Goal: Task Accomplishment & Management: Manage account settings

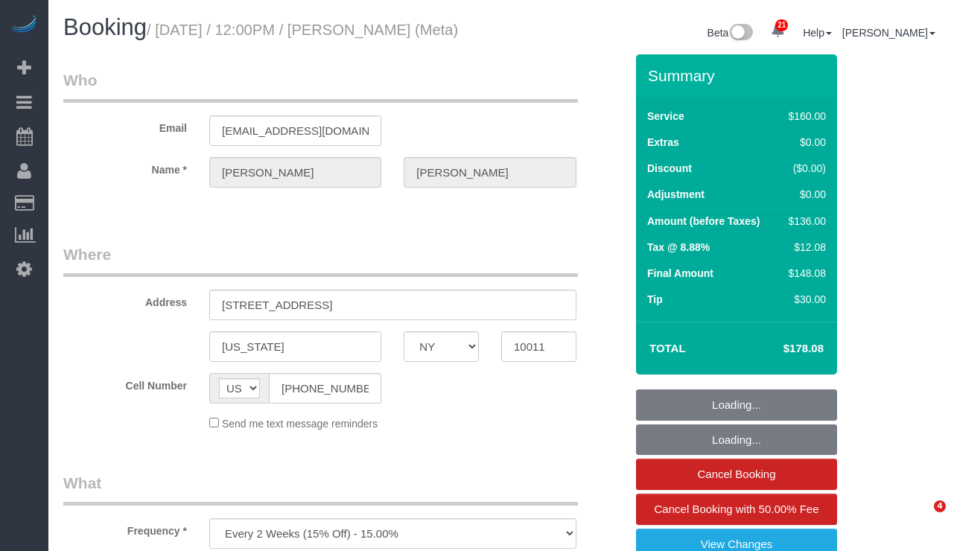
select select "NY"
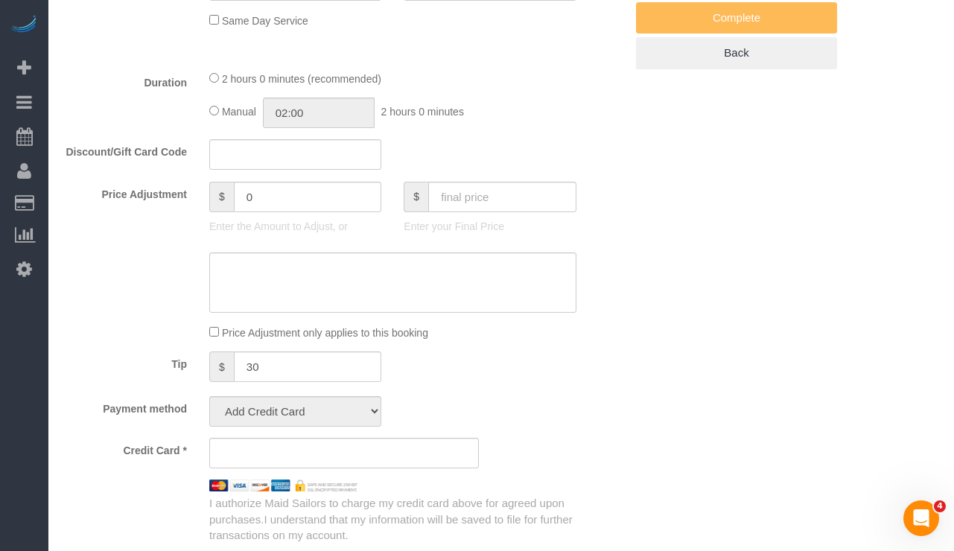
select select "string:stripe-pm_1OIdQF4VGloSiKo7VdHbKphS"
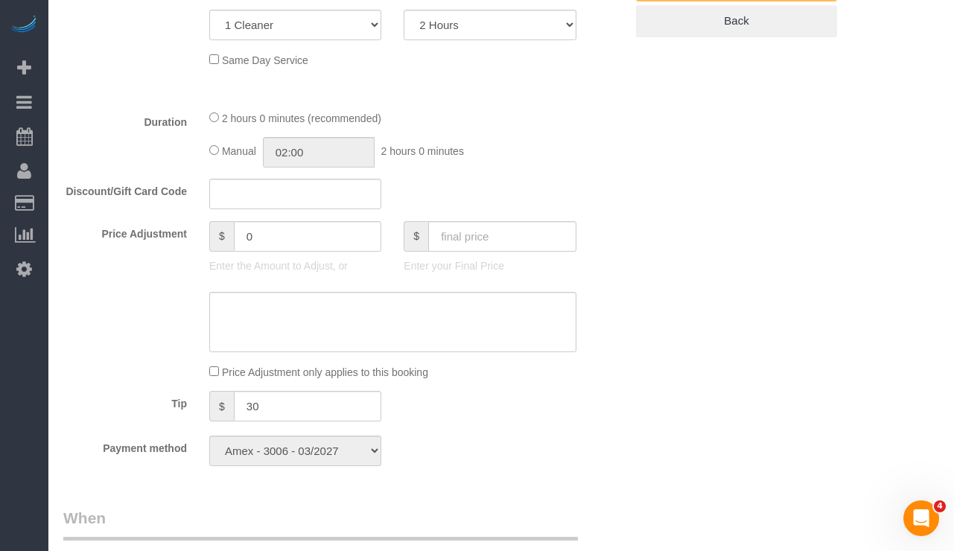
select select "object:1037"
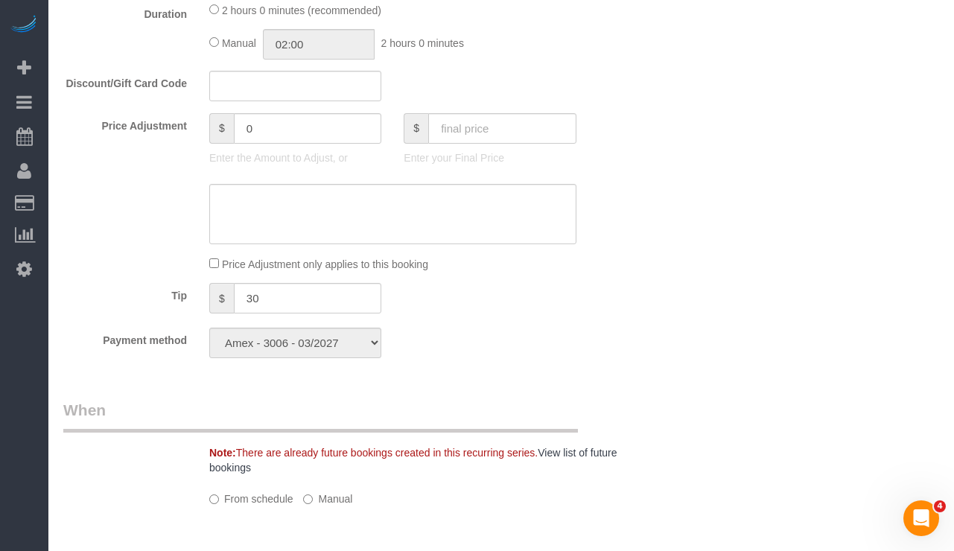
select select "spot1"
select select "number:89"
select select "number:90"
select select "number:15"
select select "number:7"
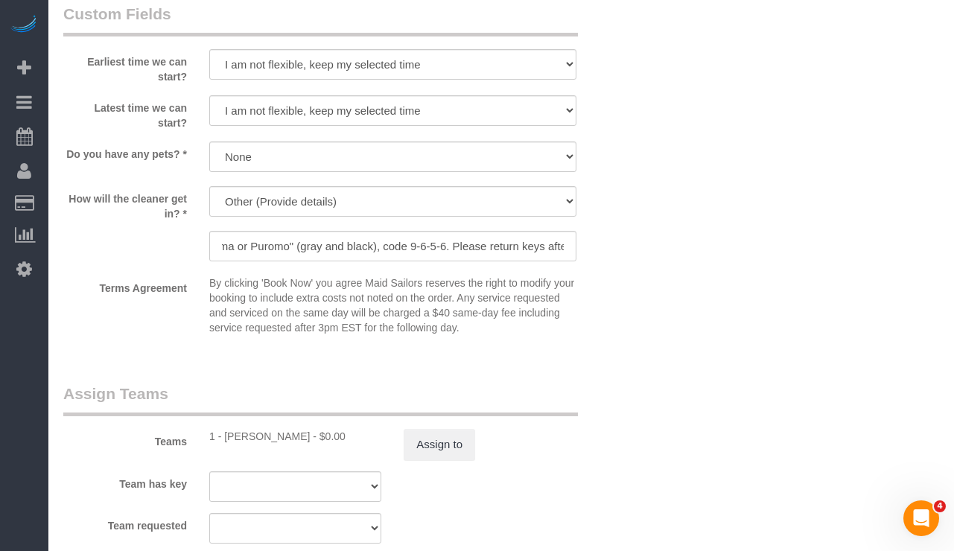
scroll to position [0, 273]
click at [396, 261] on input "Keys in lockbox out front. Lockbox says "Puroma or Puromo" (gray and black), co…" at bounding box center [392, 246] width 367 height 31
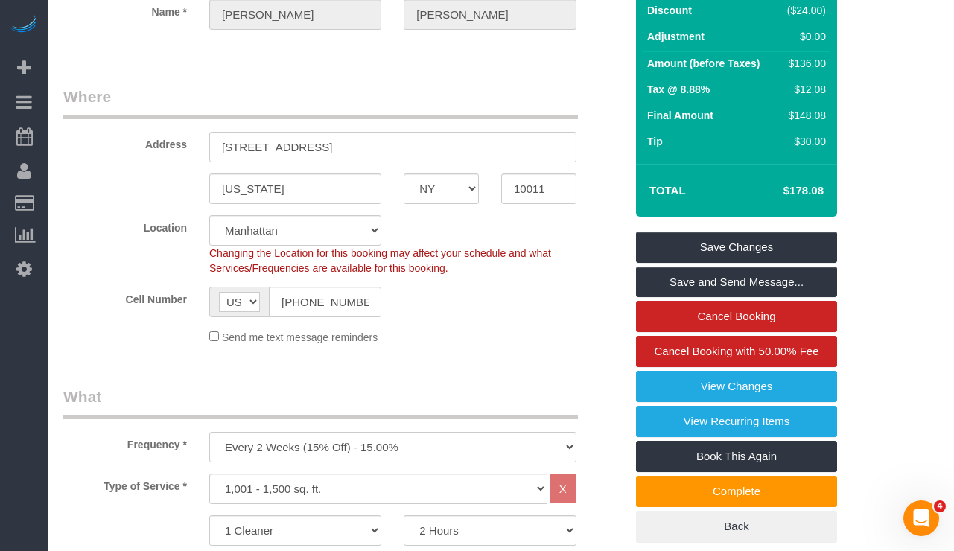
scroll to position [0, 0]
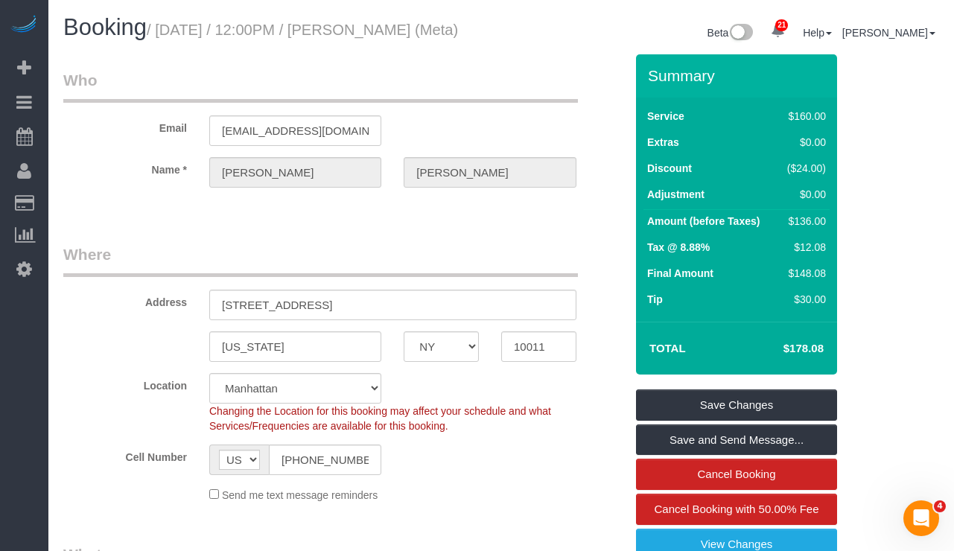
drag, startPoint x: 139, startPoint y: 47, endPoint x: 170, endPoint y: 36, distance: 32.5
click at [170, 36] on h1 "Booking / September 18, 2025 / 12:00PM / Robin Shanholtz (Meta)" at bounding box center [276, 27] width 427 height 25
copy small "September 18, 2025 / 12:00PM / Robin Shanholtz (Meta)"
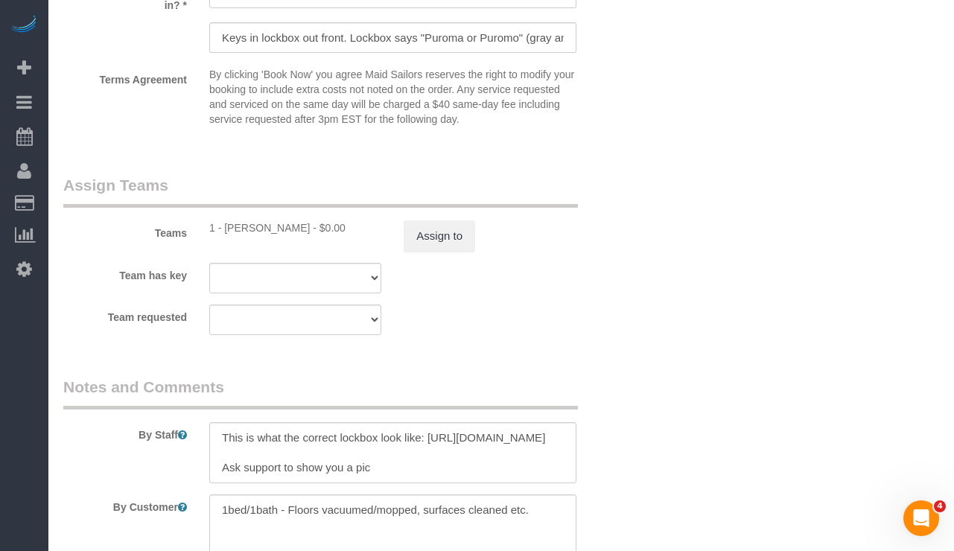
scroll to position [1532, 0]
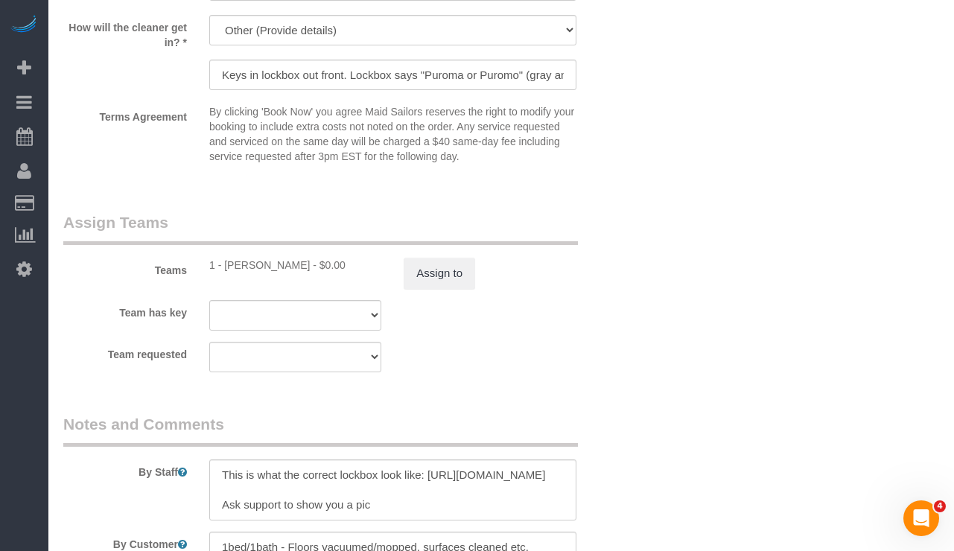
drag, startPoint x: 307, startPoint y: 287, endPoint x: 225, endPoint y: 284, distance: 82.0
click at [225, 273] on div "1 - Noufoh Sodandji - $0.00" at bounding box center [295, 265] width 172 height 15
copy div "Noufoh Sodandji"
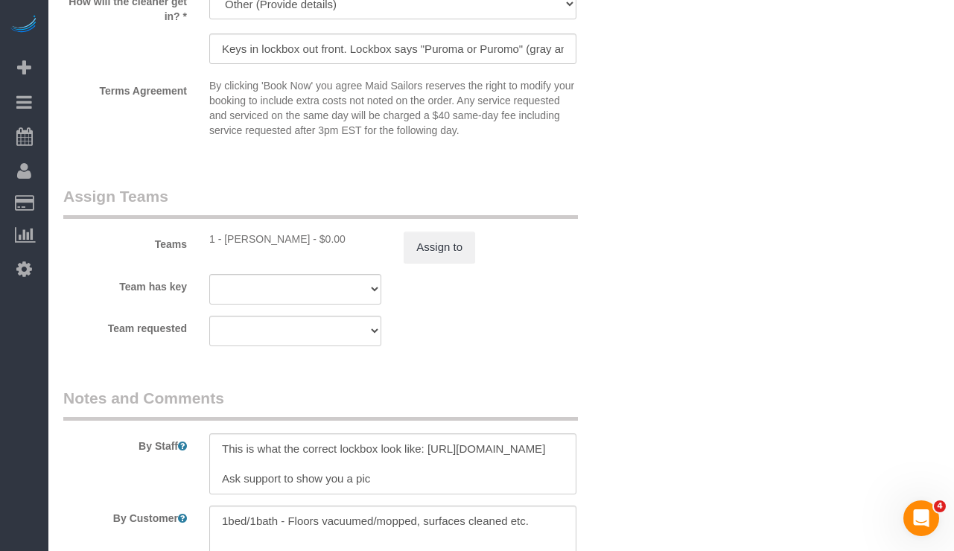
scroll to position [0, 0]
drag, startPoint x: 272, startPoint y: 492, endPoint x: 215, endPoint y: 481, distance: 57.7
click at [215, 481] on textarea at bounding box center [392, 464] width 367 height 61
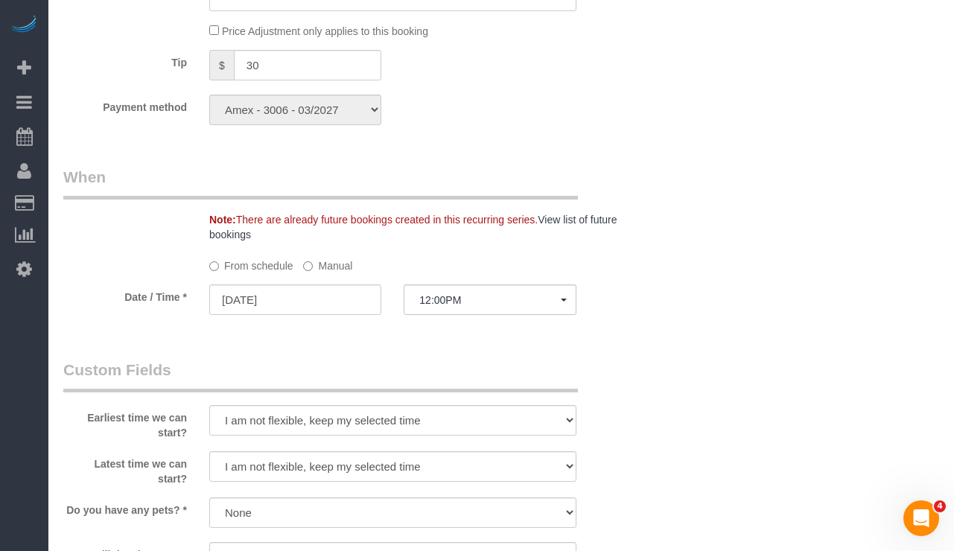
scroll to position [903, 0]
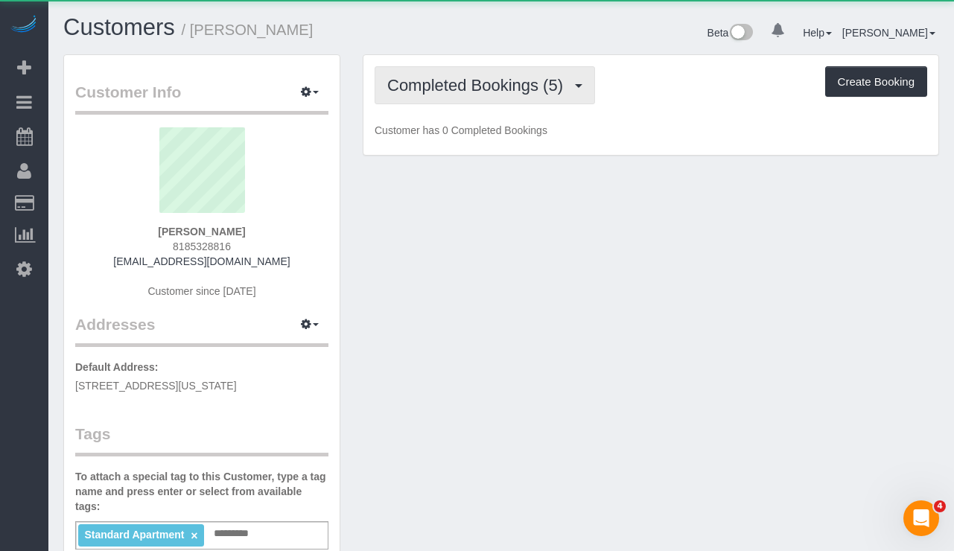
click at [463, 83] on span "Completed Bookings (5)" at bounding box center [478, 85] width 183 height 19
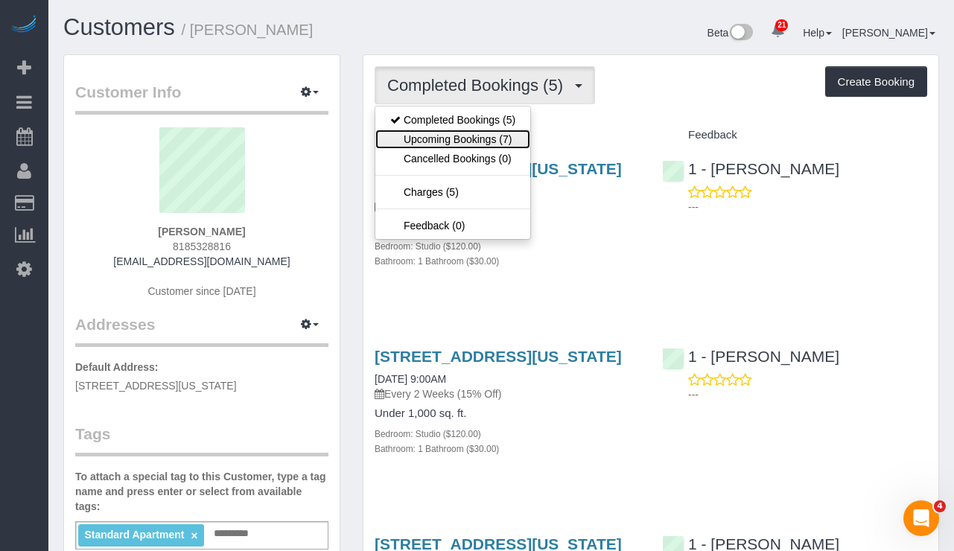
click at [461, 136] on link "Upcoming Bookings (7)" at bounding box center [452, 139] width 155 height 19
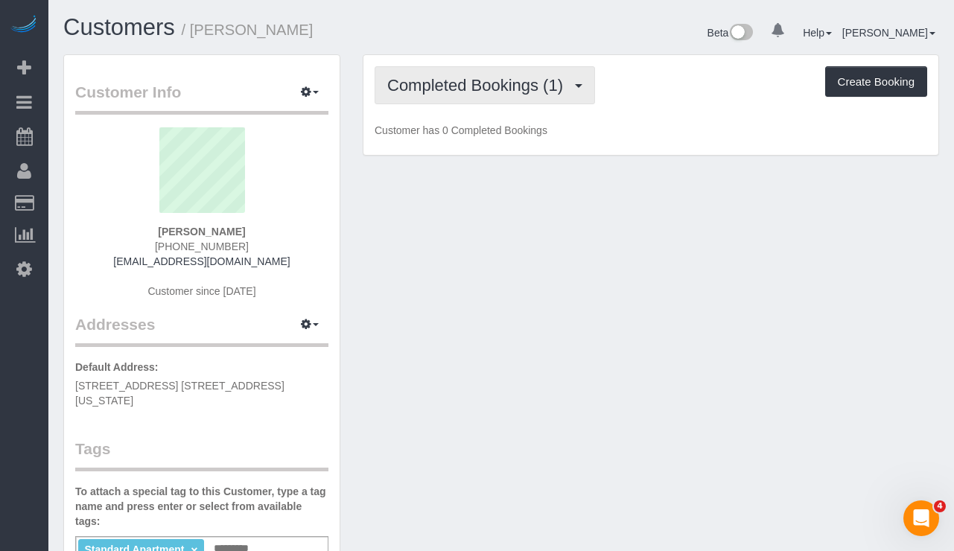
click at [420, 83] on span "Completed Bookings (1)" at bounding box center [478, 85] width 183 height 19
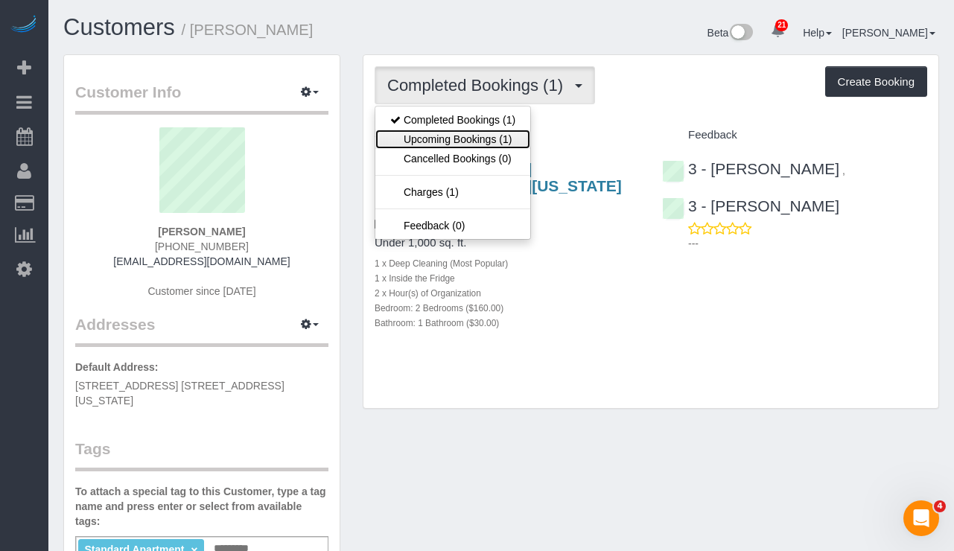
click at [422, 136] on link "Upcoming Bookings (1)" at bounding box center [452, 139] width 155 height 19
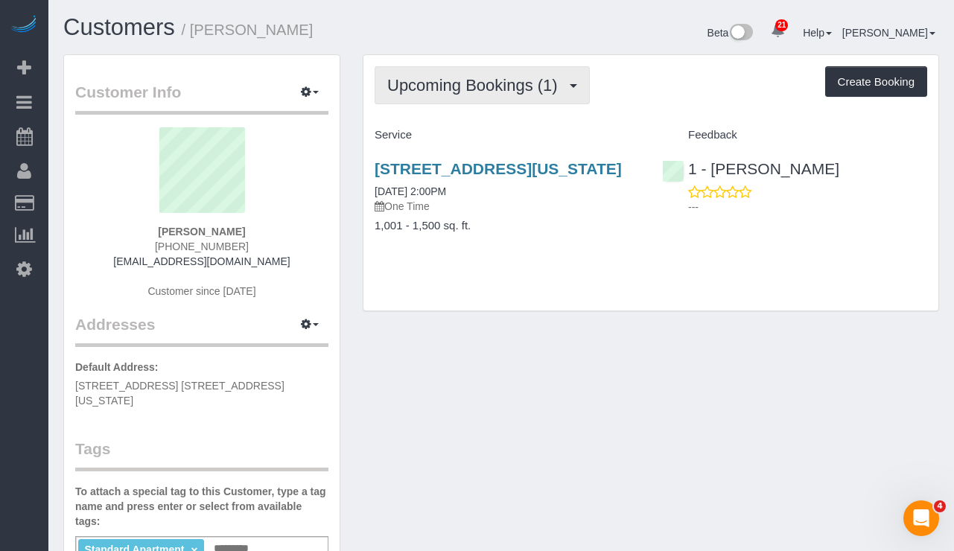
click at [491, 92] on span "Upcoming Bookings (1)" at bounding box center [476, 85] width 178 height 19
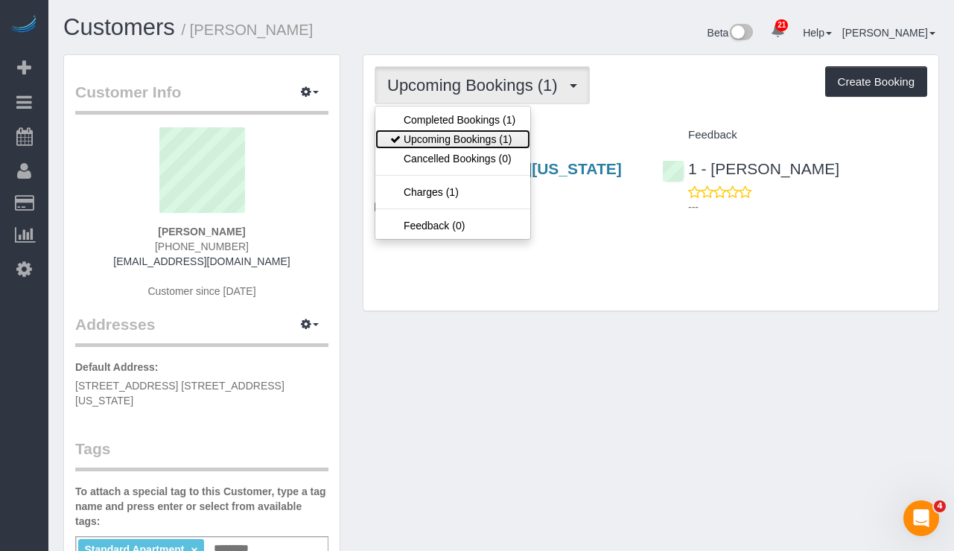
click at [457, 140] on link "Upcoming Bookings (1)" at bounding box center [452, 139] width 155 height 19
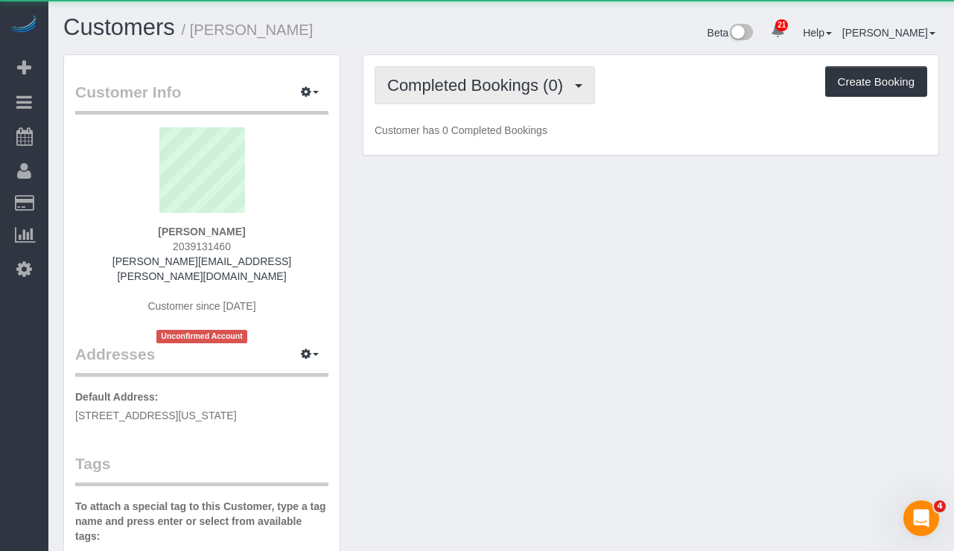
click at [455, 70] on button "Completed Bookings (0)" at bounding box center [485, 85] width 221 height 38
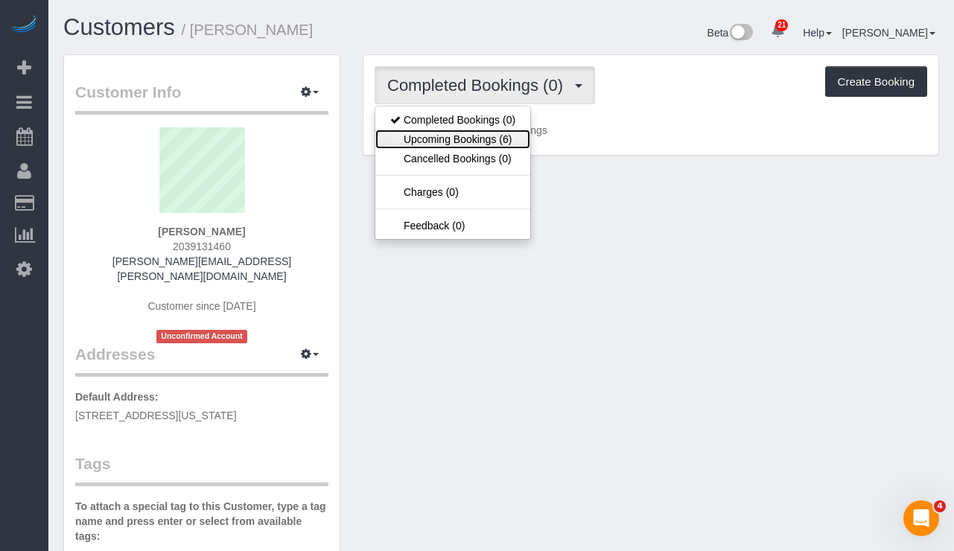
click at [449, 136] on link "Upcoming Bookings (6)" at bounding box center [452, 139] width 155 height 19
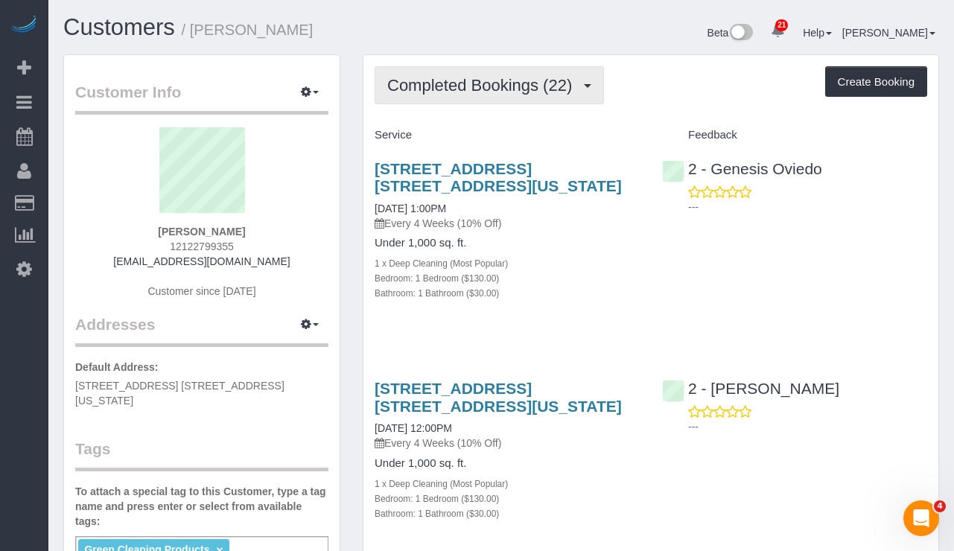
click at [456, 95] on button "Completed Bookings (22)" at bounding box center [489, 85] width 229 height 38
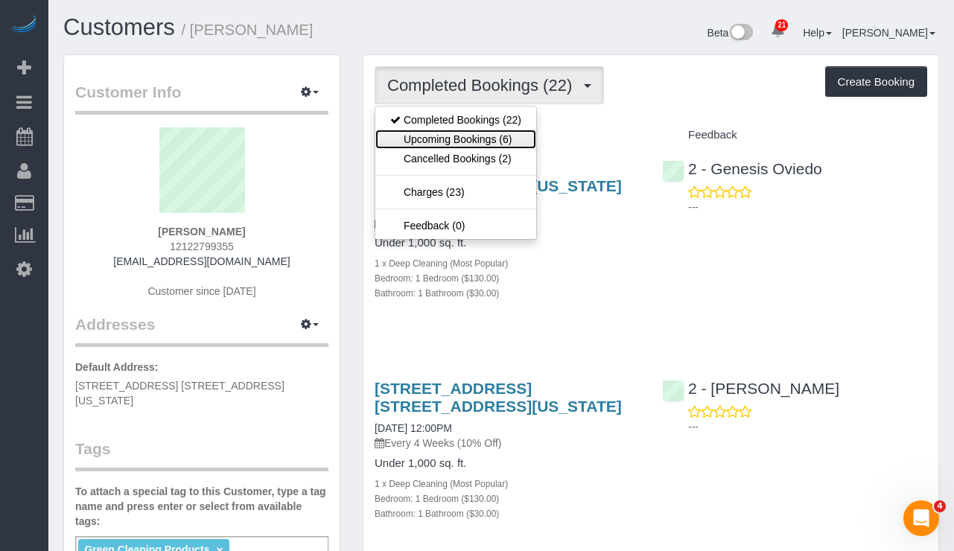
click at [463, 136] on link "Upcoming Bookings (6)" at bounding box center [455, 139] width 161 height 19
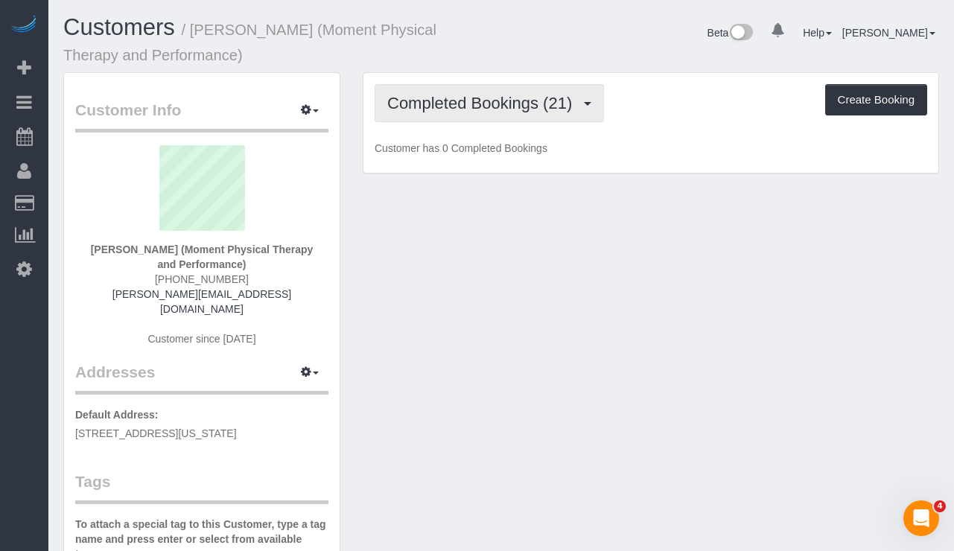
click at [475, 108] on span "Completed Bookings (21)" at bounding box center [483, 103] width 192 height 19
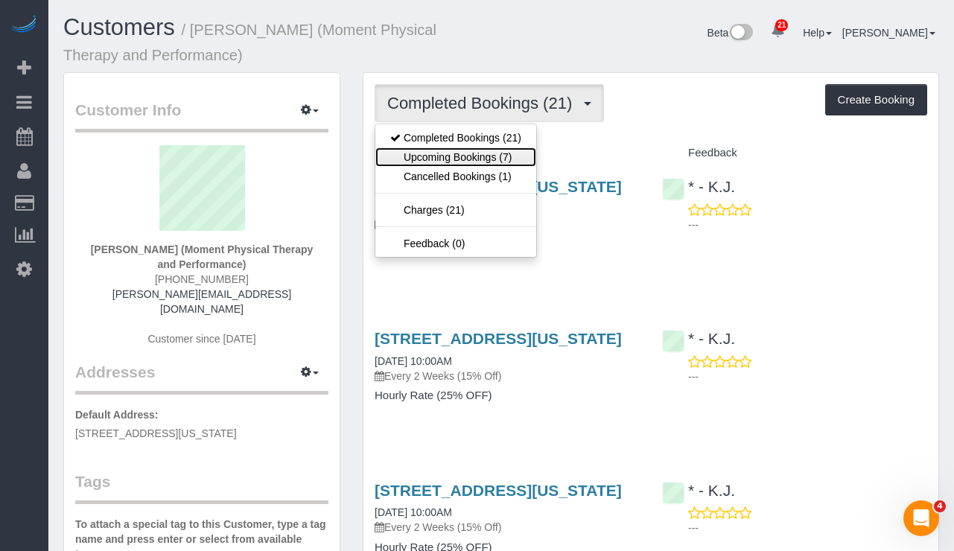
click at [480, 153] on link "Upcoming Bookings (7)" at bounding box center [455, 157] width 161 height 19
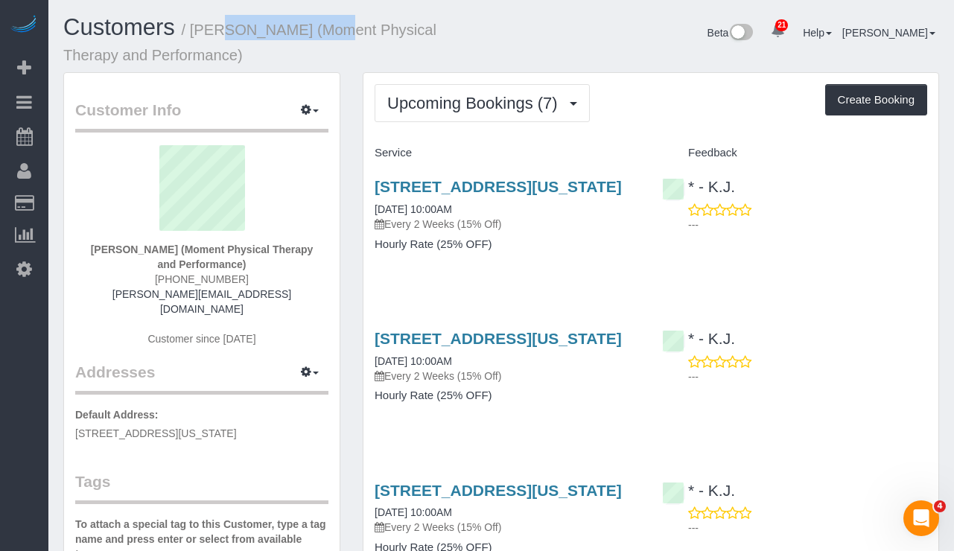
drag, startPoint x: 202, startPoint y: 29, endPoint x: 306, endPoint y: 29, distance: 104.3
click at [306, 29] on small "/ Andy Fata-Chan (Moment Physical Therapy and Performance)" at bounding box center [249, 43] width 373 height 42
copy small "Andy Fata-Chan"
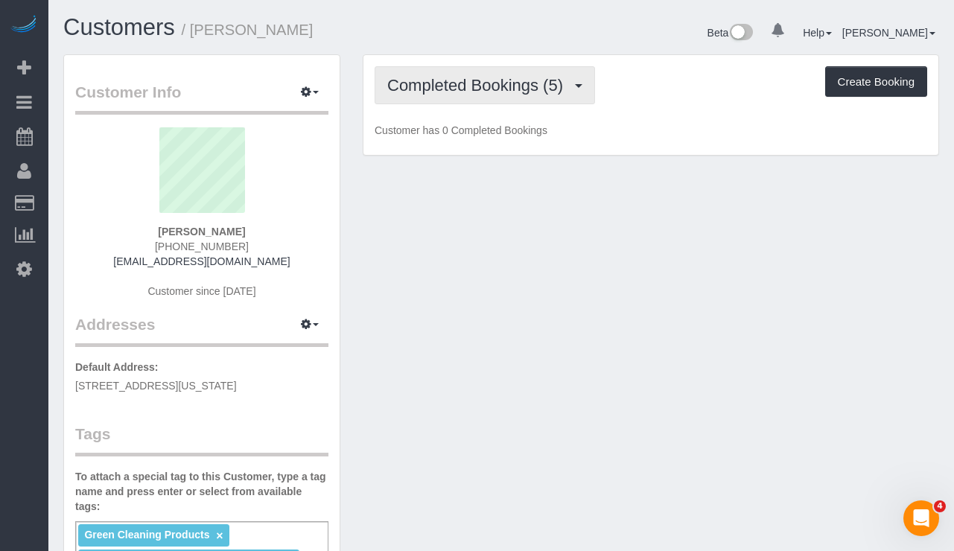
click at [415, 86] on span "Completed Bookings (5)" at bounding box center [478, 85] width 183 height 19
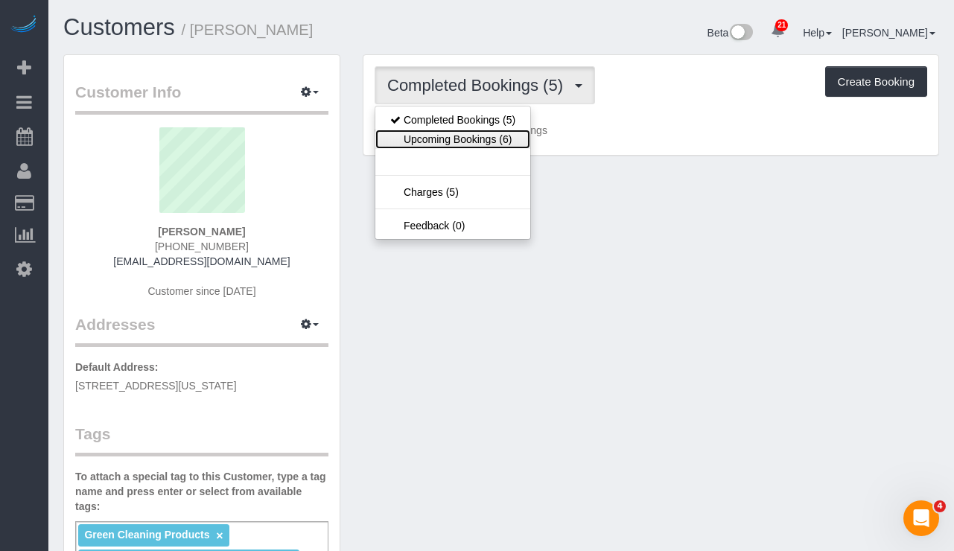
click at [455, 133] on link "Upcoming Bookings (6)" at bounding box center [452, 139] width 155 height 19
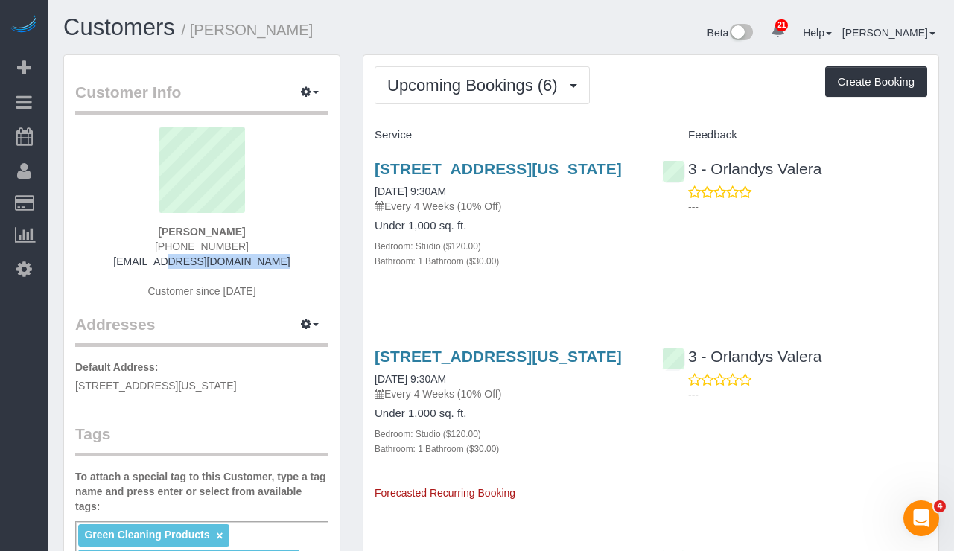
drag, startPoint x: 266, startPoint y: 259, endPoint x: 139, endPoint y: 261, distance: 127.4
click at [139, 261] on div "[PERSON_NAME] [PHONE_NUMBER] [EMAIL_ADDRESS][DOMAIN_NAME] Customer since [DATE]" at bounding box center [201, 220] width 253 height 186
copy link "[EMAIL_ADDRESS][DOMAIN_NAME]"
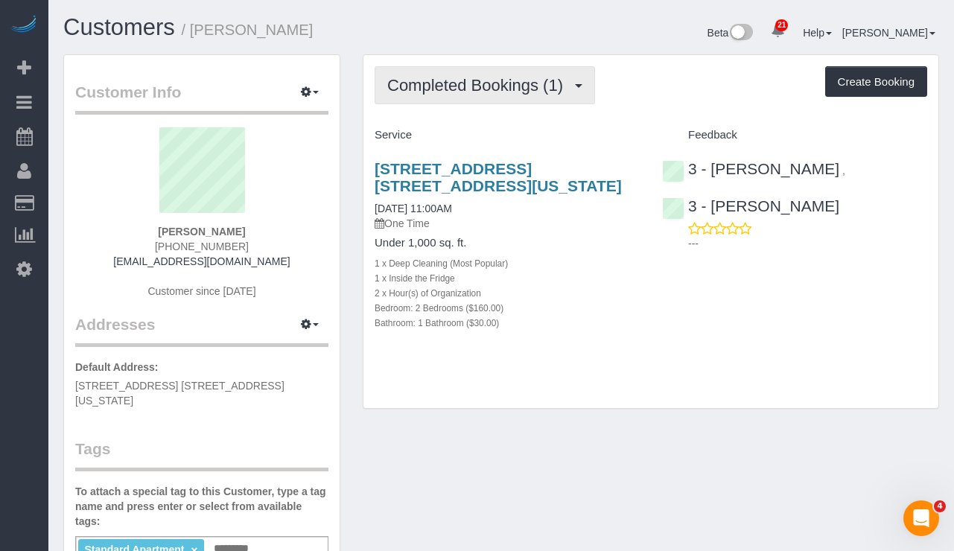
click at [447, 80] on span "Completed Bookings (1)" at bounding box center [478, 85] width 183 height 19
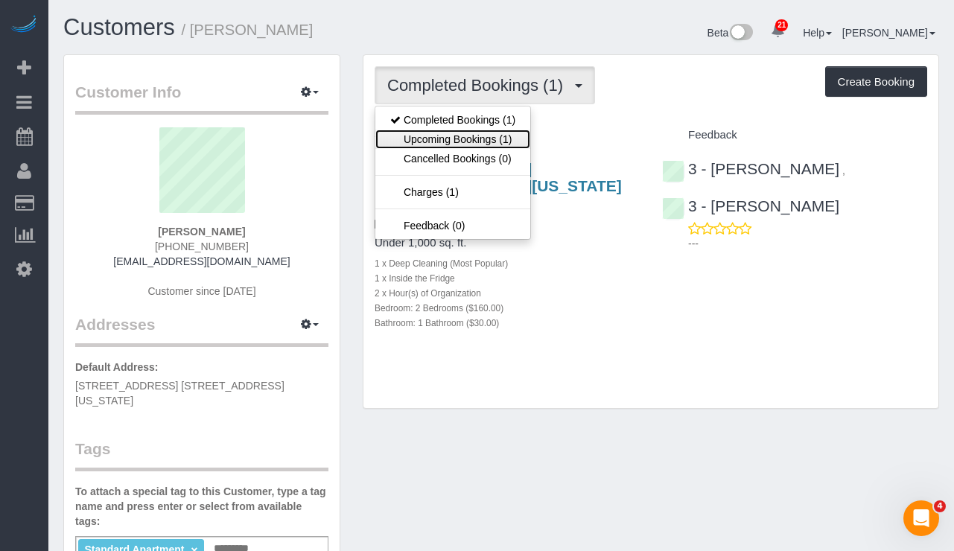
click at [435, 140] on link "Upcoming Bookings (1)" at bounding box center [452, 139] width 155 height 19
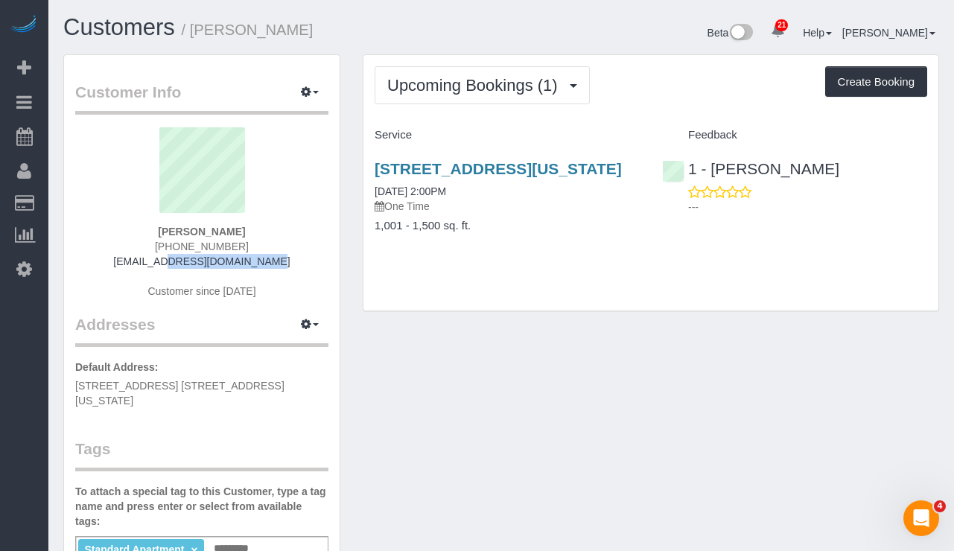
drag, startPoint x: 263, startPoint y: 261, endPoint x: 126, endPoint y: 261, distance: 137.1
click at [126, 261] on div "Samantha Kaner (845) 608-9958 kaner120@yahoo.com Customer since 2025" at bounding box center [201, 220] width 253 height 186
copy link "kaner120@yahoo.com"
click at [130, 270] on div "Samantha Kaner (845) 608-9958 kaner120@yahoo.com Customer since 2025" at bounding box center [201, 220] width 253 height 186
drag, startPoint x: 267, startPoint y: 261, endPoint x: 142, endPoint y: 267, distance: 125.3
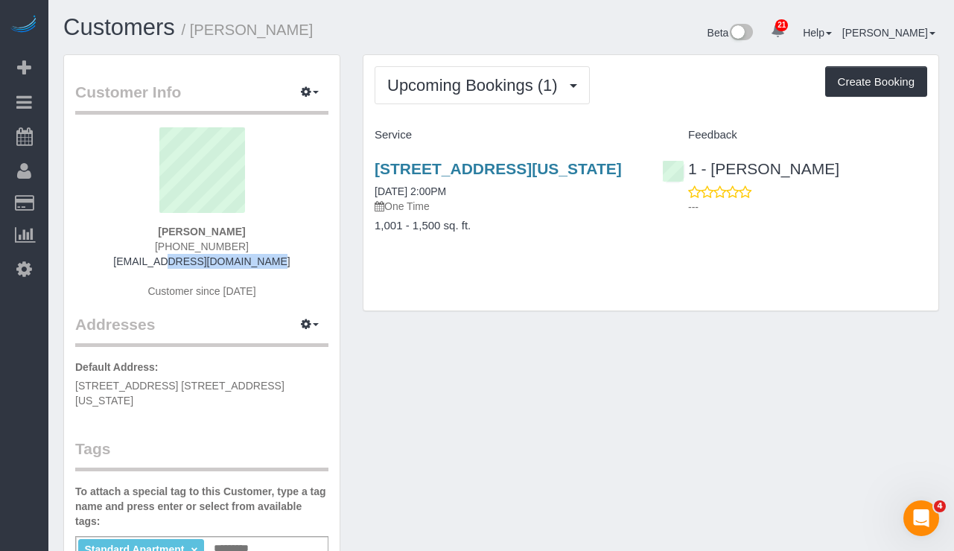
click at [142, 267] on div "Samantha Kaner (845) 608-9958 kaner120@yahoo.com Customer since 2025" at bounding box center [201, 220] width 253 height 186
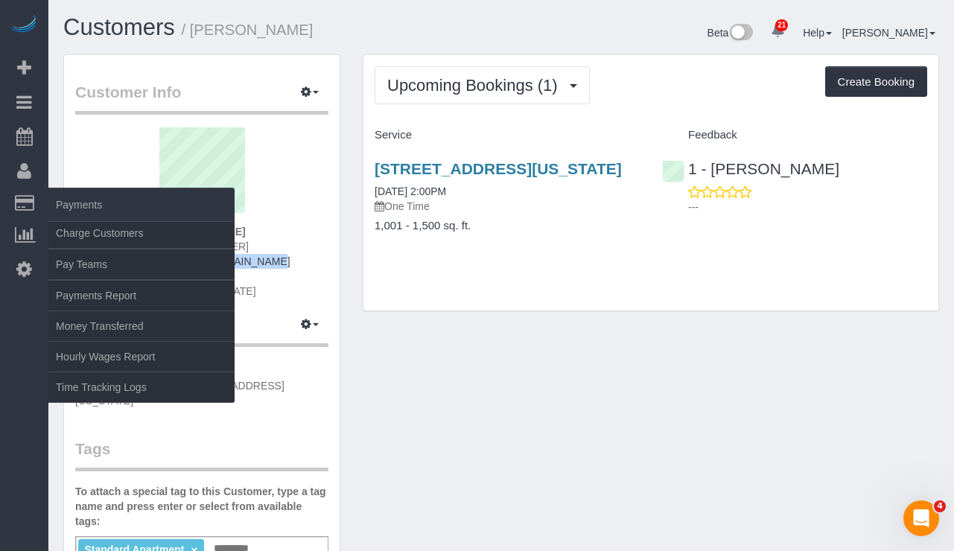
copy link "kaner120@yahoo.com"
click at [105, 235] on link "Charge Customers" at bounding box center [141, 233] width 186 height 30
select select
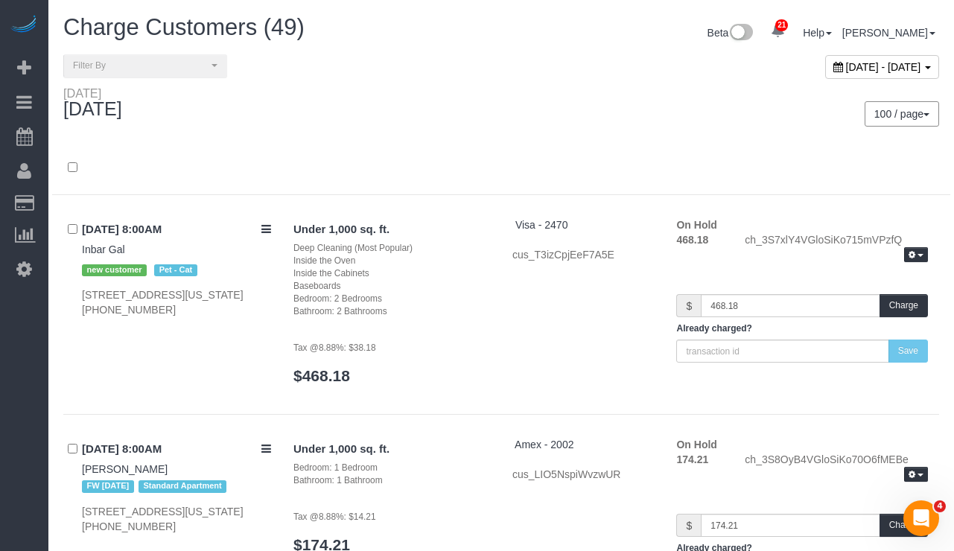
drag, startPoint x: 813, startPoint y: 65, endPoint x: 805, endPoint y: 78, distance: 15.3
click at [846, 65] on span "September 18, 2025 - September 18, 2025" at bounding box center [883, 67] width 75 height 12
type input "**********"
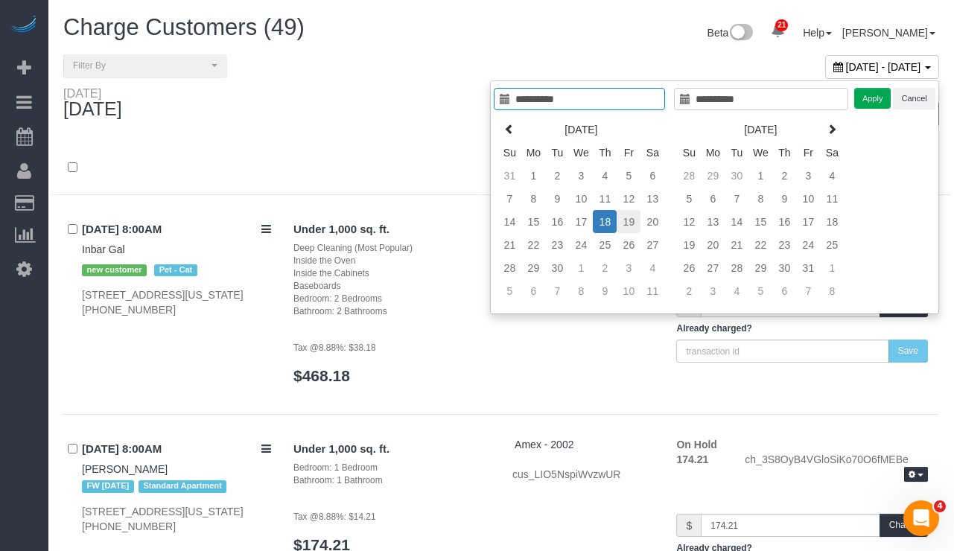
type input "**********"
click at [621, 222] on td "19" at bounding box center [629, 221] width 24 height 23
type input "**********"
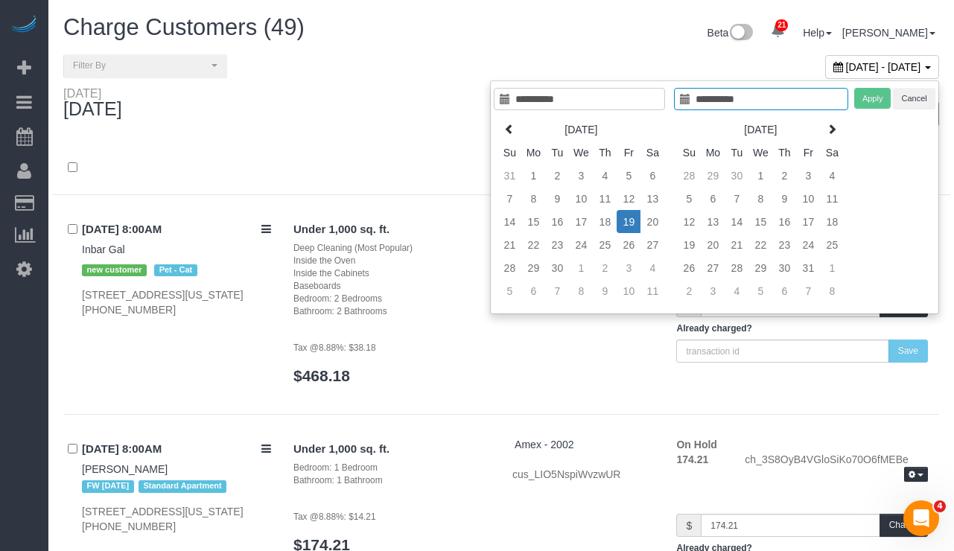
click at [622, 222] on td "19" at bounding box center [629, 221] width 24 height 23
type input "**********"
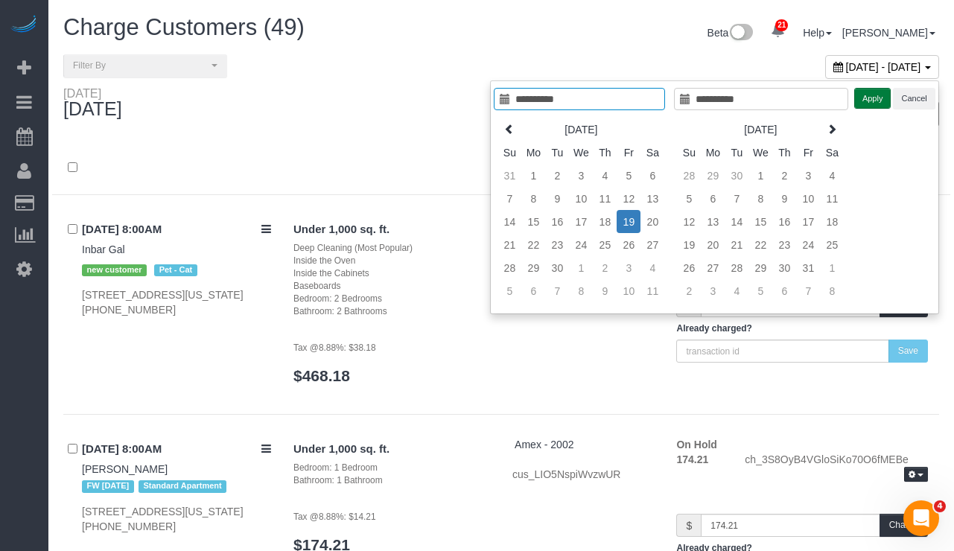
click at [872, 98] on button "Apply" at bounding box center [872, 99] width 37 height 22
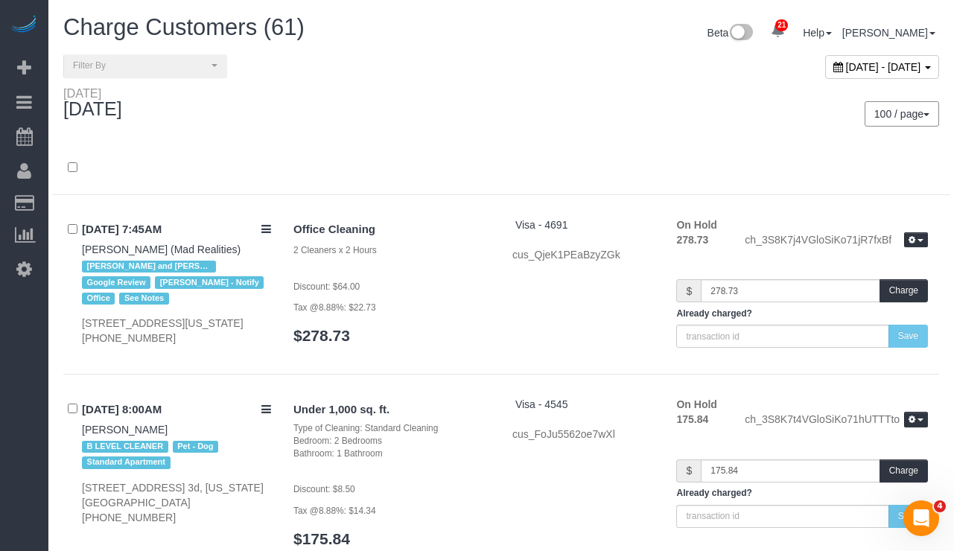
scroll to position [9440, 0]
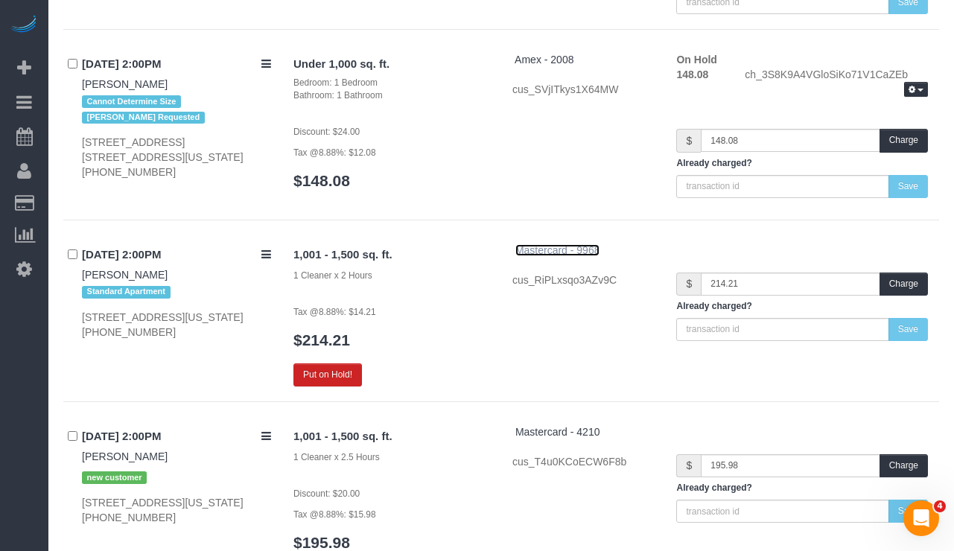
click at [540, 244] on span "Mastercard - 9968" at bounding box center [558, 250] width 85 height 12
click at [552, 250] on span "Mastercard - 9968" at bounding box center [558, 250] width 85 height 12
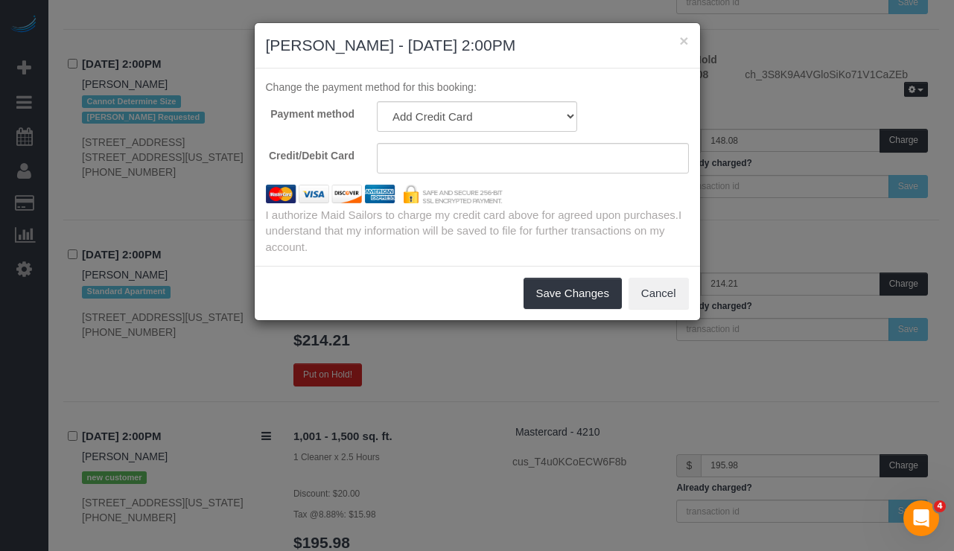
click at [513, 326] on div "× Samantha Kaner - 09/19/2025 2:00PM Change the payment method for this booking…" at bounding box center [477, 275] width 954 height 551
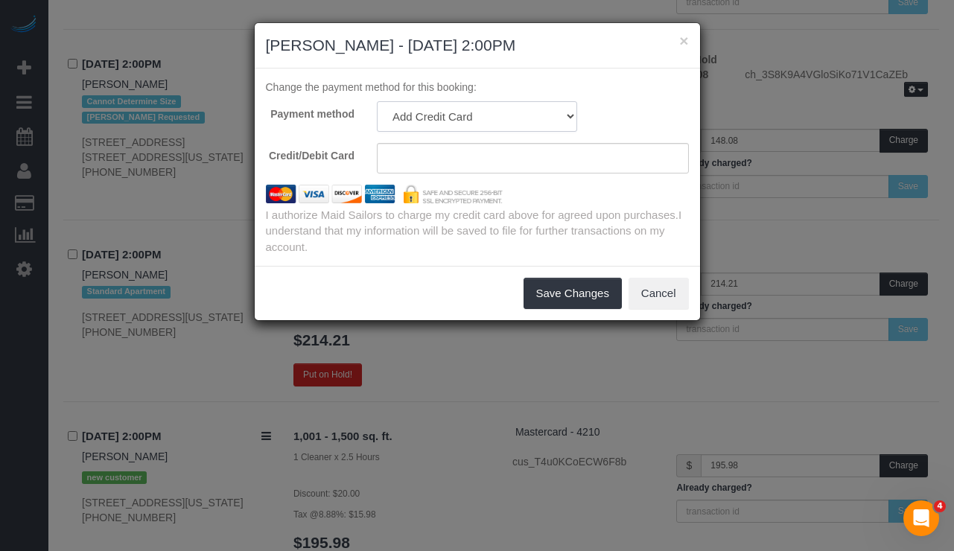
click at [457, 121] on select "Visa - 0961 - 06/2030 (Default) Add Credit Card ─────────────── Cash Check Payp…" at bounding box center [477, 116] width 200 height 31
select select "string:stripe-pm_1S8kUW4VGloSiKo76RFYt9Ma"
click at [377, 101] on select "Visa - 0961 - 06/2030 (Default) Add Credit Card ─────────────── Cash Check Payp…" at bounding box center [477, 116] width 200 height 31
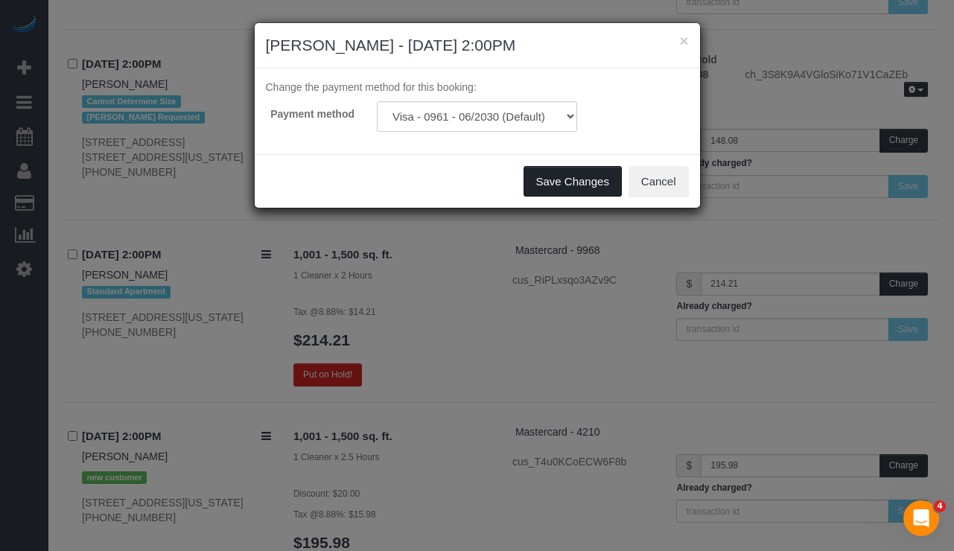
click at [555, 180] on button "Save Changes" at bounding box center [573, 181] width 98 height 31
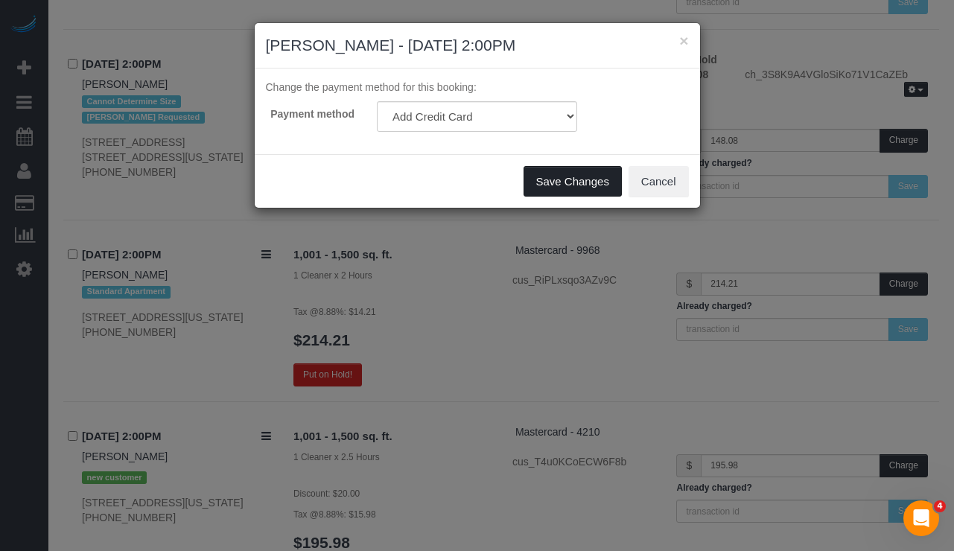
click at [553, 180] on button "Save Changes" at bounding box center [573, 181] width 98 height 31
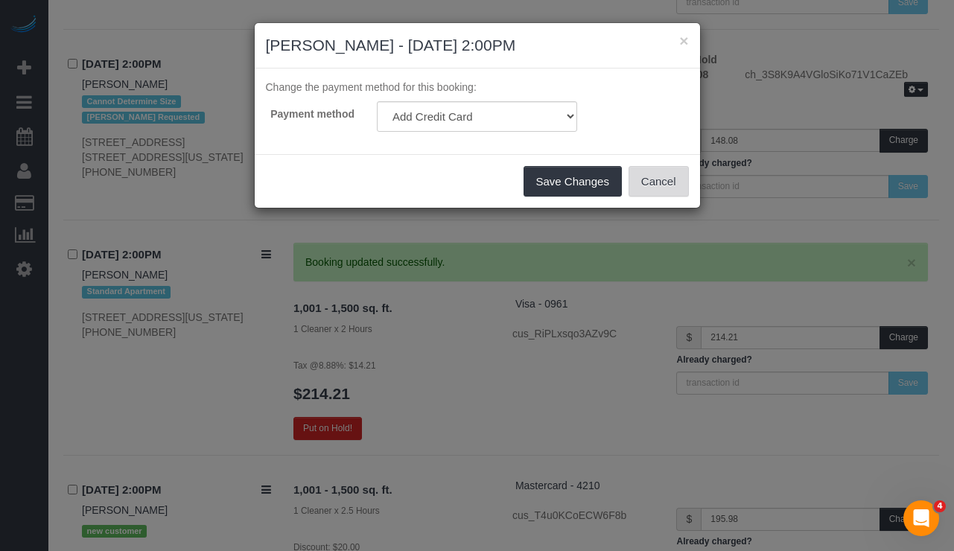
click at [666, 190] on button "Cancel" at bounding box center [659, 181] width 60 height 31
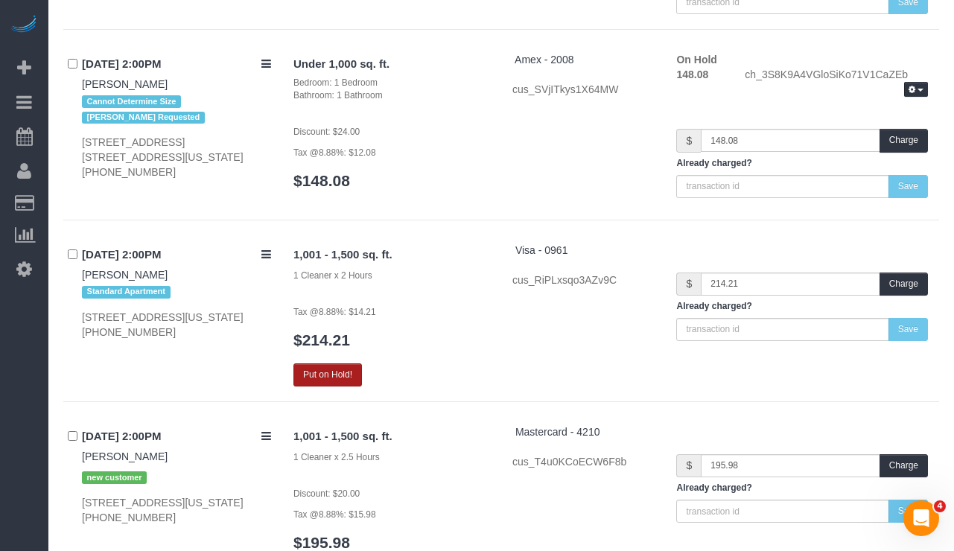
click at [326, 369] on button "Put on Hold!" at bounding box center [328, 375] width 69 height 23
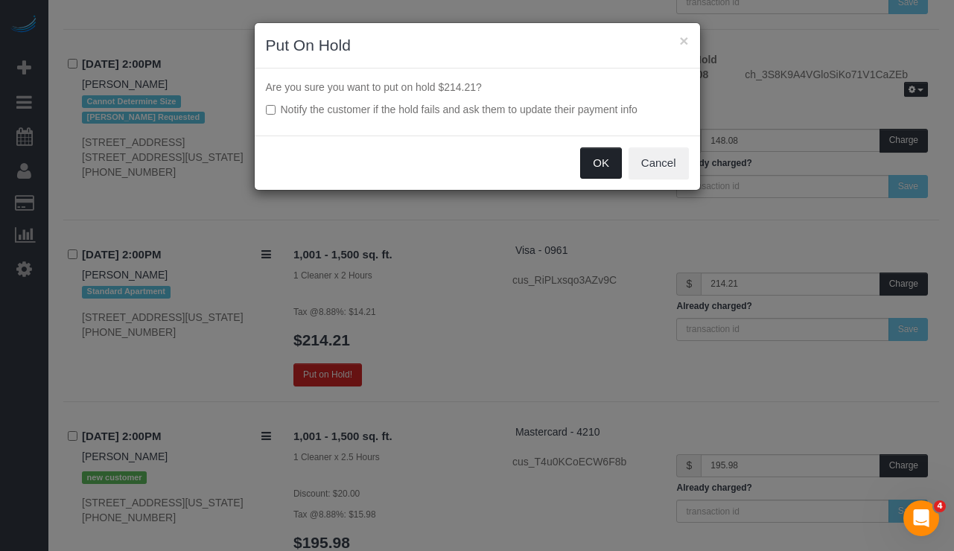
click at [586, 167] on button "OK" at bounding box center [601, 163] width 42 height 31
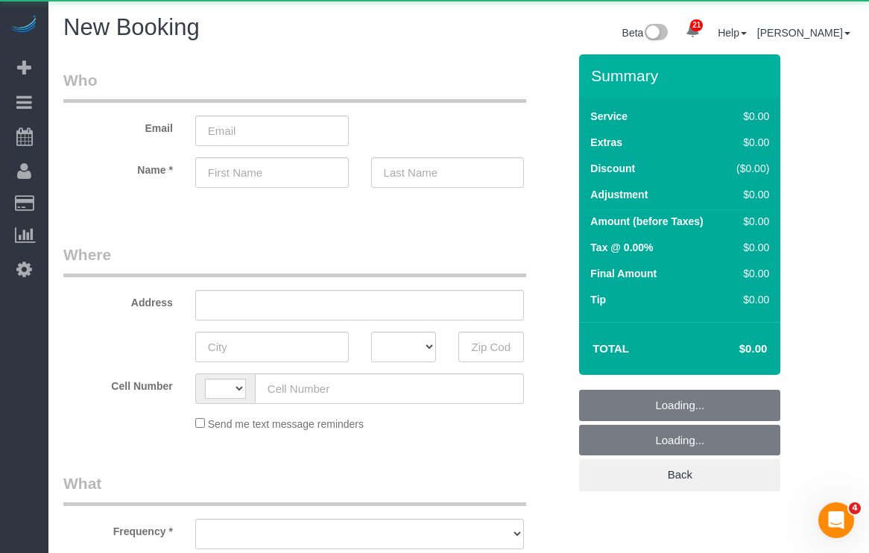
select select "string:[GEOGRAPHIC_DATA]"
select select "object:983"
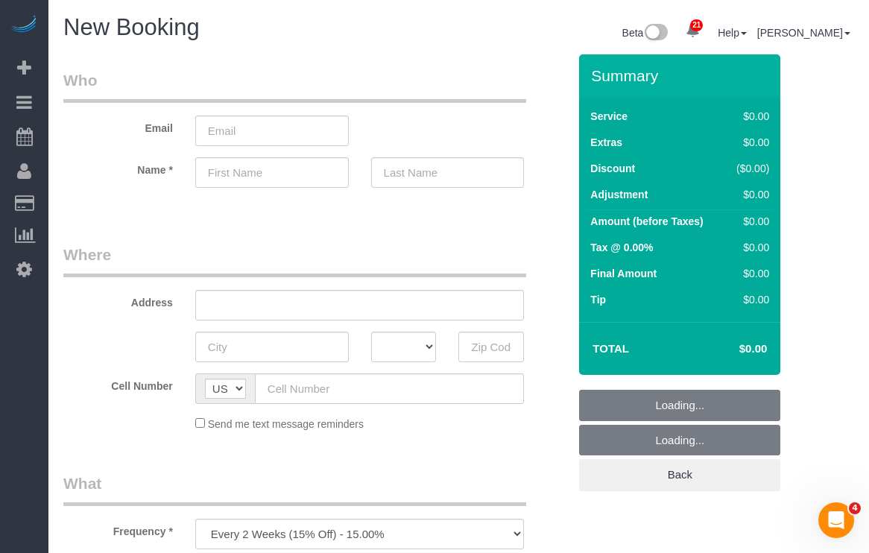
select select "number:89"
select select "number:90"
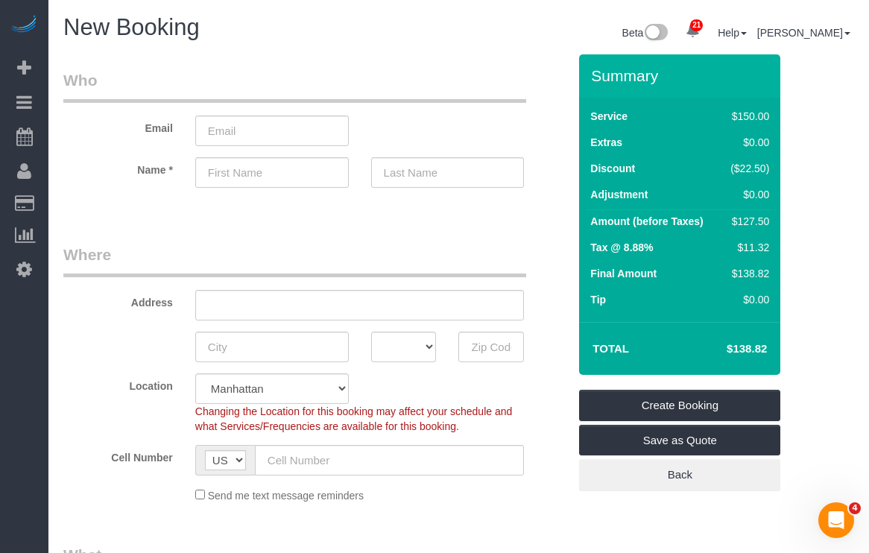
select select "object:1846"
click at [219, 133] on input "email" at bounding box center [271, 130] width 153 height 31
paste input "[EMAIL_ADDRESS][DOMAIN_NAME]"
type input "[EMAIL_ADDRESS][DOMAIN_NAME]"
click at [234, 170] on input "text" at bounding box center [271, 172] width 153 height 31
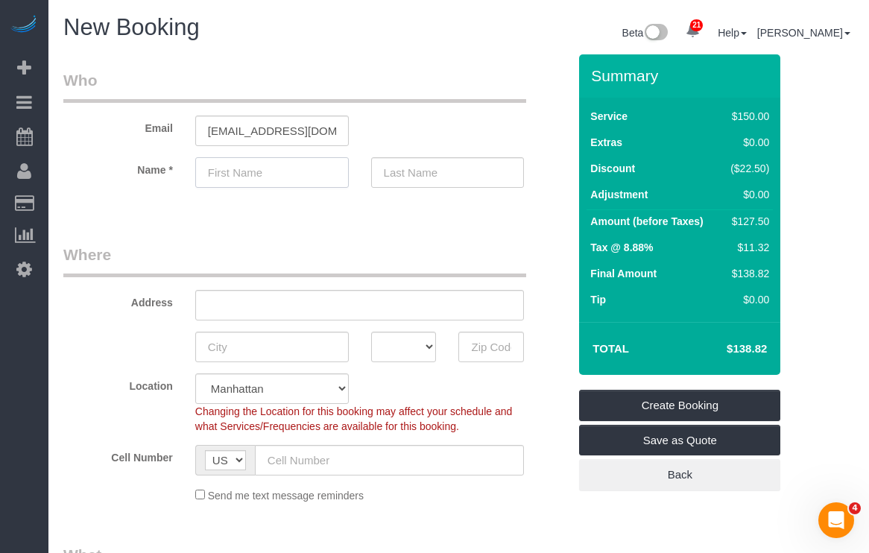
paste input "[PERSON_NAME]"
type input "[PERSON_NAME]"
click at [435, 174] on input "text" at bounding box center [447, 172] width 153 height 31
type input "[PERSON_NAME]"
click at [257, 314] on input "text" at bounding box center [359, 305] width 329 height 31
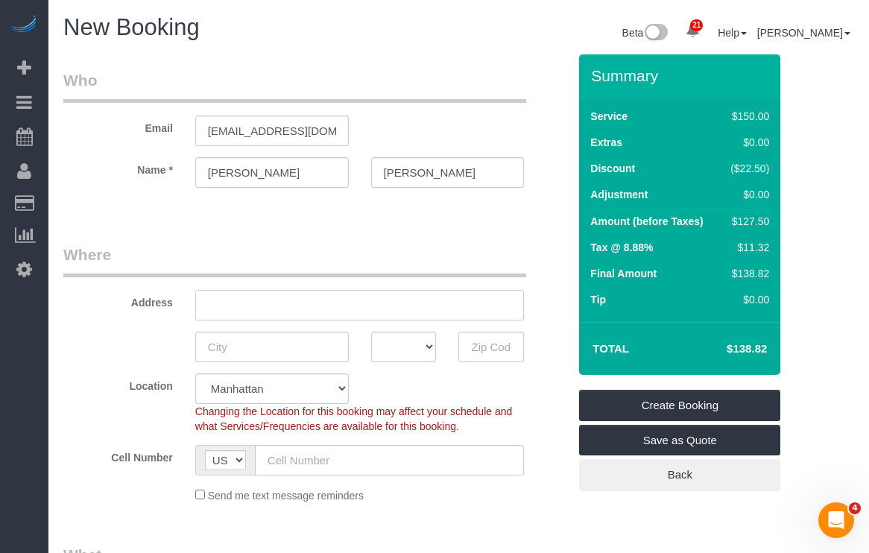
paste input "225 East 73rd st, apt 5B 10021"
drag, startPoint x: 286, startPoint y: 305, endPoint x: 297, endPoint y: 304, distance: 10.5
click at [286, 305] on input "225 East 73rd st, apt 5B 10021" at bounding box center [359, 305] width 329 height 31
click at [330, 306] on input "225 East 73rd Street, apt 5B 10021" at bounding box center [359, 305] width 329 height 31
type input "[STREET_ADDRESS] 5B 10021"
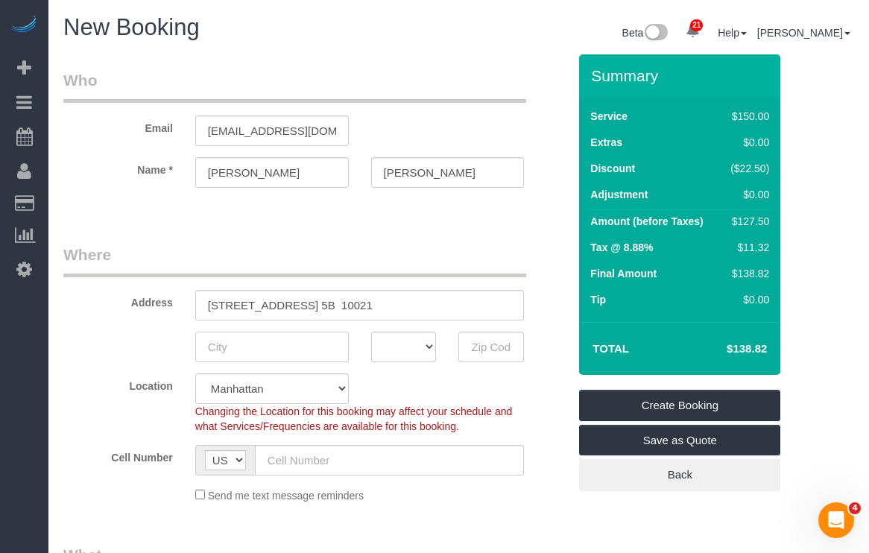
click at [266, 352] on input "text" at bounding box center [271, 347] width 153 height 31
click at [502, 346] on body "21 Beta Your Notifications You have 0 alerts × You have 8 to charge for 09/17/2…" at bounding box center [434, 276] width 869 height 553
paste input "10021"
type input "10021"
click at [402, 348] on select "AK AL AR AZ CA CO CT DC DE FL GA HI IA ID IL IN KS KY LA MA MD ME MI MN MO MS M…" at bounding box center [404, 347] width 66 height 31
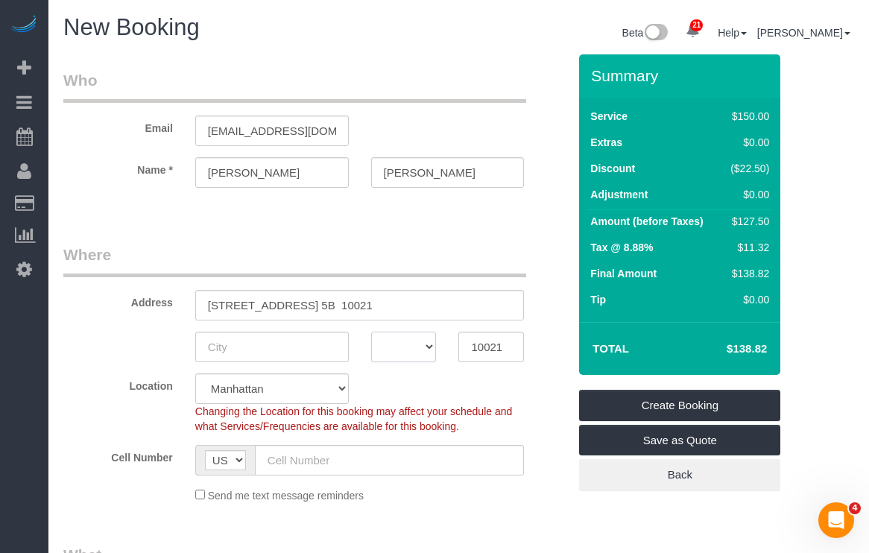
select select "NY"
click at [371, 332] on select "AK AL AR AZ CA CO CT DC DE FL GA HI IA ID IL IN KS KY LA MA MD ME MI MN MO MS M…" at bounding box center [404, 347] width 66 height 31
click at [259, 360] on input "text" at bounding box center [271, 347] width 153 height 31
click at [233, 356] on input "text" at bounding box center [271, 347] width 153 height 31
type input "New york"
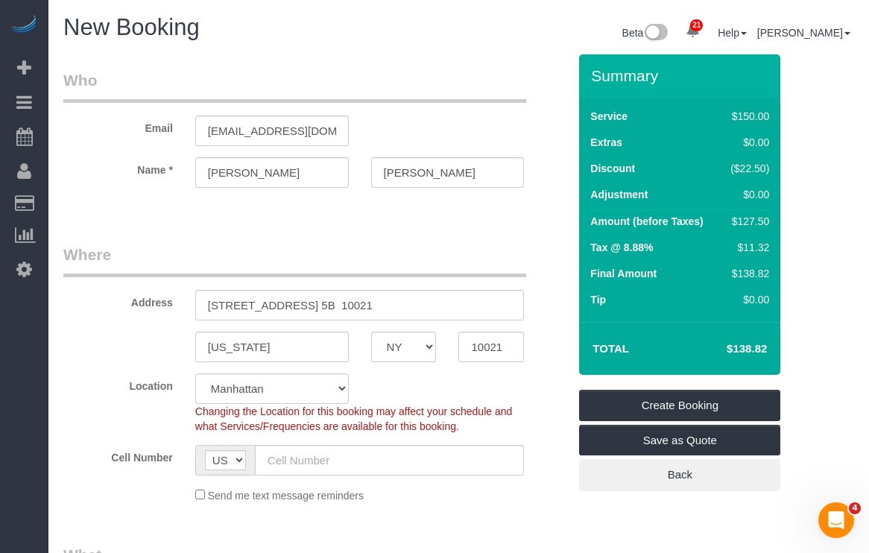
drag, startPoint x: 118, startPoint y: 388, endPoint x: 187, endPoint y: 413, distance: 73.1
click at [121, 388] on label "Location" at bounding box center [118, 383] width 132 height 20
click at [318, 455] on input "text" at bounding box center [390, 460] width 270 height 31
click at [308, 460] on input "text" at bounding box center [390, 460] width 270 height 31
paste input "+1 703 851 7256"
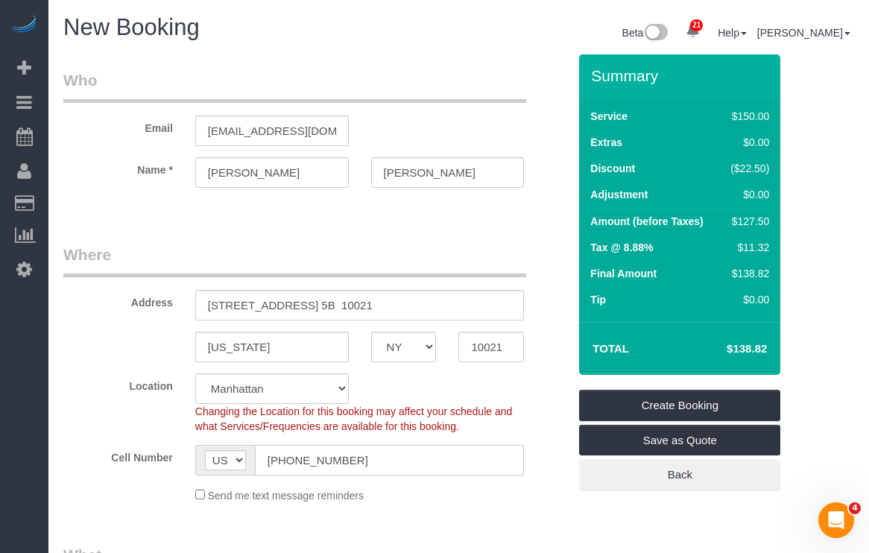
type input "+1 703 851 7256"
click at [101, 401] on div "Location Manhattan Austin Boston Bronx Brooklyn Charlotte Denver New Jersey Por…" at bounding box center [315, 403] width 527 height 60
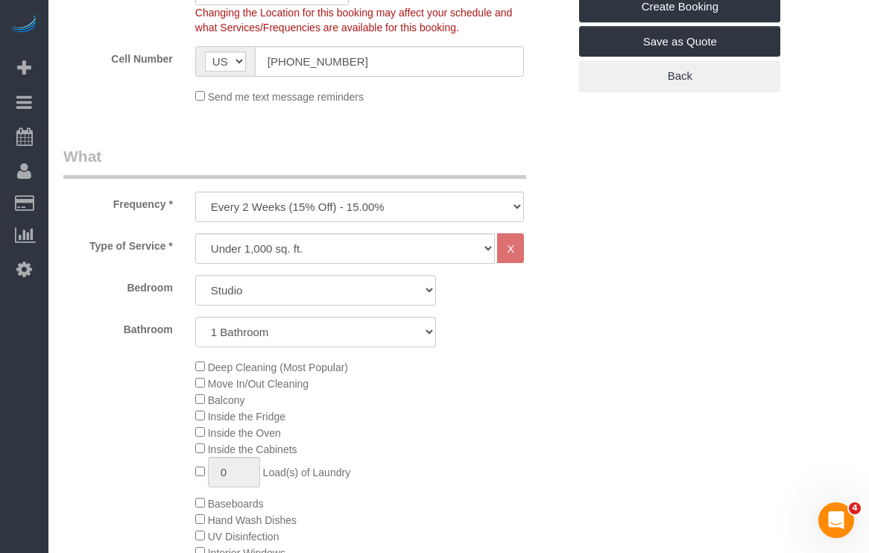
scroll to position [402, 0]
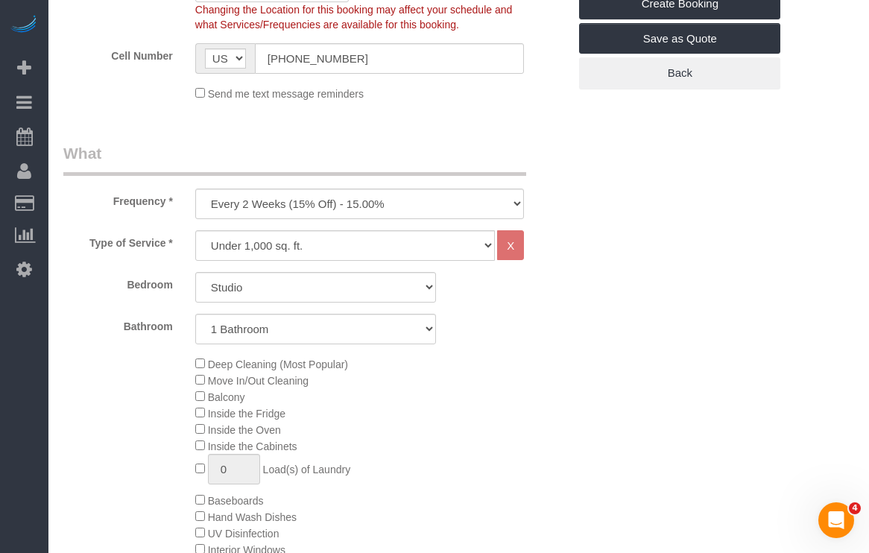
click at [276, 186] on div "Frequency * One Time Weekly (20% Off) - 20.00% Every 2 Weeks (15% Off) - 15.00%…" at bounding box center [315, 180] width 527 height 77
click at [261, 204] on select "One Time Weekly (20% Off) - 20.00% Every 2 Weeks (15% Off) - 15.00% Every 4 Wee…" at bounding box center [359, 203] width 329 height 31
select select "object:1847"
click at [195, 188] on select "One Time Weekly (20% Off) - 20.00% Every 2 Weeks (15% Off) - 15.00% Every 4 Wee…" at bounding box center [359, 203] width 329 height 31
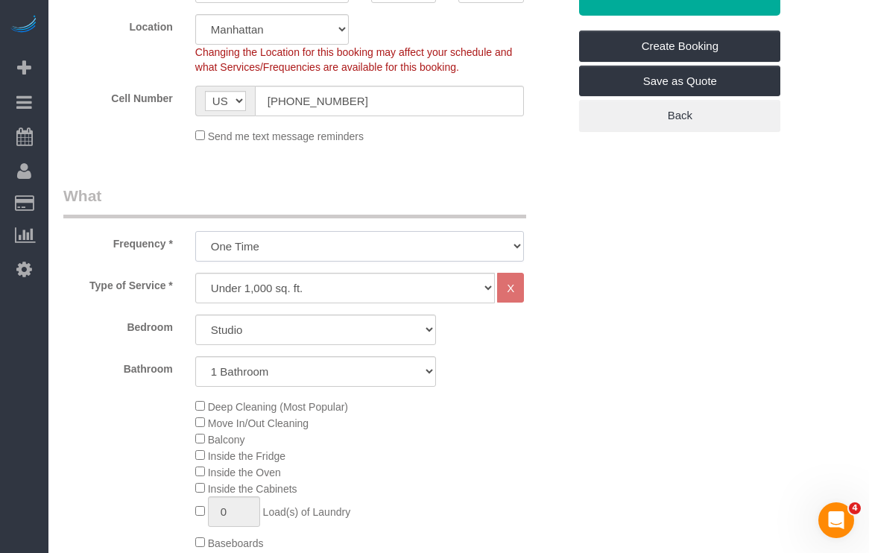
scroll to position [360, 0]
click at [259, 283] on select "Under 1,000 sq. ft. 1,001 - 1,500 sq. ft. 1,500+ sq. ft. Custom Cleaning Office…" at bounding box center [345, 287] width 300 height 31
click at [221, 329] on select "Studio 1 Bedroom 2 Bedrooms 3 Bedrooms" at bounding box center [315, 329] width 241 height 31
select select "1"
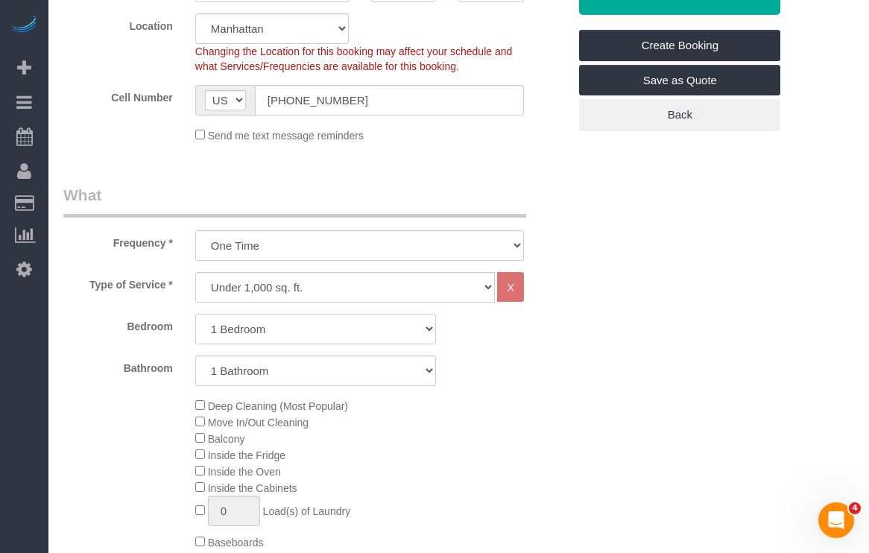
click at [195, 314] on select "Studio 1 Bedroom 2 Bedrooms 3 Bedrooms" at bounding box center [315, 329] width 241 height 31
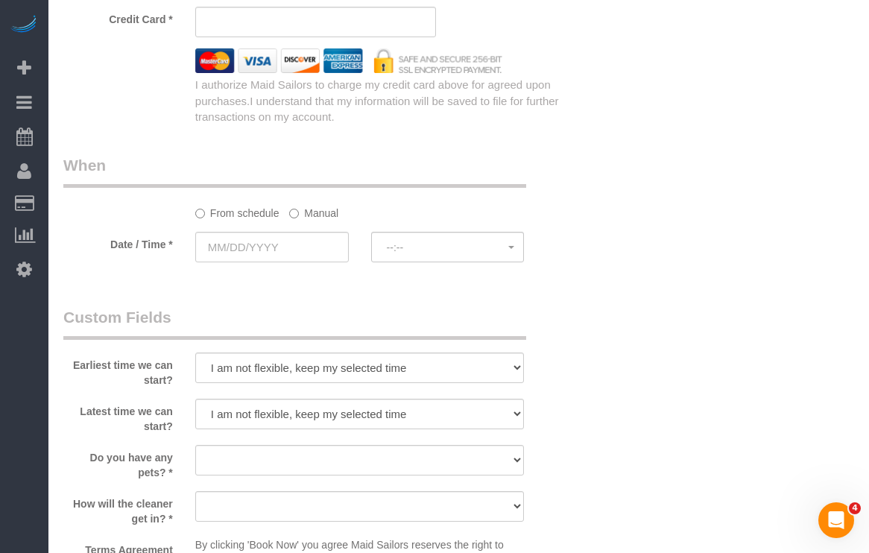
scroll to position [1483, 0]
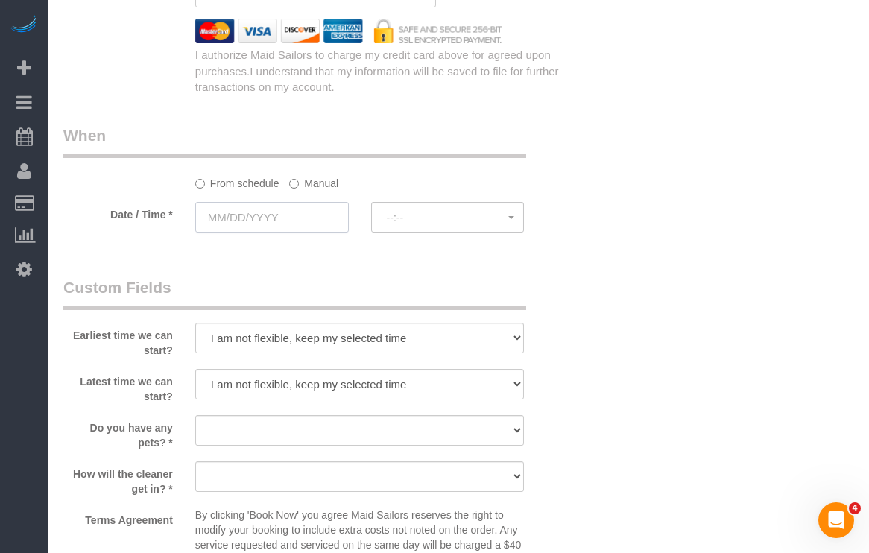
click at [249, 218] on input "text" at bounding box center [271, 217] width 153 height 31
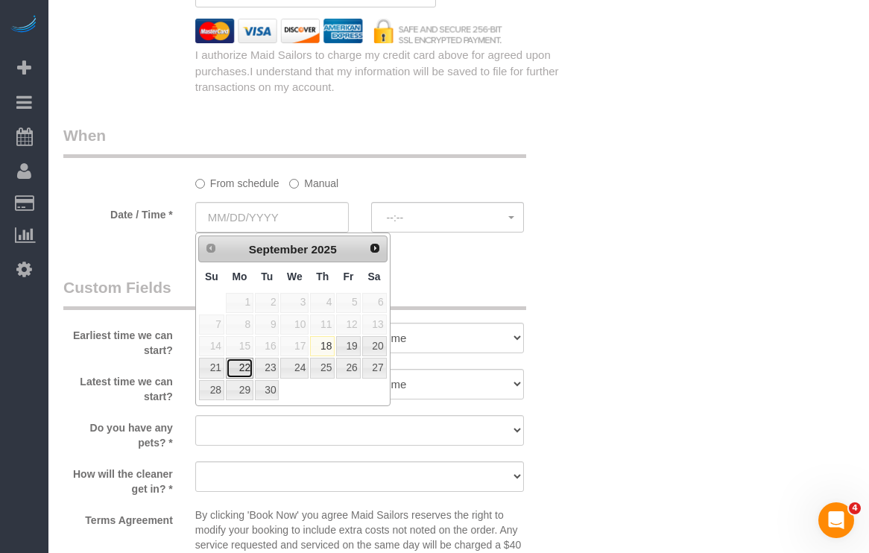
click at [237, 372] on link "22" at bounding box center [240, 368] width 28 height 20
type input "09/22/2025"
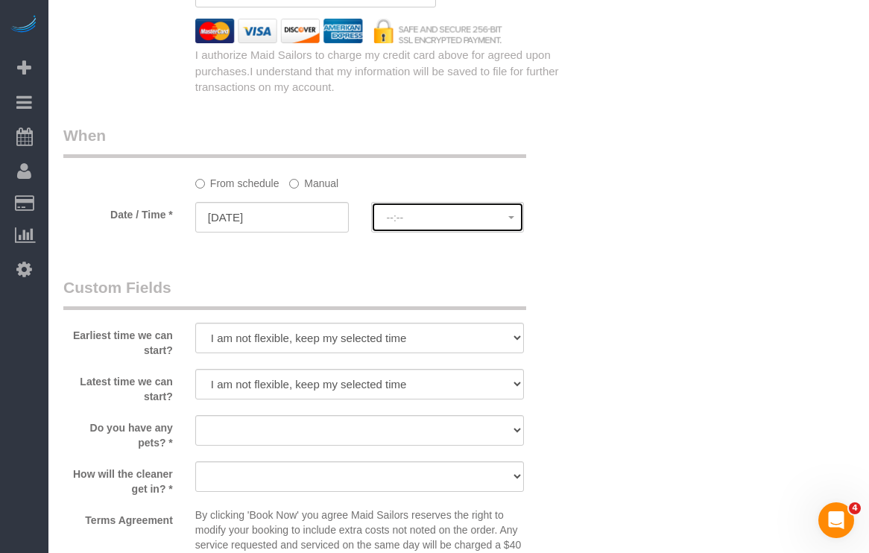
click at [410, 222] on span "--:--" at bounding box center [448, 218] width 122 height 12
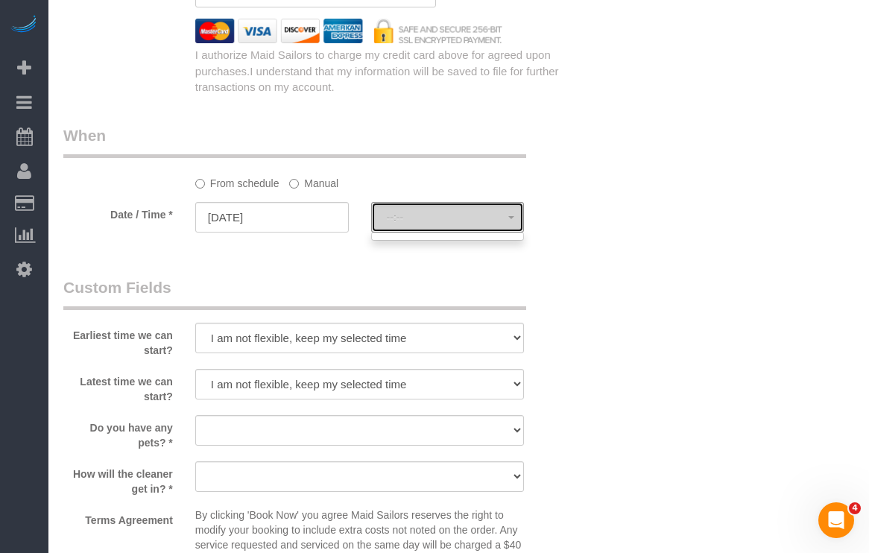
click at [419, 219] on span "--:--" at bounding box center [448, 218] width 122 height 12
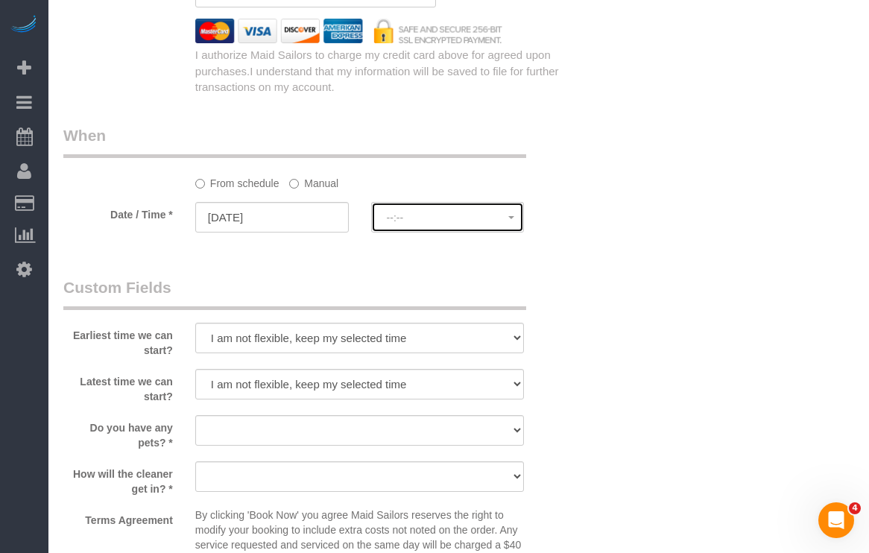
click at [436, 222] on span "--:--" at bounding box center [448, 218] width 122 height 12
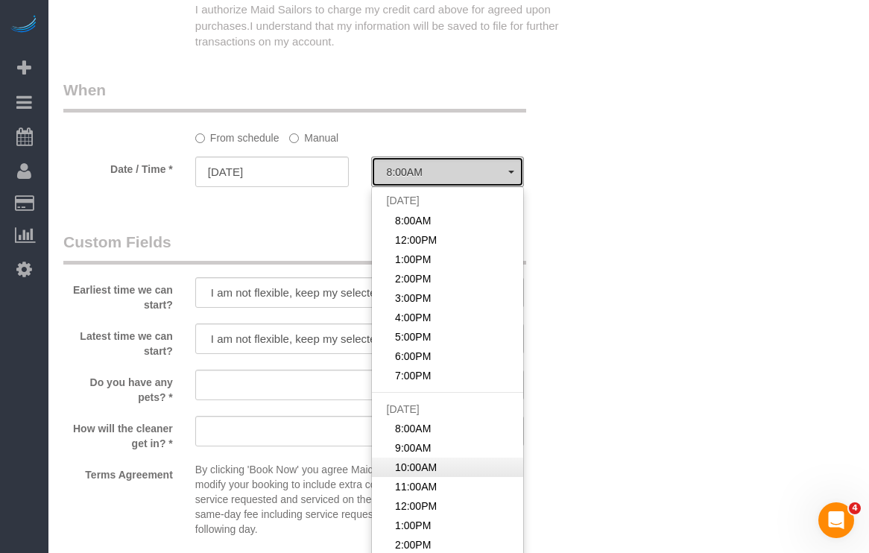
scroll to position [1534, 0]
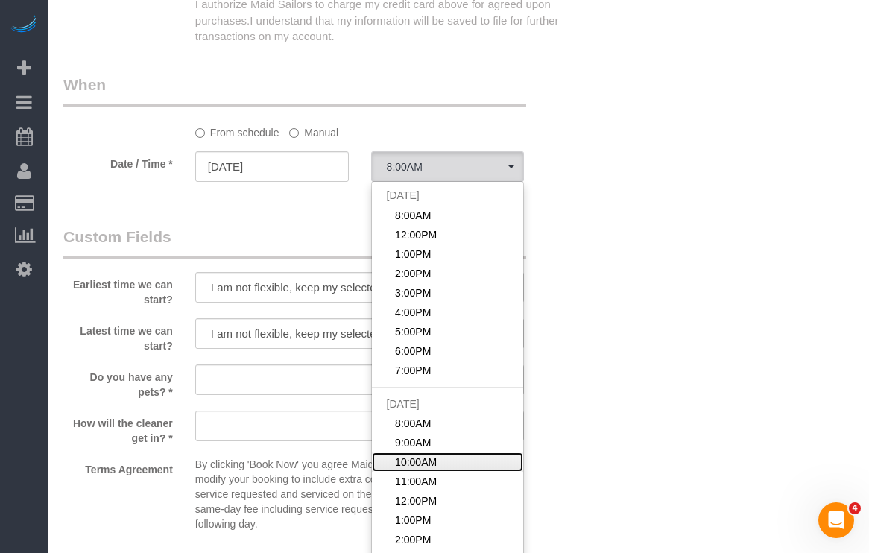
click at [430, 465] on span "10:00AM" at bounding box center [416, 461] width 42 height 15
select select "spot12"
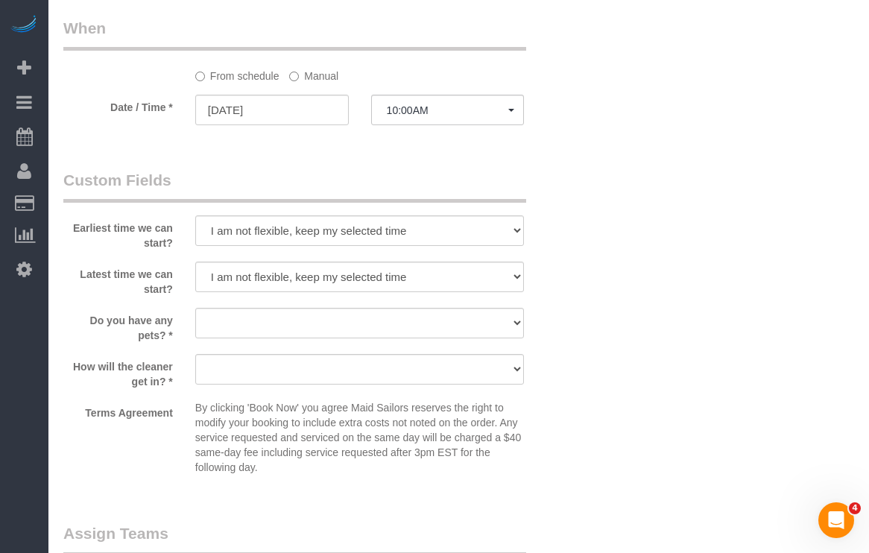
scroll to position [1599, 0]
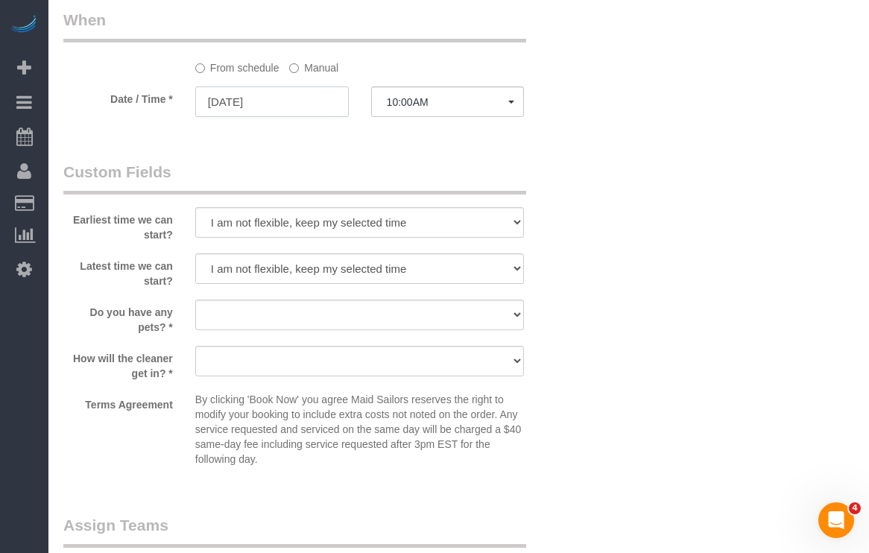
click at [241, 86] on input "09/23/2025" at bounding box center [271, 101] width 153 height 31
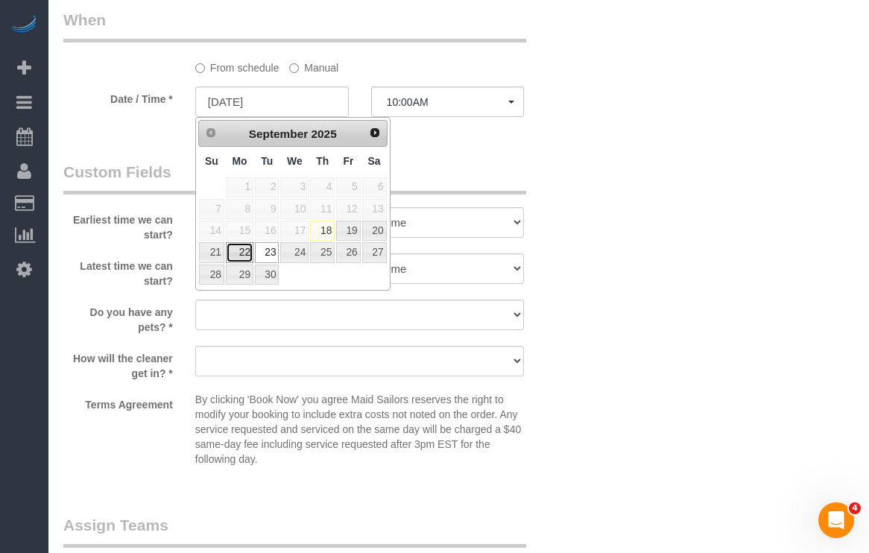
click at [241, 255] on link "22" at bounding box center [240, 252] width 28 height 20
type input "09/22/2025"
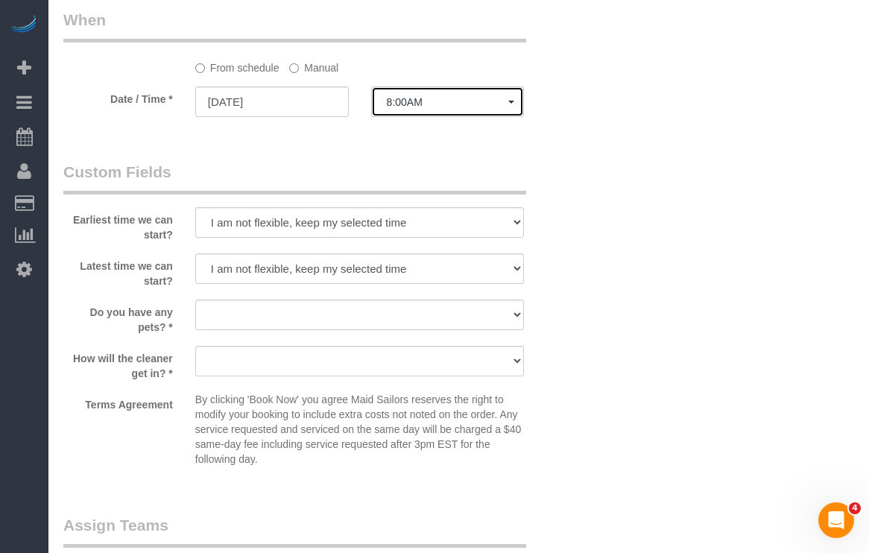
drag, startPoint x: 426, startPoint y: 104, endPoint x: 420, endPoint y: 112, distance: 10.1
click at [426, 104] on span "8:00AM" at bounding box center [448, 102] width 122 height 12
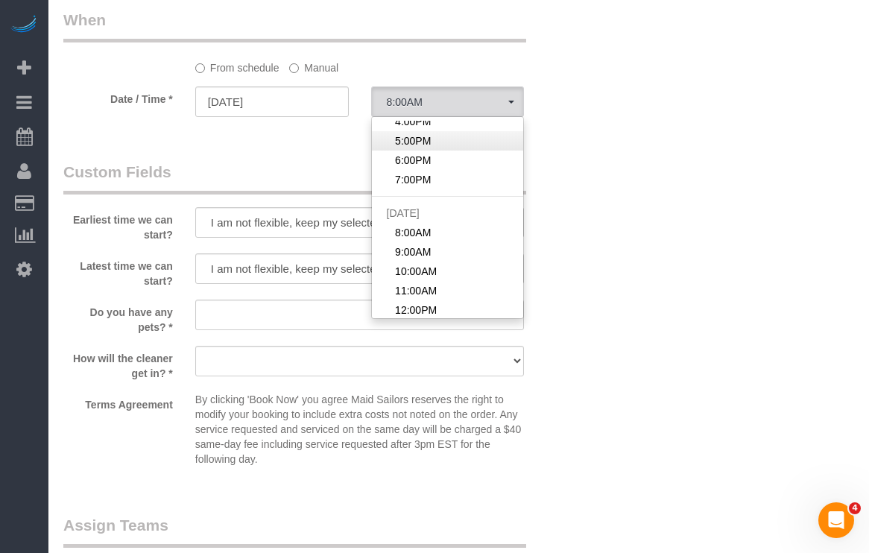
scroll to position [150, 0]
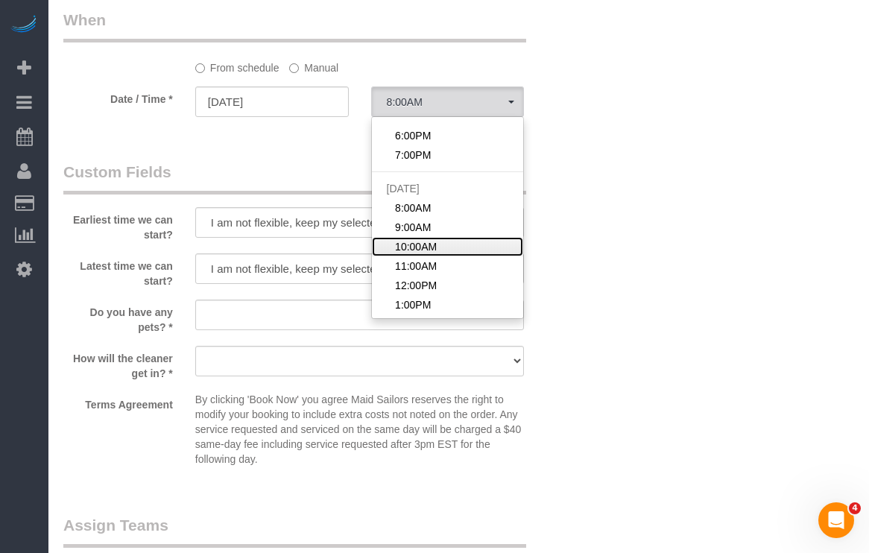
click at [432, 241] on span "10:00AM" at bounding box center [416, 246] width 42 height 15
select select "spot12"
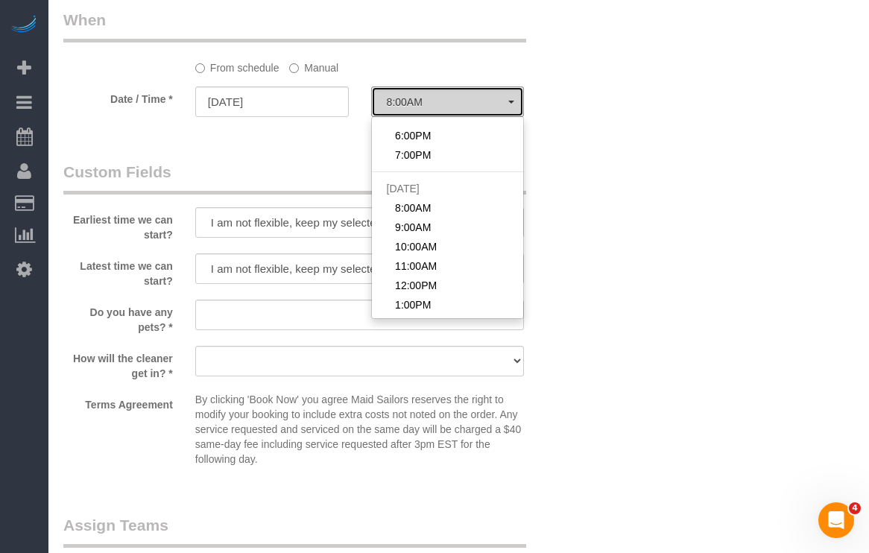
type input "09/23/2025"
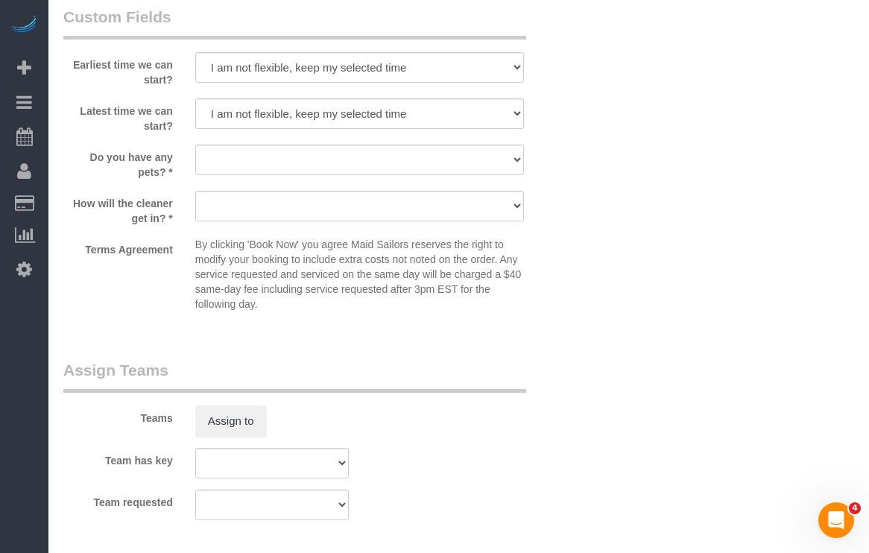
scroll to position [1740, 0]
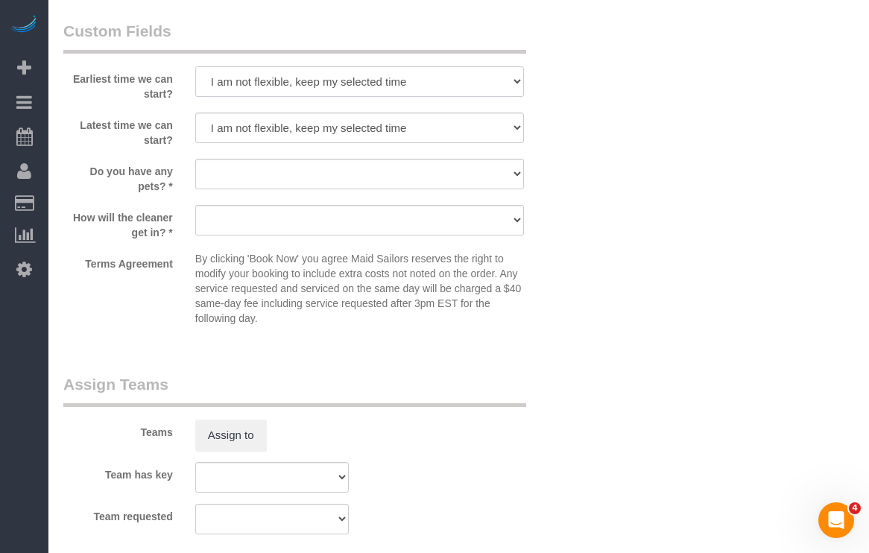
click at [261, 83] on select "I am not flexible, keep my selected time 8:00 AM 9:00 AM 10:00 AM 11:00 AM 12:0…" at bounding box center [359, 81] width 329 height 31
select select "number:58"
click at [195, 66] on select "I am not flexible, keep my selected time 8:00 AM 9:00 AM 10:00 AM 11:00 AM 12:0…" at bounding box center [359, 81] width 329 height 31
click at [155, 216] on label "How will the cleaner get in? *" at bounding box center [118, 222] width 132 height 35
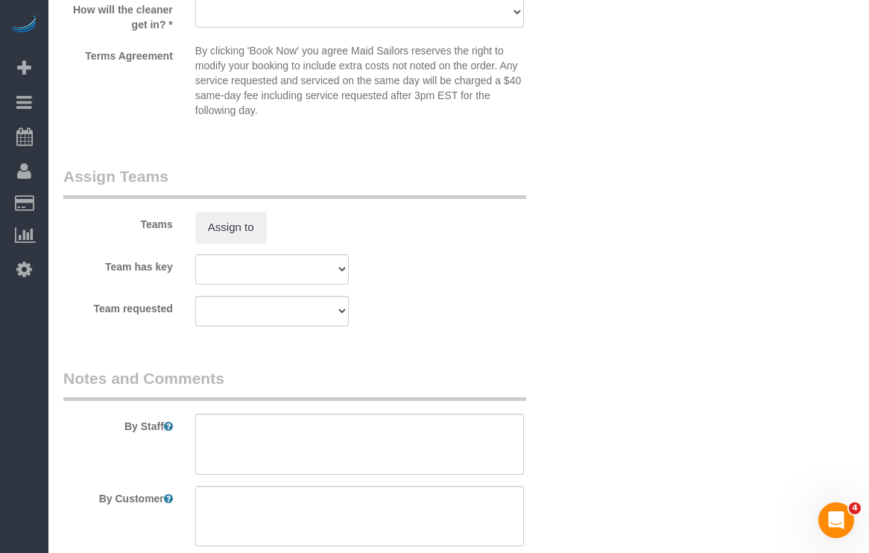
scroll to position [1934, 0]
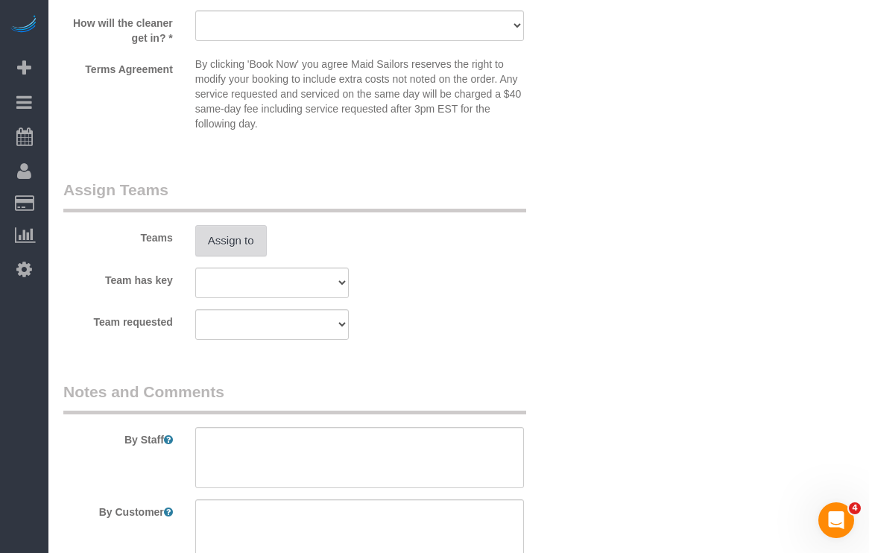
click at [259, 250] on button "Assign to" at bounding box center [231, 240] width 72 height 31
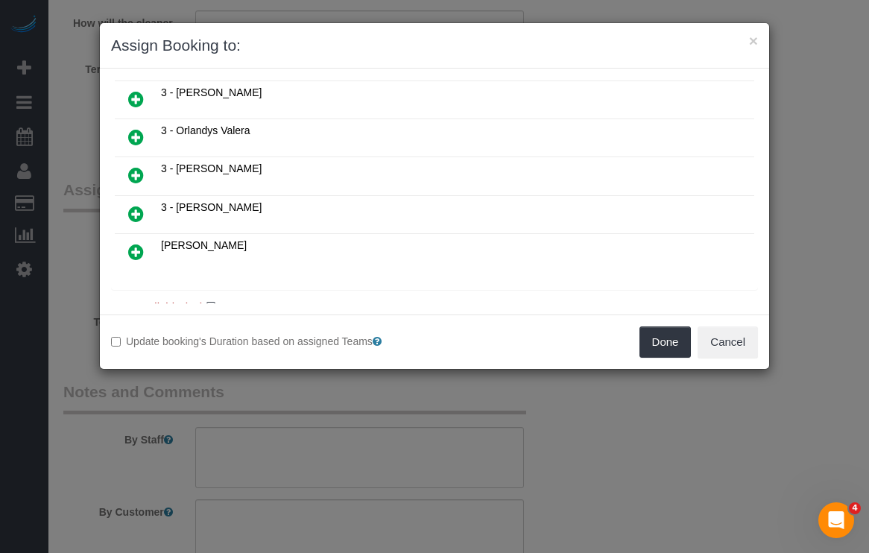
scroll to position [1523, 0]
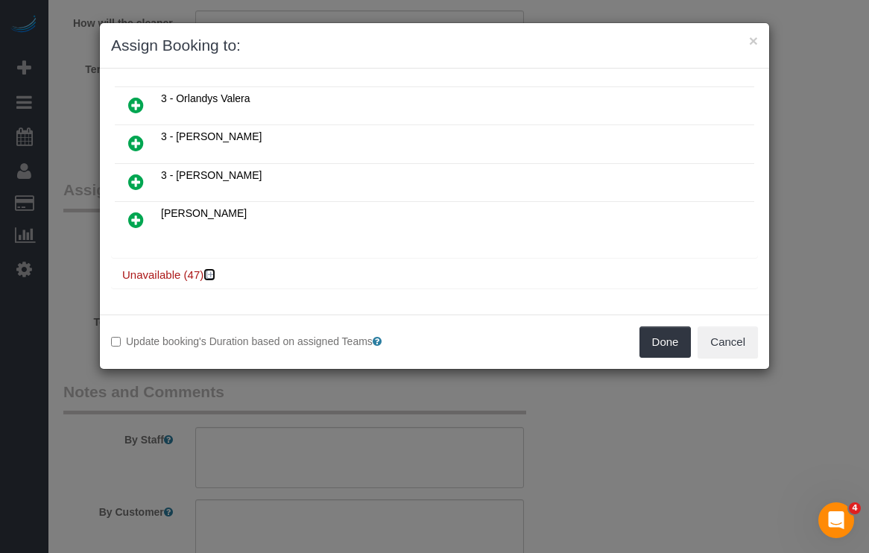
click at [208, 275] on icon at bounding box center [210, 274] width 9 height 11
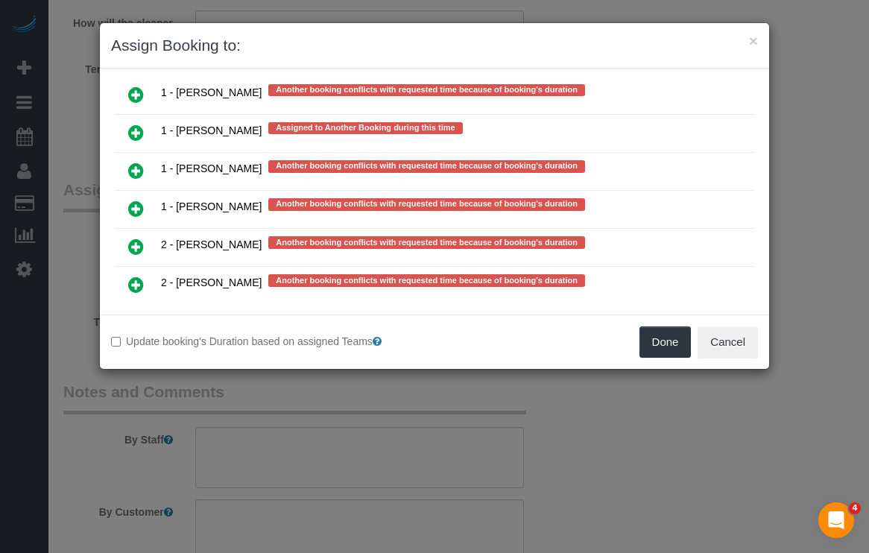
scroll to position [3372, 0]
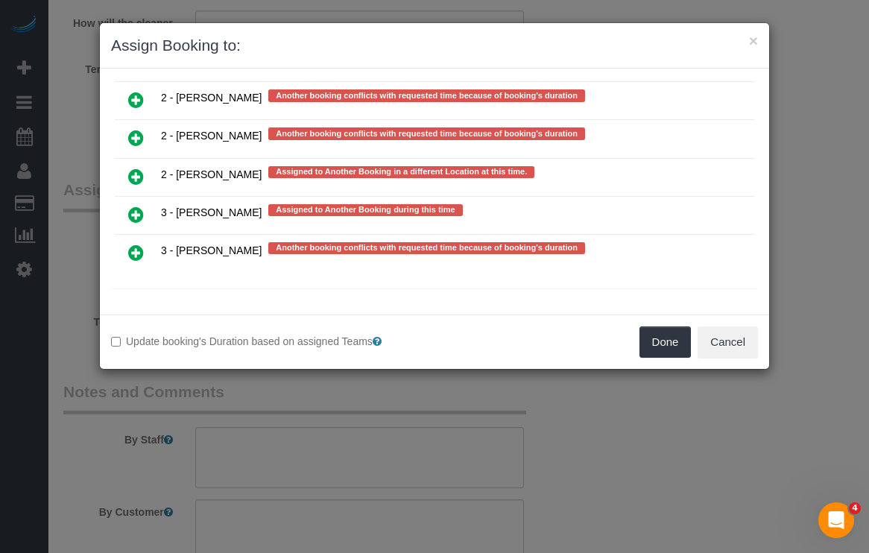
click at [132, 212] on icon at bounding box center [136, 215] width 16 height 18
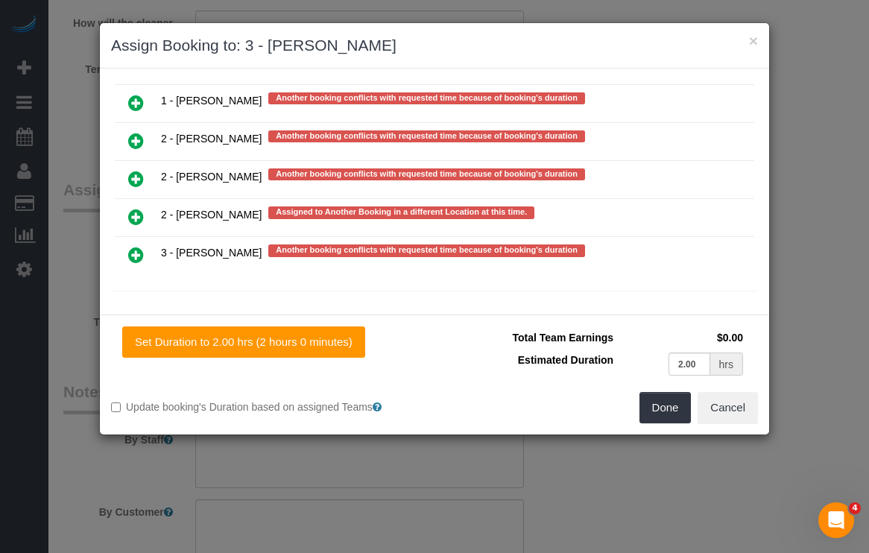
scroll to position [3374, 0]
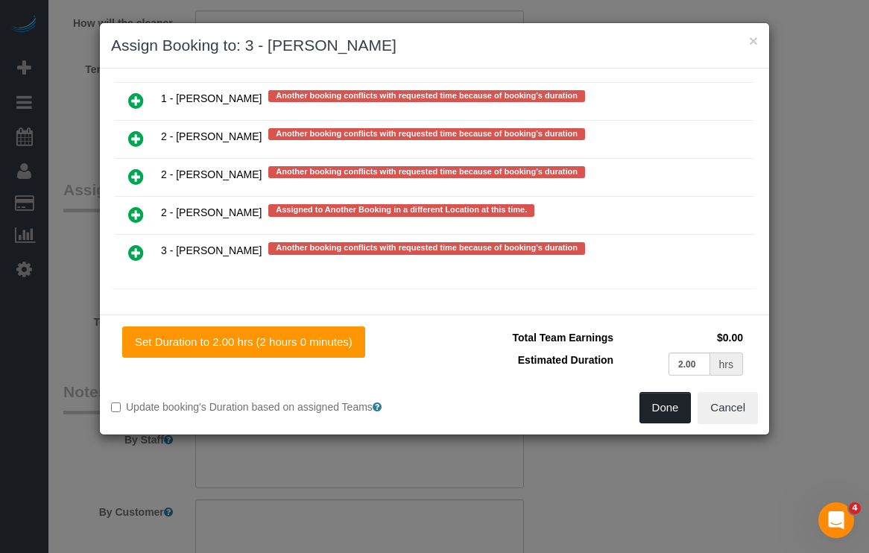
click at [656, 405] on button "Done" at bounding box center [665, 407] width 52 height 31
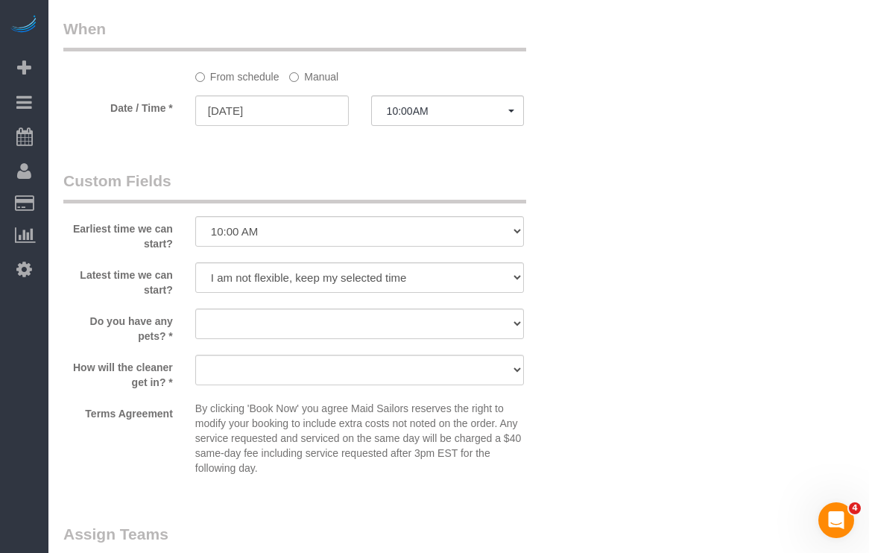
scroll to position [1591, 0]
click at [244, 106] on input "09/23/2025" at bounding box center [271, 109] width 153 height 31
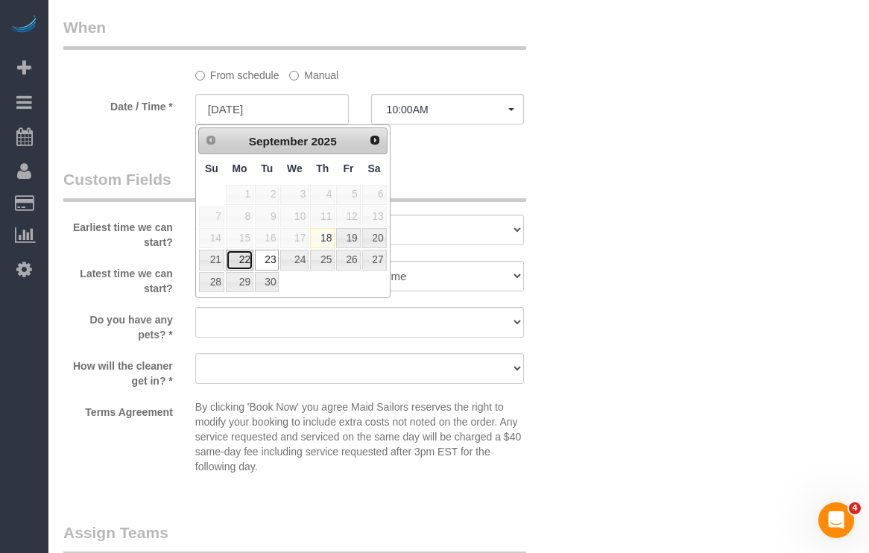
click at [244, 258] on link "22" at bounding box center [240, 260] width 28 height 20
type input "09/22/2025"
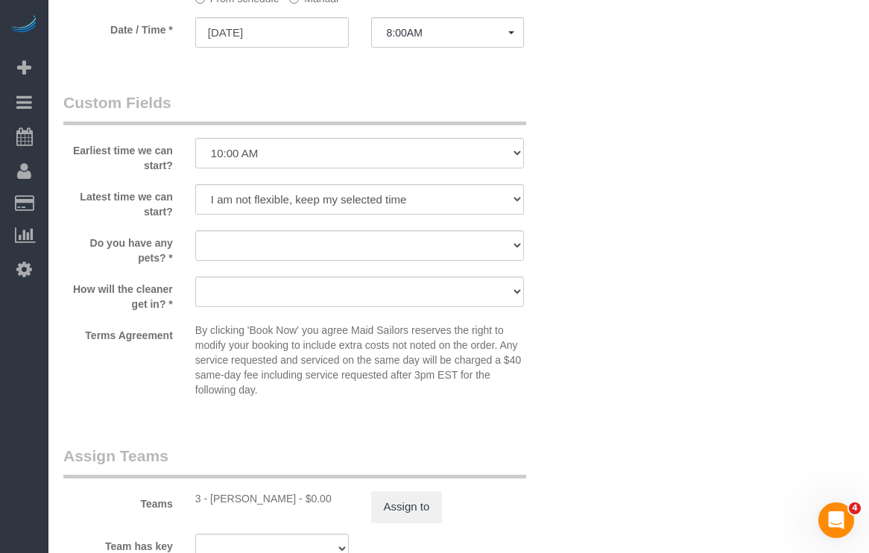
scroll to position [1567, 0]
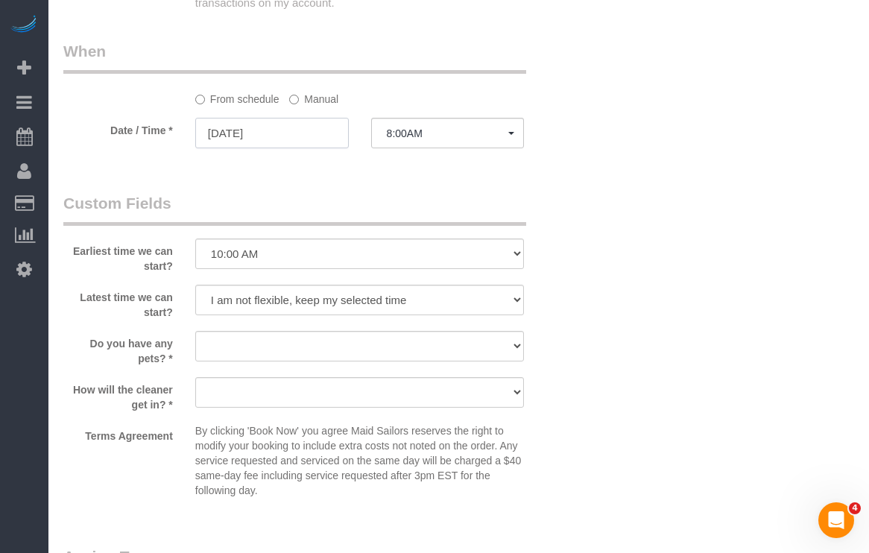
click at [229, 142] on input "09/22/2025" at bounding box center [271, 133] width 153 height 31
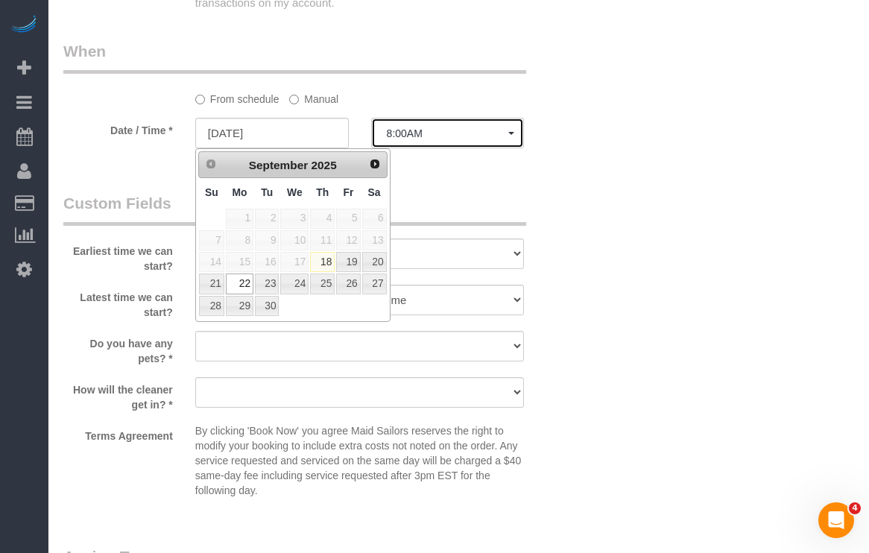
click at [474, 140] on button "8:00AM" at bounding box center [447, 133] width 153 height 31
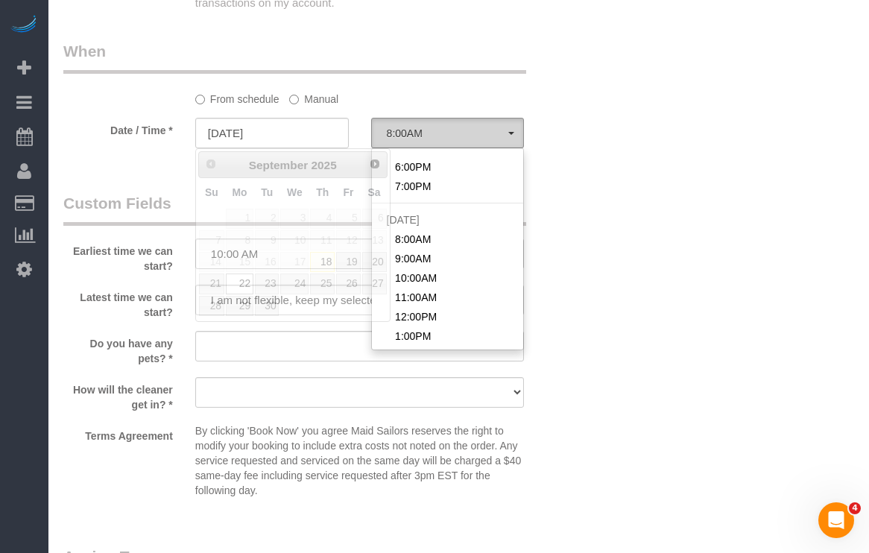
scroll to position [0, 0]
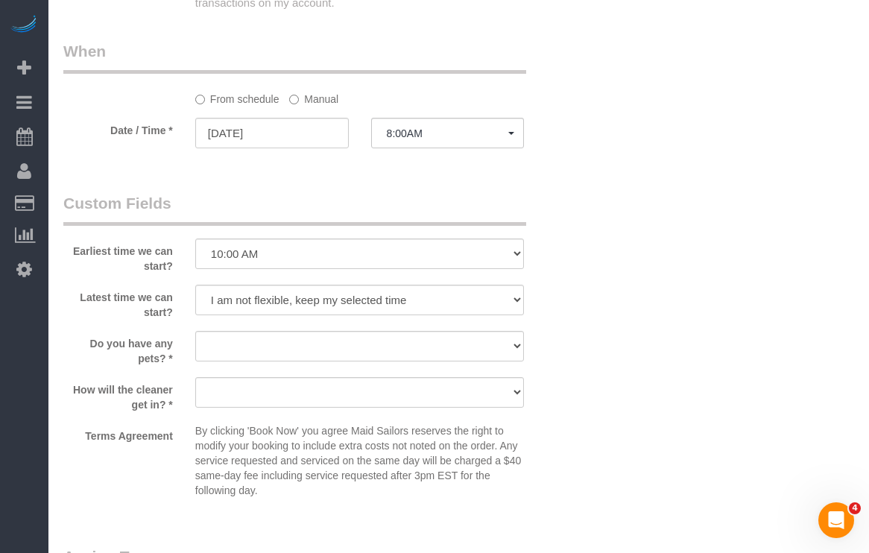
scroll to position [1556, 0]
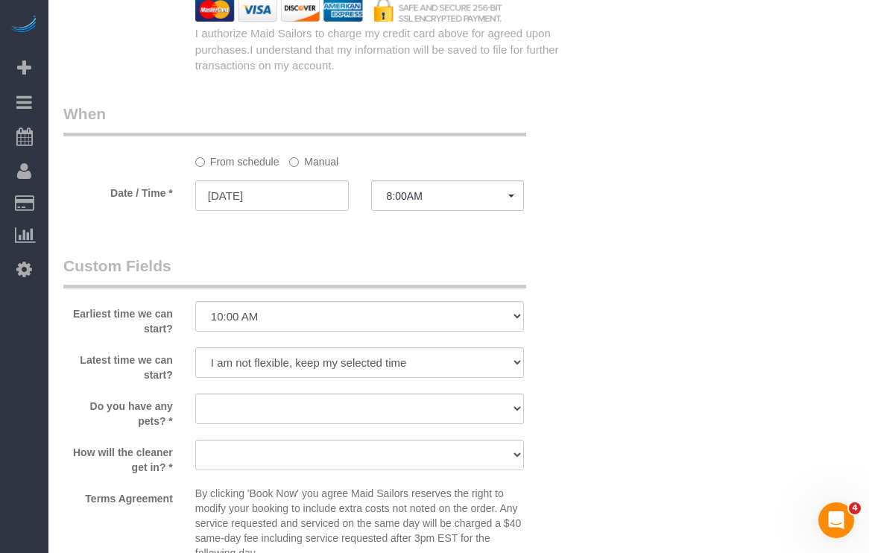
scroll to position [1491, 0]
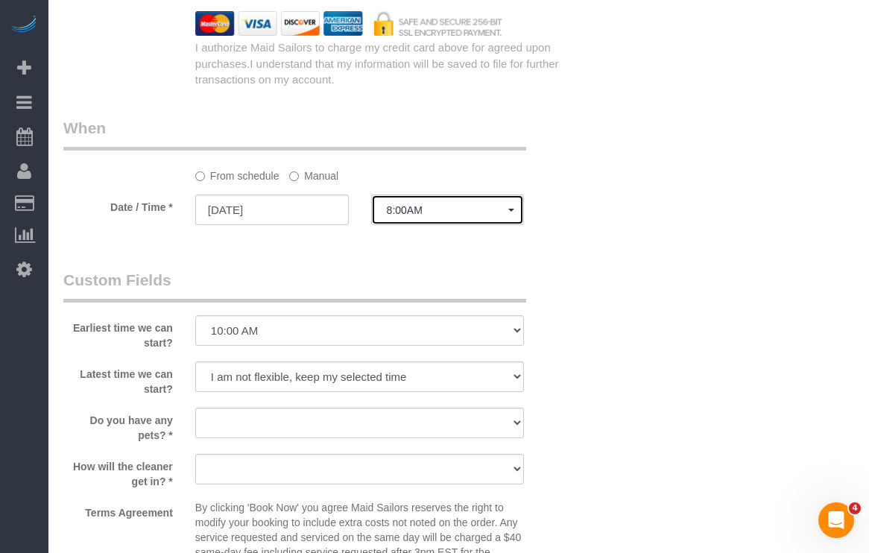
click at [469, 217] on button "8:00AM" at bounding box center [447, 209] width 153 height 31
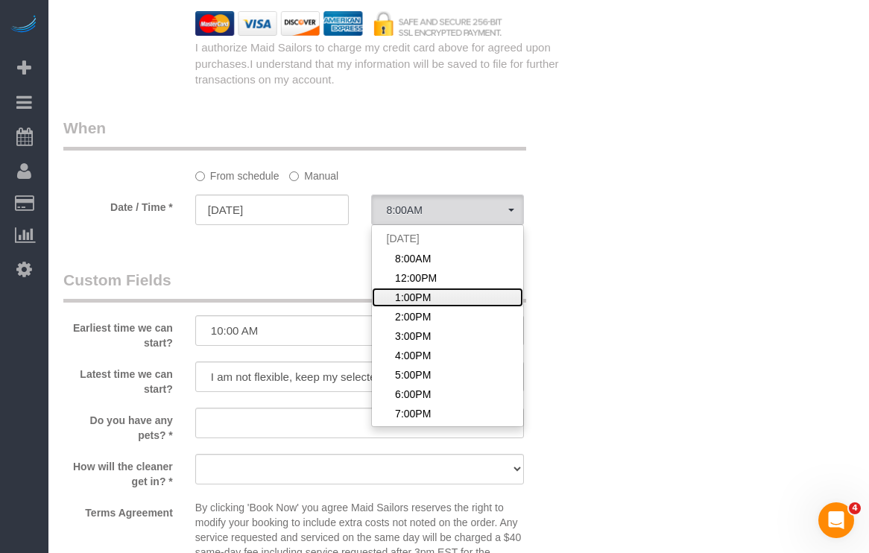
click at [457, 299] on link "1:00PM" at bounding box center [448, 297] width 152 height 19
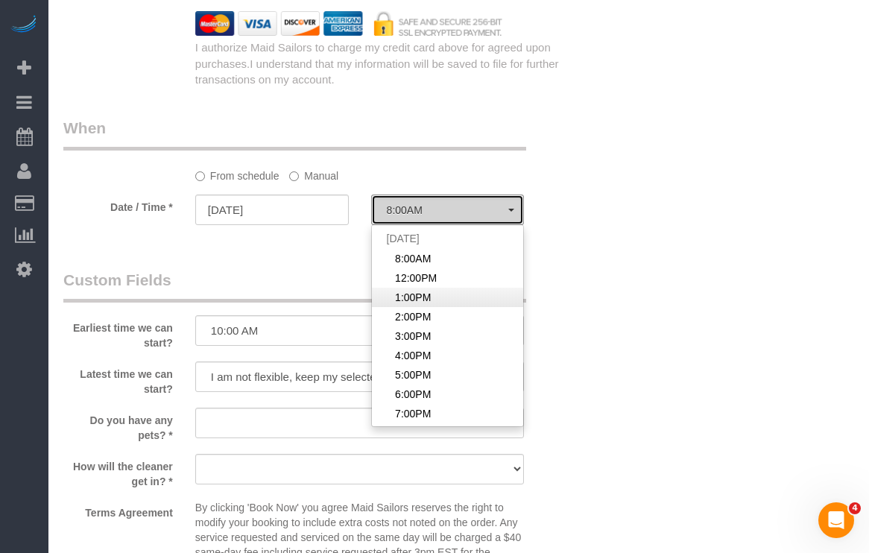
select select "spot3"
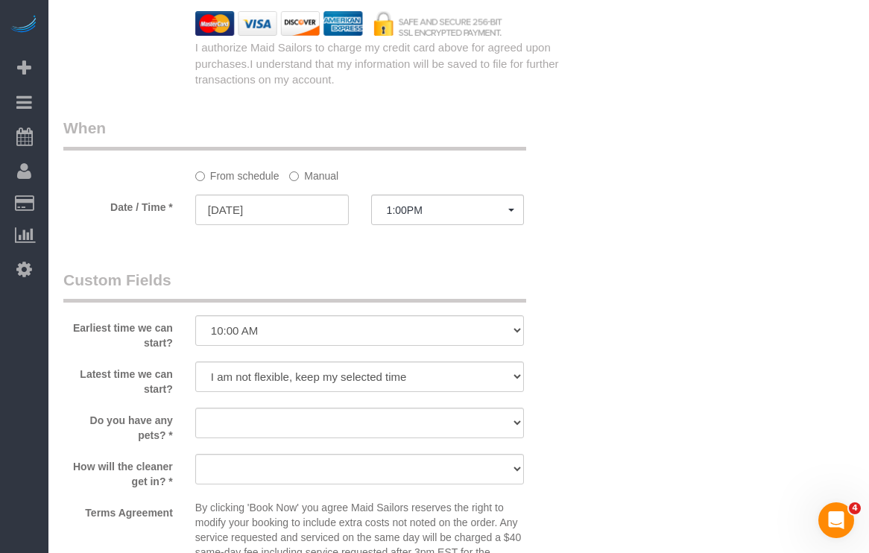
click at [317, 327] on select "I am not flexible, keep my selected time 8:00 AM 9:00 AM 10:00 AM 11:00 AM 12:0…" at bounding box center [359, 330] width 329 height 31
select select "number:61"
click at [195, 315] on select "I am not flexible, keep my selected time 8:00 AM 9:00 AM 10:00 AM 11:00 AM 12:0…" at bounding box center [359, 330] width 329 height 31
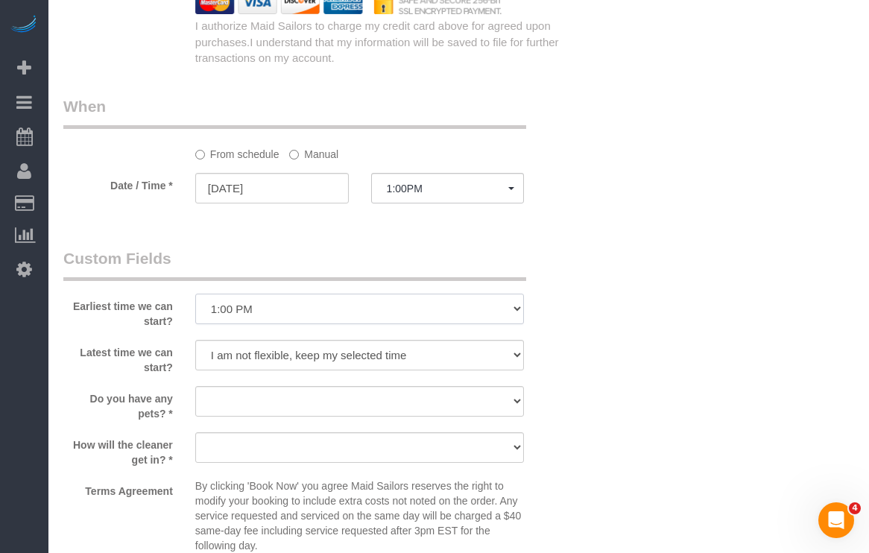
scroll to position [1513, 0]
click at [281, 363] on select "I am not flexible, keep my selected time 8:00 AM 9:00 AM 10:00 AM 11:00 AM 12:0…" at bounding box center [359, 354] width 329 height 31
click at [256, 401] on select "Dog Cat None" at bounding box center [359, 400] width 329 height 31
select select "number:15"
click at [195, 385] on select "Dog Cat None" at bounding box center [359, 400] width 329 height 31
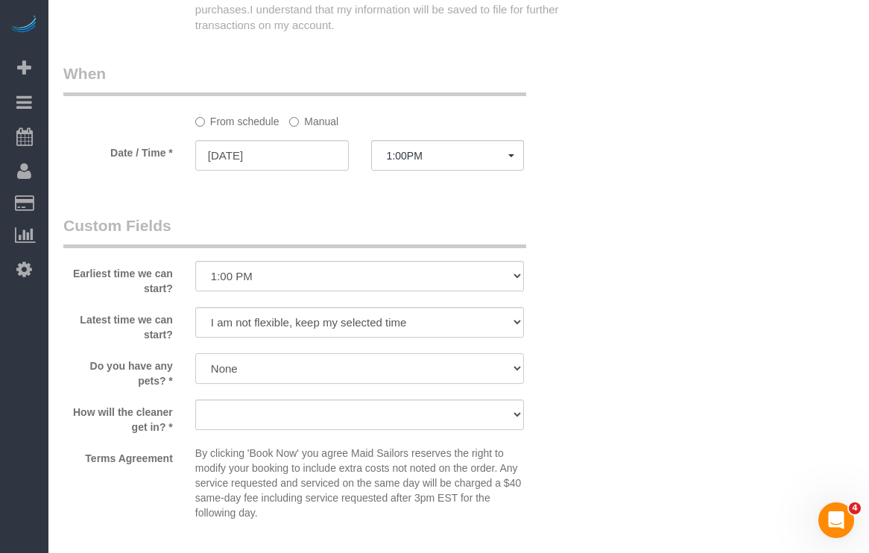
scroll to position [1546, 0]
click at [279, 416] on select "We'll let you in. Doorman/Front Desk has the key. Other (Provide details)" at bounding box center [359, 414] width 329 height 31
select select "number:5"
click at [195, 399] on select "We'll let you in. Doorman/Front Desk has the key. Other (Provide details)" at bounding box center [359, 414] width 329 height 31
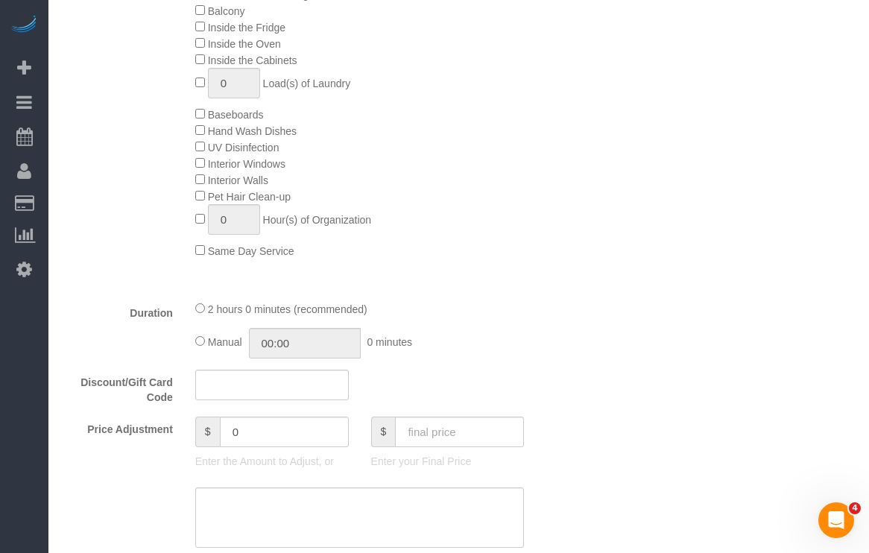
scroll to position [795, 0]
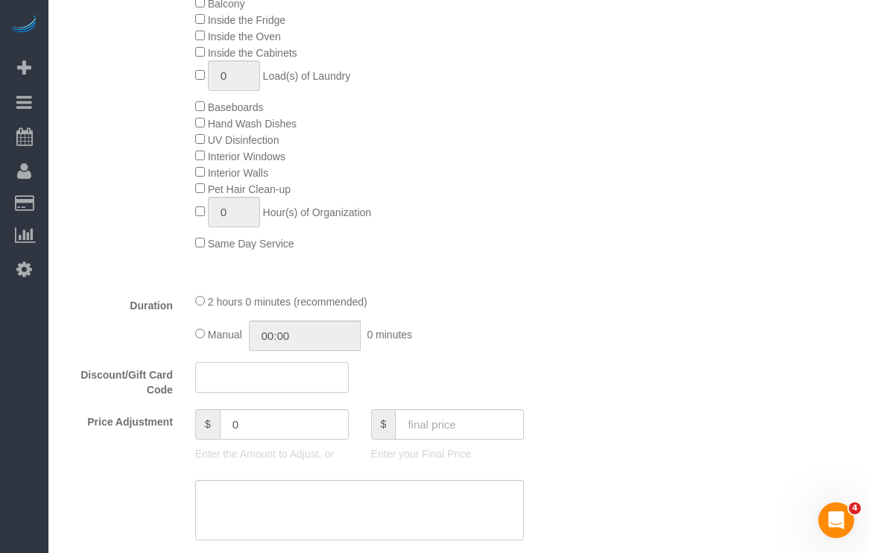
click at [222, 375] on input "text" at bounding box center [271, 377] width 153 height 31
paste input "BYESUMMER30"
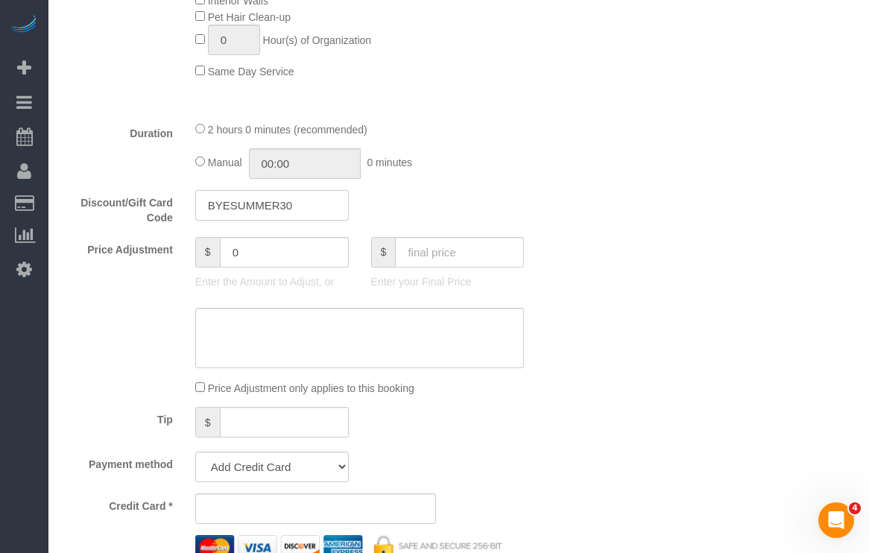
type input "BYESUMMER30"
click at [410, 347] on textarea at bounding box center [359, 338] width 329 height 61
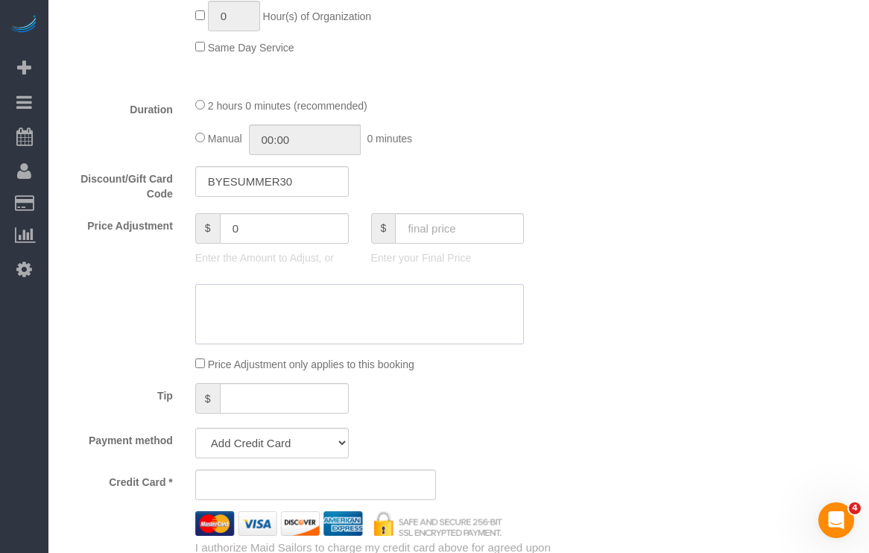
scroll to position [993, 0]
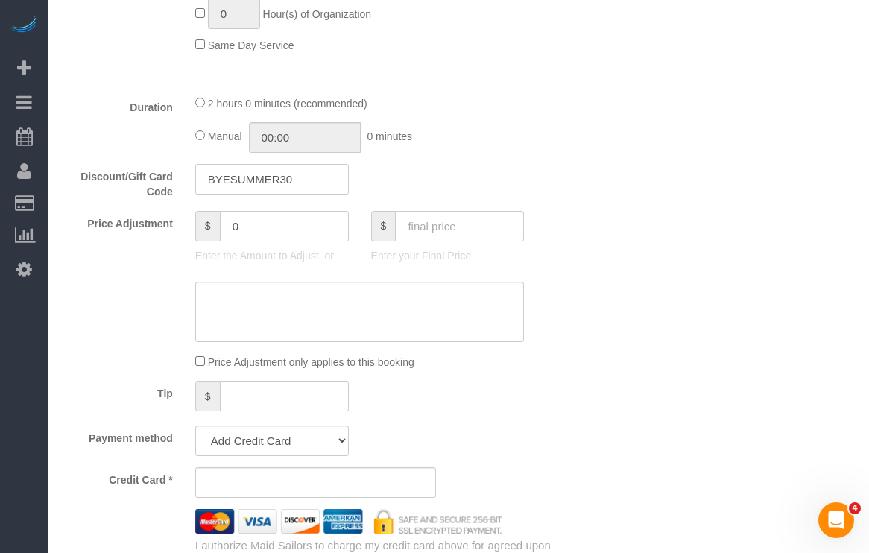
click at [629, 381] on div "Who Email ehasr2@aol.com Name * Elizabeth Adams Where Address 225 East 73rd Str…" at bounding box center [458, 301] width 790 height 2481
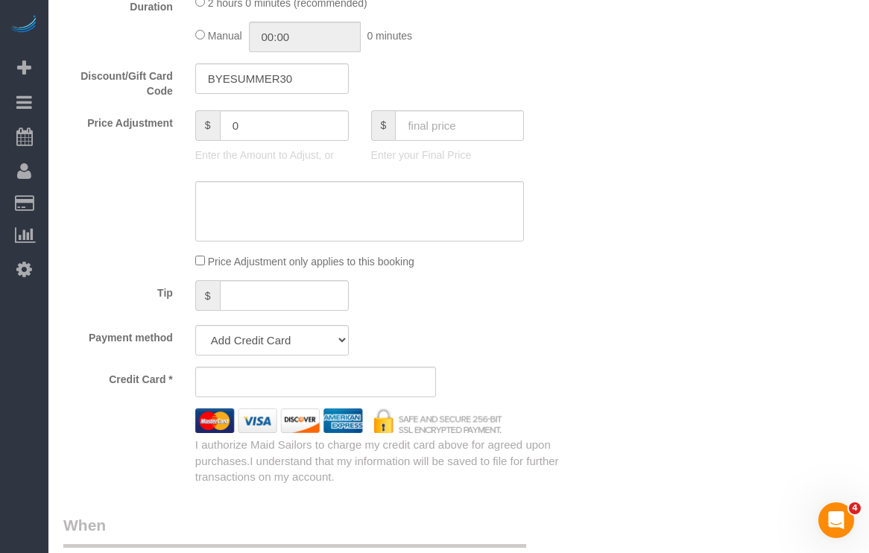
scroll to position [1094, 0]
click at [275, 203] on textarea at bounding box center [359, 210] width 329 height 61
click at [247, 194] on textarea at bounding box center [359, 210] width 329 height 61
type textarea "372463544132012 05/29 8816"
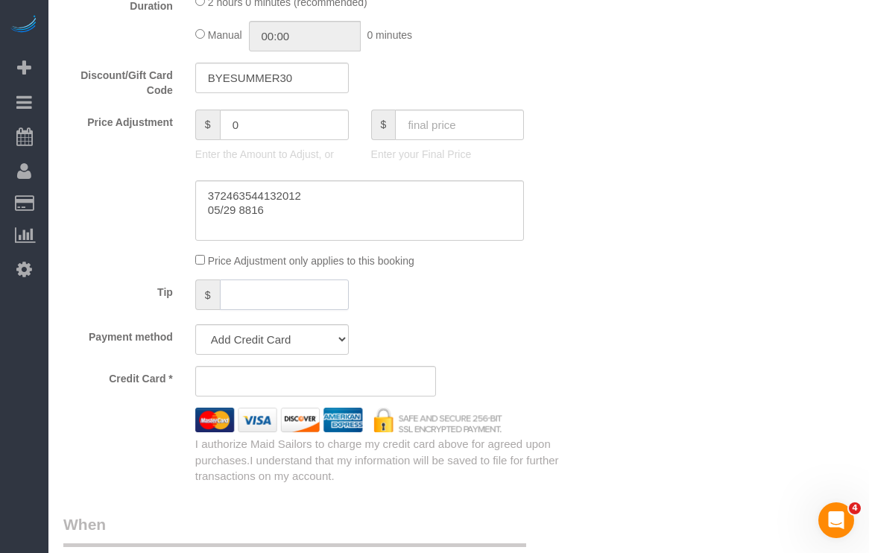
click at [244, 294] on input "text" at bounding box center [284, 294] width 129 height 31
click at [255, 211] on textarea at bounding box center [359, 210] width 329 height 61
drag, startPoint x: 303, startPoint y: 222, endPoint x: 190, endPoint y: 180, distance: 120.9
click at [190, 180] on div at bounding box center [360, 210] width 352 height 61
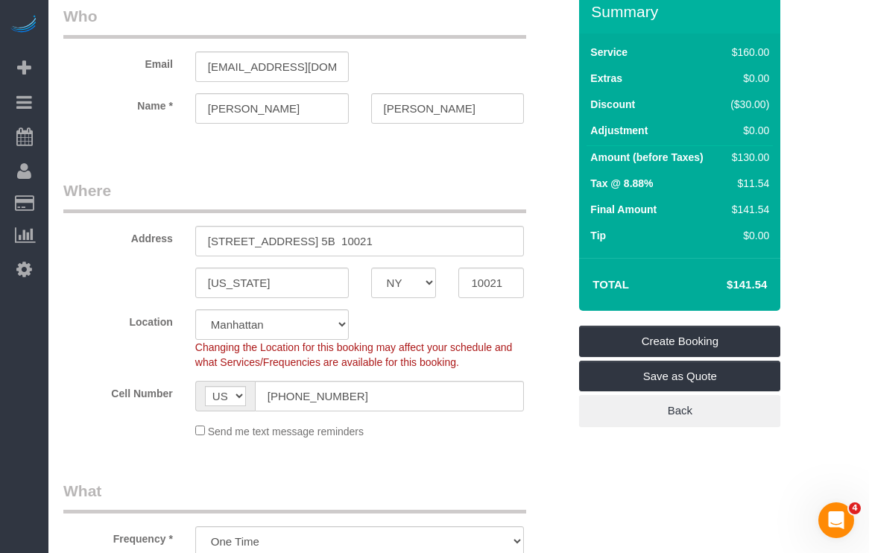
scroll to position [63, 0]
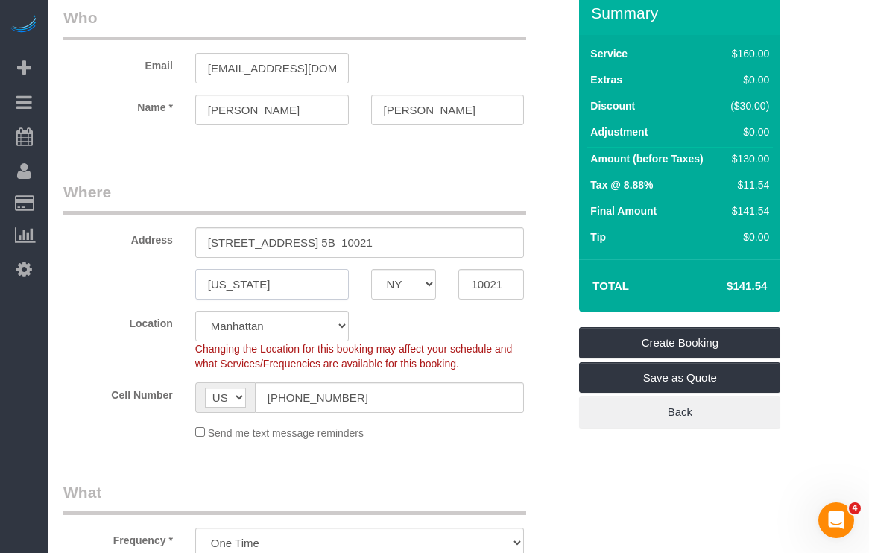
click at [256, 281] on input "New york" at bounding box center [271, 284] width 153 height 31
drag, startPoint x: 249, startPoint y: 283, endPoint x: 235, endPoint y: 285, distance: 13.5
click at [234, 285] on input "New york" at bounding box center [271, 284] width 153 height 31
click at [236, 285] on input "New york" at bounding box center [271, 284] width 153 height 31
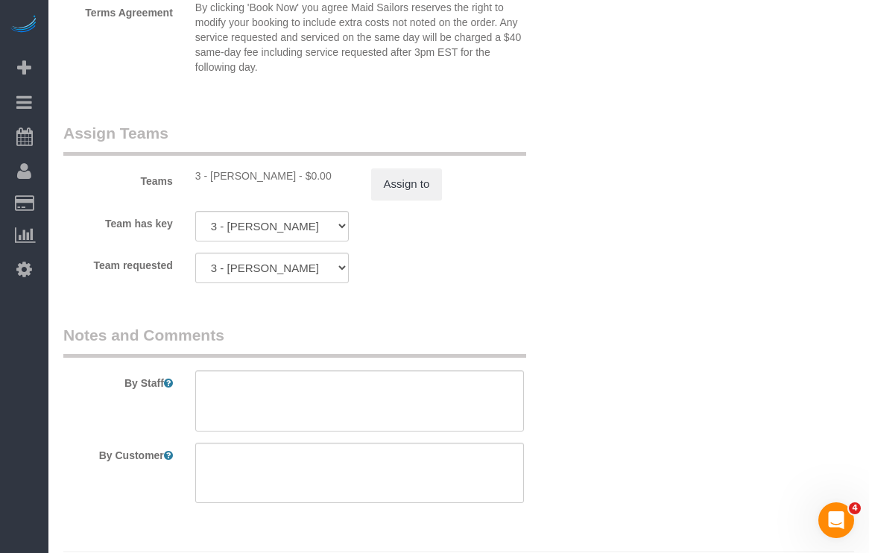
scroll to position [2034, 0]
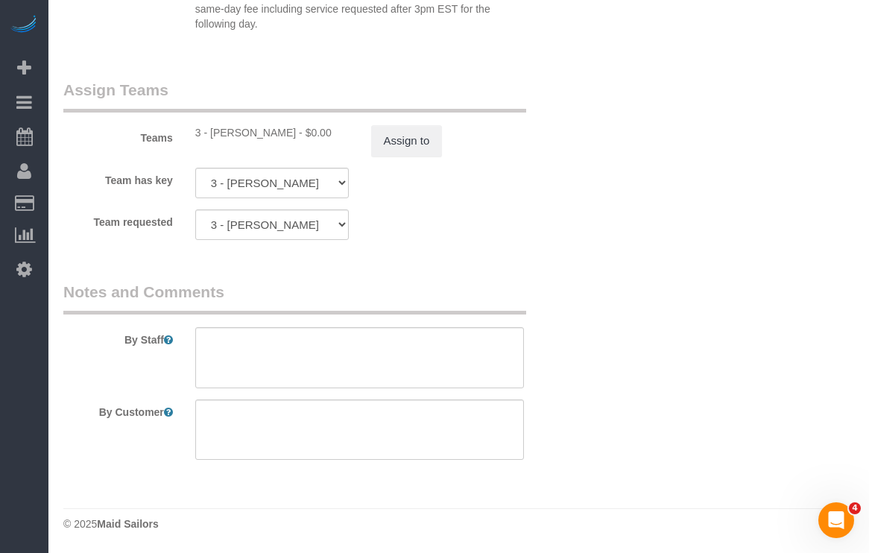
type input "New York"
click at [235, 437] on textarea at bounding box center [359, 429] width 329 height 61
type textarea "Standard Cleaning"
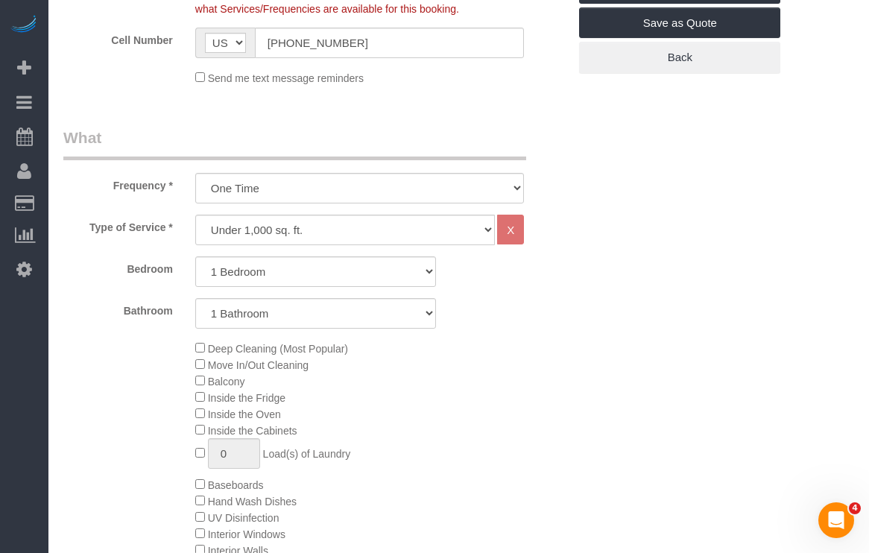
scroll to position [0, 0]
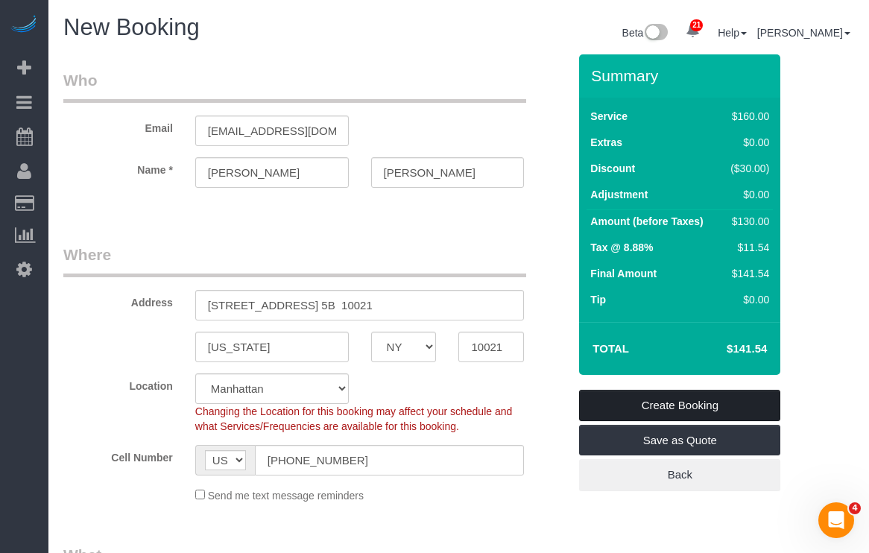
click at [613, 402] on link "Create Booking" at bounding box center [679, 405] width 201 height 31
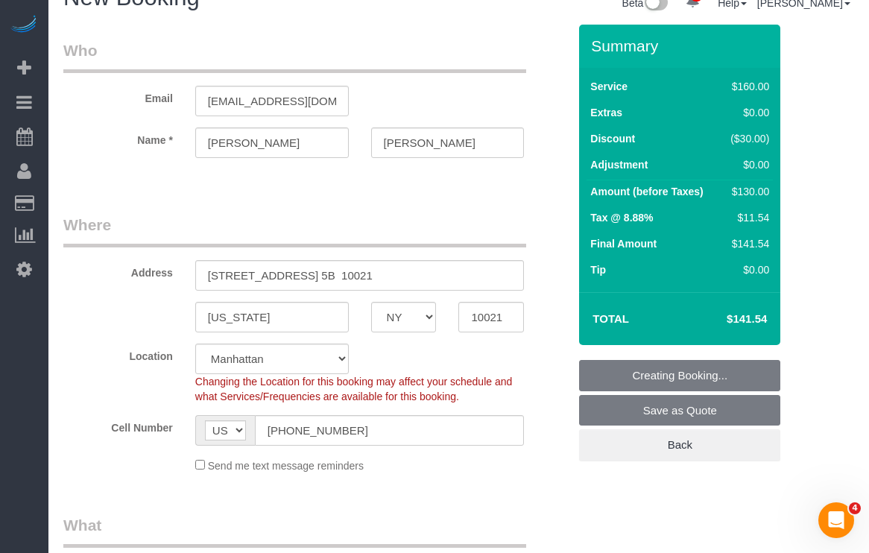
scroll to position [29, 0]
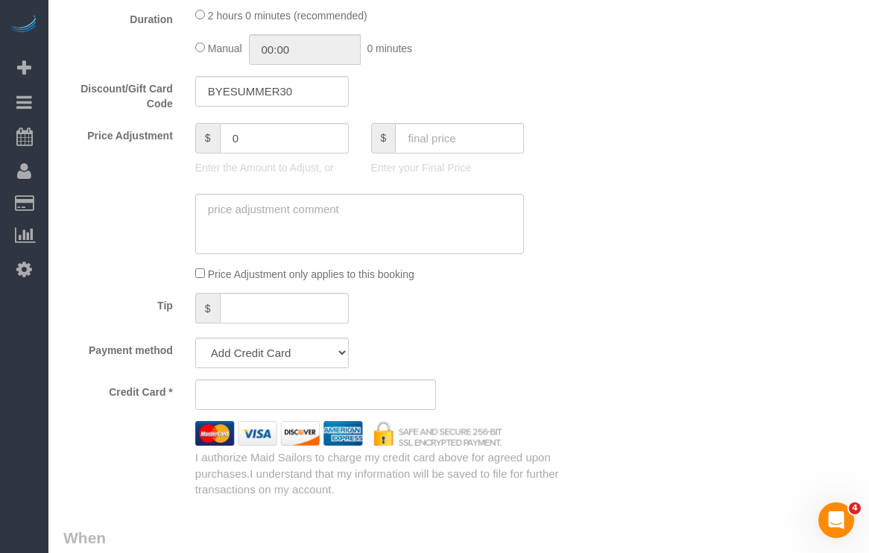
scroll to position [1096, 0]
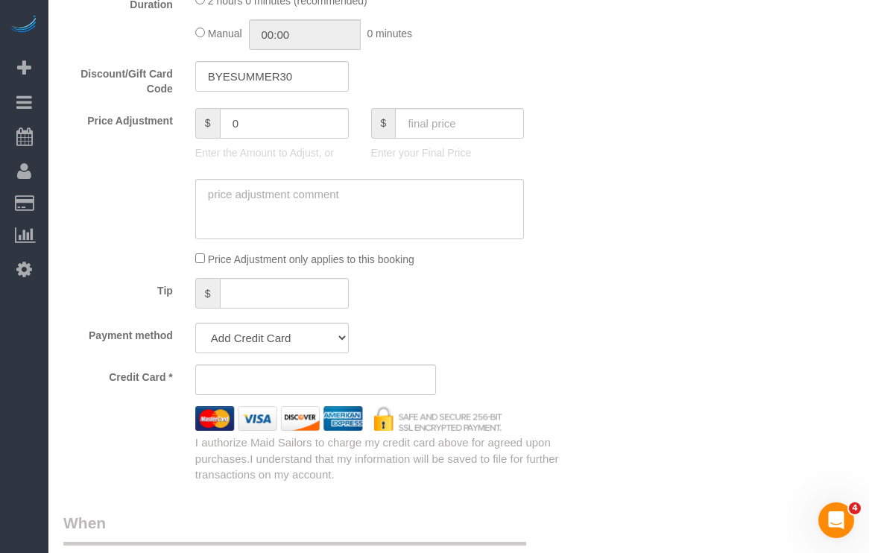
click at [592, 338] on div "Who Email ehasr2@aol.com Name * Elizabeth Adams Where Address 225 East 73rd Str…" at bounding box center [458, 199] width 790 height 2481
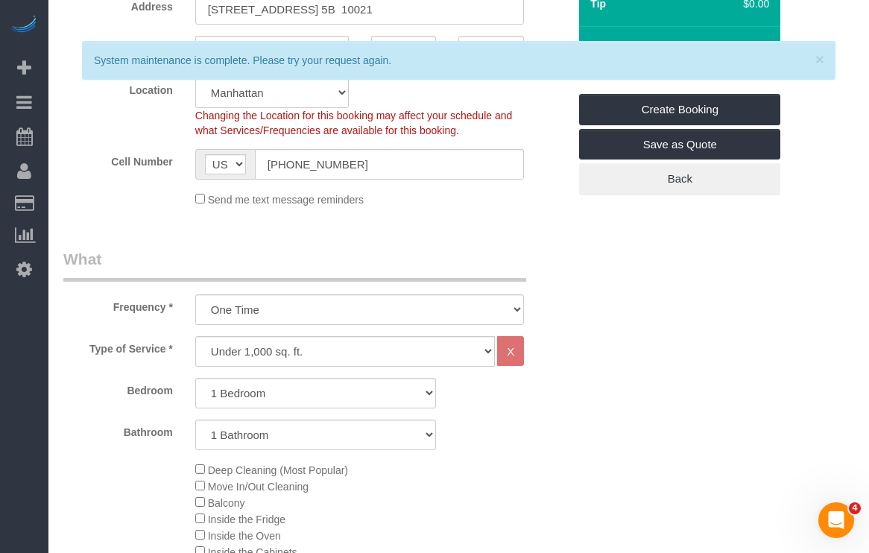
scroll to position [230, 0]
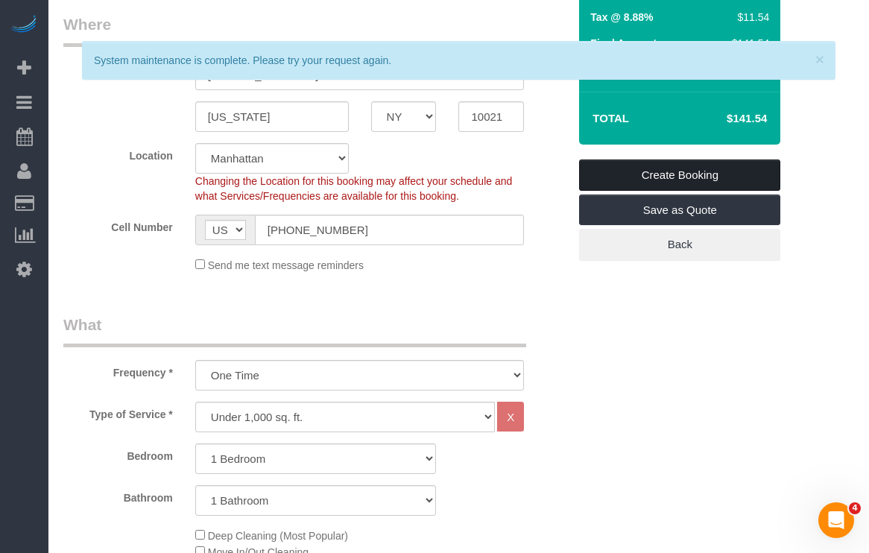
click at [632, 177] on link "Create Booking" at bounding box center [679, 174] width 201 height 31
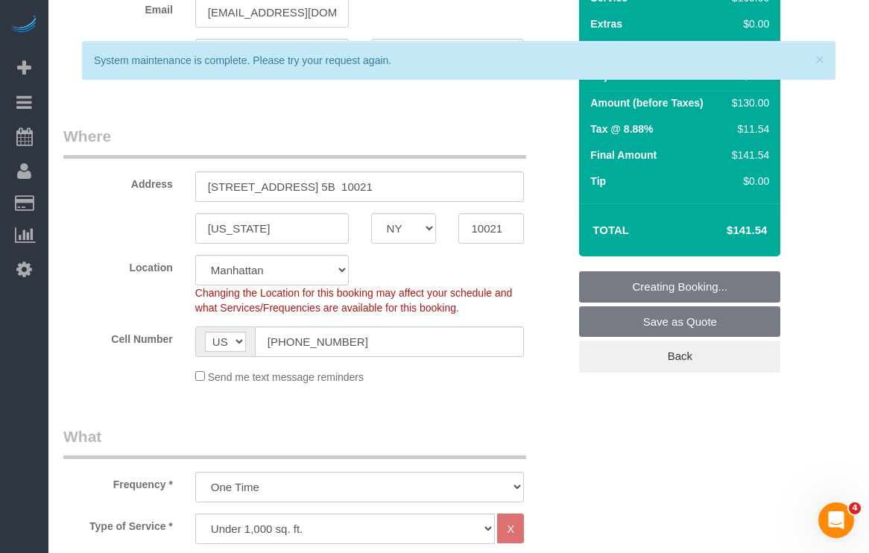
scroll to position [124, 0]
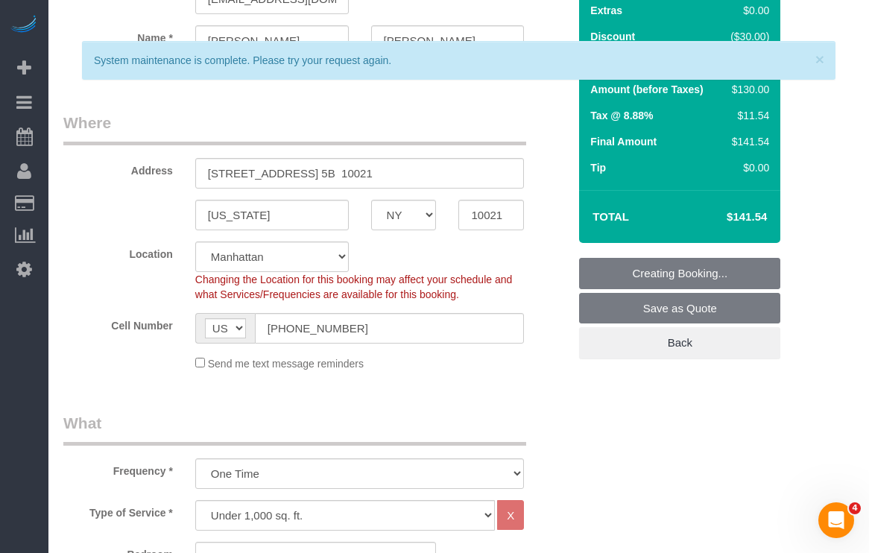
scroll to position [135, 0]
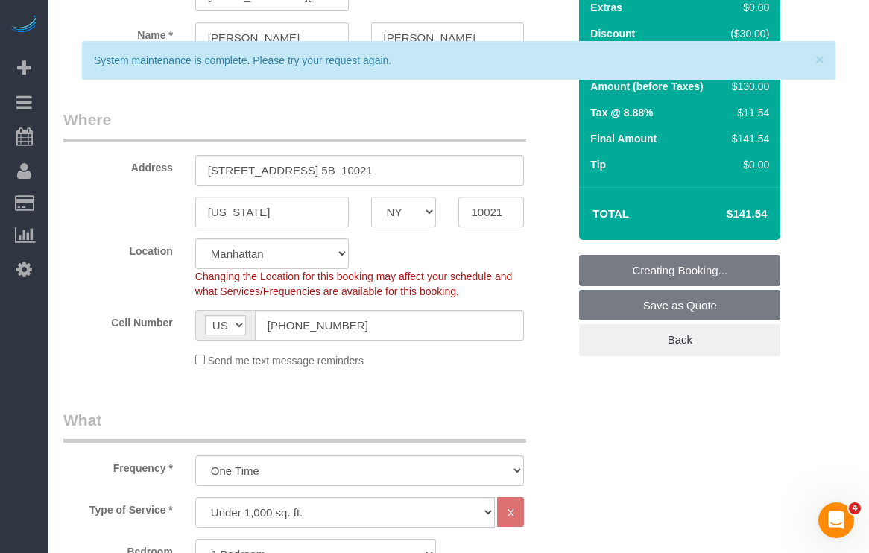
click at [101, 160] on label "Address" at bounding box center [118, 165] width 132 height 20
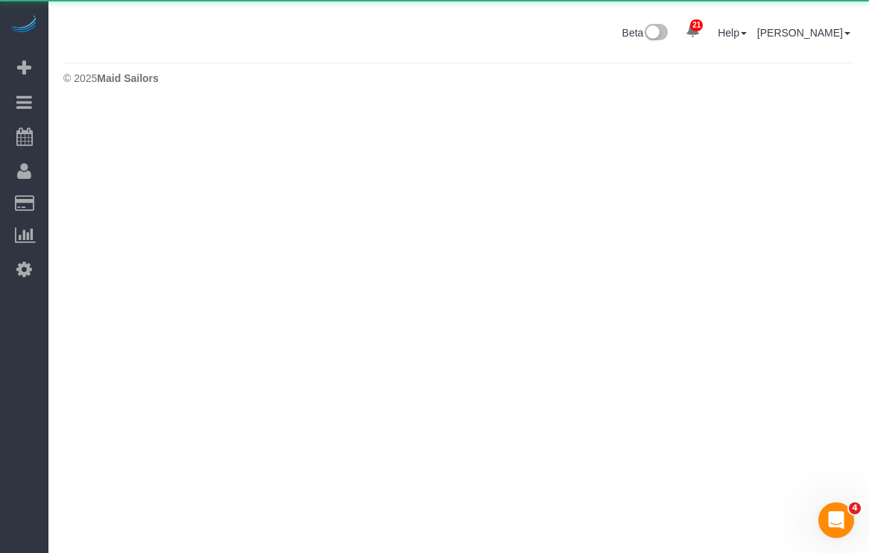
scroll to position [0, 0]
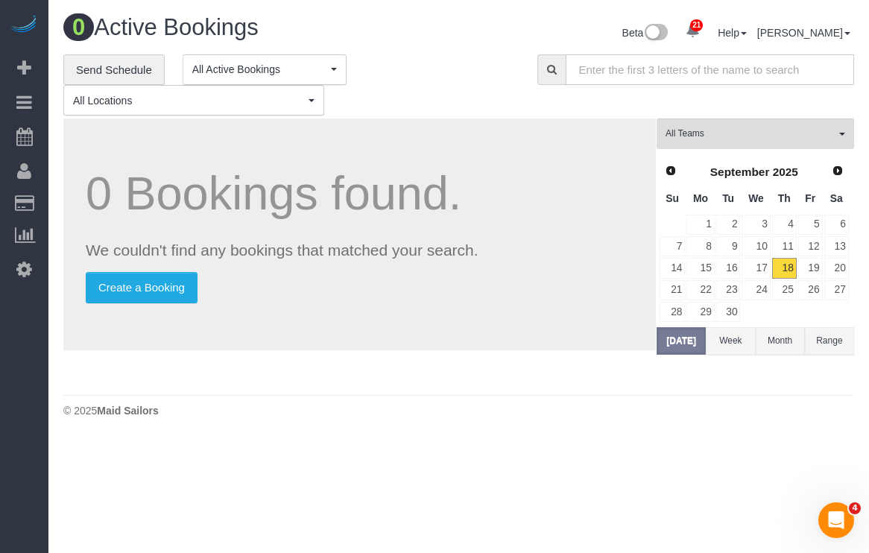
click at [653, 72] on input "text" at bounding box center [709, 69] width 288 height 31
paste input "ehasr2@aol.com"
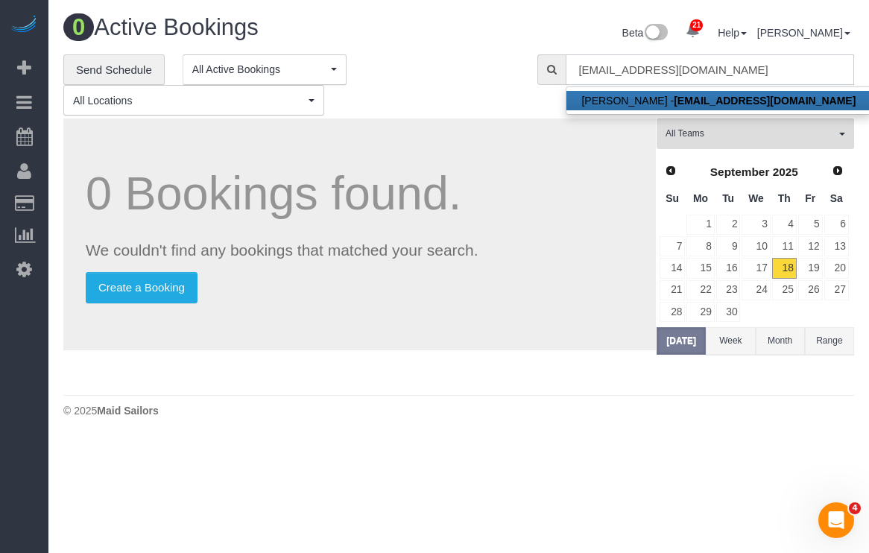
type input "ehasr2@aol.com"
click at [609, 100] on link "Elizabeth Adams - ehasr2@aol.com" at bounding box center [718, 100] width 304 height 19
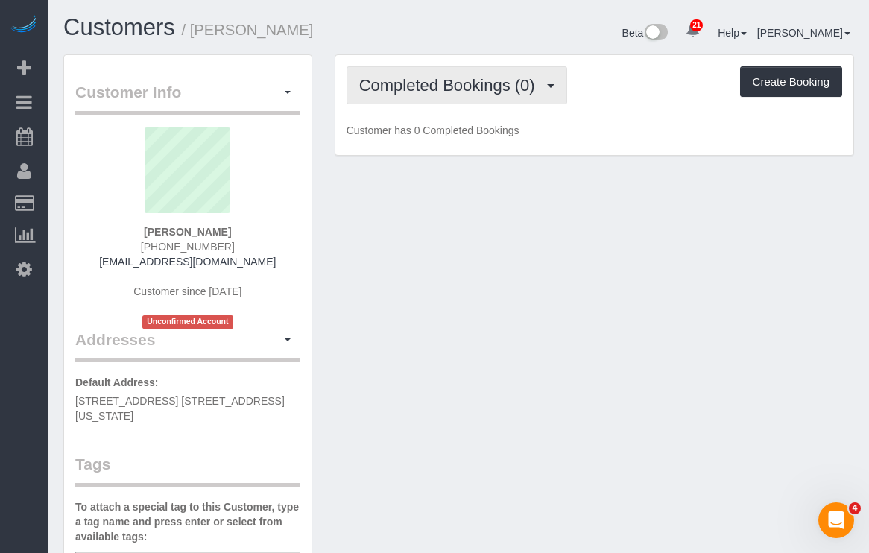
click at [431, 77] on span "Completed Bookings (0)" at bounding box center [450, 85] width 183 height 19
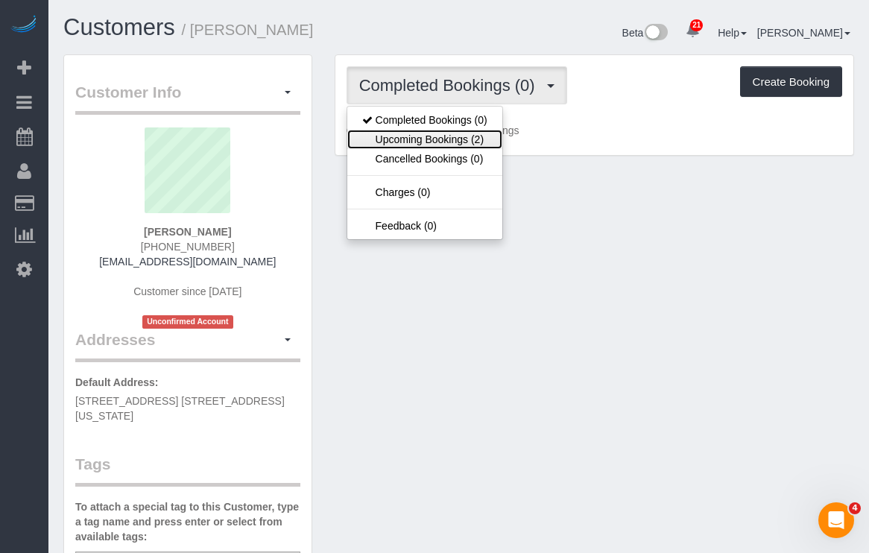
click at [429, 138] on link "Upcoming Bookings (2)" at bounding box center [424, 139] width 155 height 19
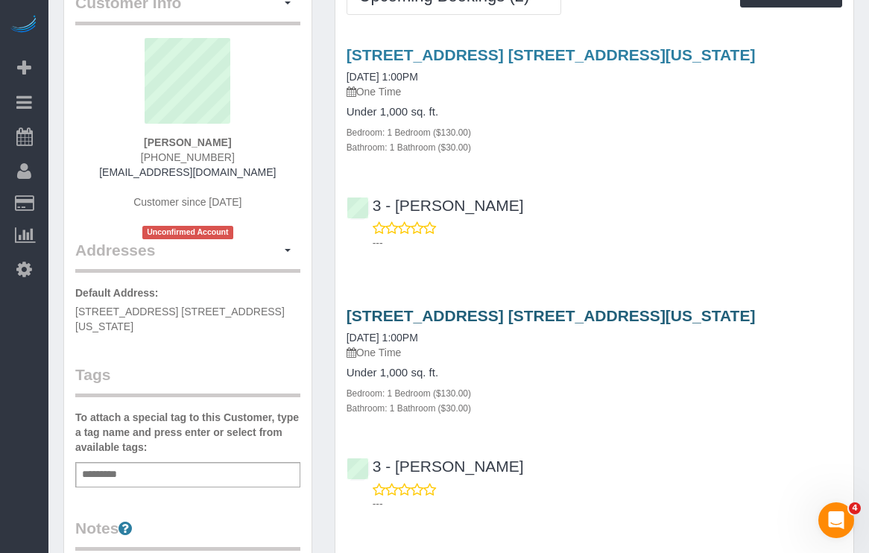
scroll to position [94, 0]
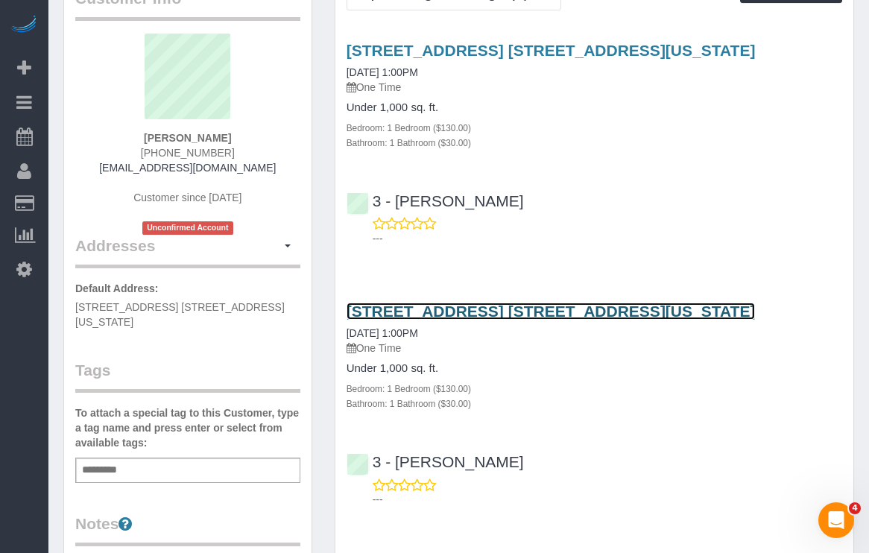
click at [454, 309] on link "225 East 73rd Street, Apt. 5b 10021, New York, NY 10021" at bounding box center [550, 310] width 409 height 17
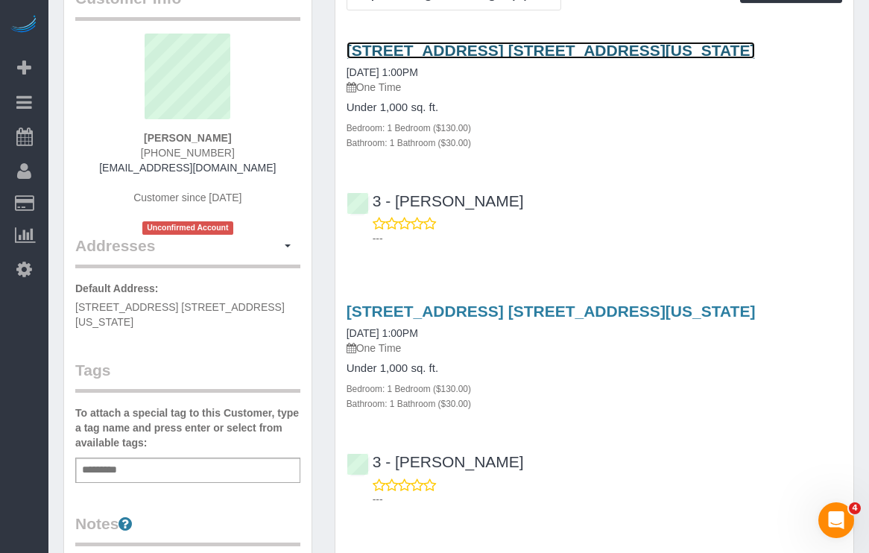
click at [426, 54] on link "225 East 73rd Street, Apt. 5b 10021, New York, NY 10021" at bounding box center [550, 50] width 409 height 17
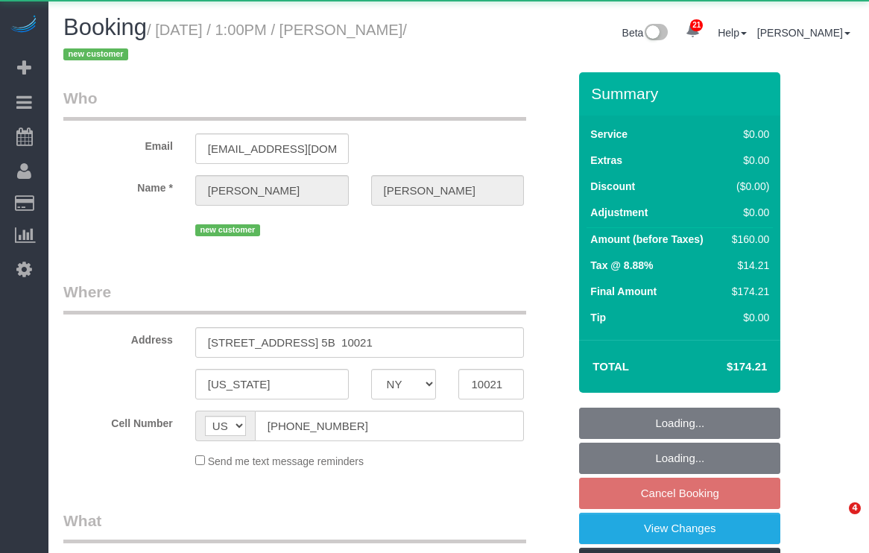
select select "NY"
select select "object:740"
select select "1"
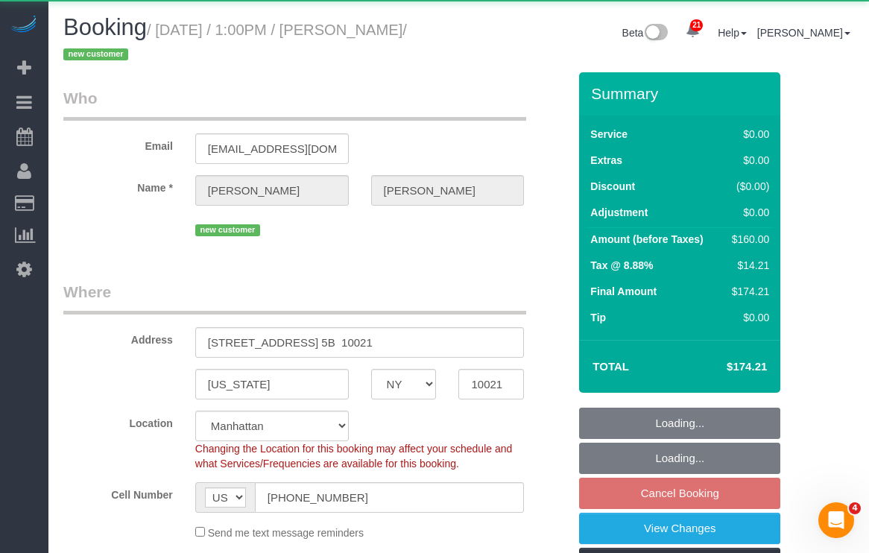
select select "object:1057"
select select "number:61"
select select "number:90"
select select "number:15"
select select "number:5"
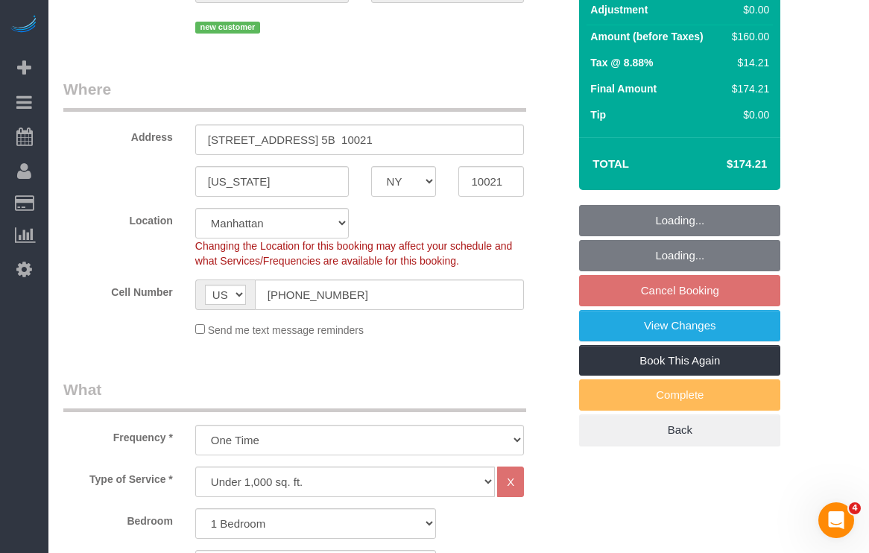
select select "1"
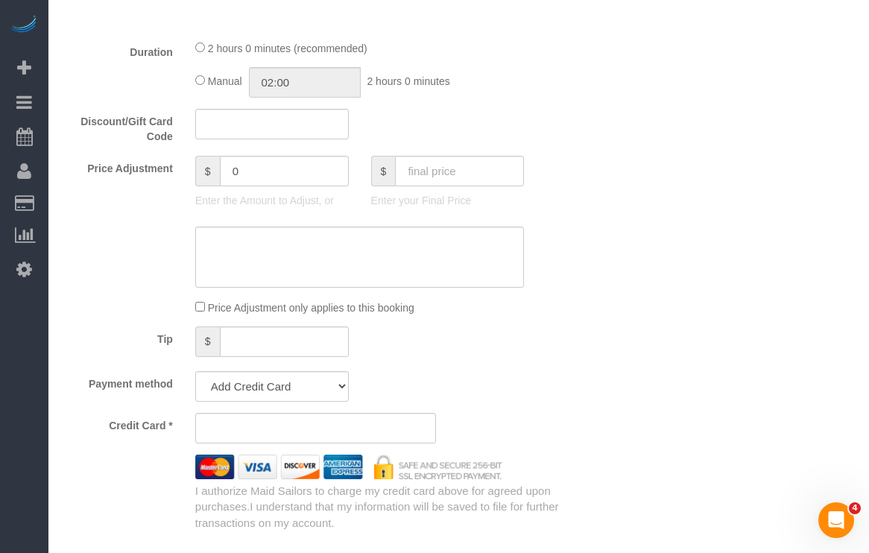
select select "spot3"
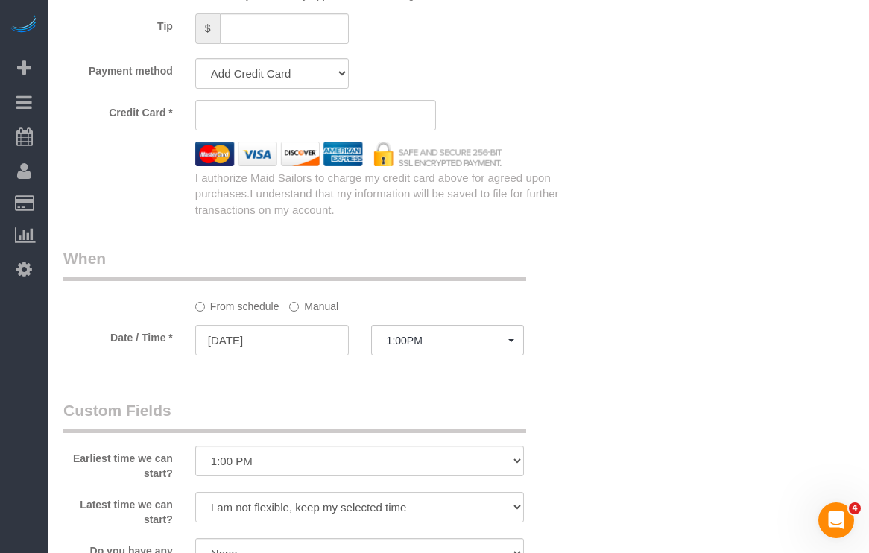
select select "string:stripe-pm_1S8lVH4VGloSiKo7q3iqme0x"
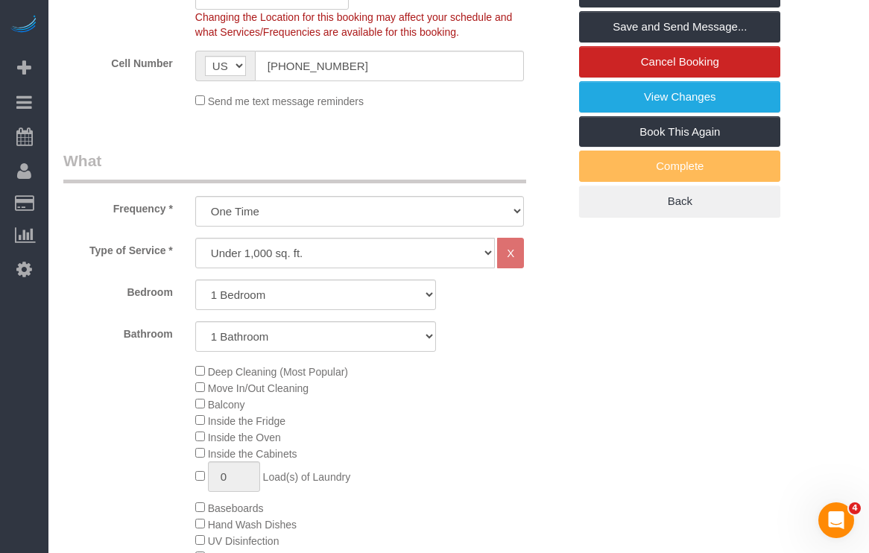
scroll to position [280, 0]
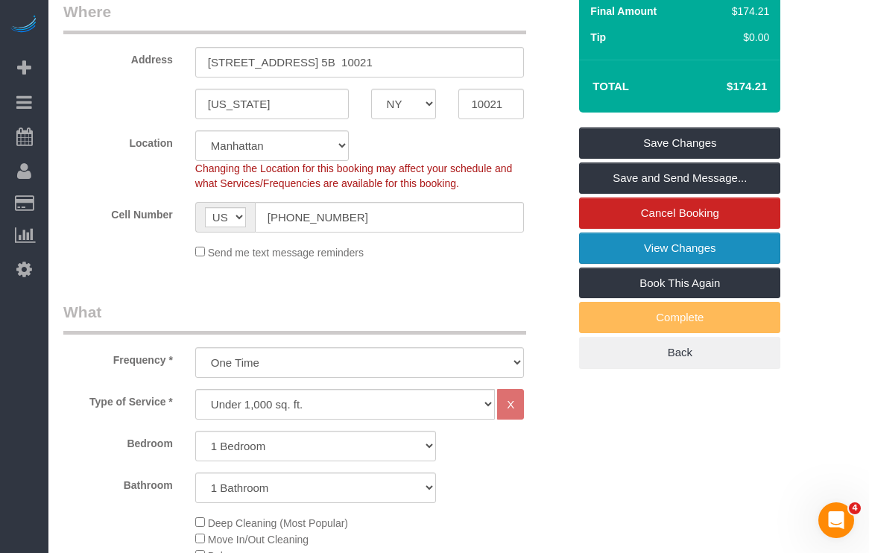
click at [609, 255] on link "View Changes" at bounding box center [679, 247] width 201 height 31
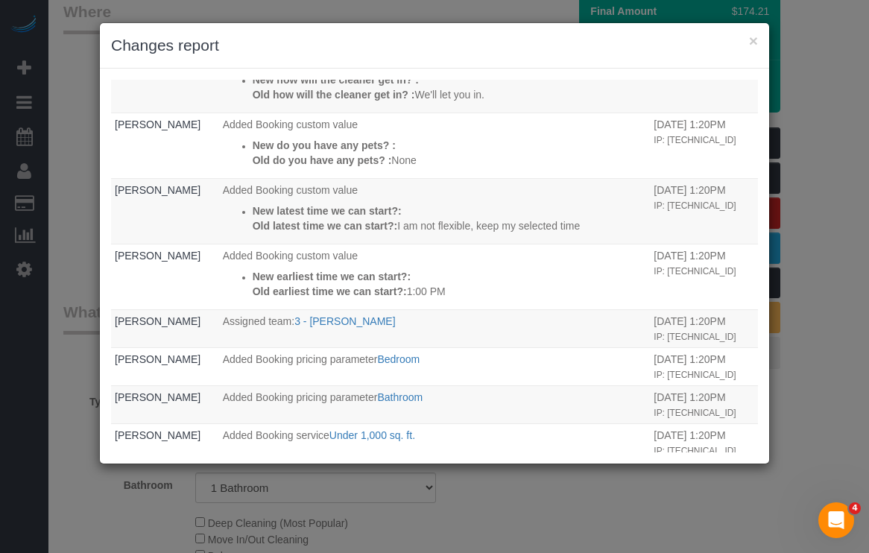
scroll to position [0, 0]
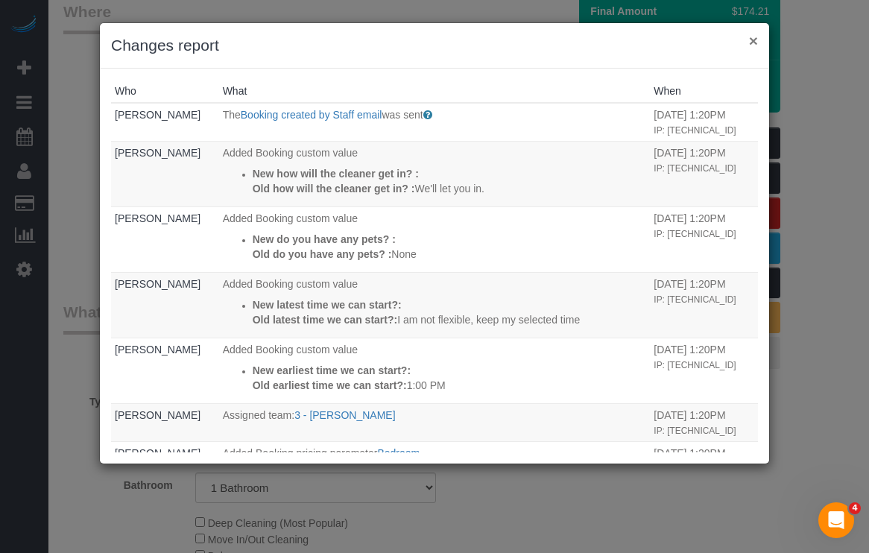
click at [753, 45] on button "×" at bounding box center [753, 41] width 9 height 16
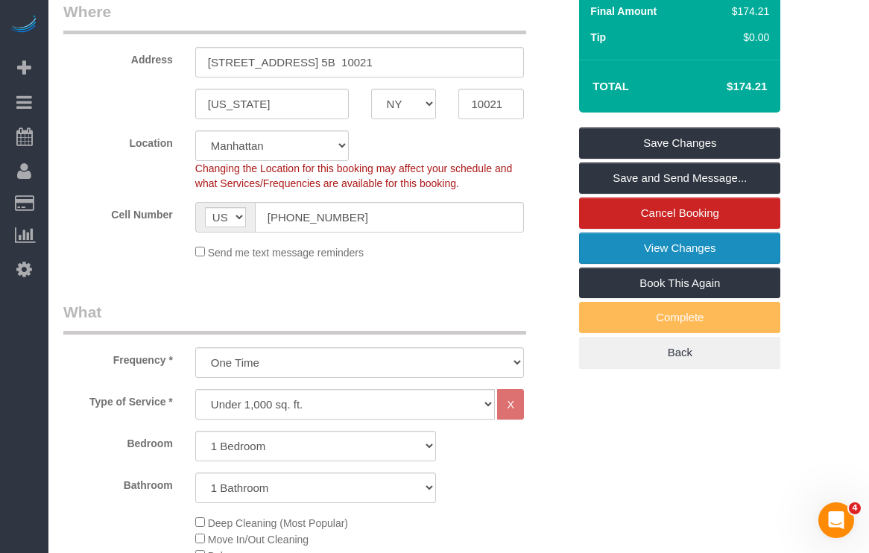
click at [652, 253] on link "View Changes" at bounding box center [679, 247] width 201 height 31
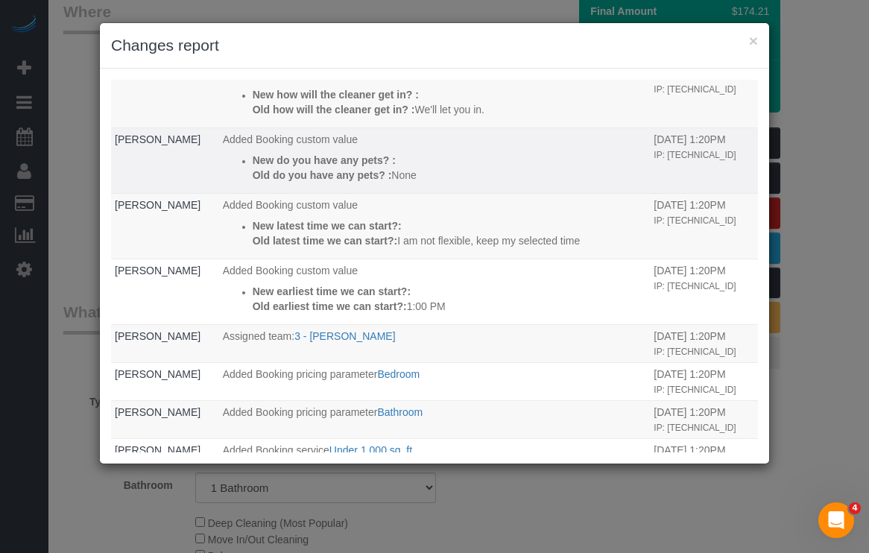
scroll to position [177, 0]
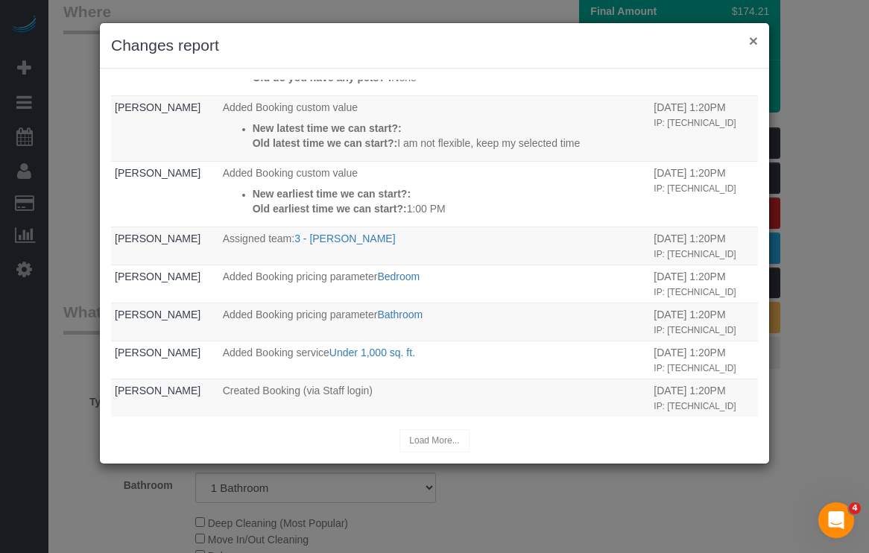
click at [749, 43] on button "×" at bounding box center [753, 41] width 9 height 16
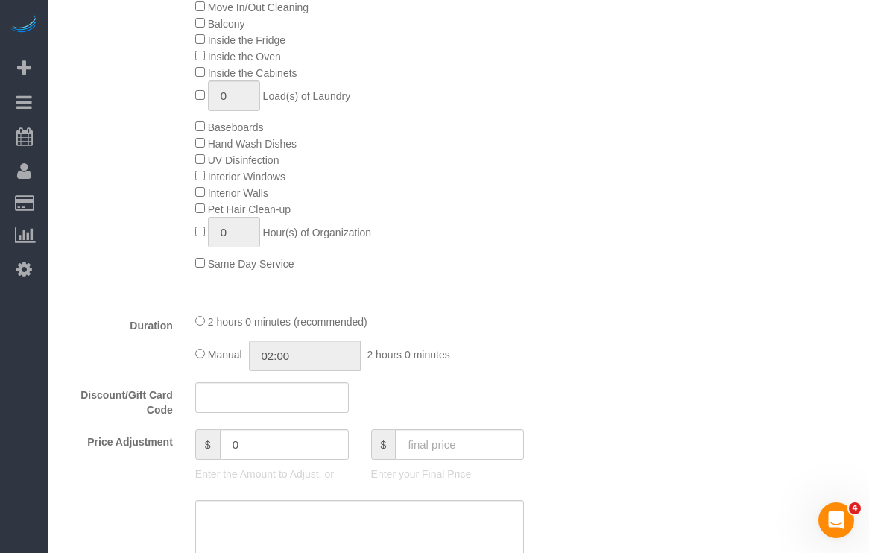
scroll to position [871, 0]
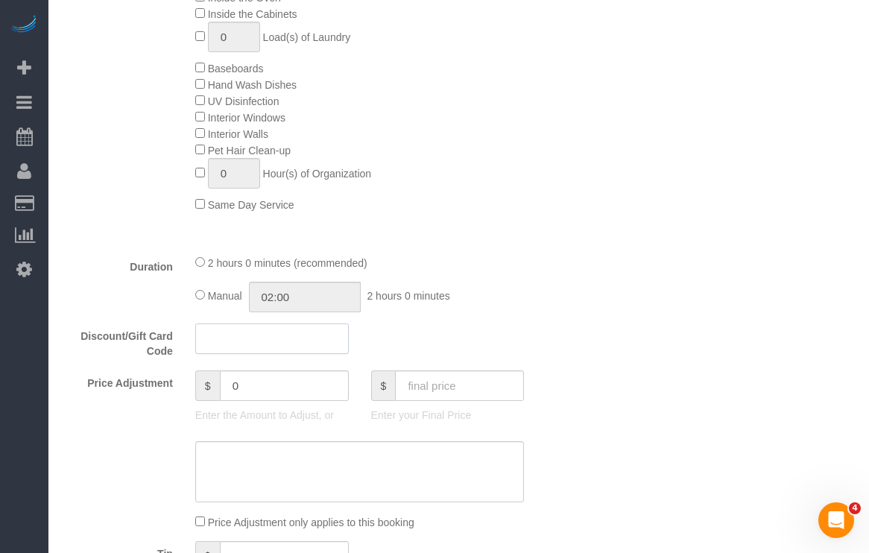
click at [256, 345] on input "text" at bounding box center [271, 338] width 153 height 31
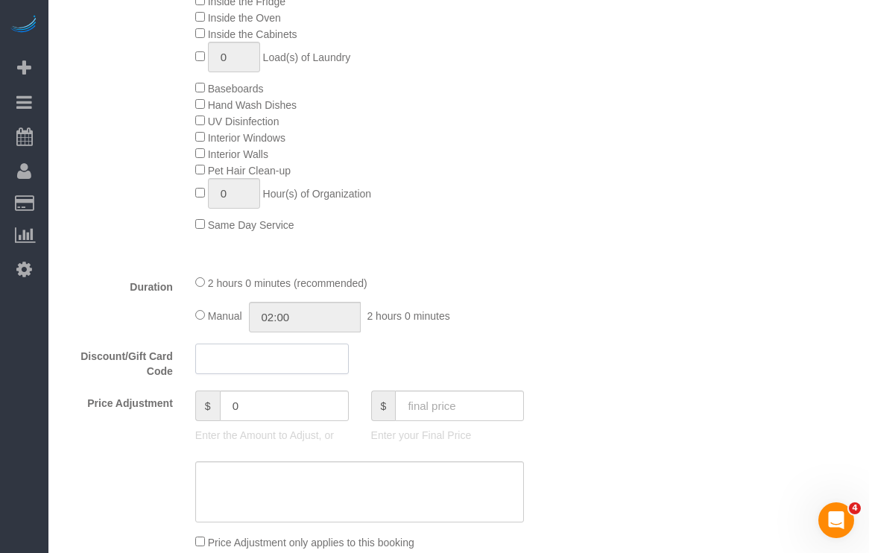
scroll to position [854, 0]
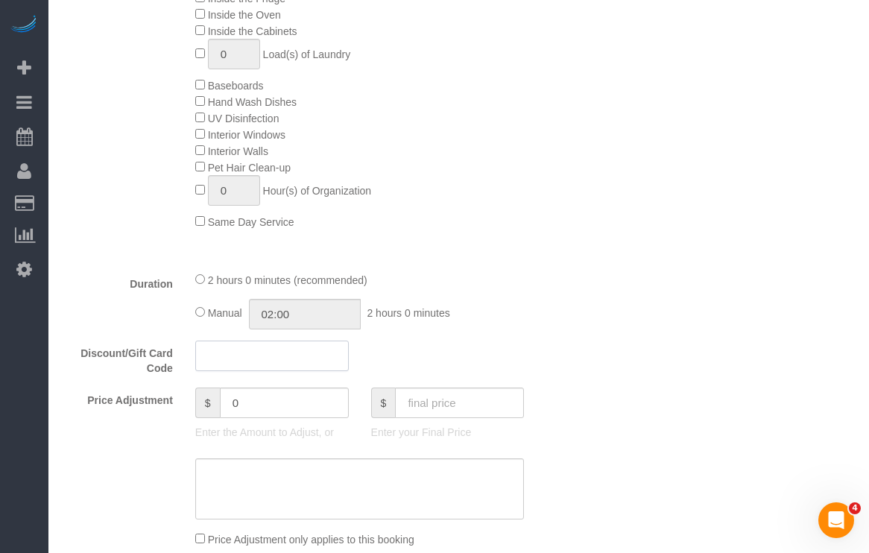
click at [267, 362] on input "text" at bounding box center [271, 355] width 153 height 31
paste input "ehasr2@aol.com"
click at [267, 357] on input "ehasr2@aol.com" at bounding box center [271, 355] width 153 height 31
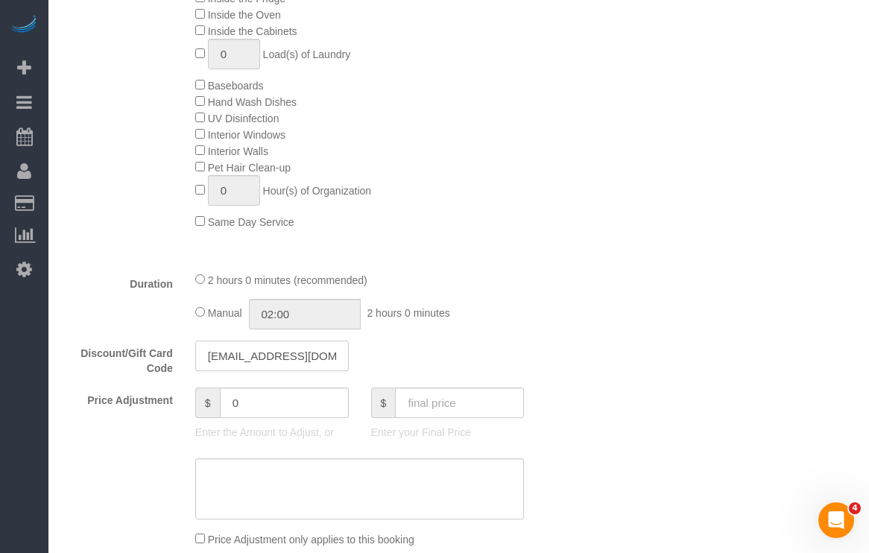
paste input "BYESUMMER30"
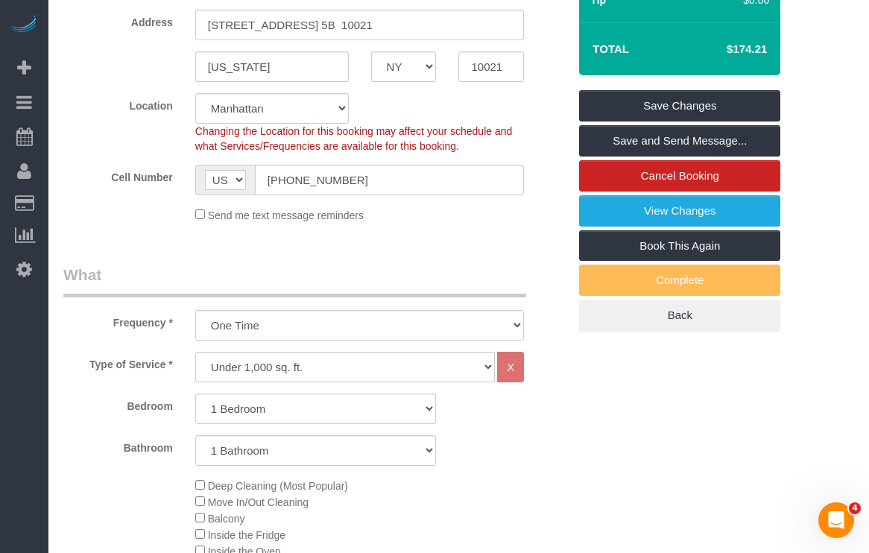
scroll to position [253, 0]
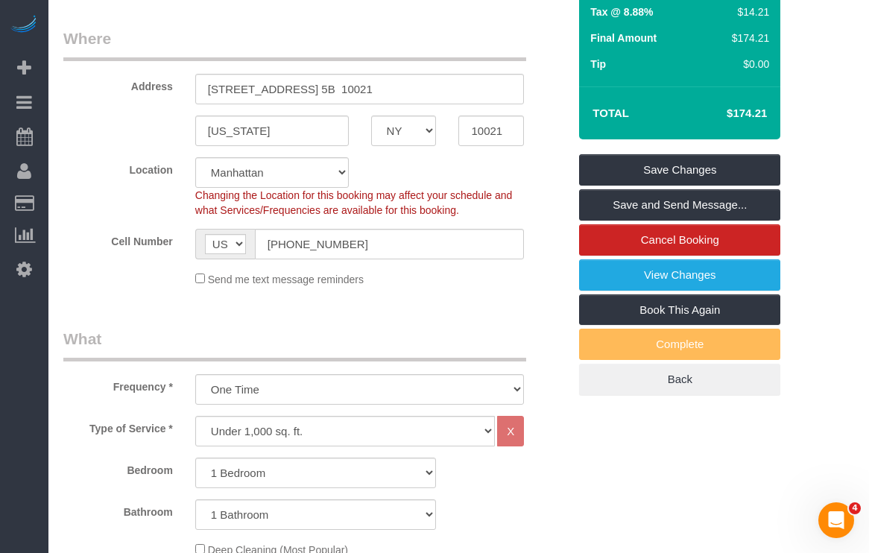
type input "BYESUMMER30"
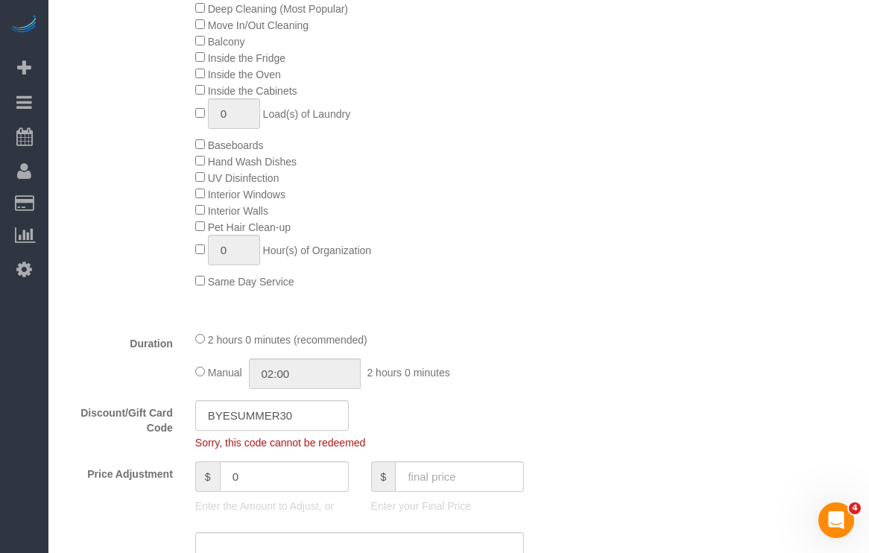
scroll to position [806, 0]
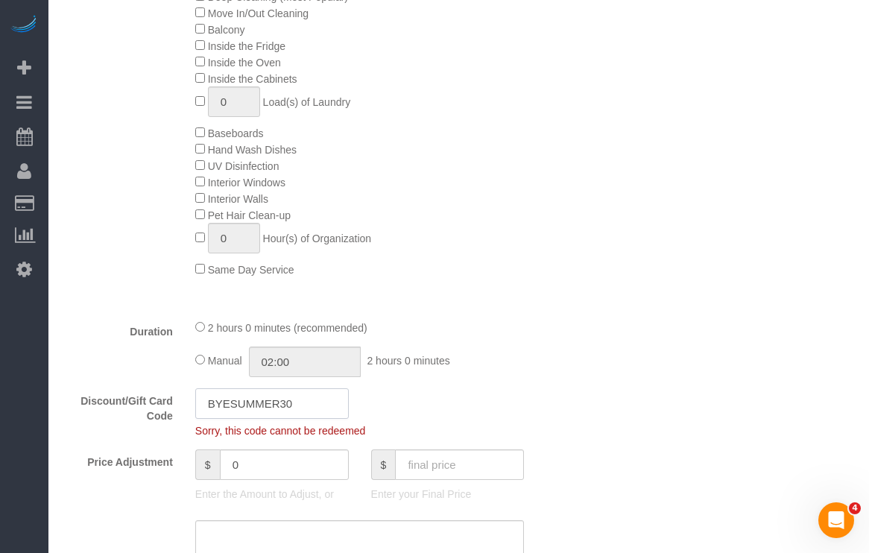
click at [317, 399] on input "BYESUMMER30" at bounding box center [271, 403] width 153 height 31
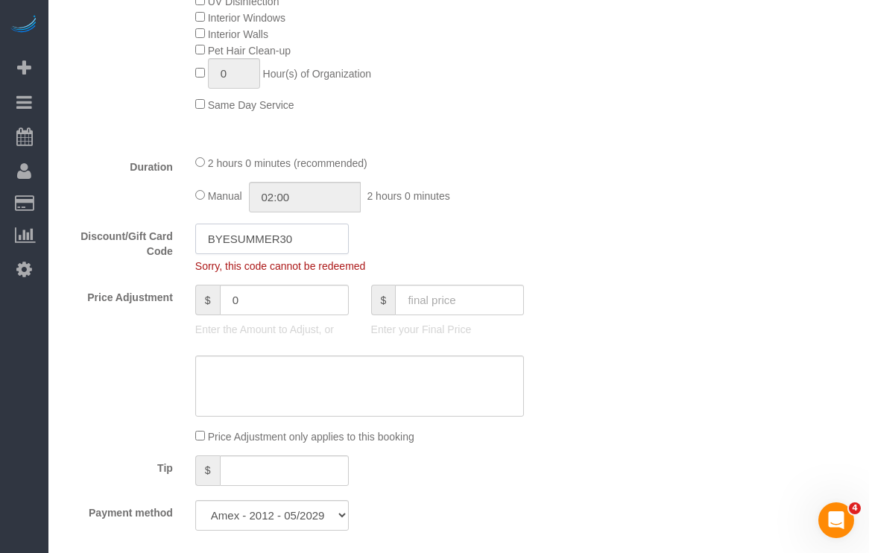
scroll to position [979, 0]
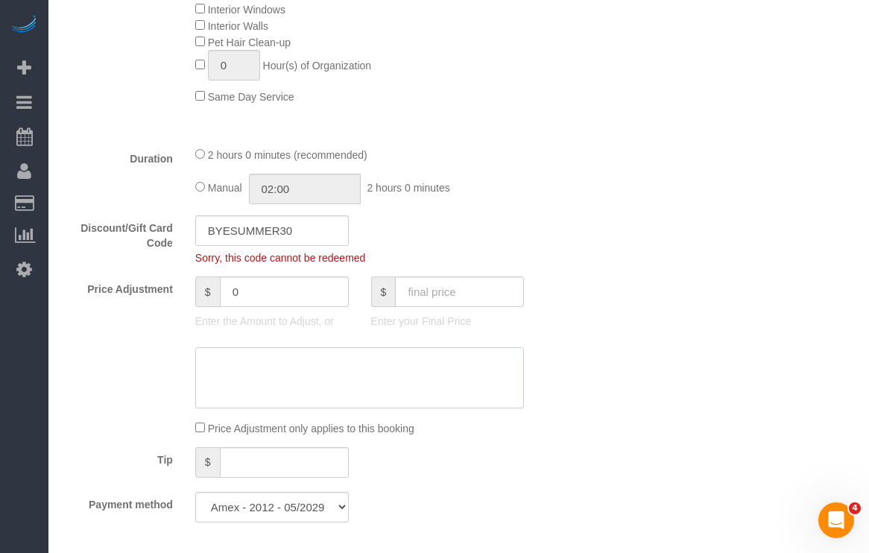
click at [282, 379] on textarea at bounding box center [359, 377] width 329 height 61
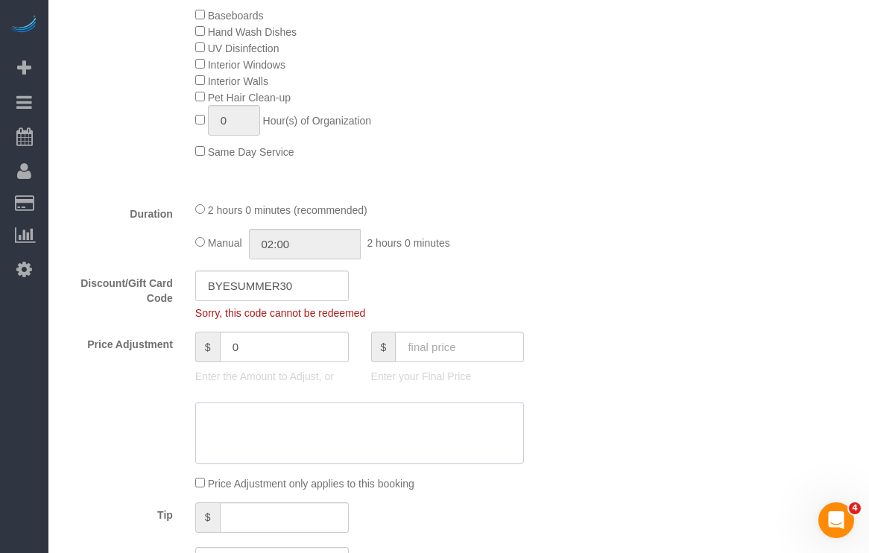
scroll to position [963, 0]
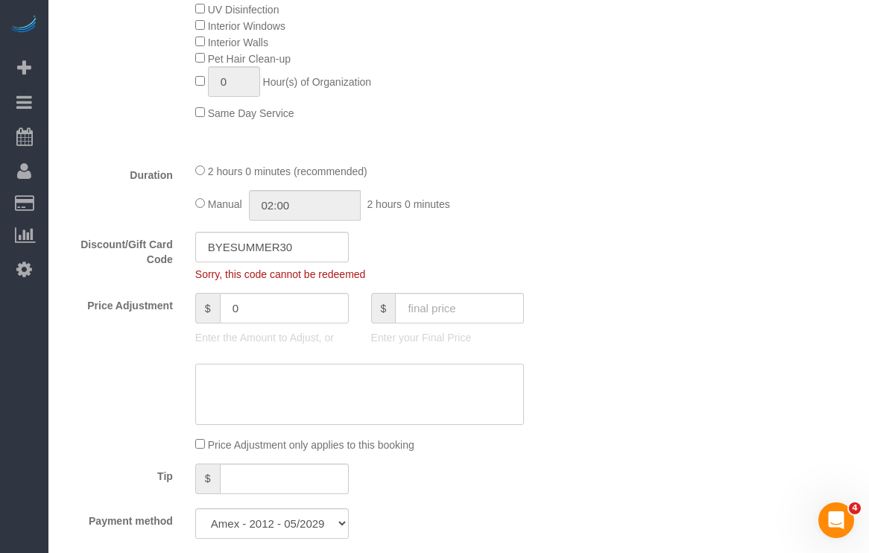
click at [253, 390] on textarea at bounding box center [359, 394] width 329 height 61
drag, startPoint x: 297, startPoint y: 244, endPoint x: 200, endPoint y: 247, distance: 96.9
click at [200, 247] on input "BYESUMMER30" at bounding box center [271, 247] width 153 height 31
click at [240, 390] on textarea at bounding box center [359, 394] width 329 height 61
paste textarea "BYESUMMER30"
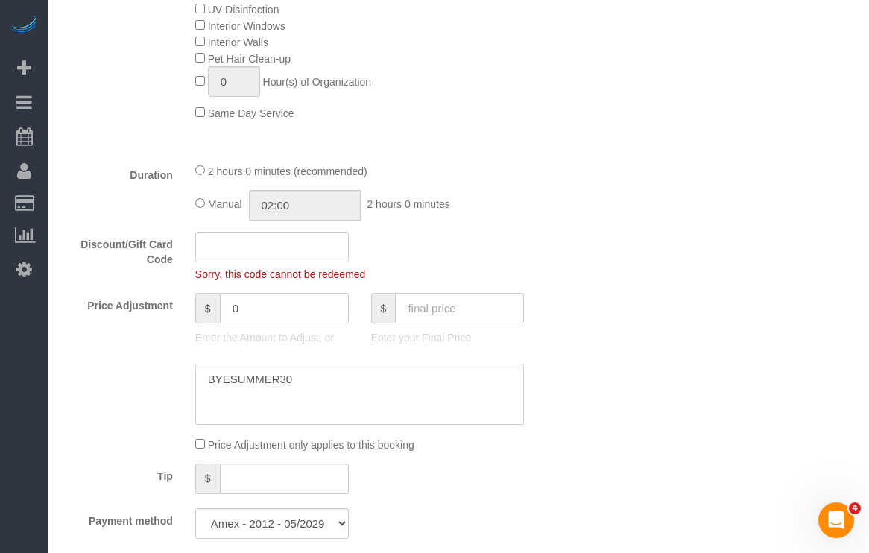
type textarea "BYESUMMER30"
click at [240, 252] on input "text" at bounding box center [271, 247] width 153 height 31
click at [239, 308] on input "0" at bounding box center [284, 308] width 129 height 31
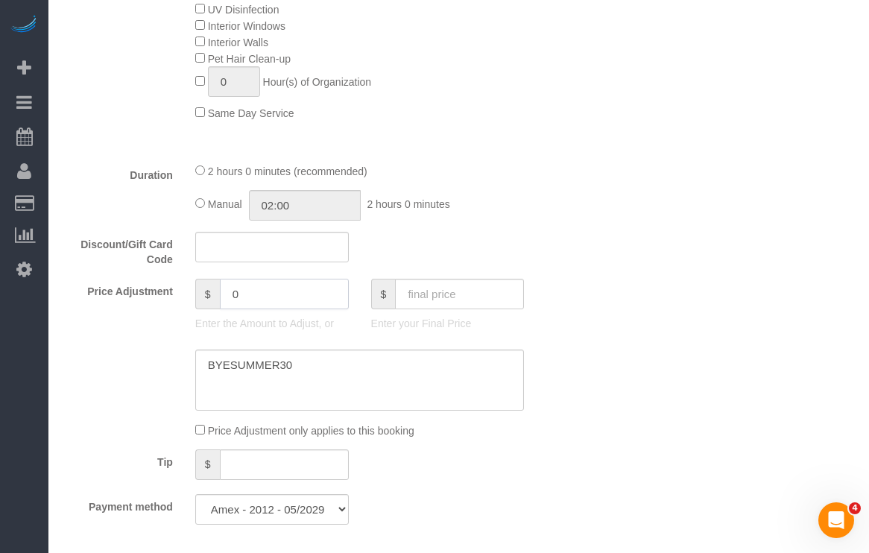
click at [239, 307] on input "0" at bounding box center [284, 294] width 129 height 31
click at [224, 297] on input "0" at bounding box center [284, 294] width 129 height 31
type input "-30"
click at [686, 244] on div "Who Email ehasr2@aol.com Name * Elizabeth Adams new customer Where Address 225 …" at bounding box center [458, 372] width 790 height 2525
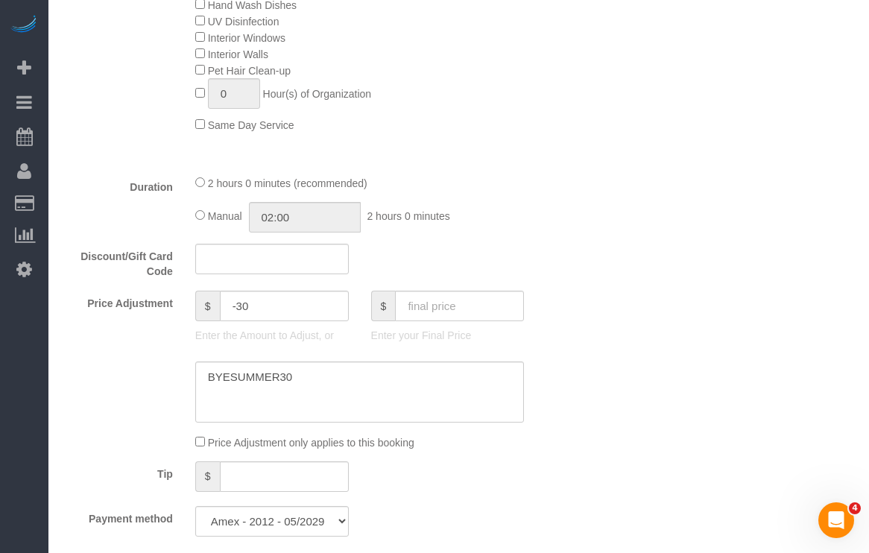
scroll to position [933, 0]
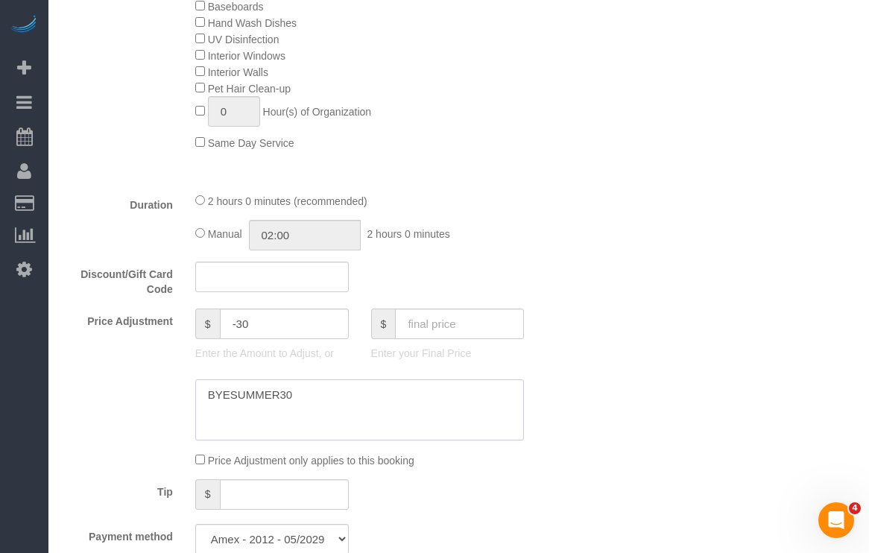
click at [320, 398] on textarea at bounding box center [359, 409] width 329 height 61
type textarea "BYESUMMER30"
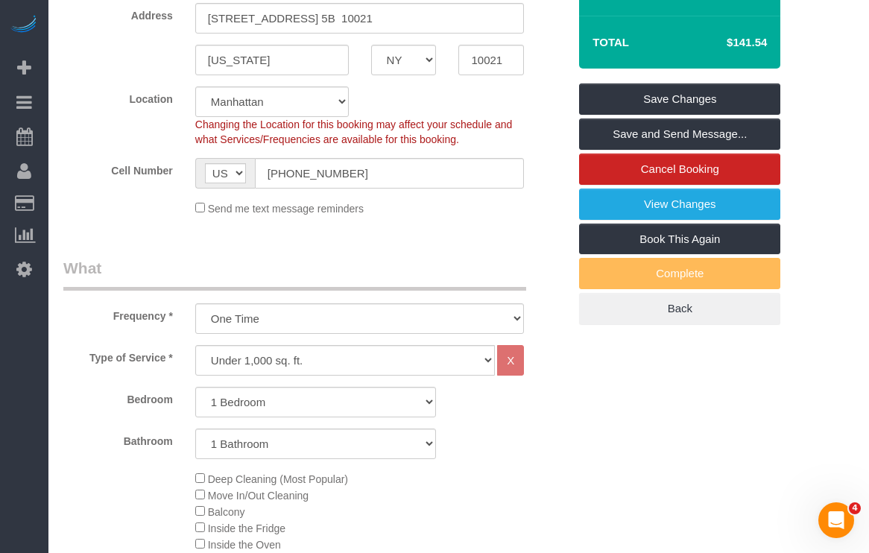
scroll to position [270, 0]
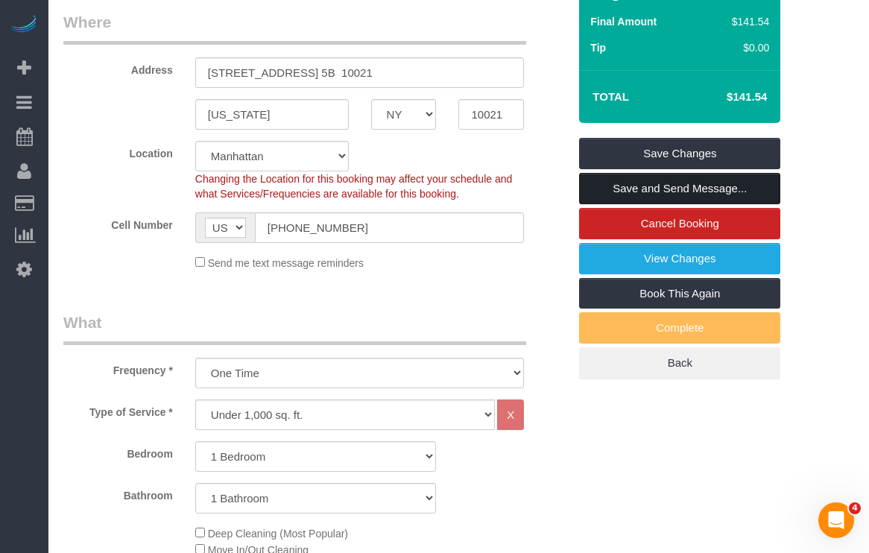
click at [632, 185] on link "Save and Send Message..." at bounding box center [679, 188] width 201 height 31
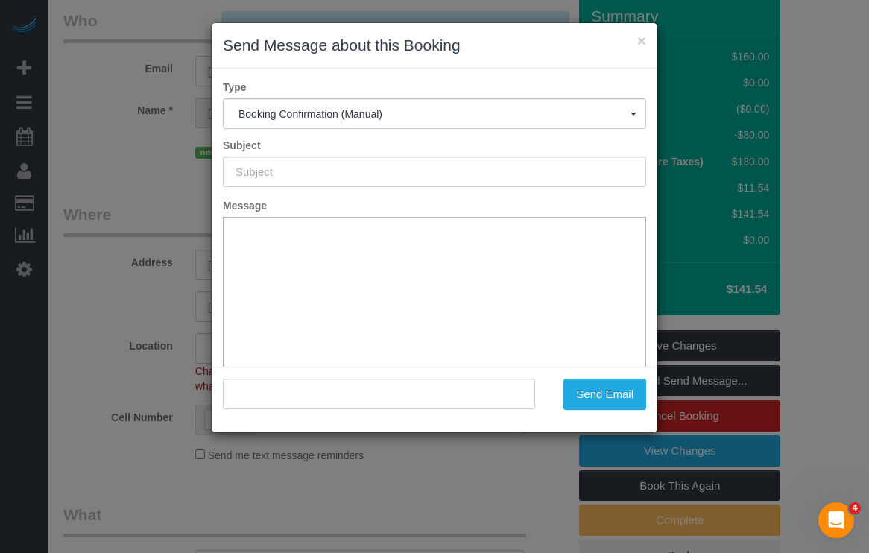
scroll to position [0, 0]
type input "Cleaning Confirmed for 09/22/2025 at 1:00pm"
type input ""Elizabeth Adams" <ehasr2@aol.com>"
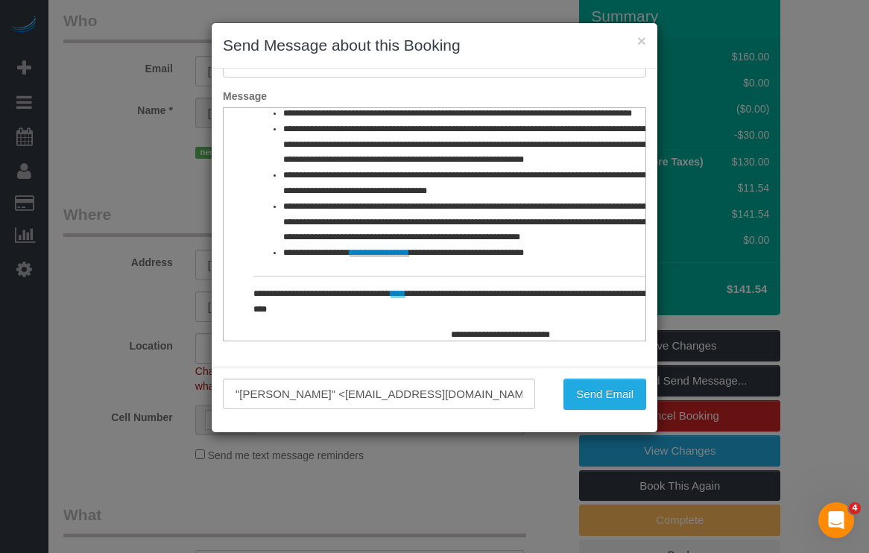
scroll to position [697, 0]
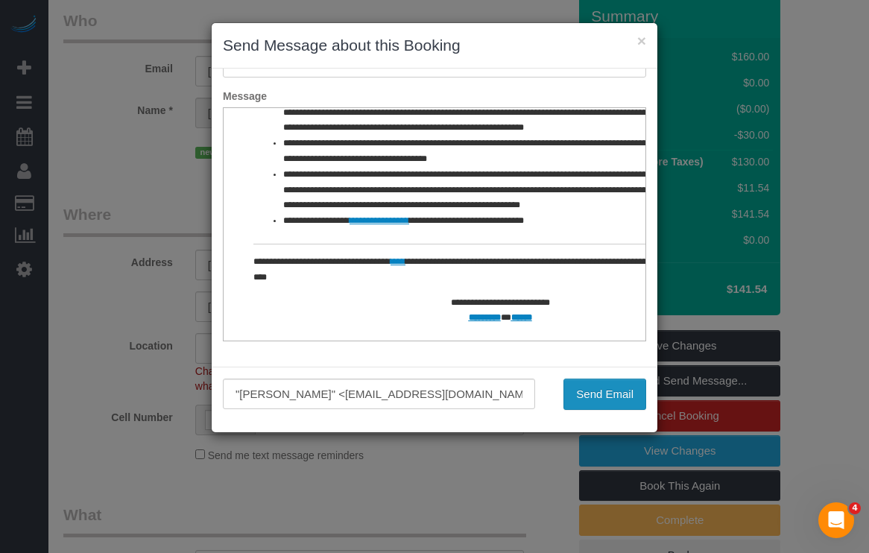
click at [583, 390] on button "Send Email" at bounding box center [604, 393] width 83 height 31
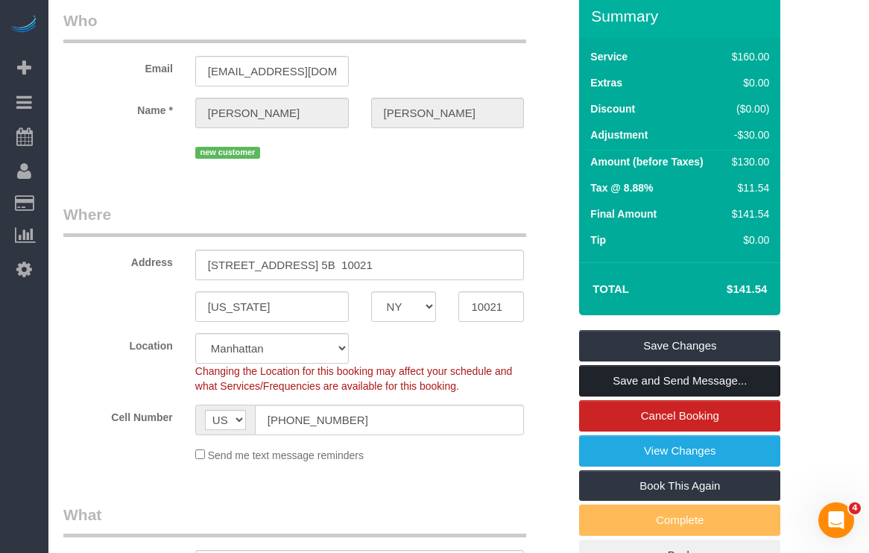
scroll to position [167, 0]
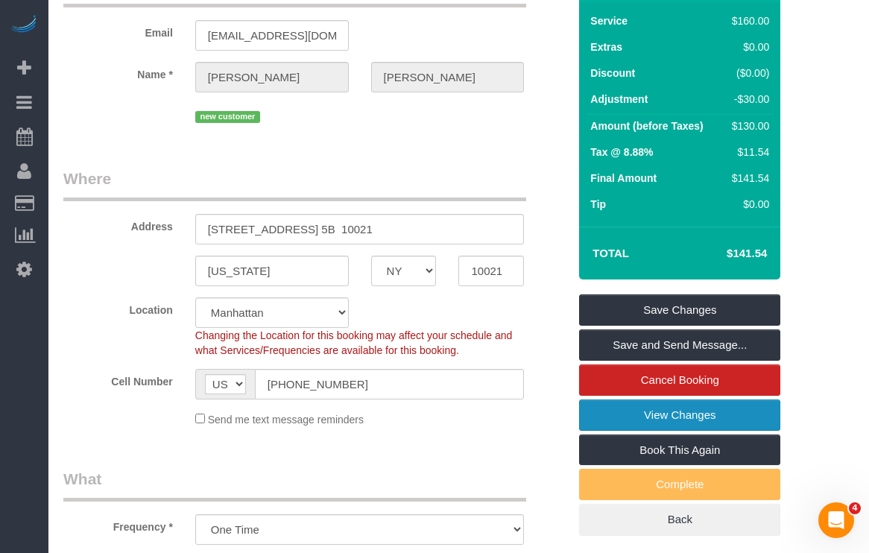
click at [613, 417] on link "View Changes" at bounding box center [679, 414] width 201 height 31
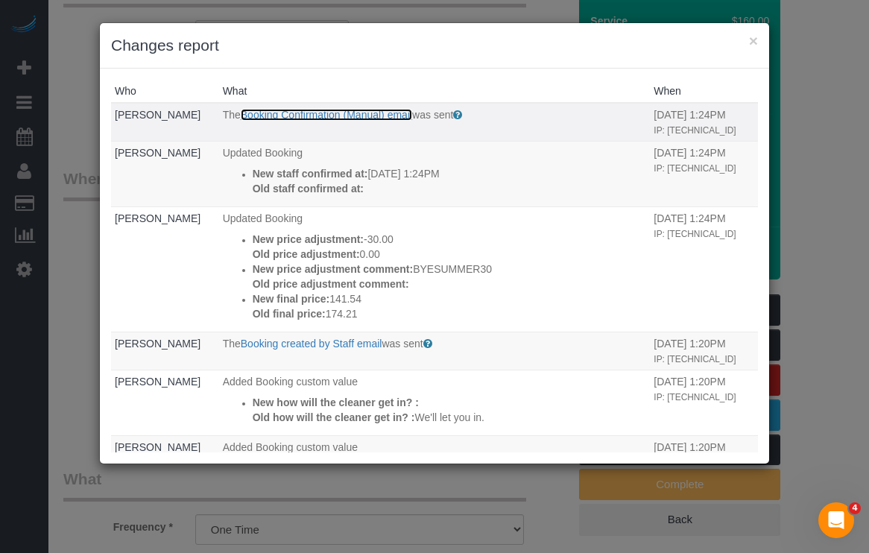
click at [318, 112] on link "Booking Confirmation (Manual) email" at bounding box center [326, 115] width 171 height 12
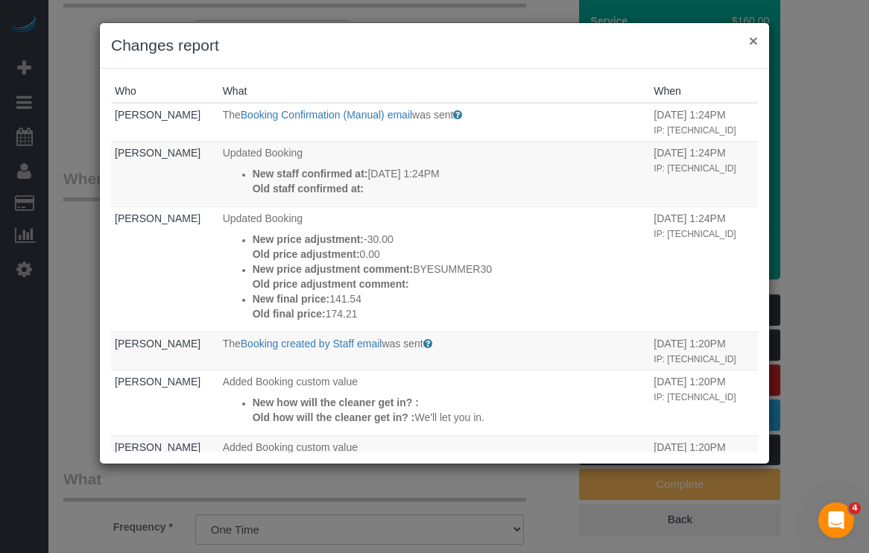
click at [753, 39] on button "×" at bounding box center [753, 41] width 9 height 16
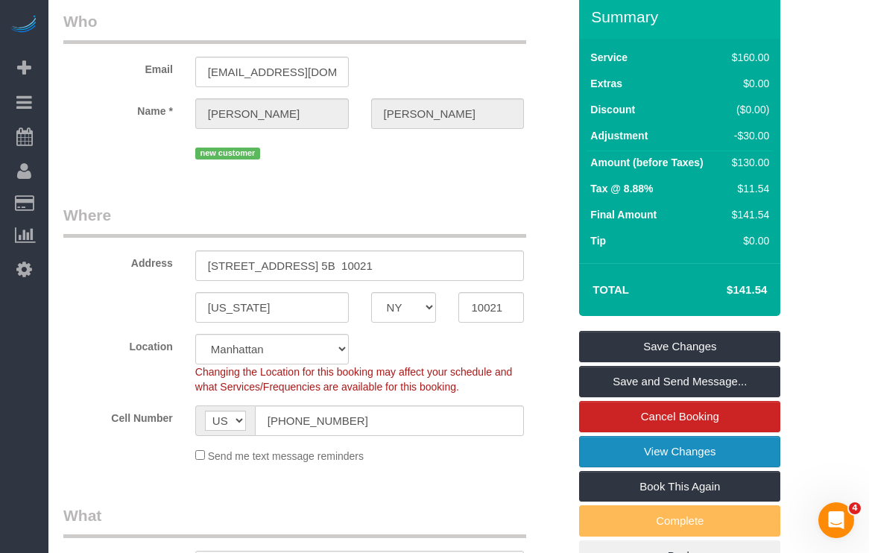
scroll to position [134, 0]
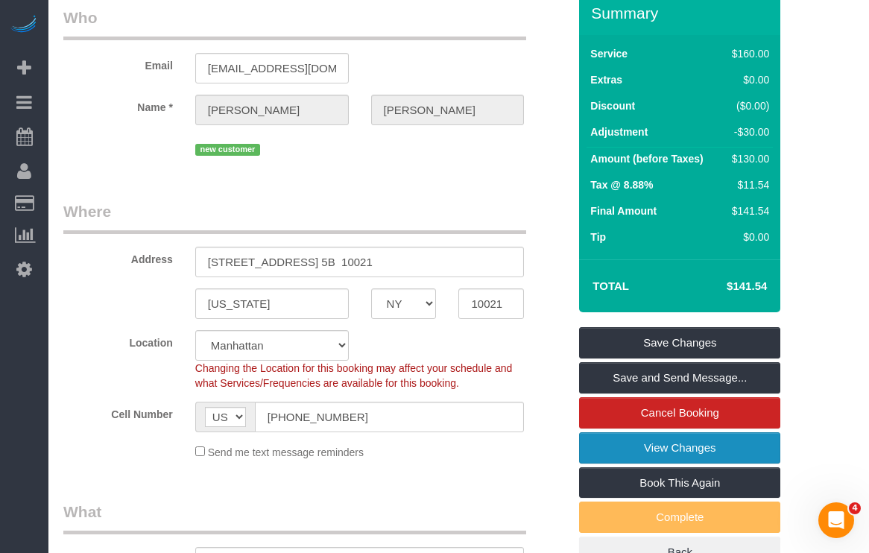
click at [647, 455] on link "View Changes" at bounding box center [679, 447] width 201 height 31
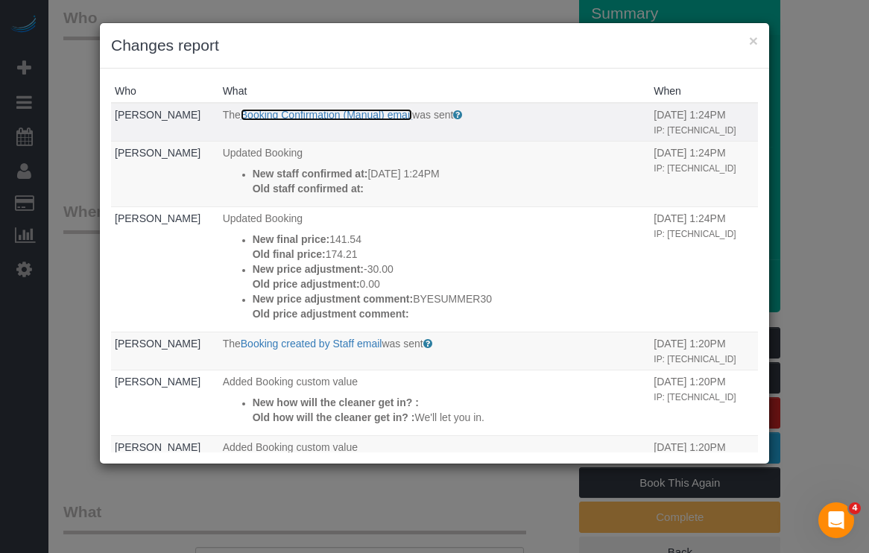
click at [347, 115] on link "Booking Confirmation (Manual) email" at bounding box center [326, 115] width 171 height 12
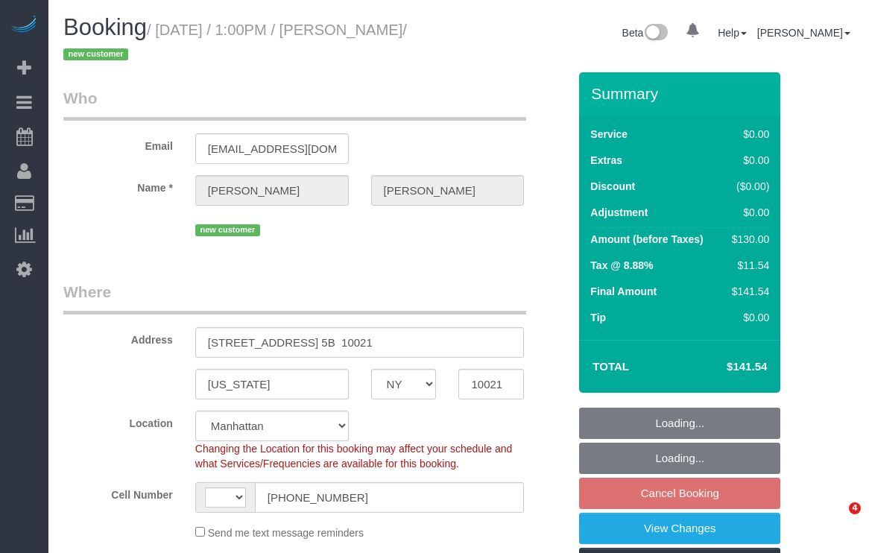
select select "NY"
select select "spot3"
select select "string:[GEOGRAPHIC_DATA]"
select select "object:1267"
select select "string:stripe-pm_1S8lTq4VGloSiKo7UnoXrjjy"
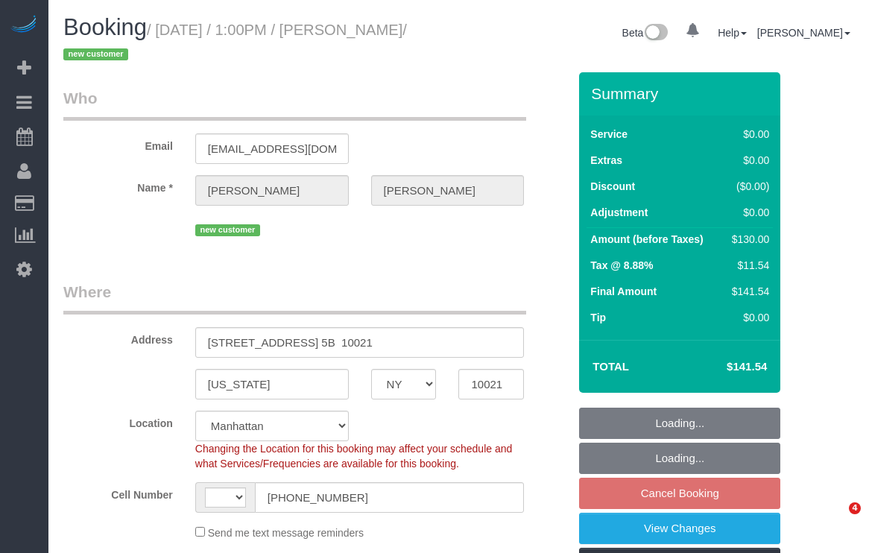
select select "number:61"
select select "number:90"
select select "number:15"
select select "number:5"
select select "spot60"
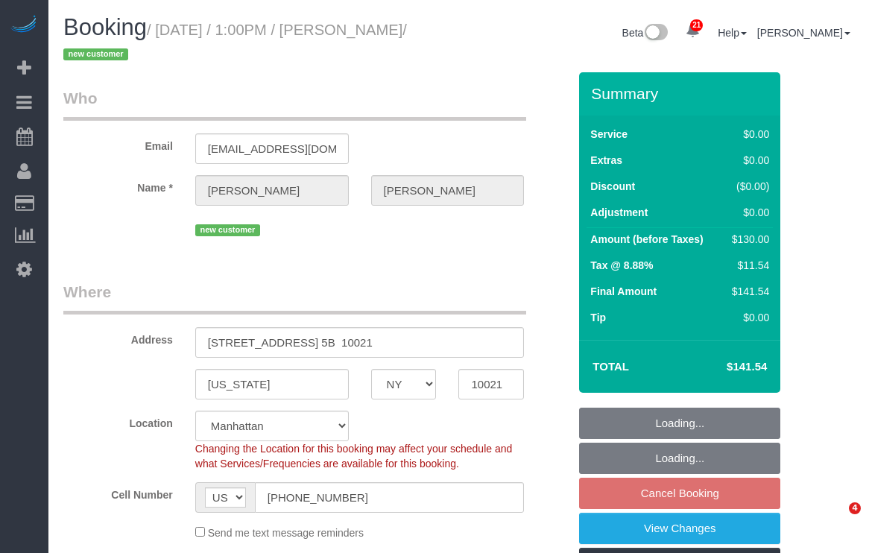
select select "1"
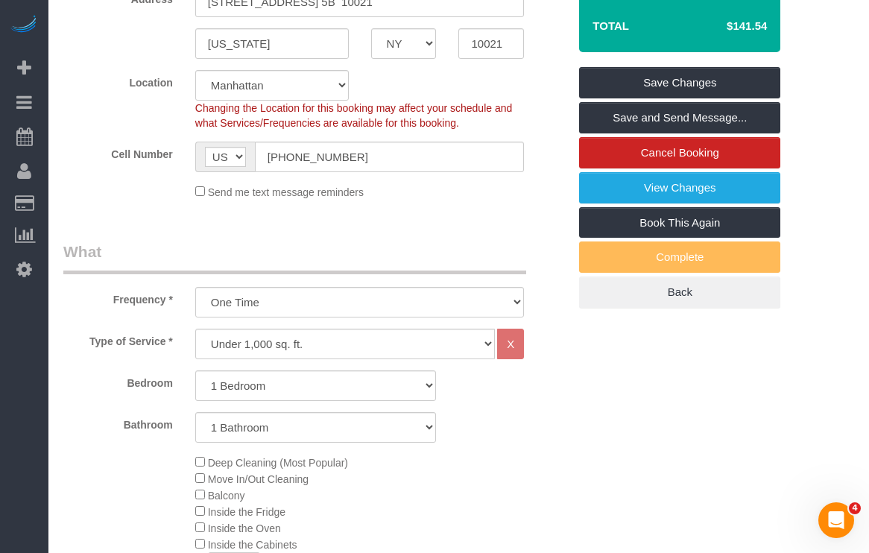
scroll to position [299, 0]
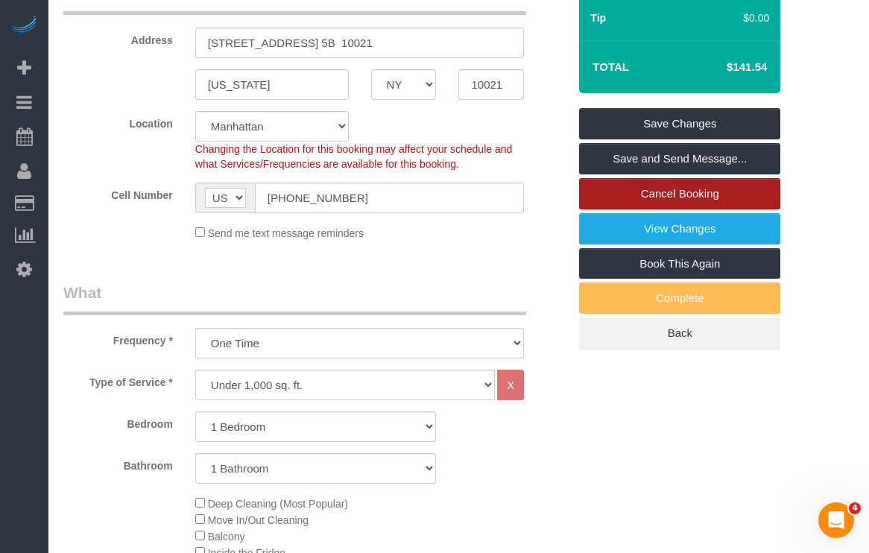
click at [641, 199] on link "Cancel Booking" at bounding box center [679, 193] width 201 height 31
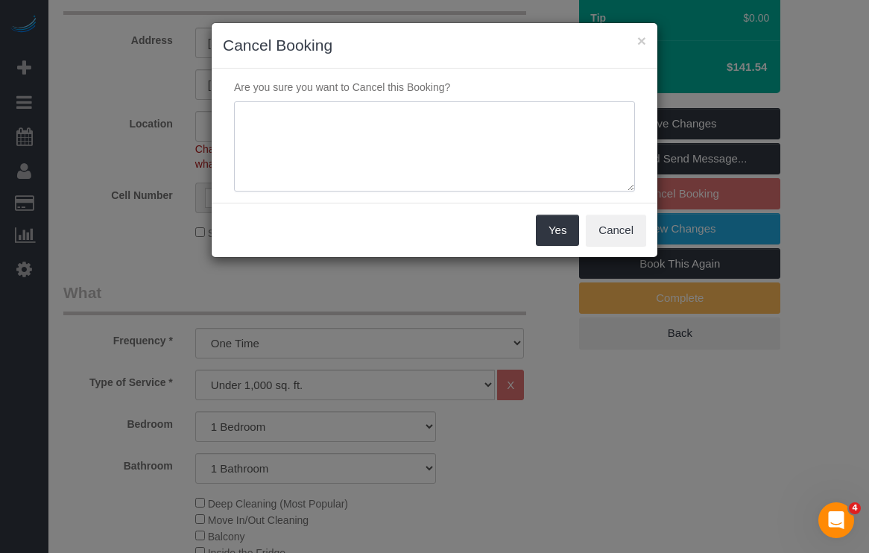
click at [360, 157] on textarea at bounding box center [434, 146] width 401 height 91
type textarea "Duplicate Booking - System Error"
click at [548, 232] on button "Yes" at bounding box center [557, 230] width 43 height 31
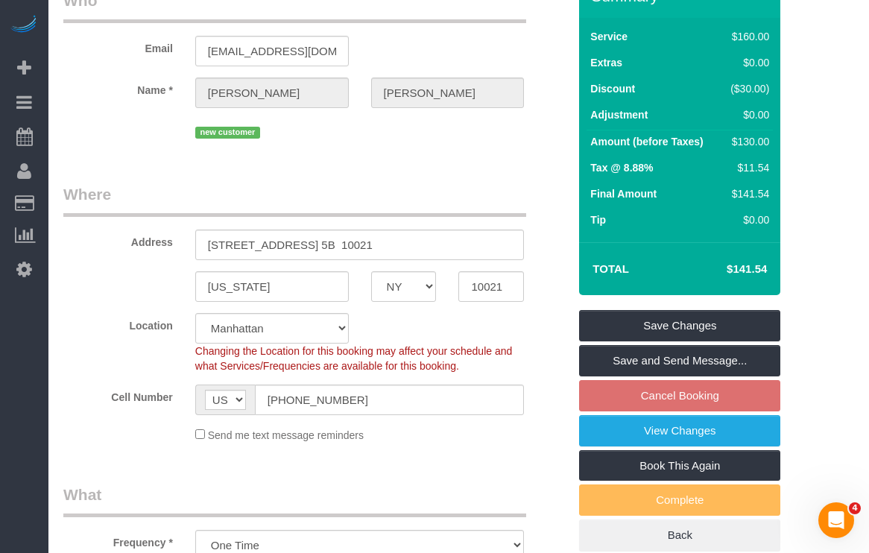
scroll to position [0, 0]
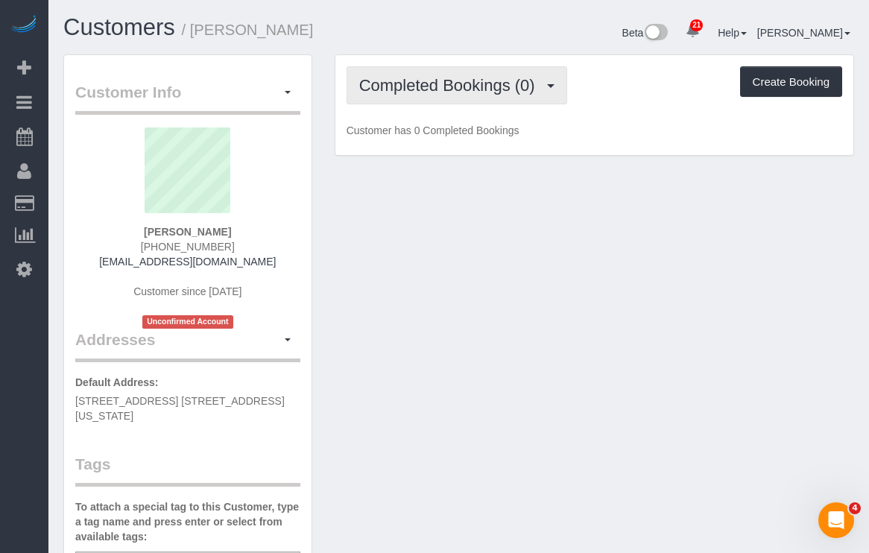
drag, startPoint x: 435, startPoint y: 80, endPoint x: 440, endPoint y: 95, distance: 16.5
click at [435, 80] on span "Completed Bookings (0)" at bounding box center [450, 85] width 183 height 19
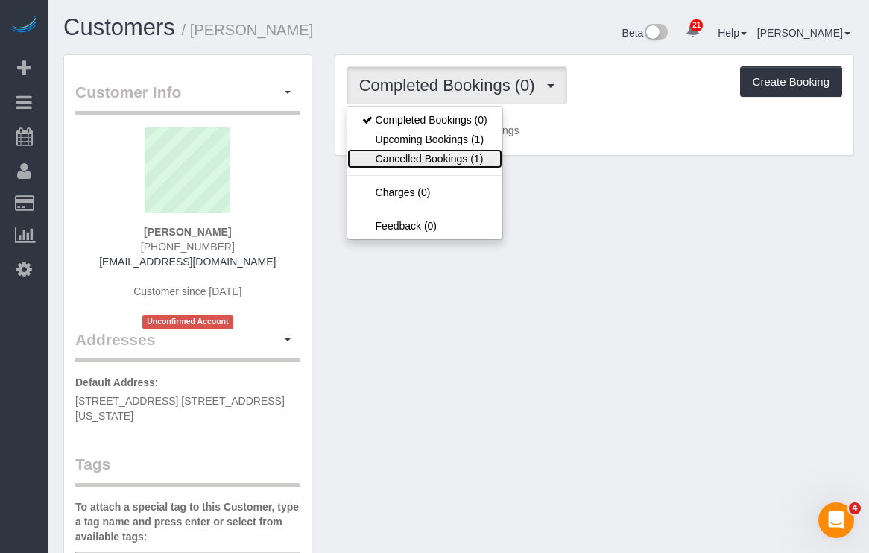
click at [415, 149] on link "Cancelled Bookings (1)" at bounding box center [424, 158] width 155 height 19
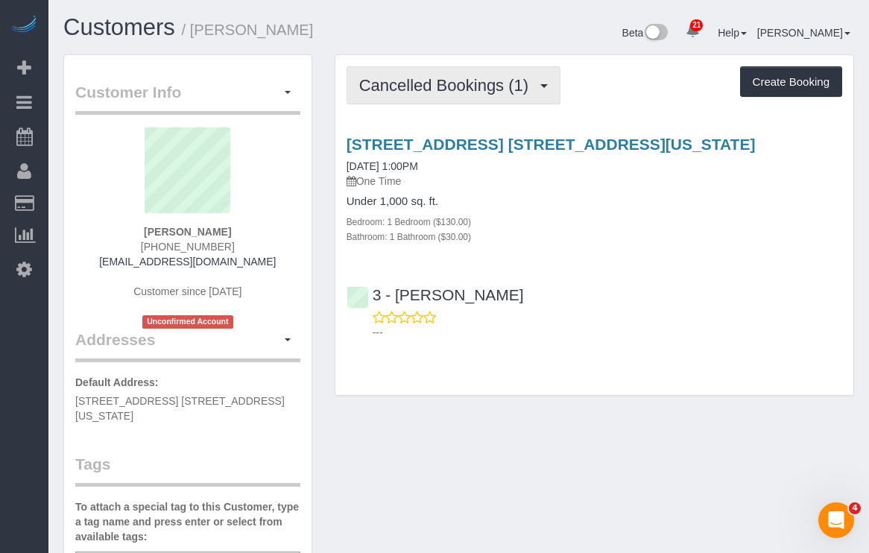
click at [426, 87] on span "Cancelled Bookings (1)" at bounding box center [447, 85] width 177 height 19
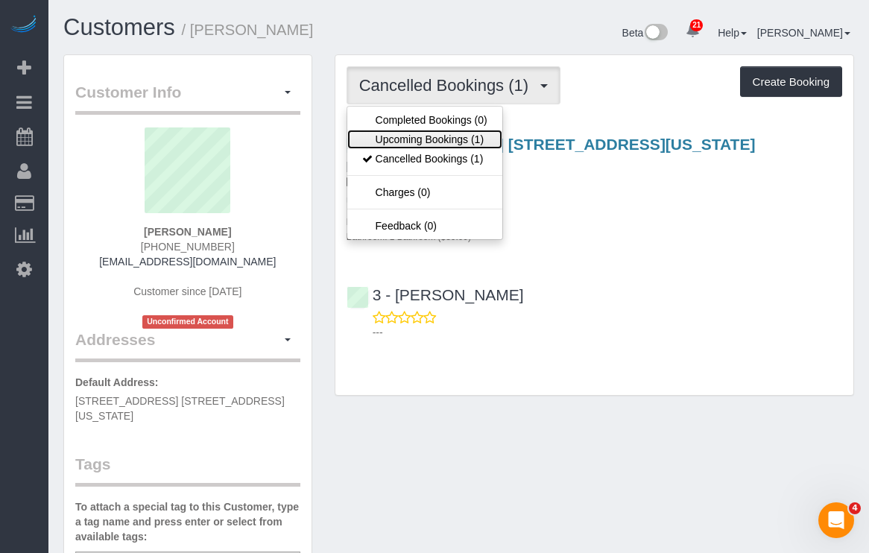
click at [420, 139] on link "Upcoming Bookings (1)" at bounding box center [424, 139] width 155 height 19
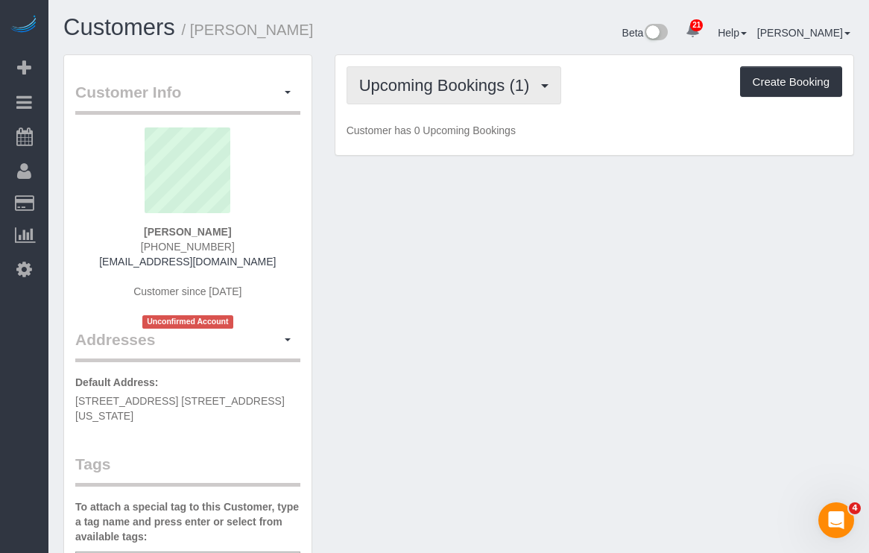
click at [413, 95] on button "Upcoming Bookings (1)" at bounding box center [453, 85] width 215 height 38
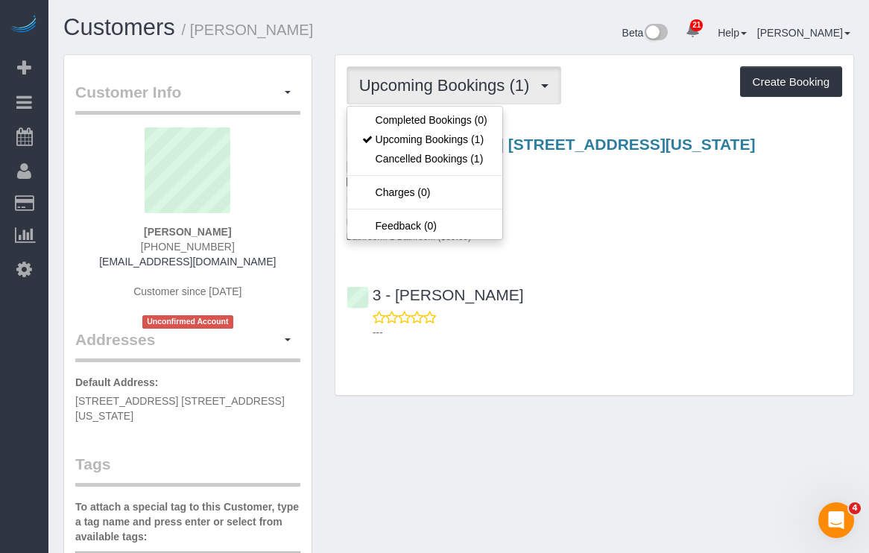
click at [638, 346] on div "[STREET_ADDRESS] [STREET_ADDRESS][US_STATE] [DATE] 1:00PM One Time Under 1,000 …" at bounding box center [594, 234] width 518 height 223
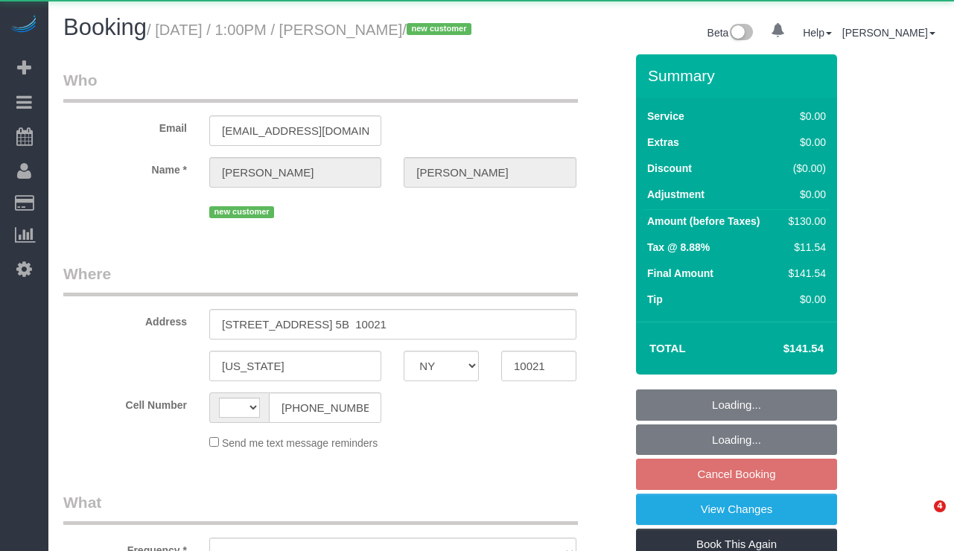
select select "NY"
select select "string:[GEOGRAPHIC_DATA]"
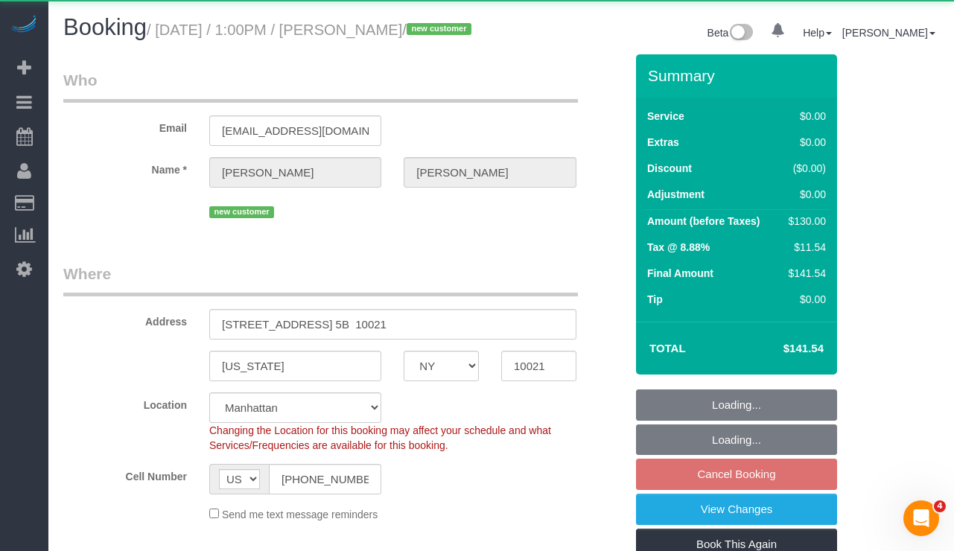
select select "number:61"
select select "number:90"
select select "number:15"
select select "number:5"
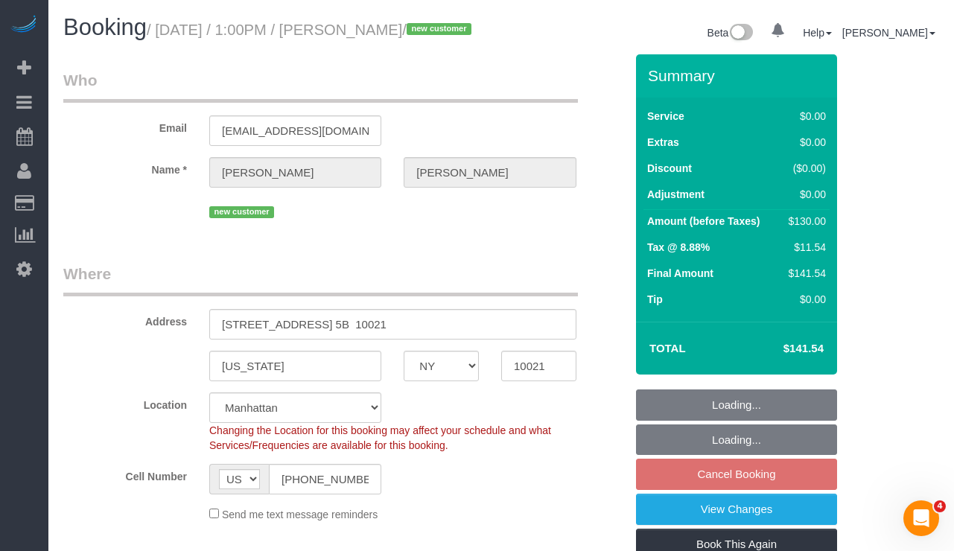
scroll to position [10, 0]
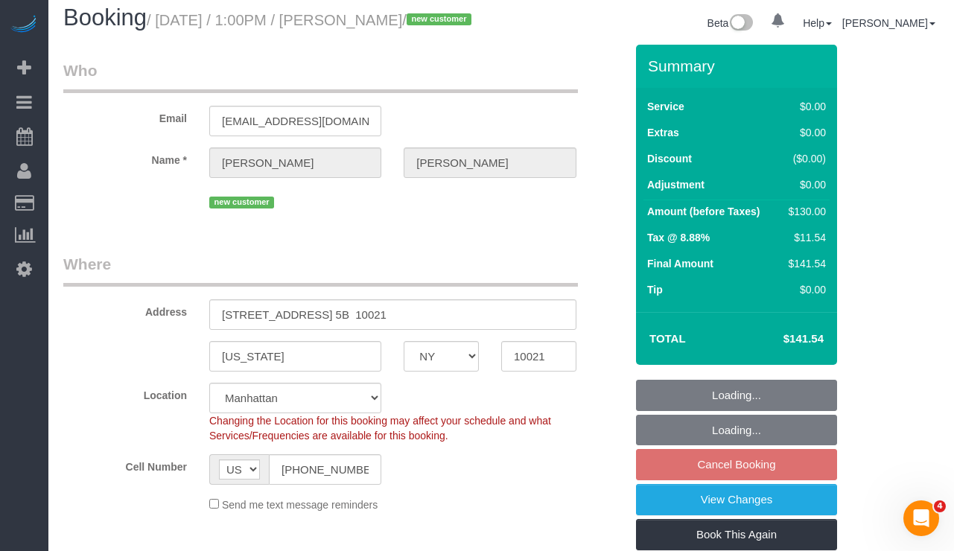
select select "object:1403"
select select "string:stripe-pm_1S8lVH4VGloSiKo7q3iqme0x"
select select "1"
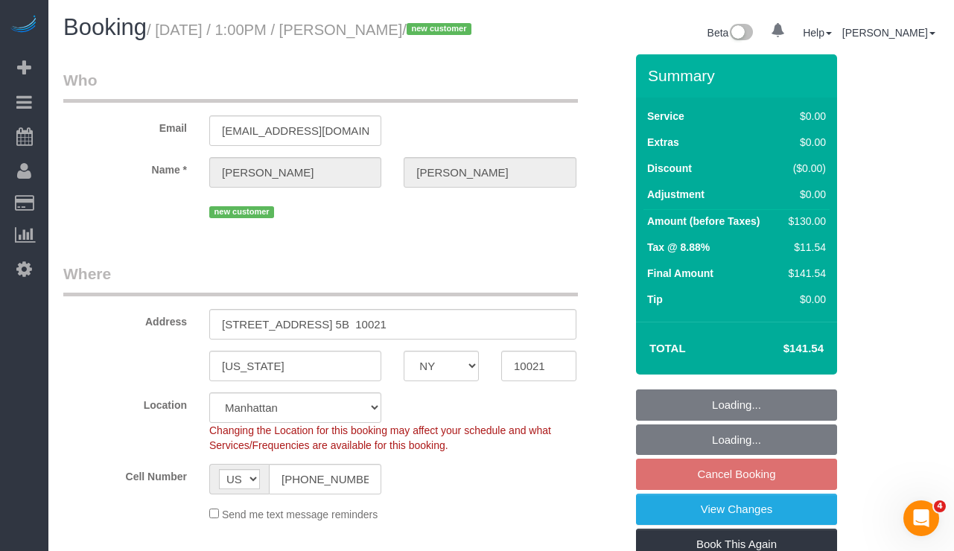
select select "spot3"
select select "1"
click at [305, 146] on input "[EMAIL_ADDRESS][DOMAIN_NAME]" at bounding box center [295, 130] width 172 height 31
select select "object:1551"
click at [305, 146] on input "[EMAIL_ADDRESS][DOMAIN_NAME]" at bounding box center [295, 130] width 172 height 31
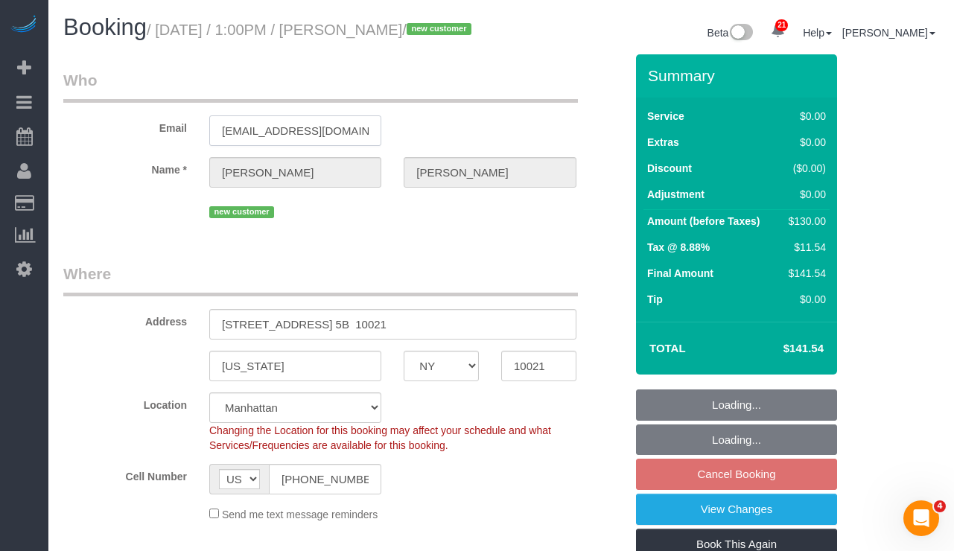
click at [305, 146] on input "[EMAIL_ADDRESS][DOMAIN_NAME]" at bounding box center [295, 130] width 172 height 31
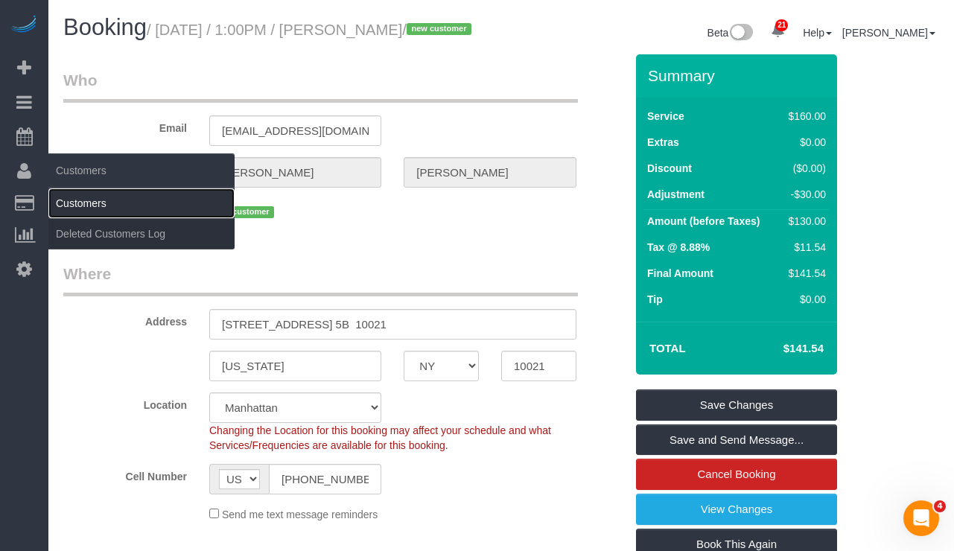
click at [83, 206] on link "Customers" at bounding box center [141, 203] width 186 height 30
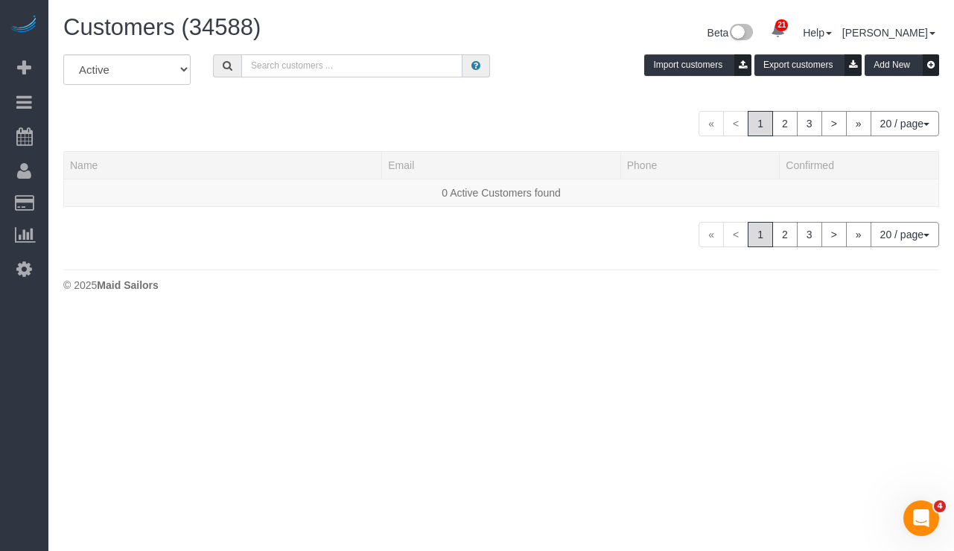
paste input "[EMAIL_ADDRESS][DOMAIN_NAME]"
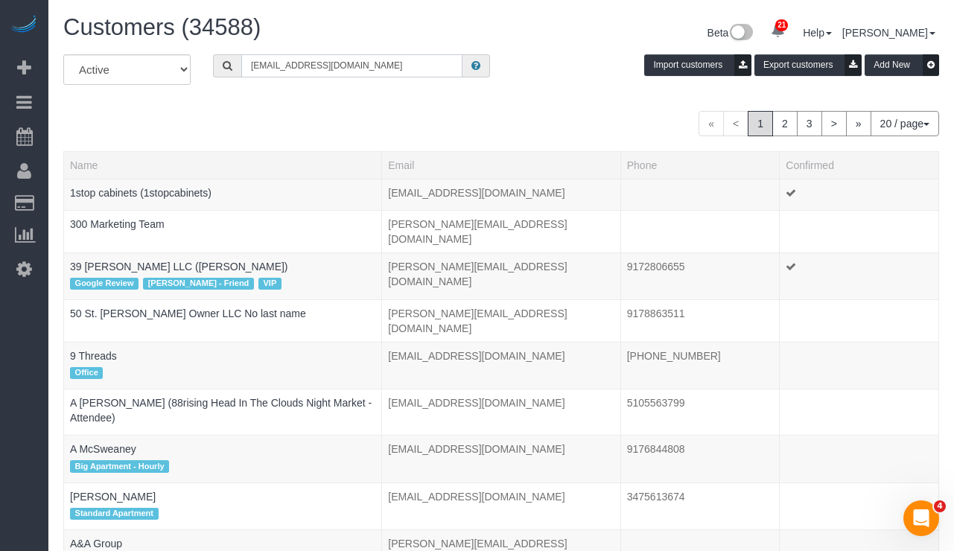
click at [338, 67] on input "[EMAIL_ADDRESS][DOMAIN_NAME]" at bounding box center [351, 65] width 221 height 23
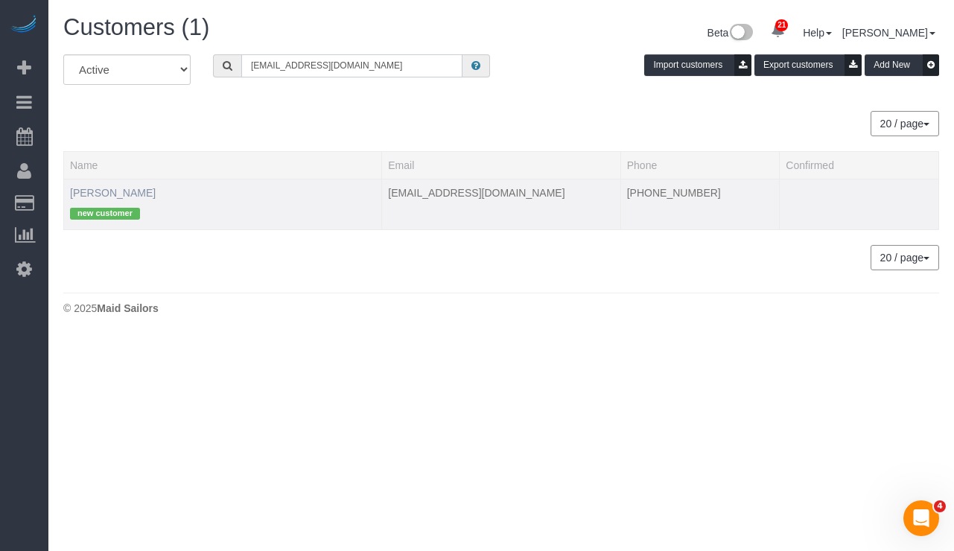
type input "[EMAIL_ADDRESS][DOMAIN_NAME]"
click at [107, 197] on link "[PERSON_NAME]" at bounding box center [113, 193] width 86 height 12
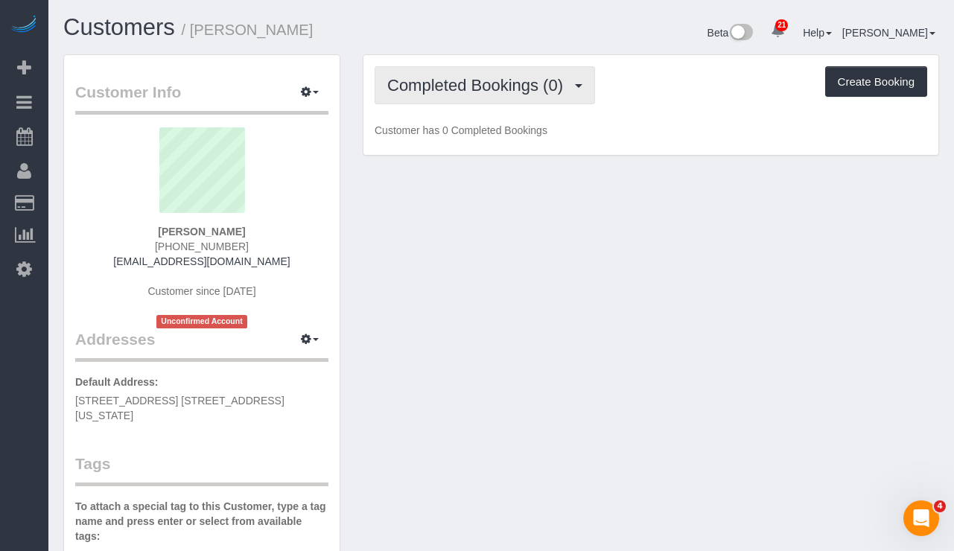
drag, startPoint x: 509, startPoint y: 83, endPoint x: 497, endPoint y: 122, distance: 40.5
click at [509, 83] on span "Completed Bookings (0)" at bounding box center [478, 85] width 183 height 19
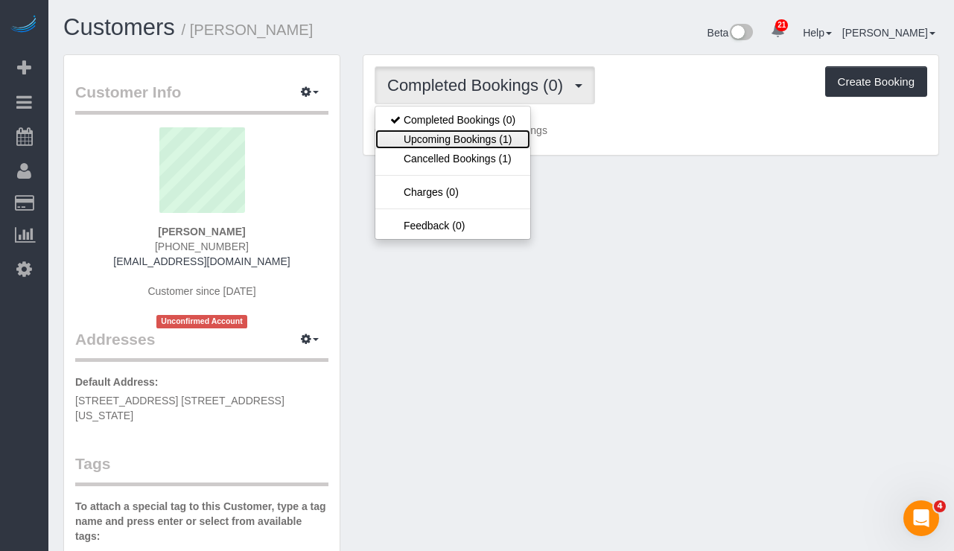
click at [463, 138] on link "Upcoming Bookings (1)" at bounding box center [452, 139] width 155 height 19
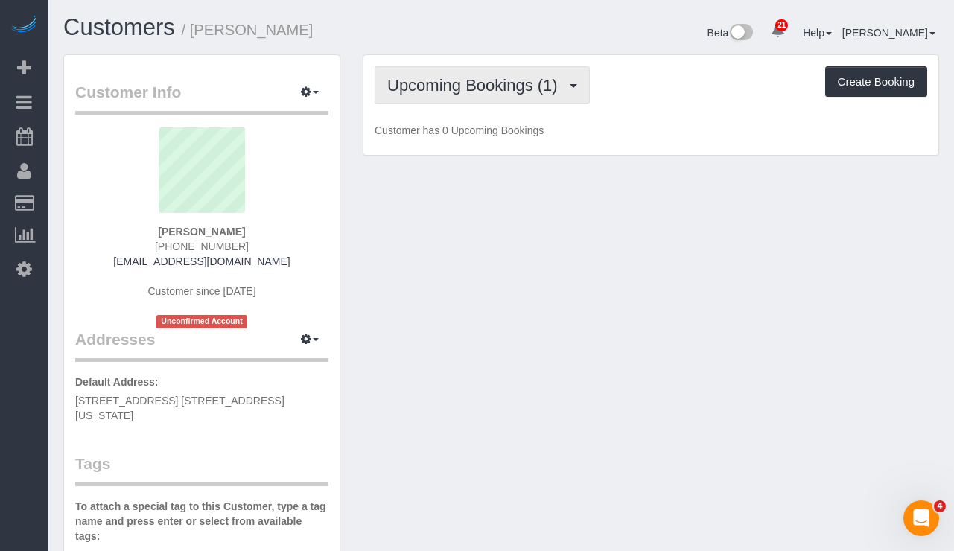
click at [453, 95] on button "Upcoming Bookings (1)" at bounding box center [482, 85] width 215 height 38
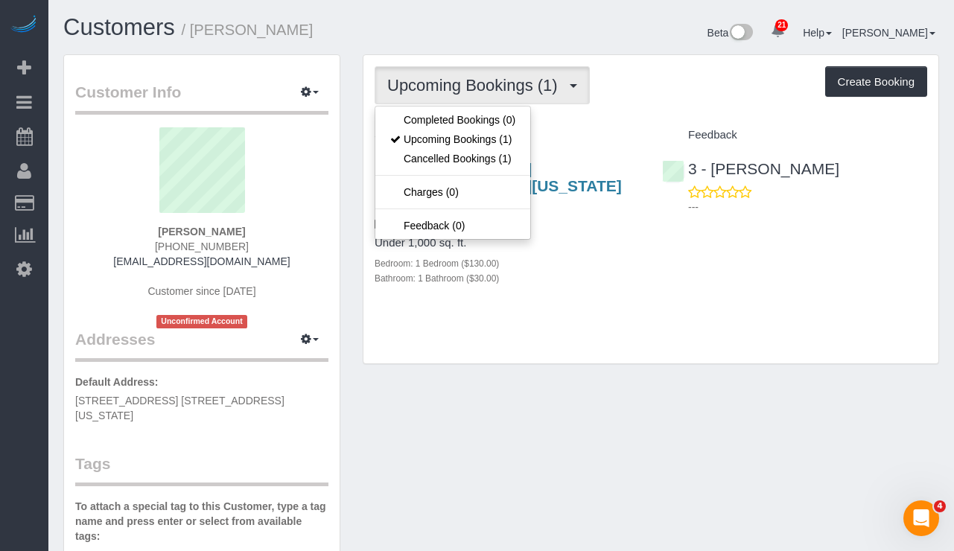
click at [580, 197] on div "[STREET_ADDRESS] [STREET_ADDRESS][US_STATE] [DATE] 1:00PM One Time" at bounding box center [507, 195] width 265 height 71
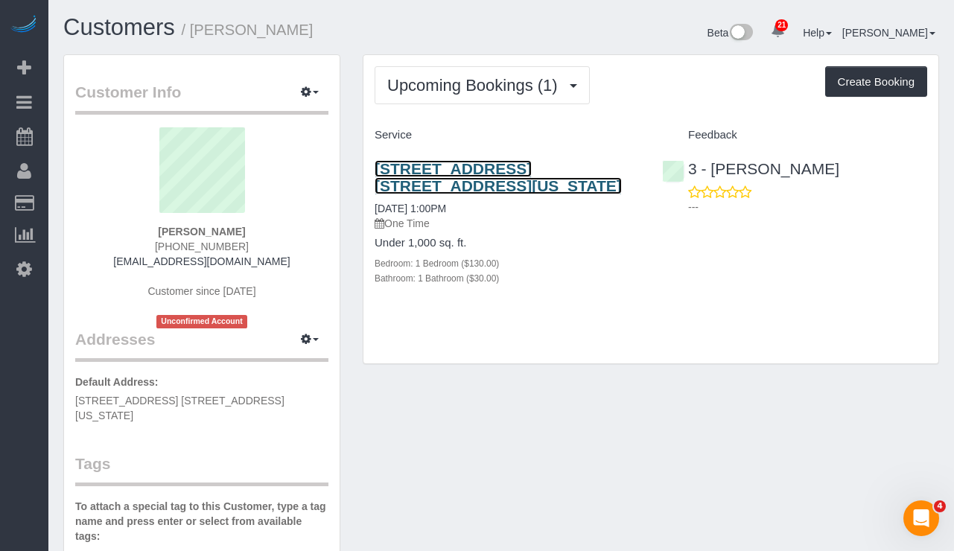
click at [448, 174] on link "[STREET_ADDRESS] [STREET_ADDRESS][US_STATE]" at bounding box center [498, 177] width 247 height 34
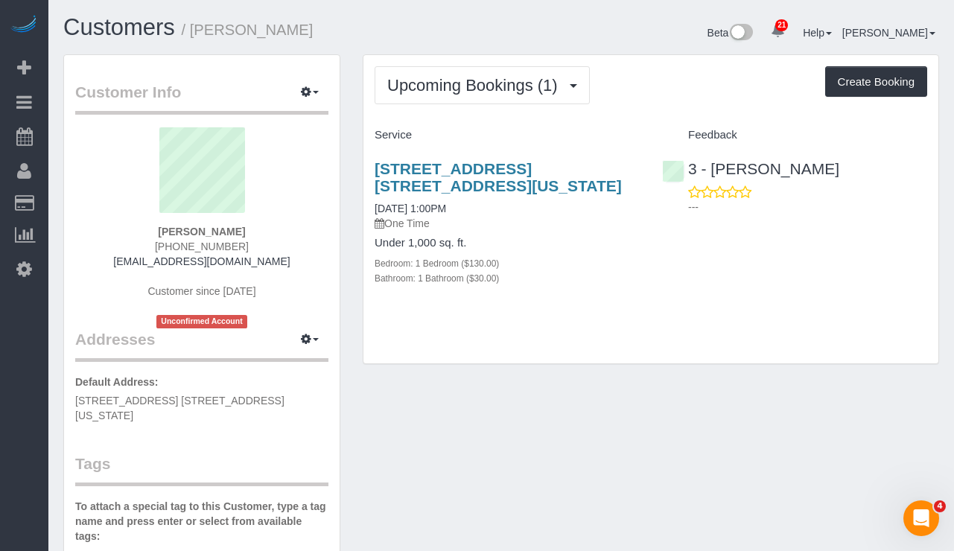
click at [101, 416] on span "[STREET_ADDRESS] [STREET_ADDRESS][US_STATE]" at bounding box center [179, 408] width 209 height 27
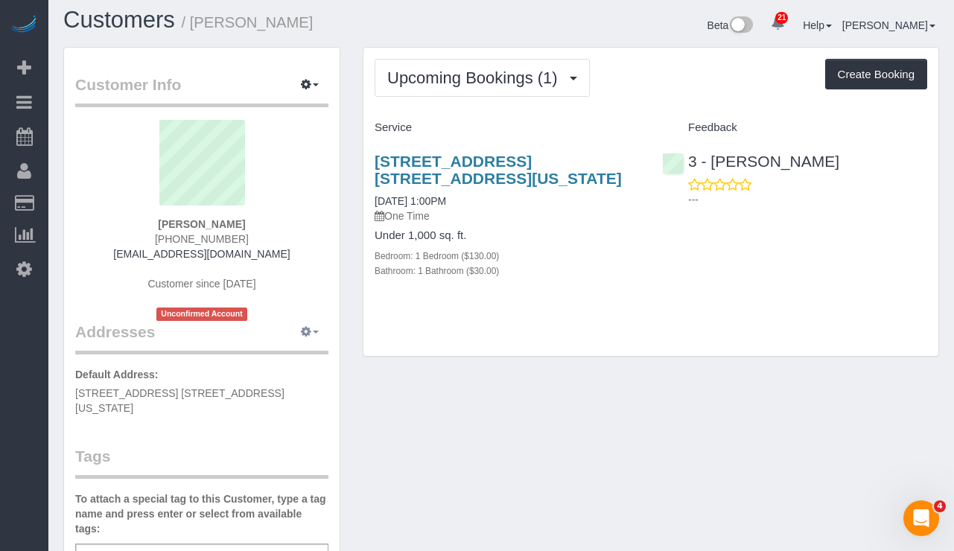
click at [318, 331] on span "button" at bounding box center [316, 332] width 6 height 3
click at [241, 362] on button "Manage Addresses" at bounding box center [267, 360] width 121 height 21
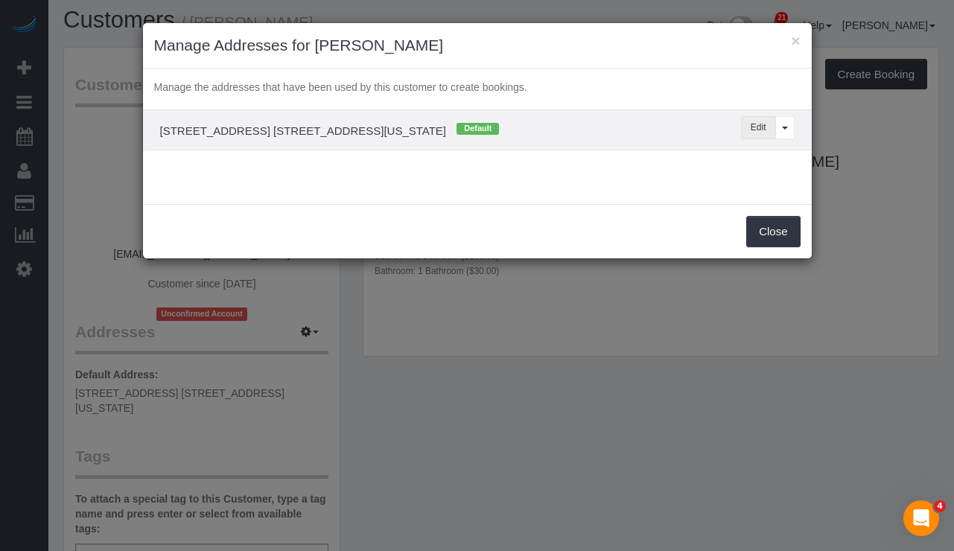
drag, startPoint x: 767, startPoint y: 131, endPoint x: 633, endPoint y: 137, distance: 134.2
click at [767, 131] on button "Edit" at bounding box center [758, 127] width 35 height 23
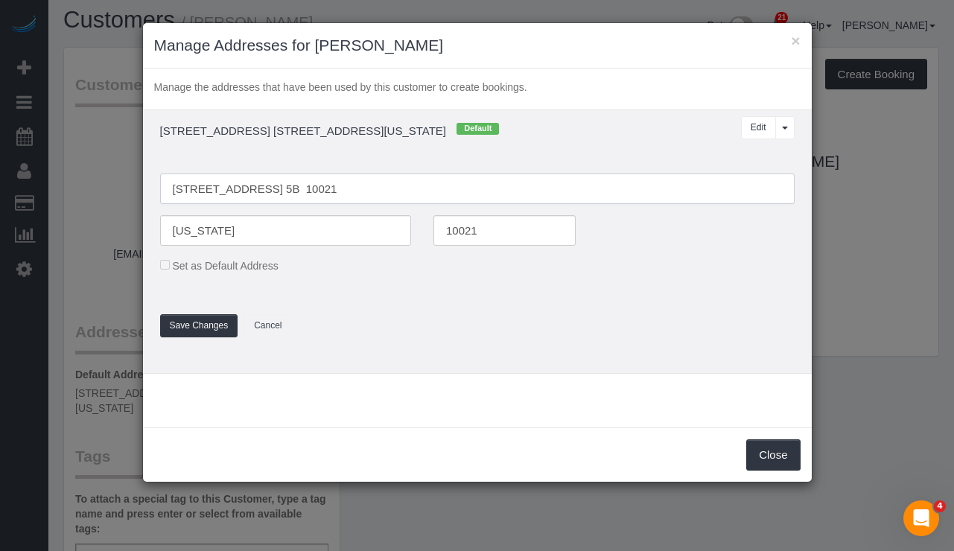
click at [340, 193] on input "[STREET_ADDRESS] 5B 10021" at bounding box center [477, 189] width 635 height 31
type input "[STREET_ADDRESS] 5B"
click at [183, 329] on button "Save Changes" at bounding box center [199, 325] width 78 height 23
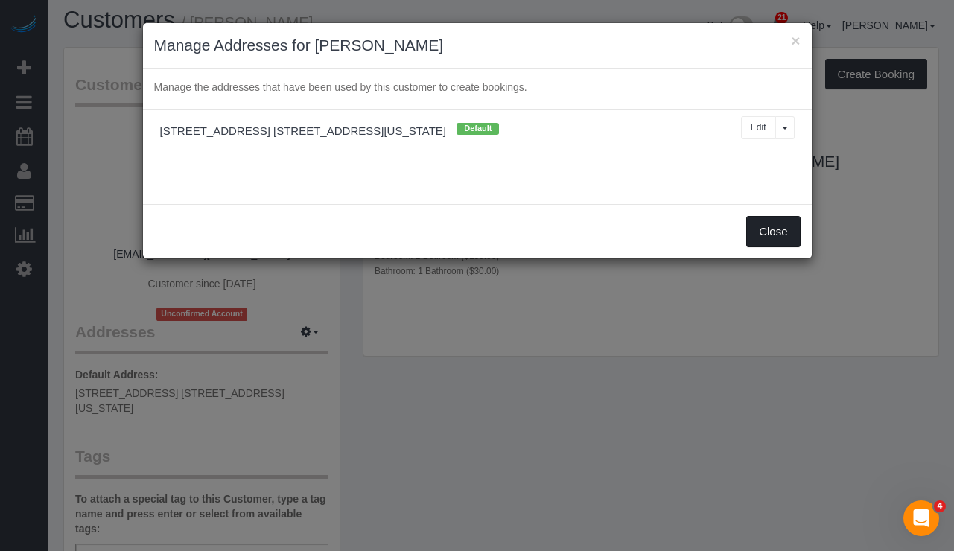
click at [761, 232] on button "Close" at bounding box center [773, 231] width 54 height 31
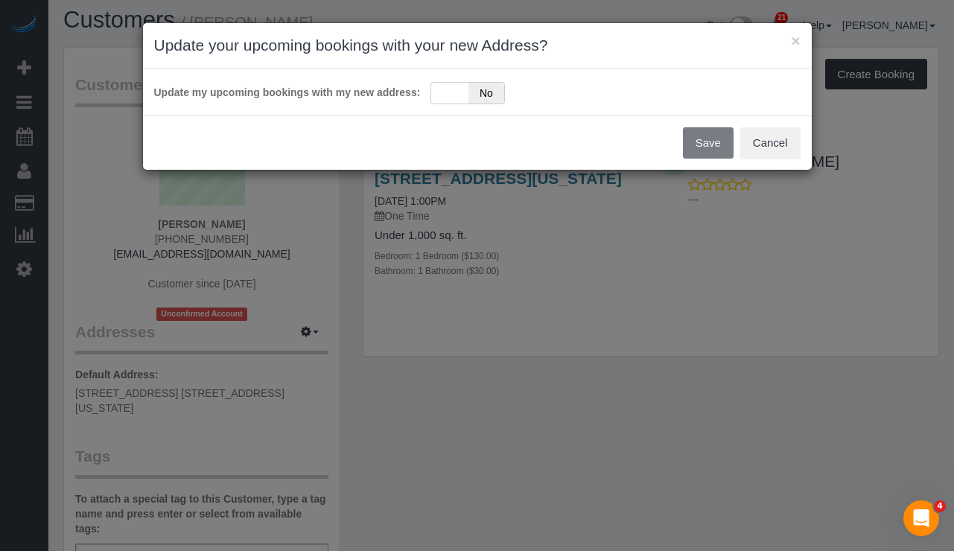
click at [711, 144] on div "Save Cancel" at bounding box center [477, 142] width 669 height 54
click at [705, 147] on div "Save Cancel" at bounding box center [477, 142] width 669 height 54
click at [447, 91] on div "Yes No" at bounding box center [468, 93] width 74 height 22
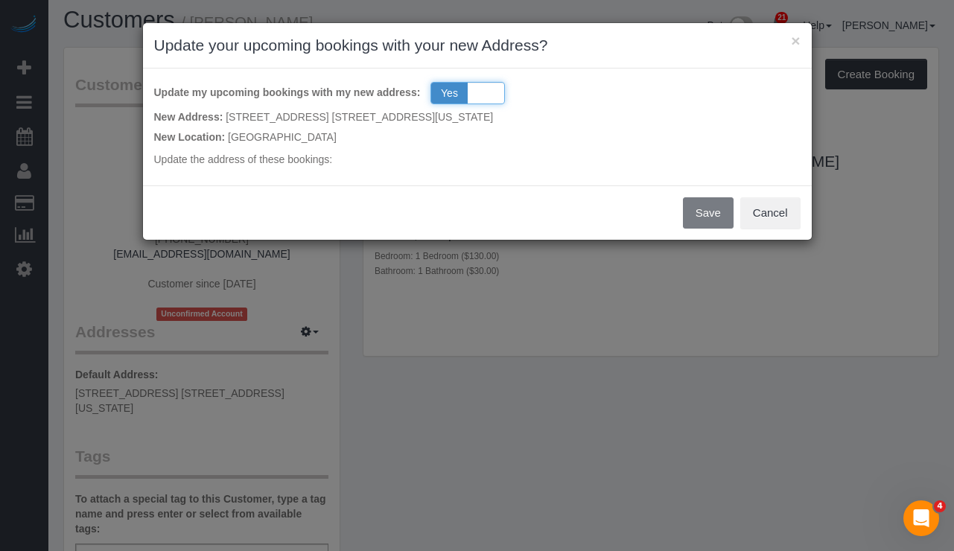
click at [480, 86] on div "Yes No" at bounding box center [468, 93] width 74 height 22
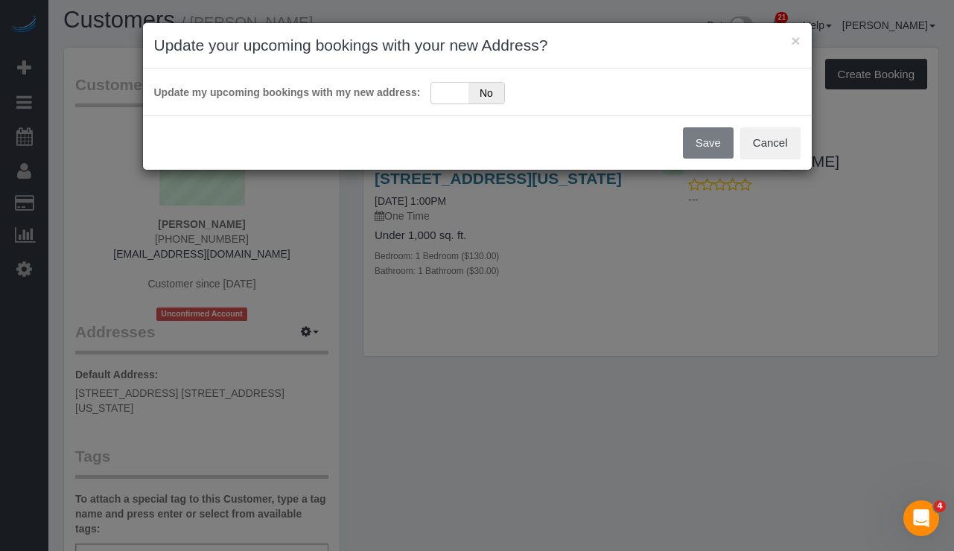
click at [707, 139] on div "Save Cancel" at bounding box center [477, 142] width 669 height 54
click at [452, 93] on div "Yes No" at bounding box center [468, 93] width 74 height 22
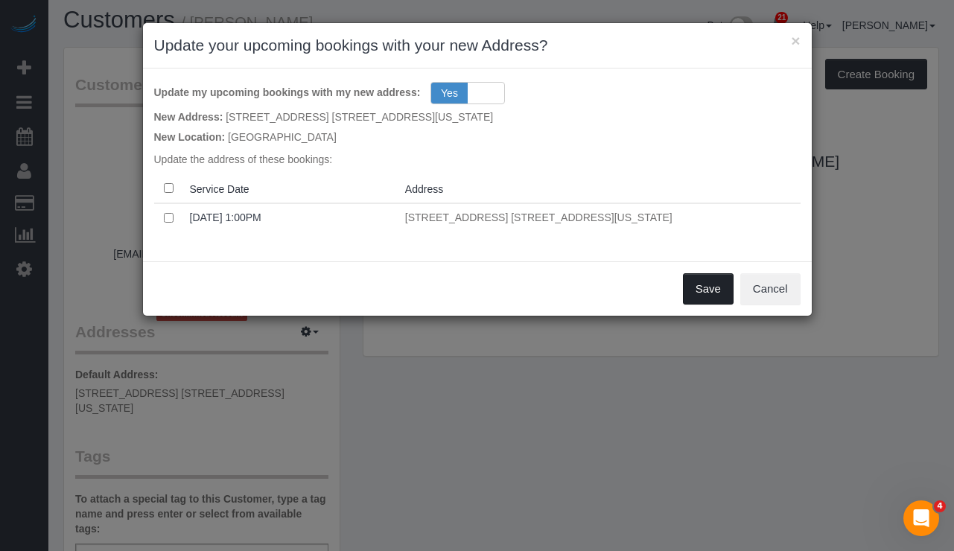
click at [688, 291] on button "Save" at bounding box center [708, 288] width 51 height 31
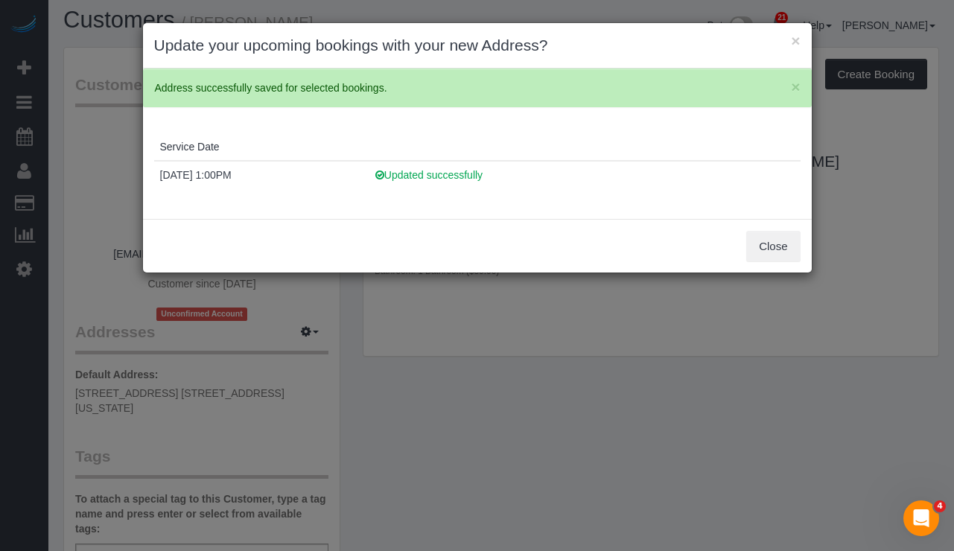
click at [789, 42] on h3 "Update your upcoming bookings with your new Address?" at bounding box center [477, 45] width 647 height 22
click at [795, 42] on button "×" at bounding box center [795, 41] width 9 height 16
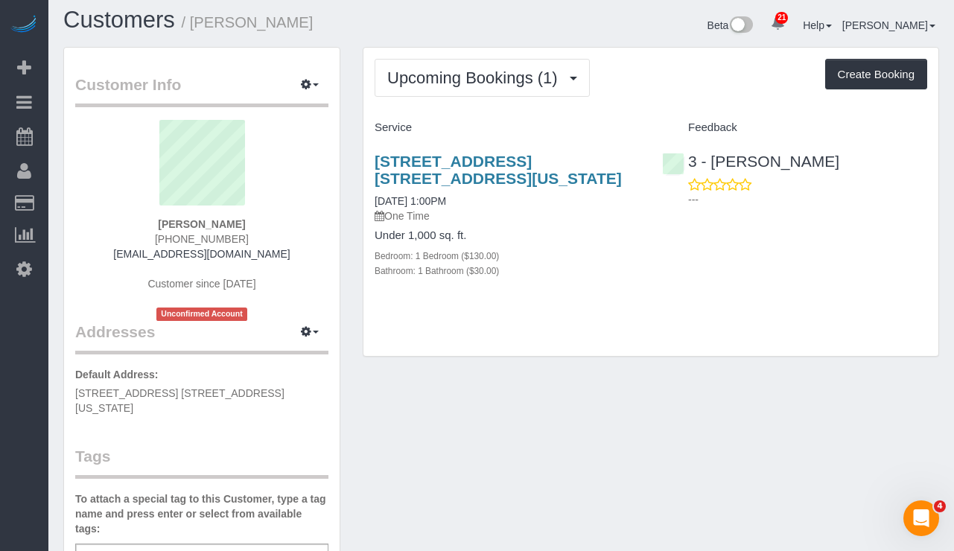
click at [526, 300] on div "[STREET_ADDRESS] [STREET_ADDRESS][US_STATE] [DATE] 1:00PM One Time Under 1,000 …" at bounding box center [508, 224] width 288 height 168
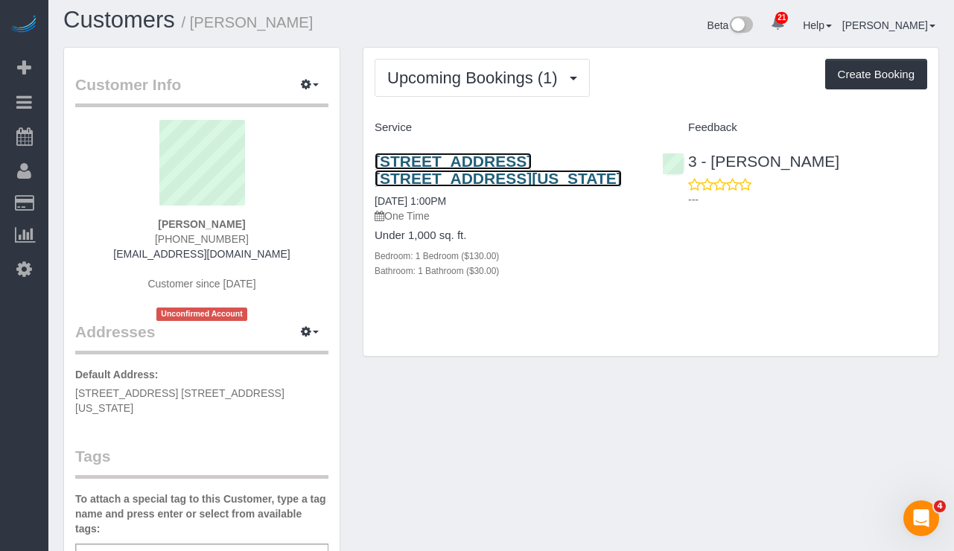
click at [428, 174] on link "[STREET_ADDRESS] [STREET_ADDRESS][US_STATE]" at bounding box center [498, 170] width 247 height 34
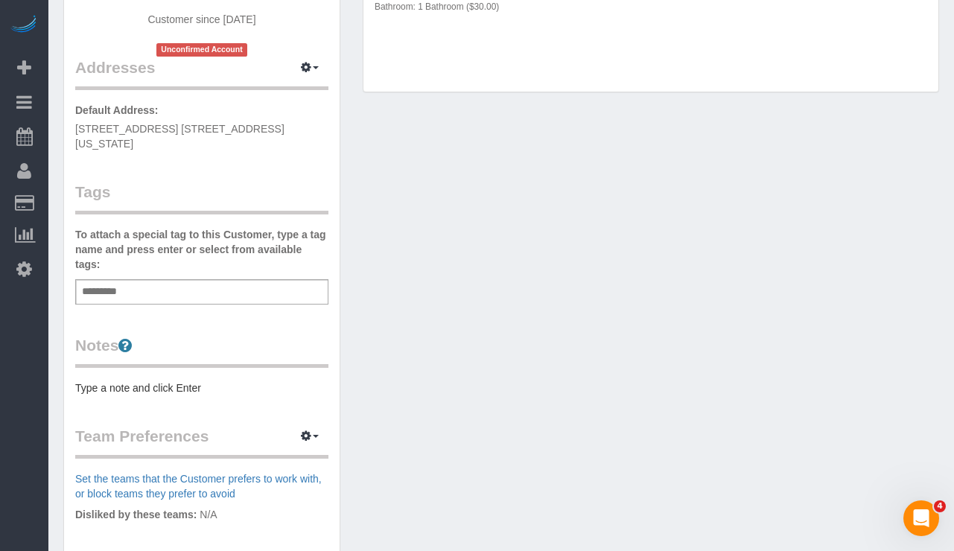
scroll to position [281, 0]
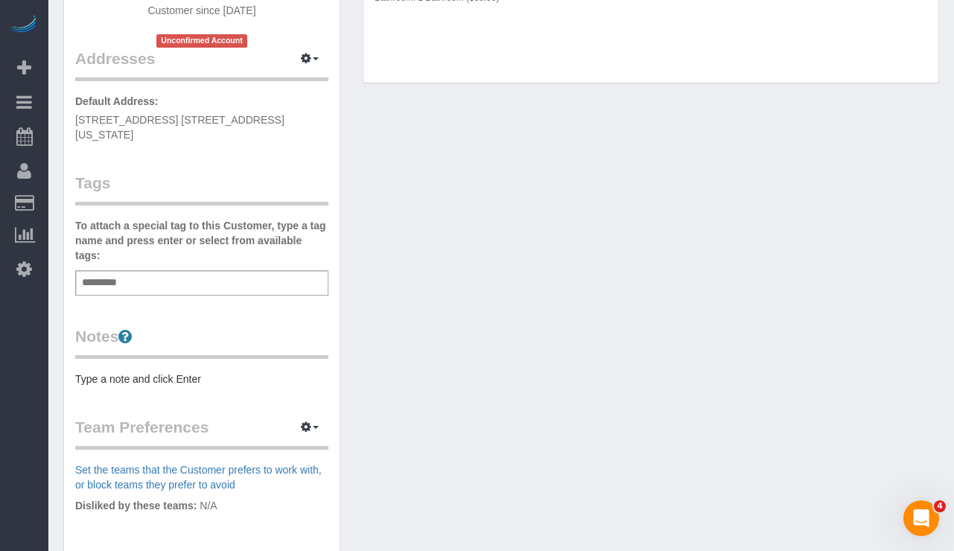
click at [165, 270] on div "Add a tag" at bounding box center [201, 282] width 253 height 25
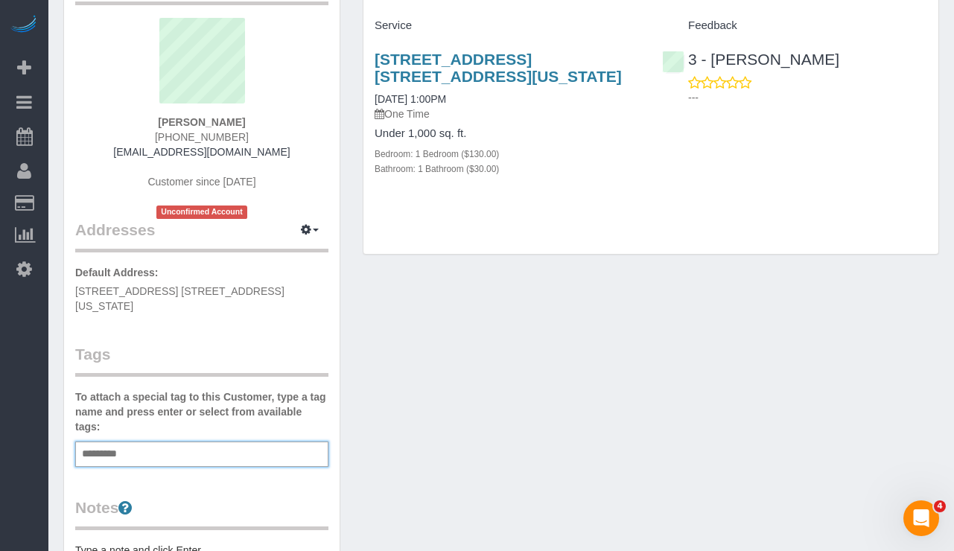
scroll to position [107, 0]
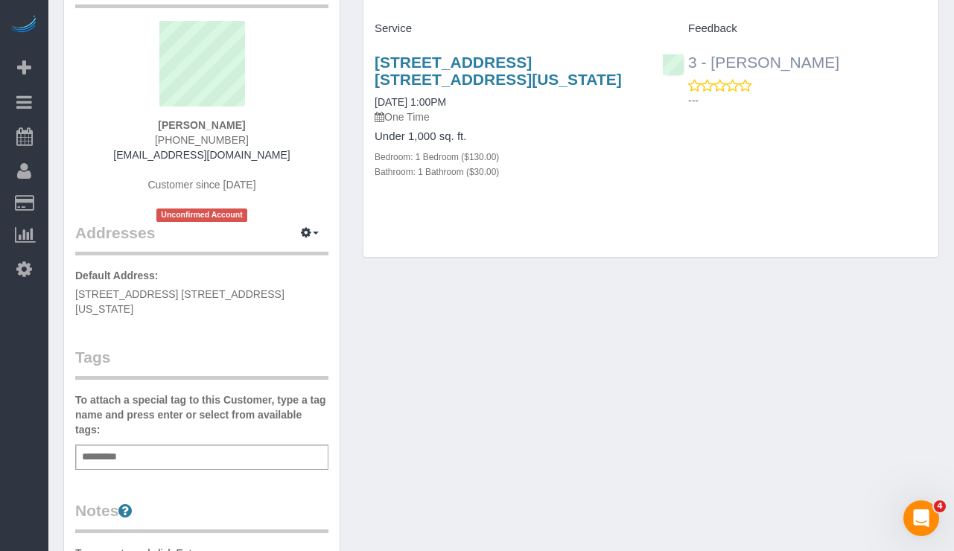
drag, startPoint x: 822, startPoint y: 62, endPoint x: 710, endPoint y: 61, distance: 112.5
click at [710, 61] on div "3 - [PERSON_NAME] ---" at bounding box center [795, 77] width 288 height 73
copy link "[PERSON_NAME]"
drag, startPoint x: 114, startPoint y: 444, endPoint x: 128, endPoint y: 443, distance: 14.2
click at [114, 448] on input "text" at bounding box center [103, 457] width 51 height 19
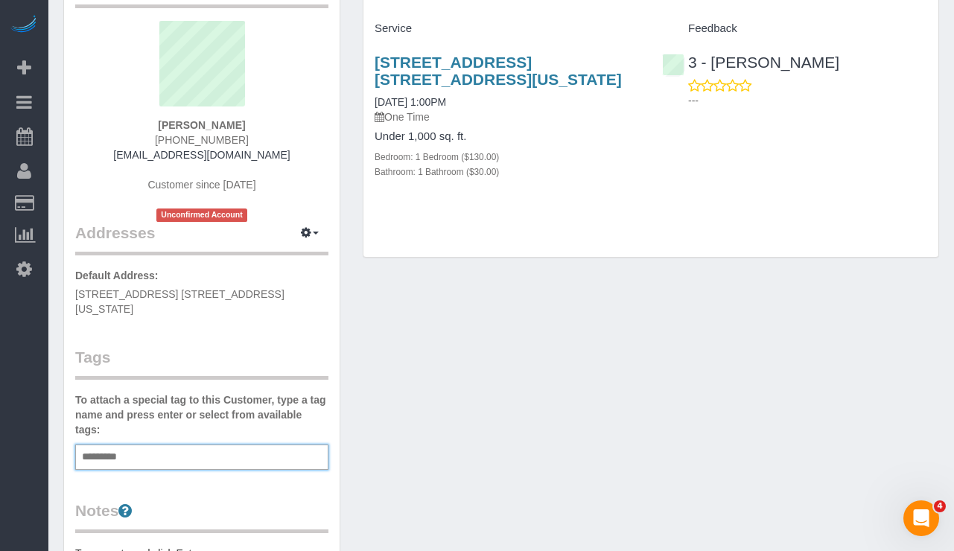
paste input "**********"
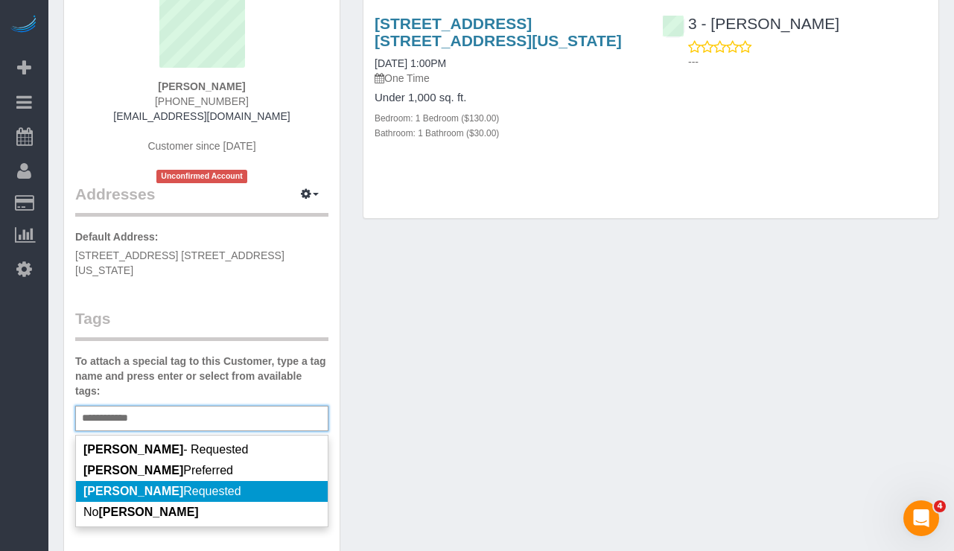
scroll to position [147, 0]
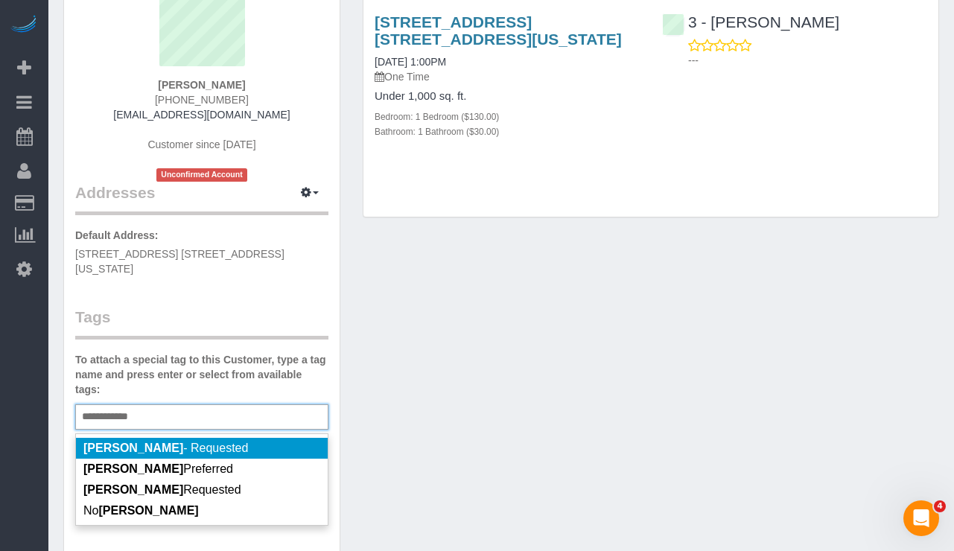
type input "**********"
click at [209, 442] on span "[PERSON_NAME] - Requested" at bounding box center [165, 448] width 165 height 13
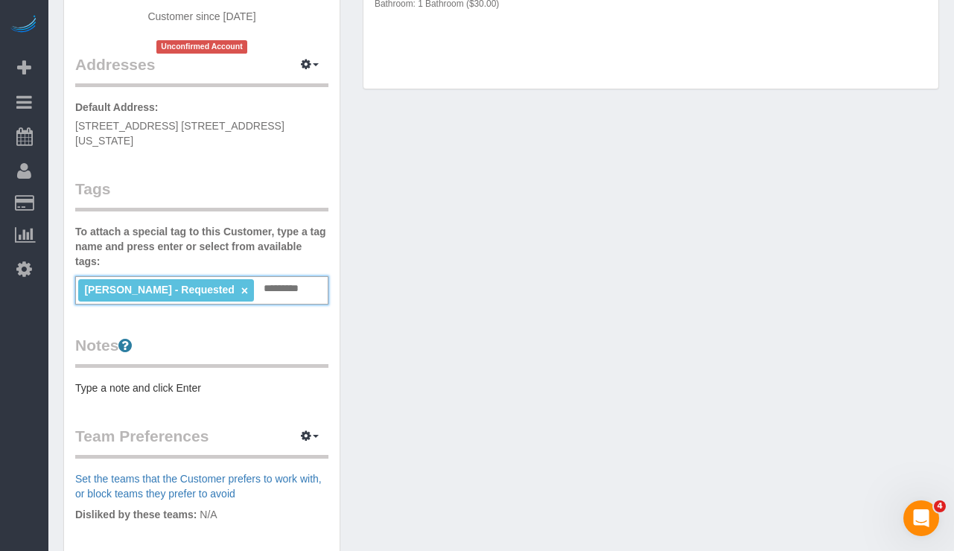
scroll to position [282, 0]
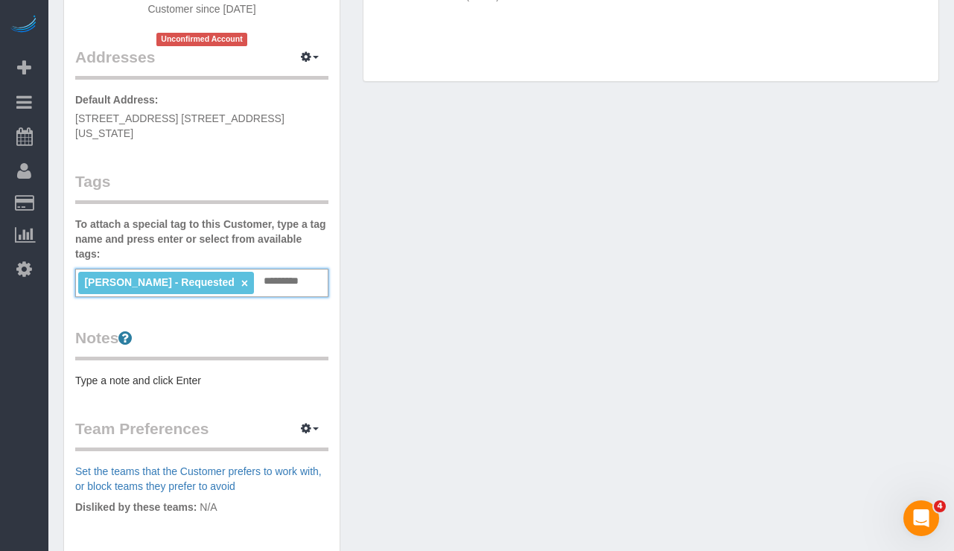
click at [161, 373] on pre "Type a note and click Enter" at bounding box center [201, 380] width 253 height 15
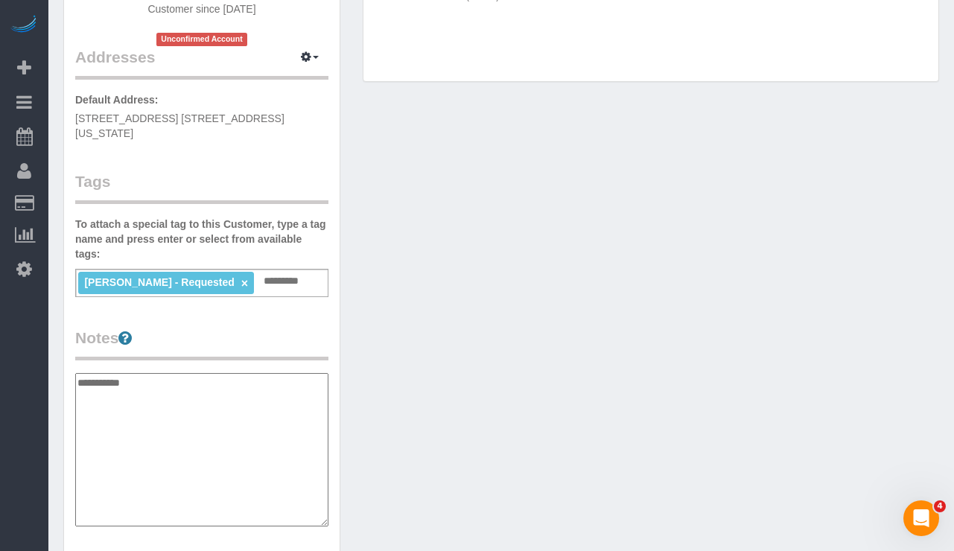
click at [111, 373] on textarea "**********" at bounding box center [201, 449] width 253 height 153
click at [153, 373] on textarea "**********" at bounding box center [201, 449] width 253 height 153
click at [194, 415] on textarea "**********" at bounding box center [201, 449] width 253 height 153
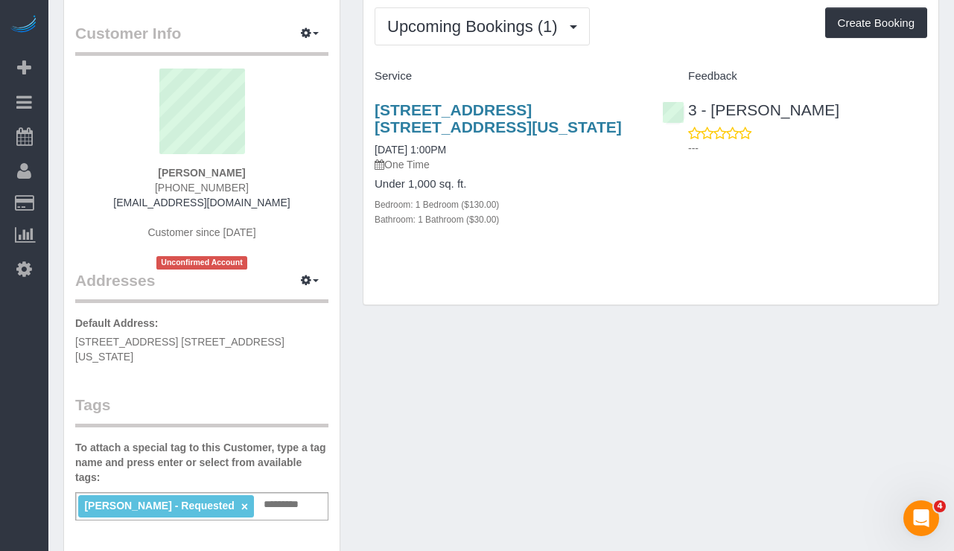
scroll to position [54, 0]
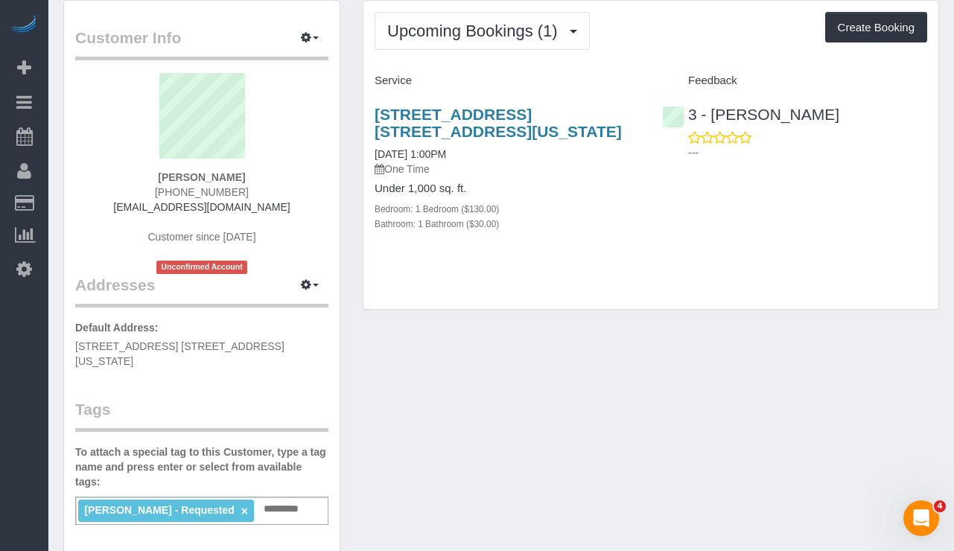
type textarea "**********"
drag, startPoint x: 505, startPoint y: 133, endPoint x: 374, endPoint y: 115, distance: 132.2
click at [375, 115] on h3 "225 East 73rd Street, Apt. 5b, New York, NY 10021" at bounding box center [507, 123] width 265 height 34
copy link "225 East 73rd Street, Apt. 5b, New York, NY 10021"
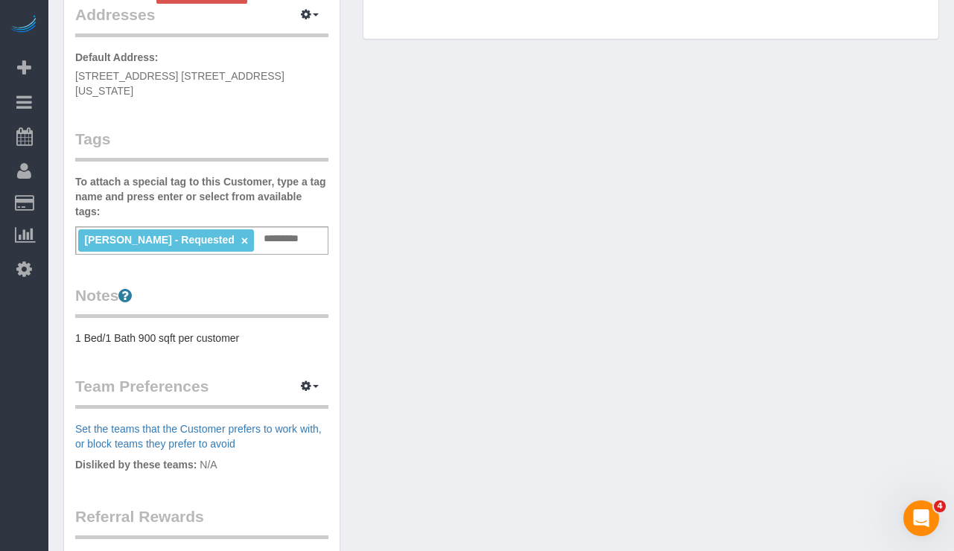
scroll to position [359, 0]
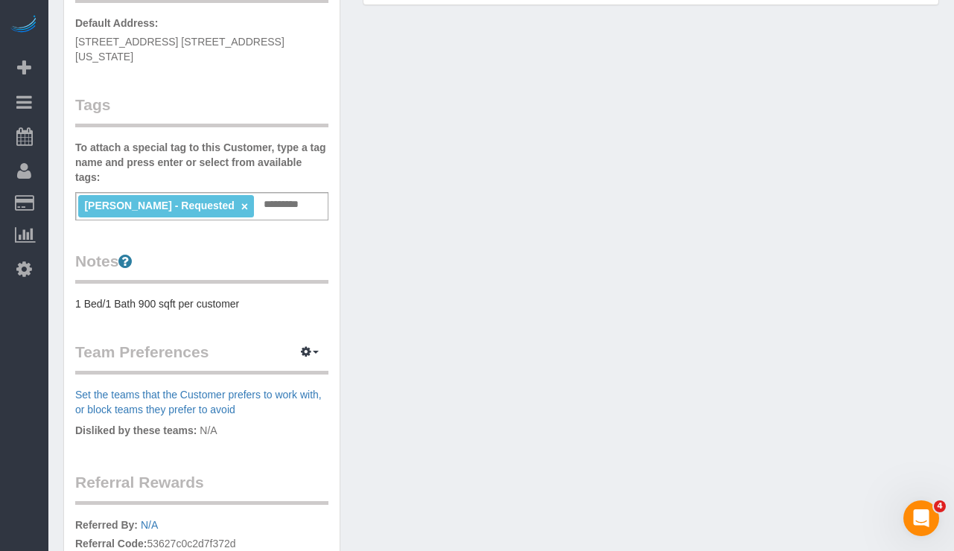
click at [256, 297] on pre "1 Bed/1 Bath 900 sqft per customer" at bounding box center [201, 304] width 253 height 15
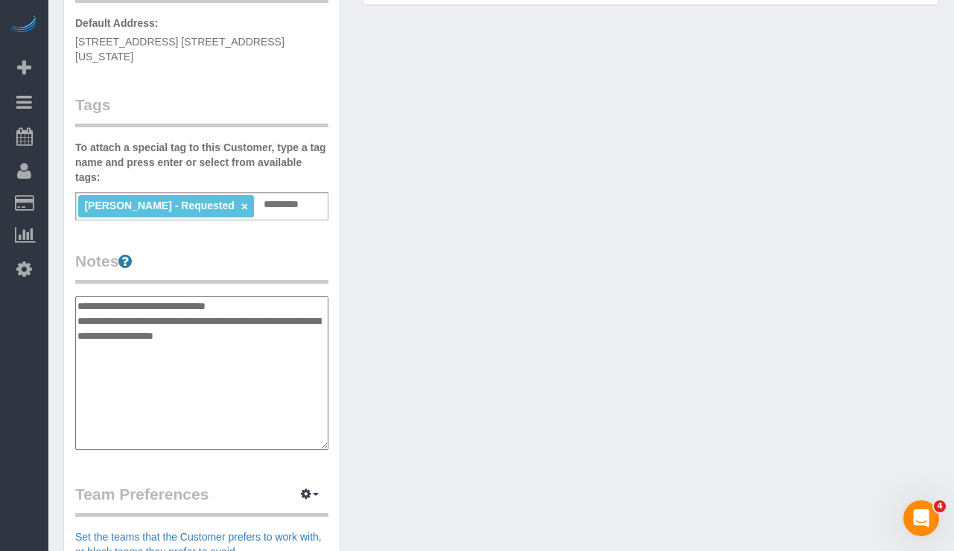
type textarea "**********"
click at [435, 326] on div "Customer Info Edit Contact Info Send Message Email Preferences Special Sales Ta…" at bounding box center [501, 289] width 898 height 1188
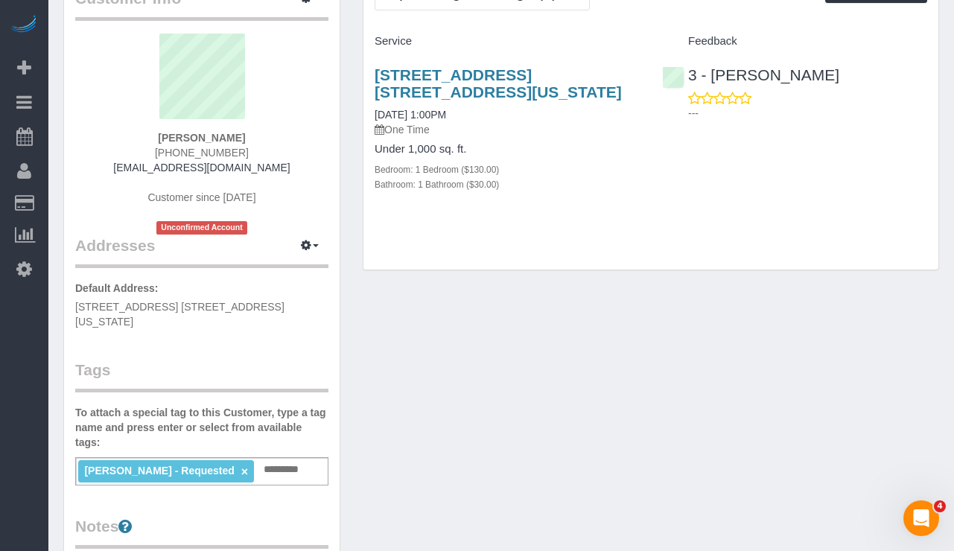
scroll to position [133, 0]
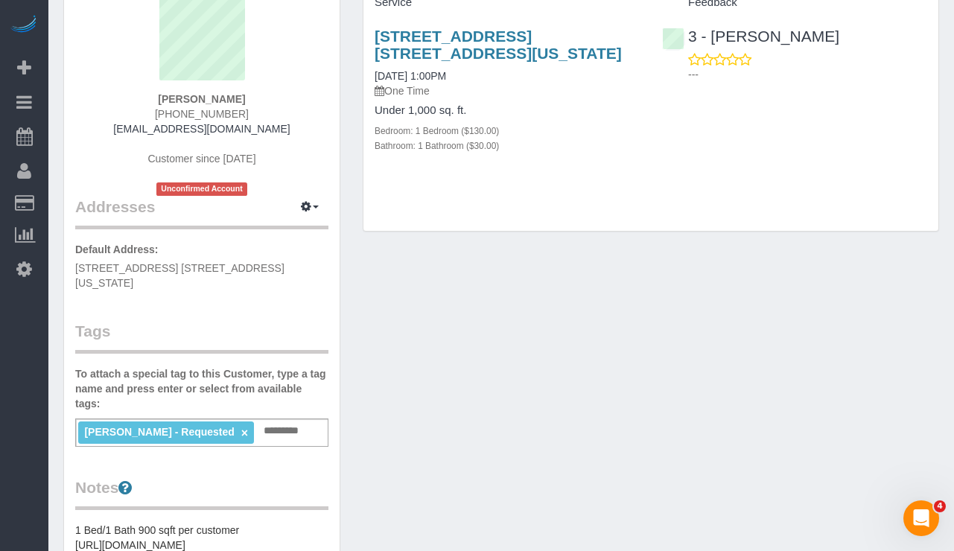
click at [260, 422] on input "text" at bounding box center [285, 431] width 51 height 19
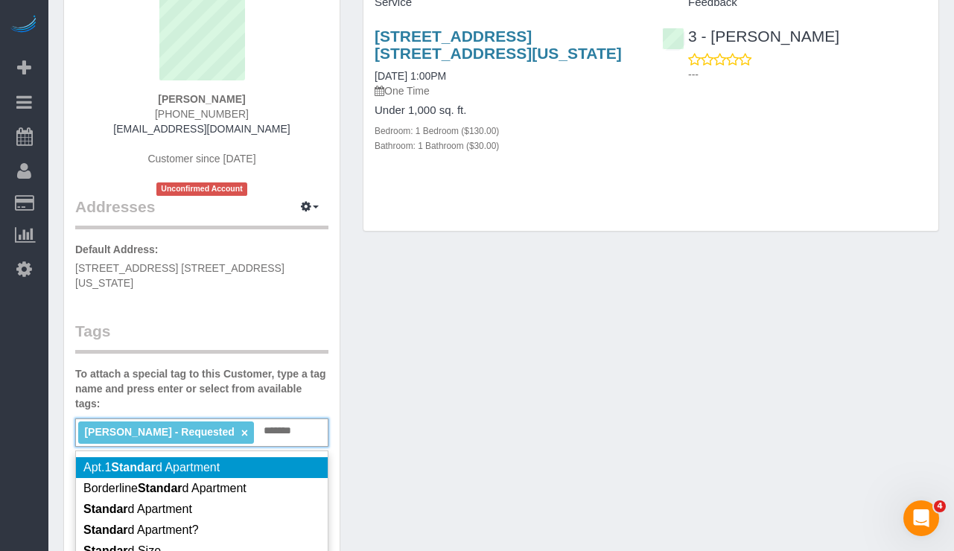
scroll to position [108, 0]
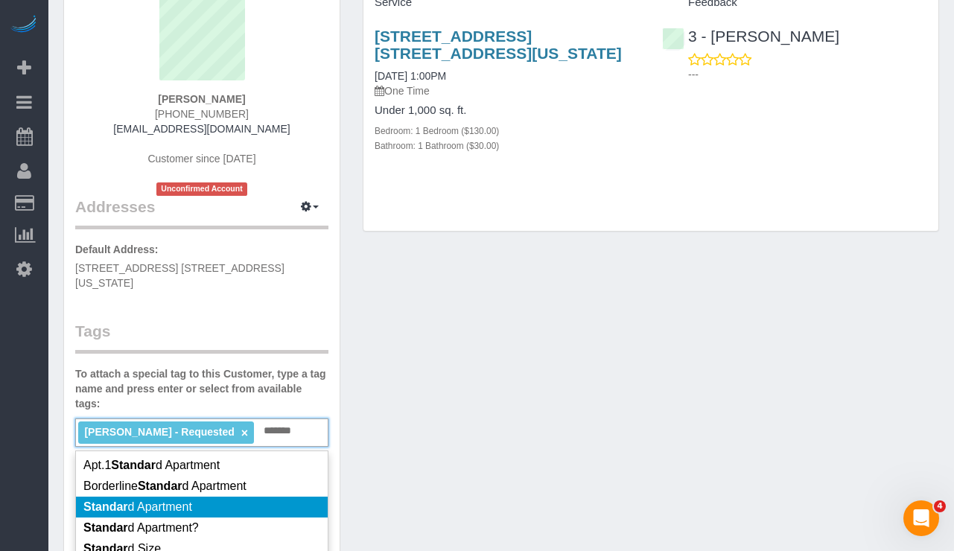
type input "*******"
click at [196, 497] on li "Standar d Apartment" at bounding box center [202, 507] width 252 height 21
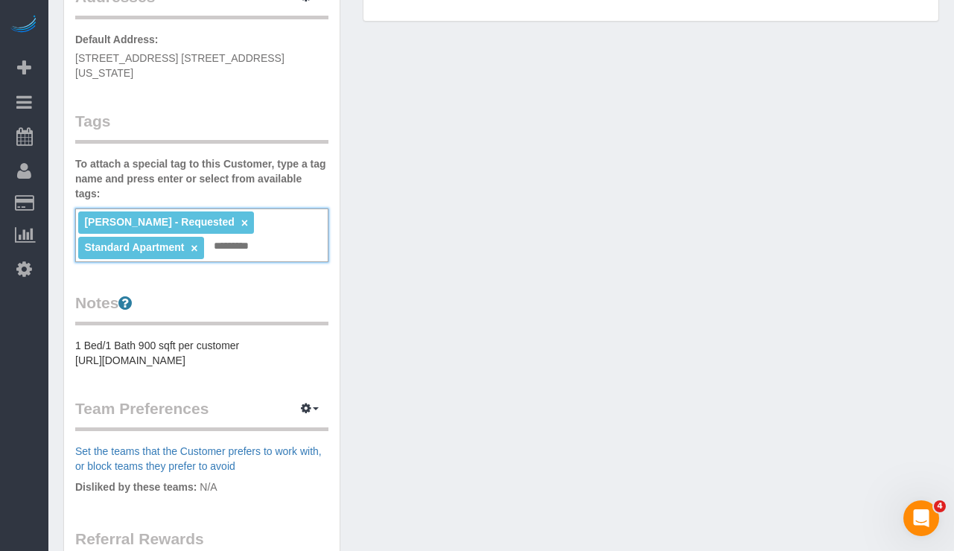
click at [485, 314] on div "Customer Info Edit Contact Info Send Message Email Preferences Special Sales Ta…" at bounding box center [501, 255] width 898 height 1086
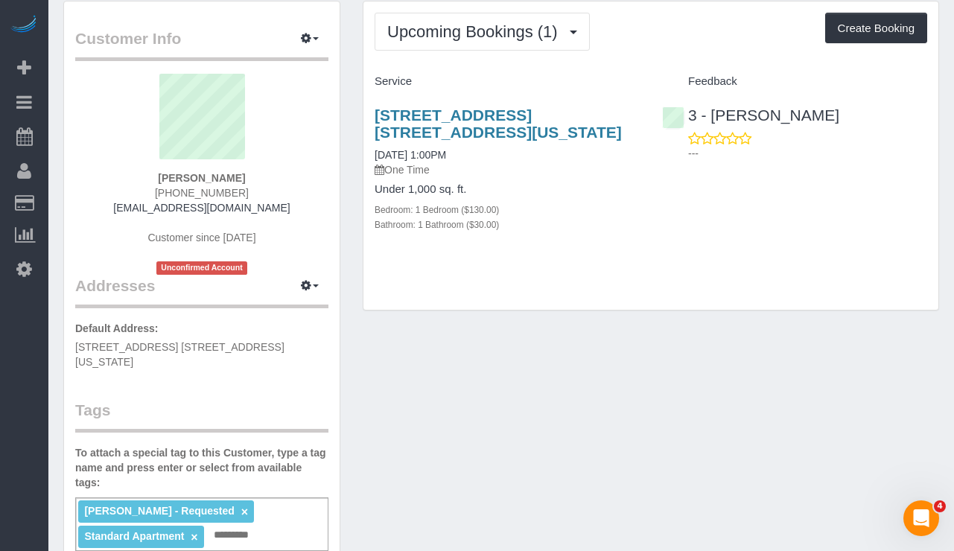
scroll to position [0, 0]
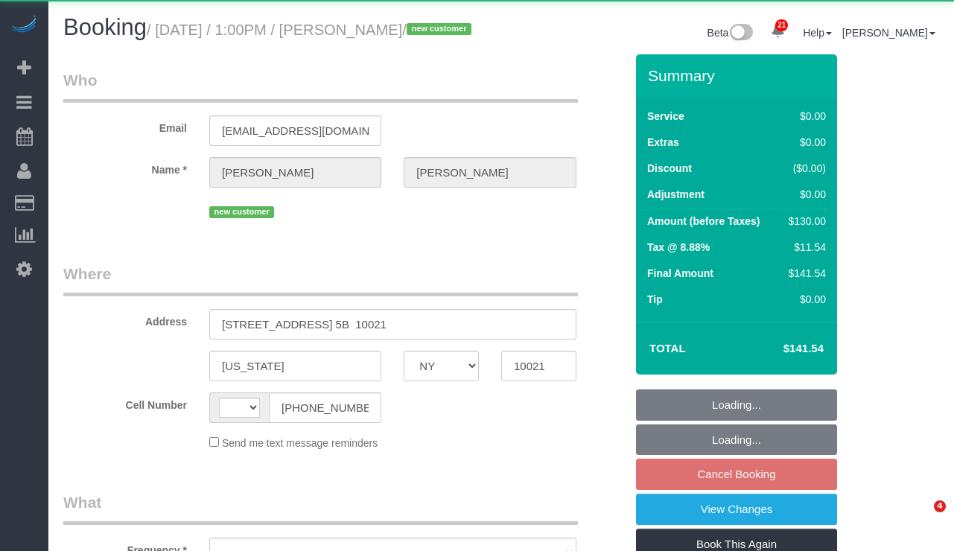
select select "NY"
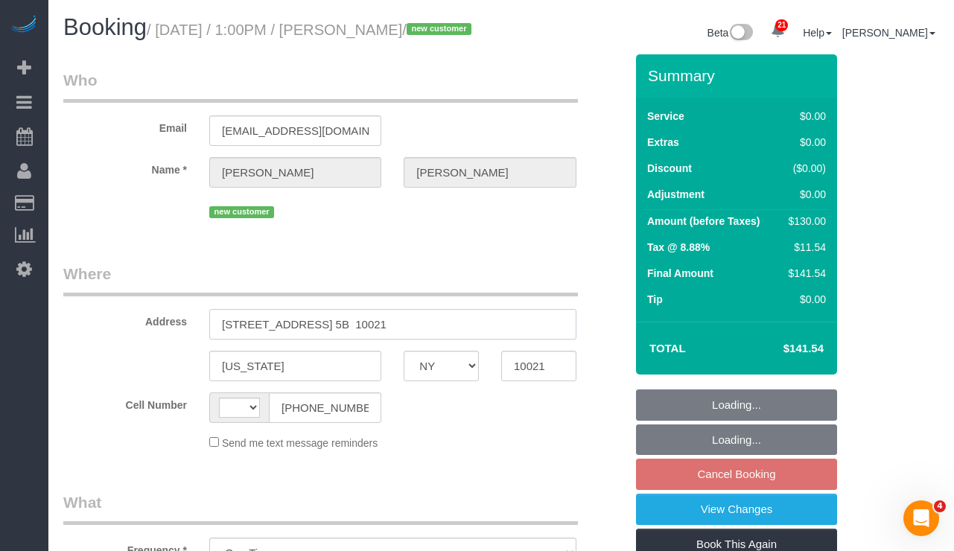
select select "object:809"
click at [431, 340] on input "[STREET_ADDRESS] 5B 10021" at bounding box center [392, 324] width 367 height 31
select select "string:[GEOGRAPHIC_DATA]"
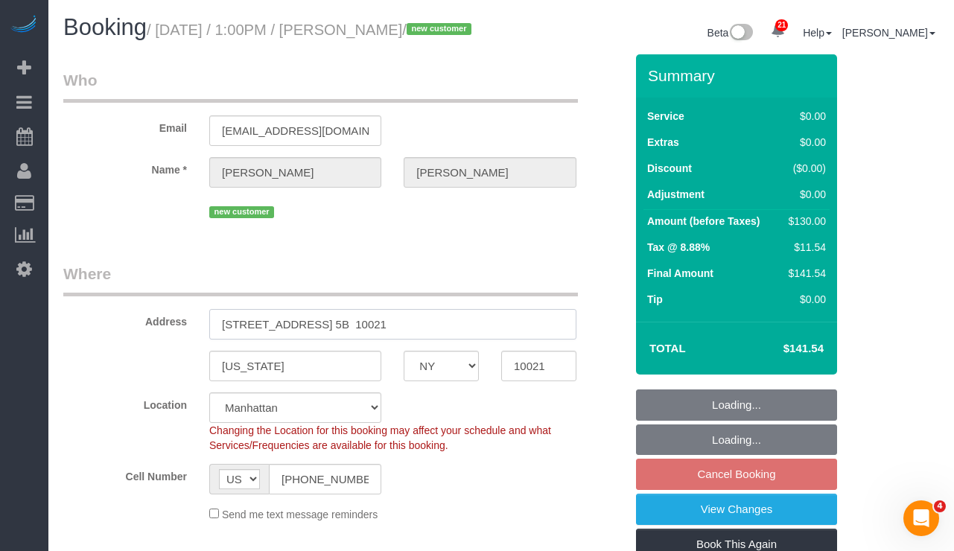
select select "1"
select select "number:61"
select select "number:90"
select select "number:15"
select select "number:5"
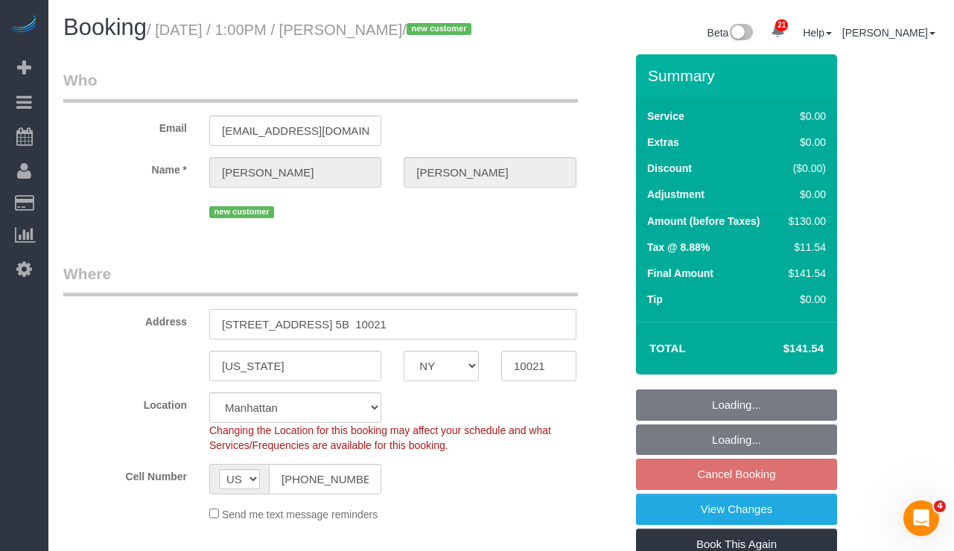
select select "spot3"
select select "string:stripe-pm_1S8lVH4VGloSiKo7q3iqme0x"
click at [393, 340] on input "[STREET_ADDRESS] 5B 10021" at bounding box center [392, 324] width 367 height 31
select select "1"
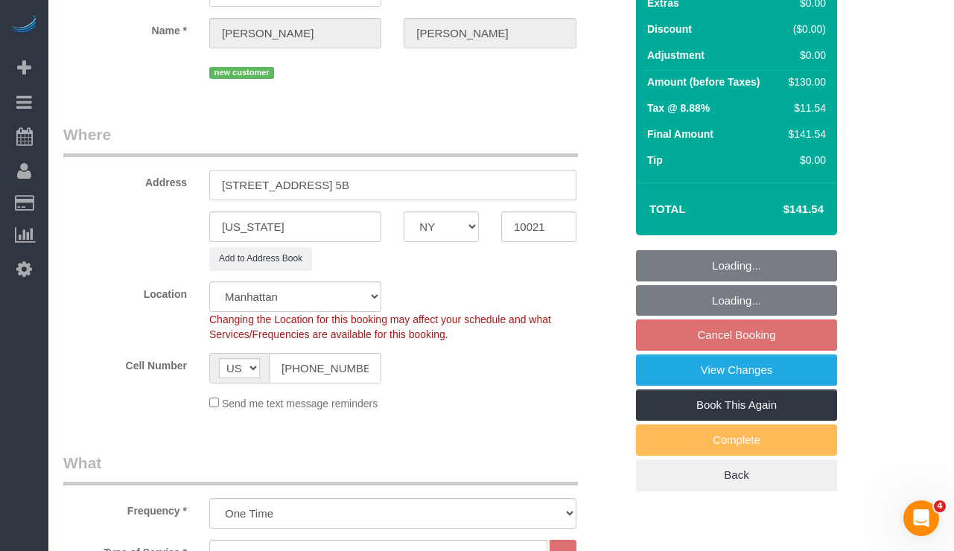
scroll to position [167, 0]
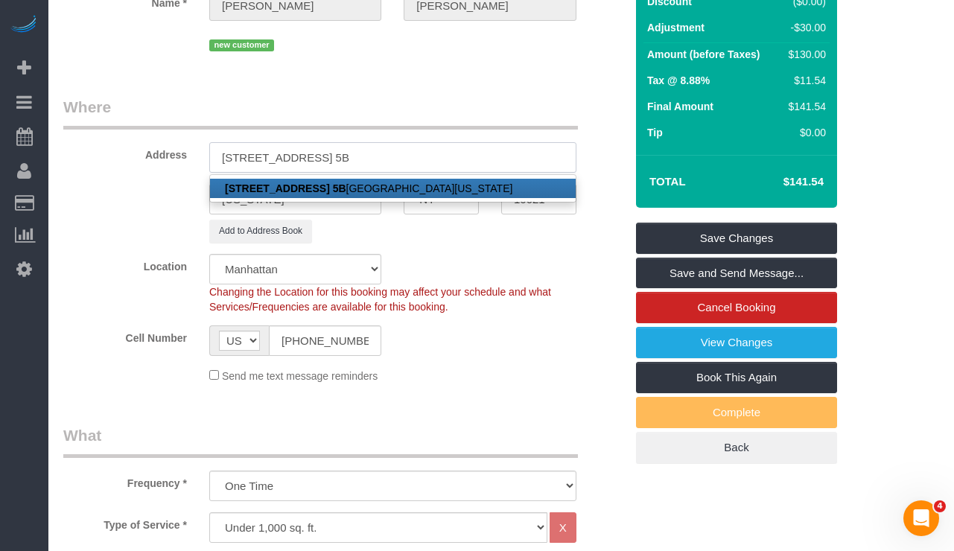
type input "225 East 73rd Street, Apt. 5B"
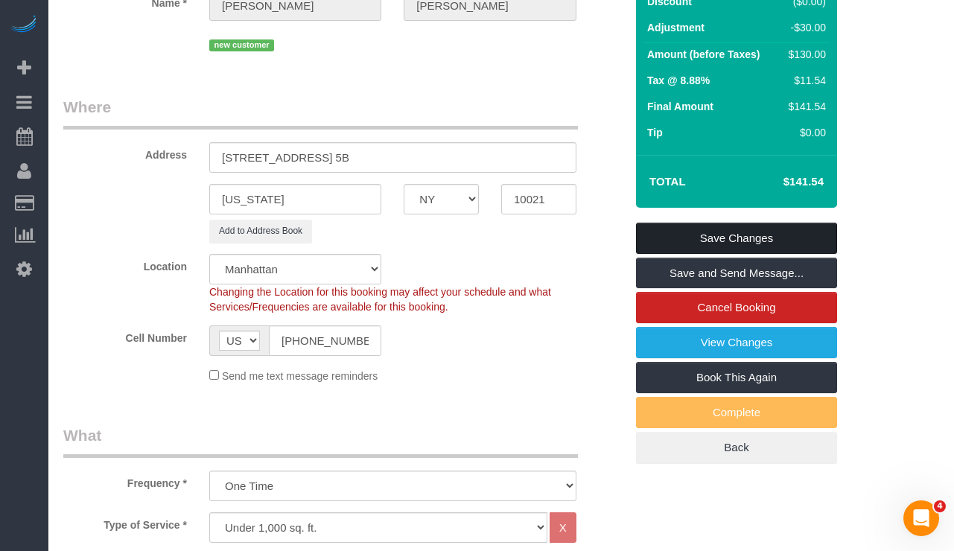
click at [688, 253] on link "Save Changes" at bounding box center [736, 238] width 201 height 31
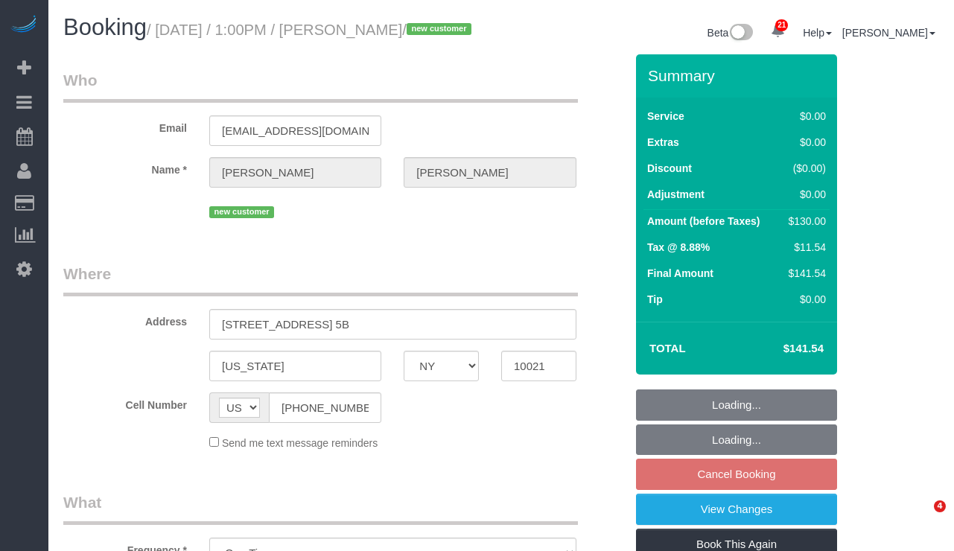
select select "NY"
select select "string:stripe-pm_1S8lVH4VGloSiKo7q3iqme0x"
select select "spot3"
select select "number:61"
select select "number:90"
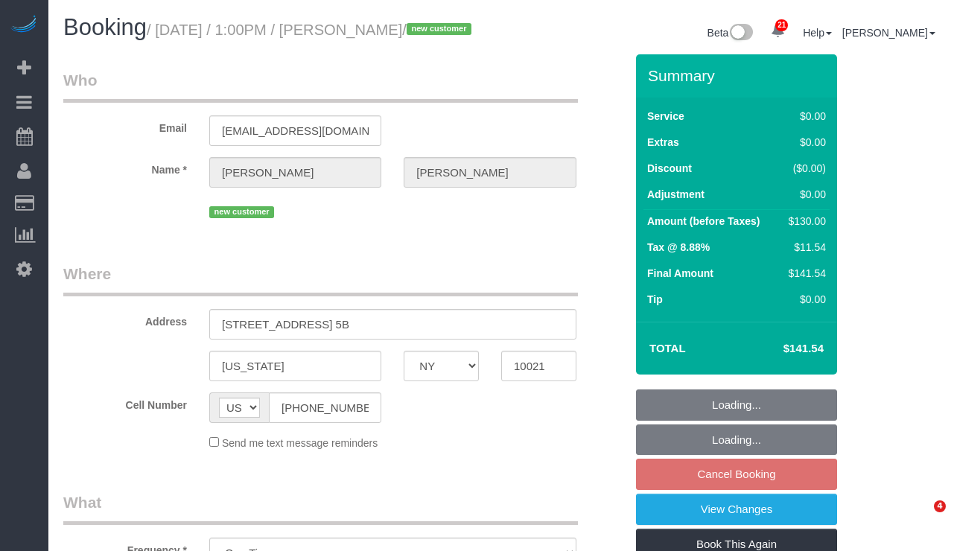
select select "number:15"
select select "number:5"
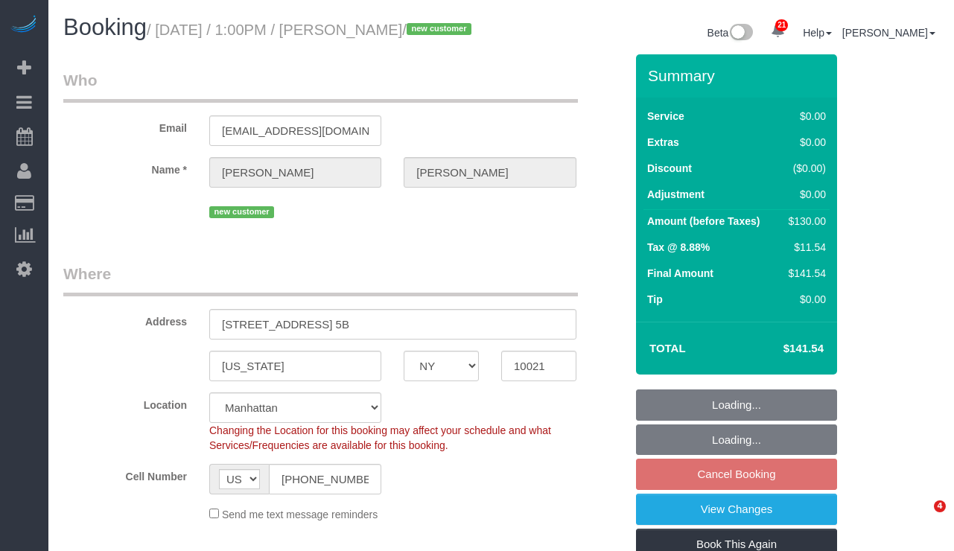
select select "object:1551"
select select "1"
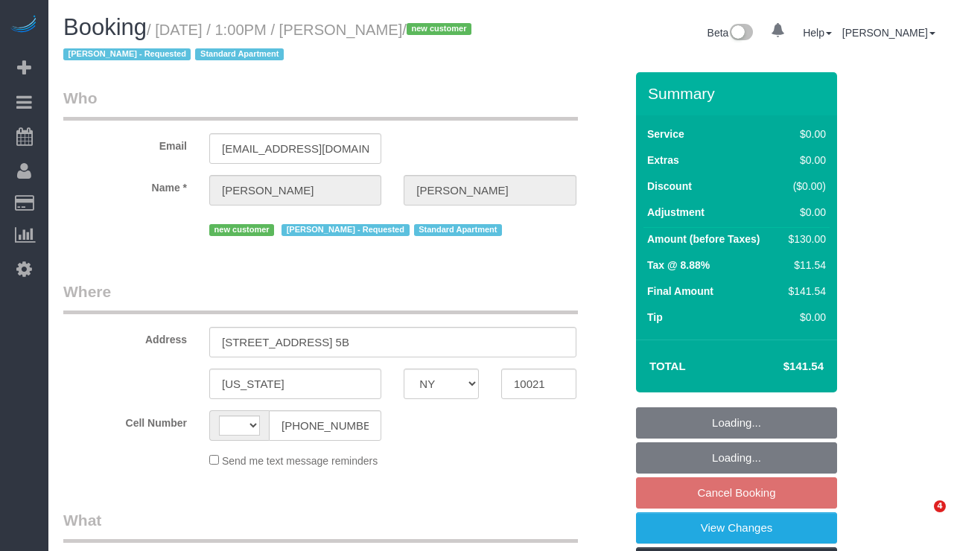
select select "NY"
select select "string:[GEOGRAPHIC_DATA]"
select select "object:811"
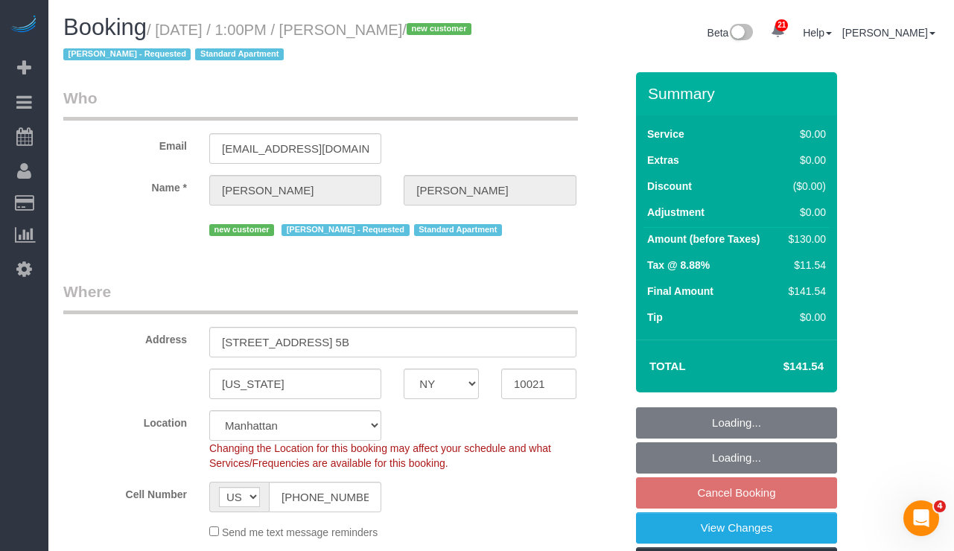
select select "string:stripe-pm_1S8lVH4VGloSiKo7q3iqme0x"
select select "1"
select select "number:61"
select select "number:90"
select select "number:15"
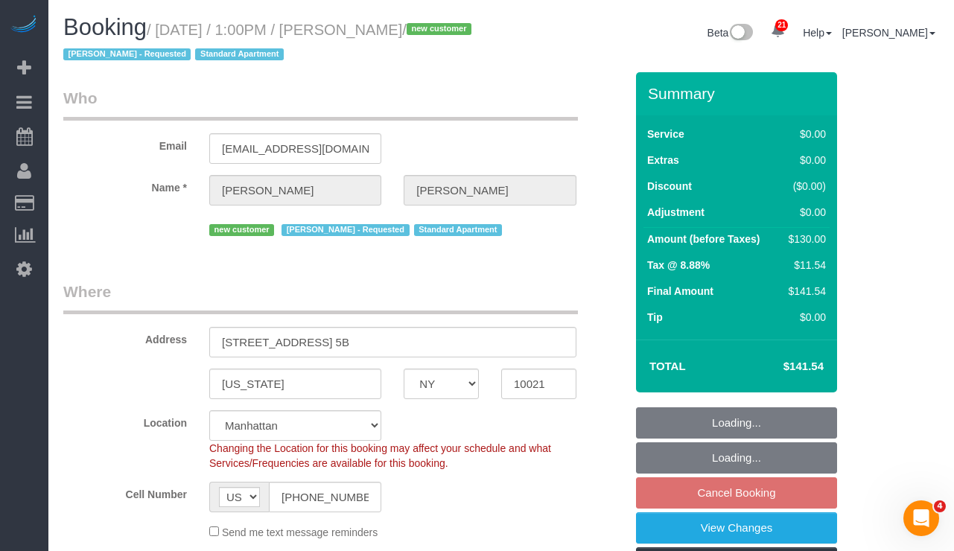
select select "number:5"
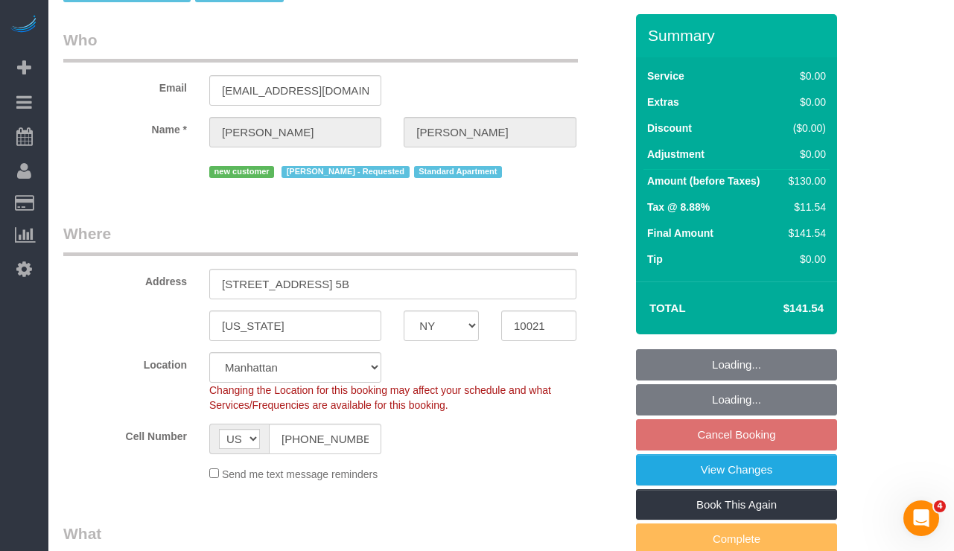
select select "object:1518"
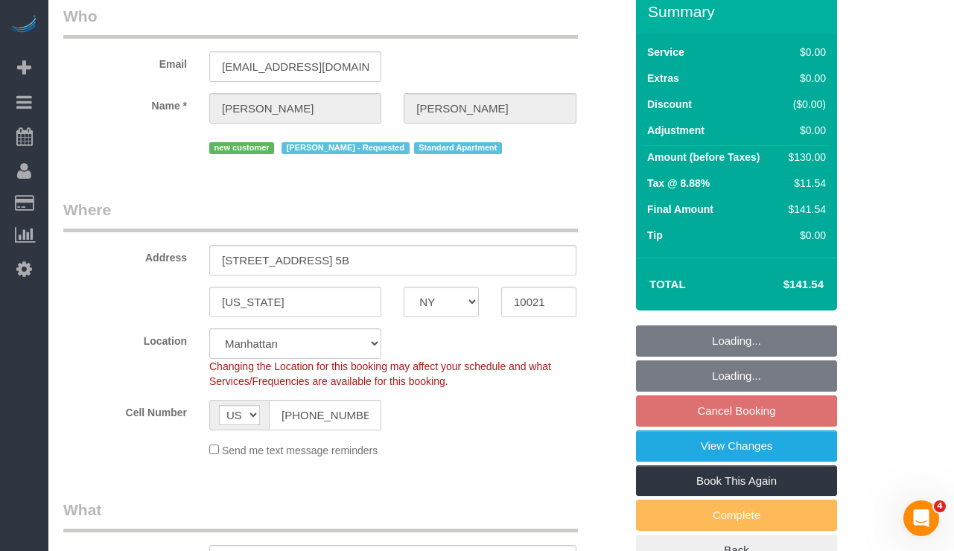
select select "spot3"
select select "1"
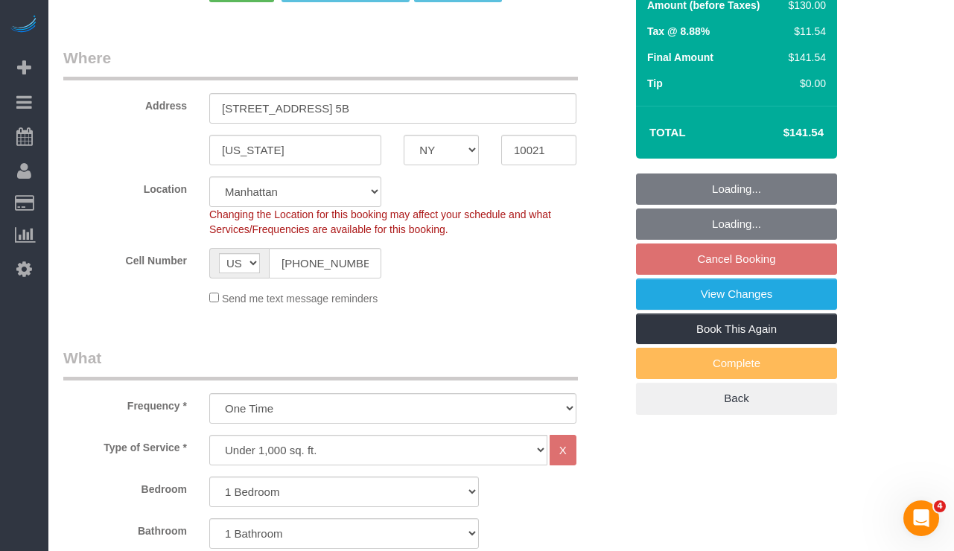
scroll to position [243, 0]
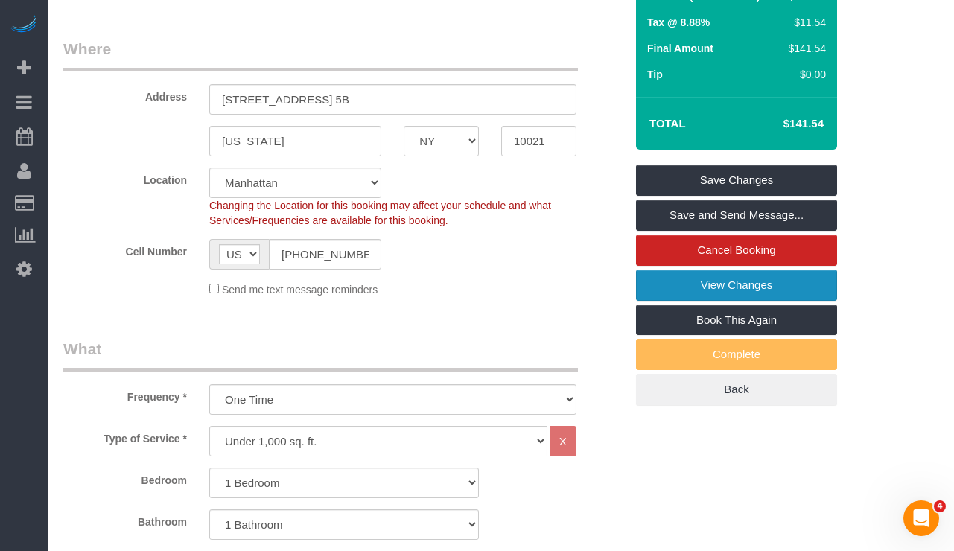
click at [674, 289] on link "View Changes" at bounding box center [736, 285] width 201 height 31
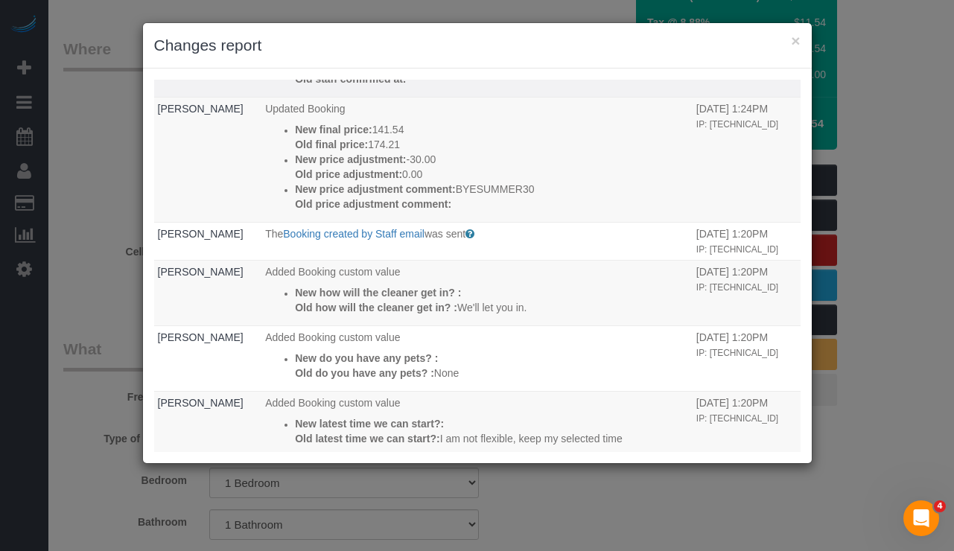
scroll to position [165, 0]
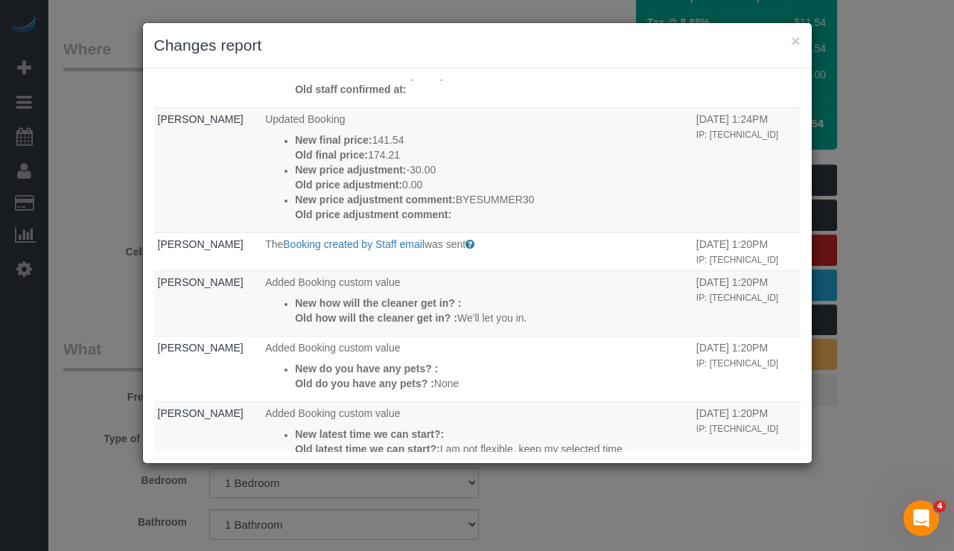
click at [121, 162] on div "× Changes report Who What When [PERSON_NAME] Updated Booking New address: [STRE…" at bounding box center [477, 275] width 954 height 551
click at [794, 45] on button "×" at bounding box center [795, 41] width 9 height 16
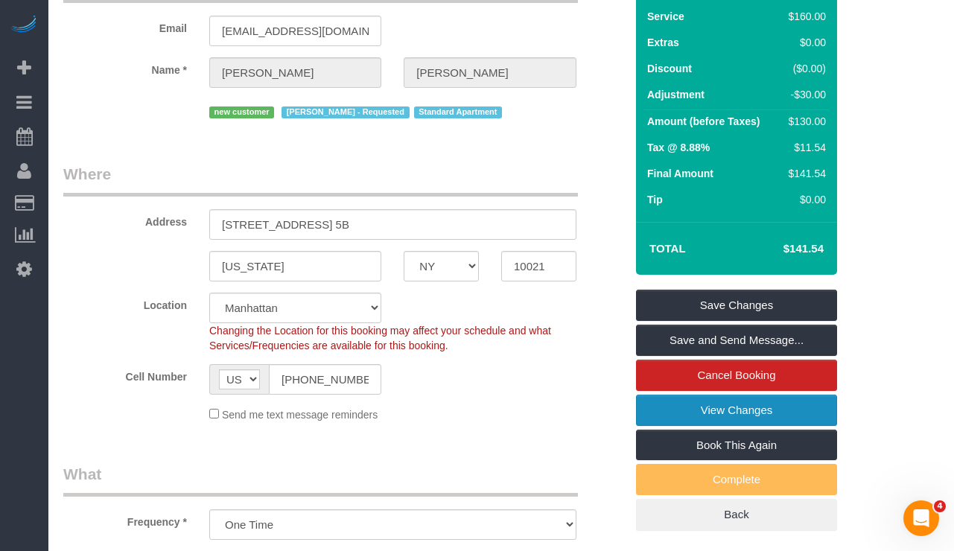
scroll to position [0, 0]
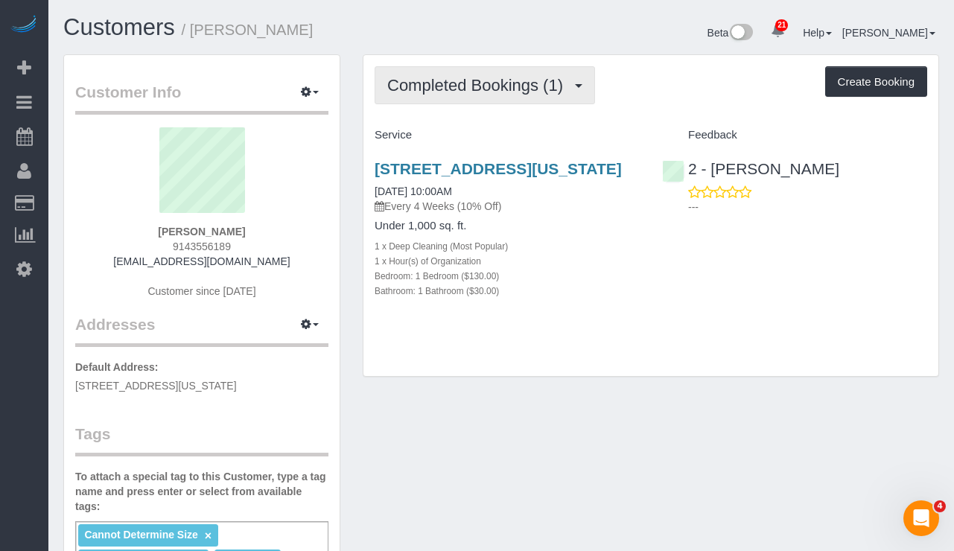
click at [461, 95] on button "Completed Bookings (1)" at bounding box center [485, 85] width 221 height 38
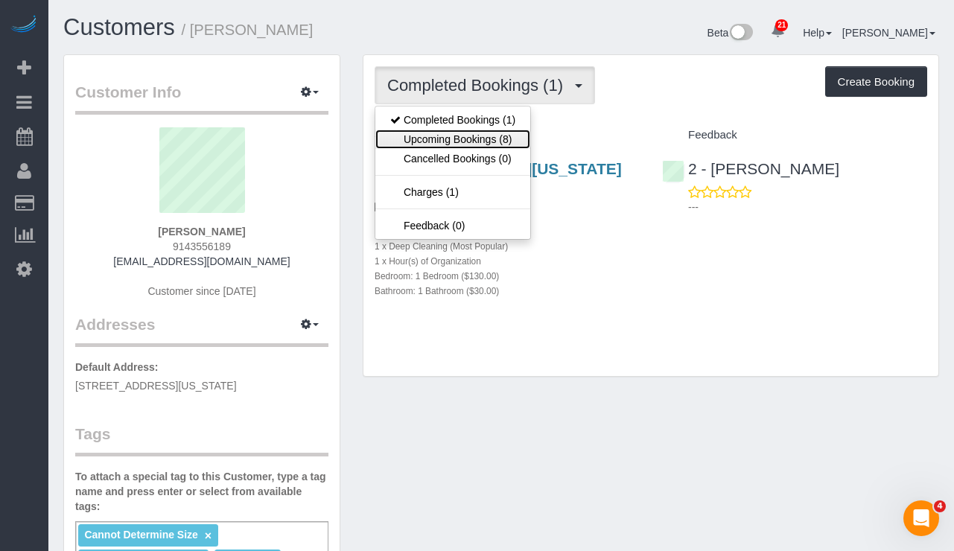
click at [448, 141] on link "Upcoming Bookings (8)" at bounding box center [452, 139] width 155 height 19
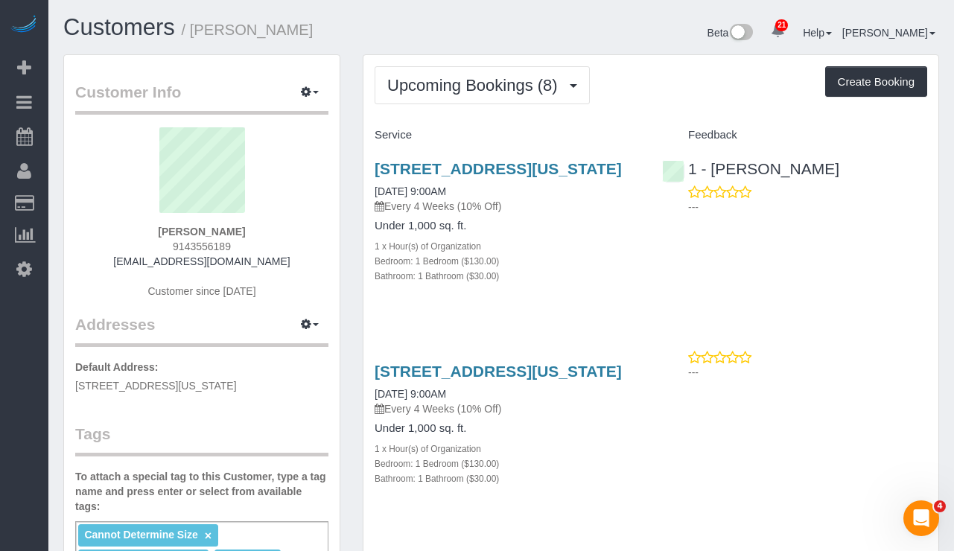
drag, startPoint x: 276, startPoint y: 259, endPoint x: 128, endPoint y: 261, distance: 147.5
click at [128, 261] on div "[PERSON_NAME] 9143556189 [EMAIL_ADDRESS][DOMAIN_NAME] Customer since [DATE]" at bounding box center [201, 220] width 253 height 186
copy link "[EMAIL_ADDRESS][DOMAIN_NAME]"
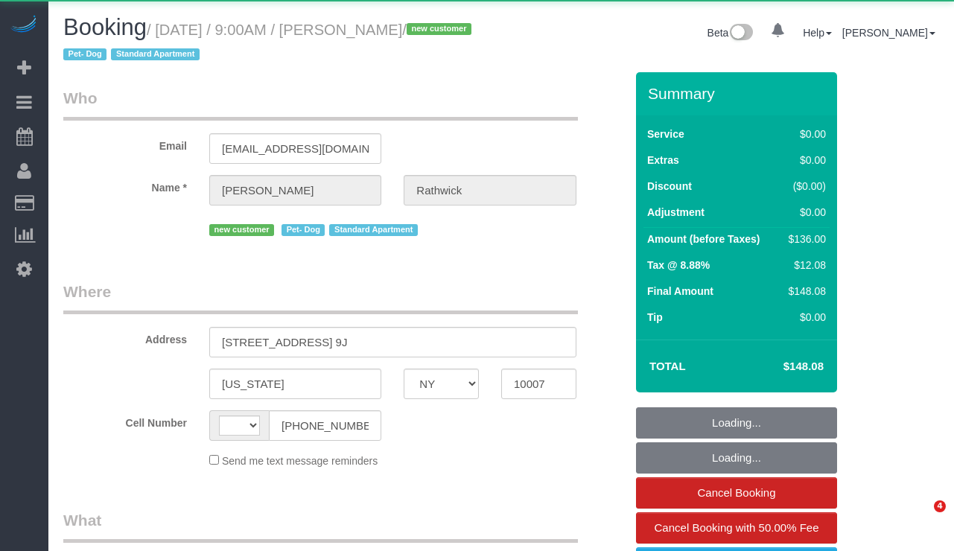
select select "NY"
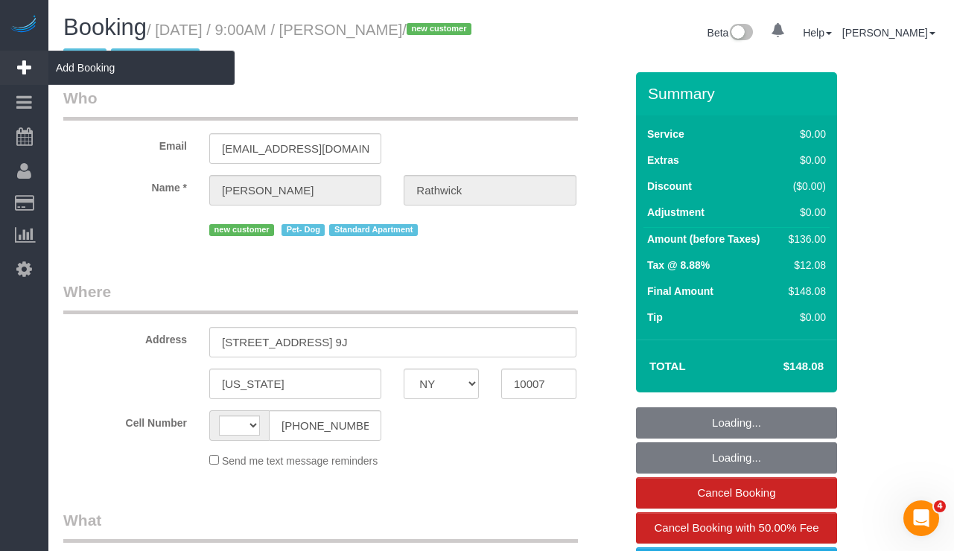
select select "string:[GEOGRAPHIC_DATA]"
select select "object:568"
select select "string:stripe-pm_1S7kw64VGloSiKo7uEeTVo2l"
select select "1"
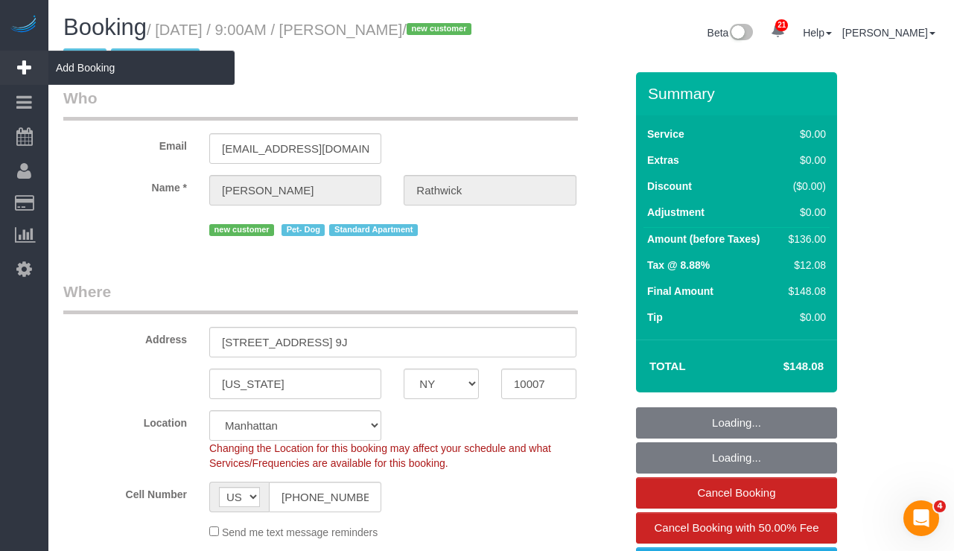
select select "spot1"
select select "number:56"
select select "number:72"
select select "number:13"
select select "number:5"
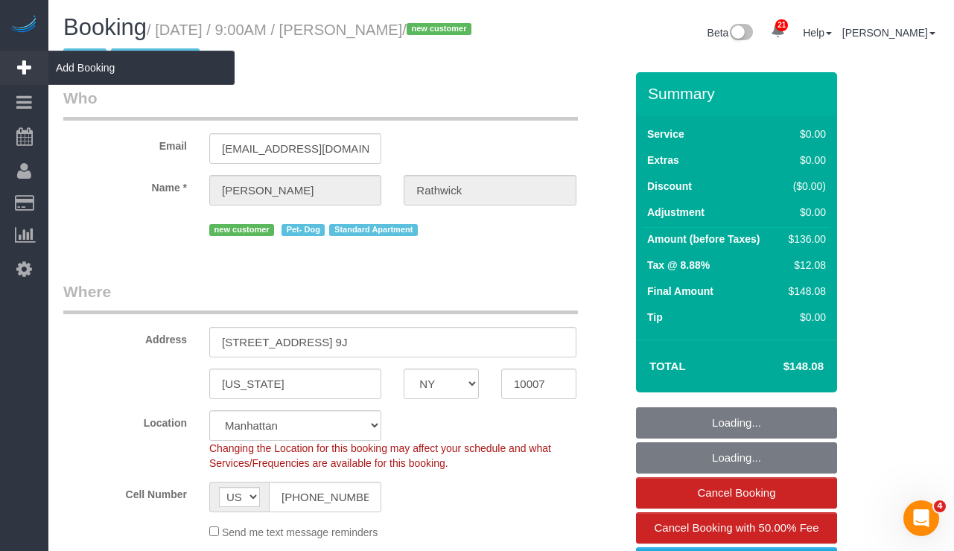
select select "object:1530"
select select "1"
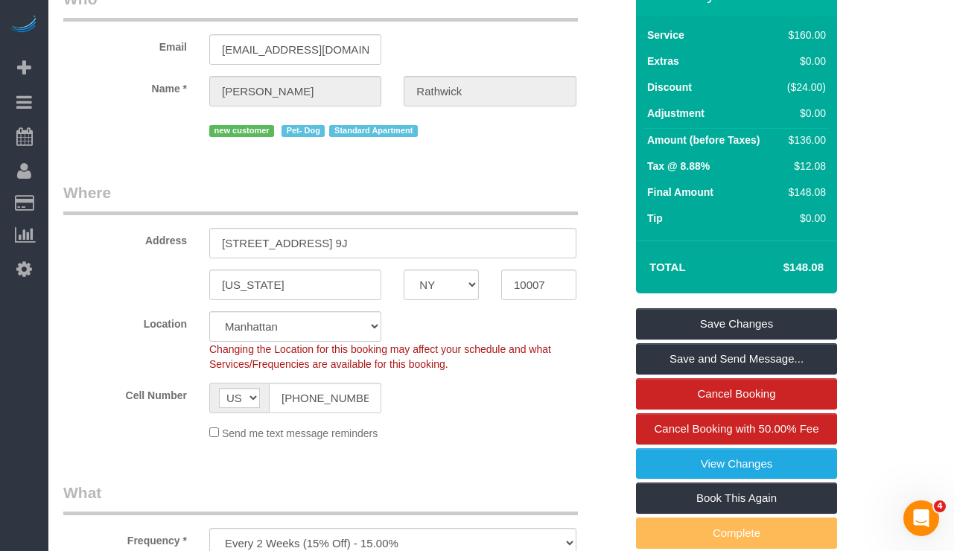
scroll to position [16, 0]
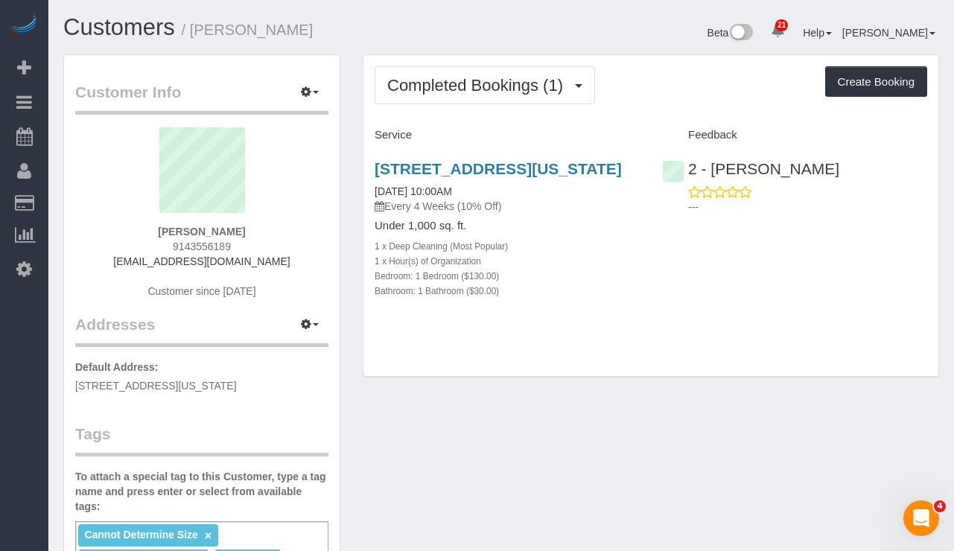
drag, startPoint x: 274, startPoint y: 258, endPoint x: 70, endPoint y: 199, distance: 212.4
click at [132, 260] on div "[PERSON_NAME] 9143556189 [EMAIL_ADDRESS][DOMAIN_NAME] Customer since [DATE]" at bounding box center [201, 220] width 253 height 186
copy link "[EMAIL_ADDRESS][DOMAIN_NAME]"
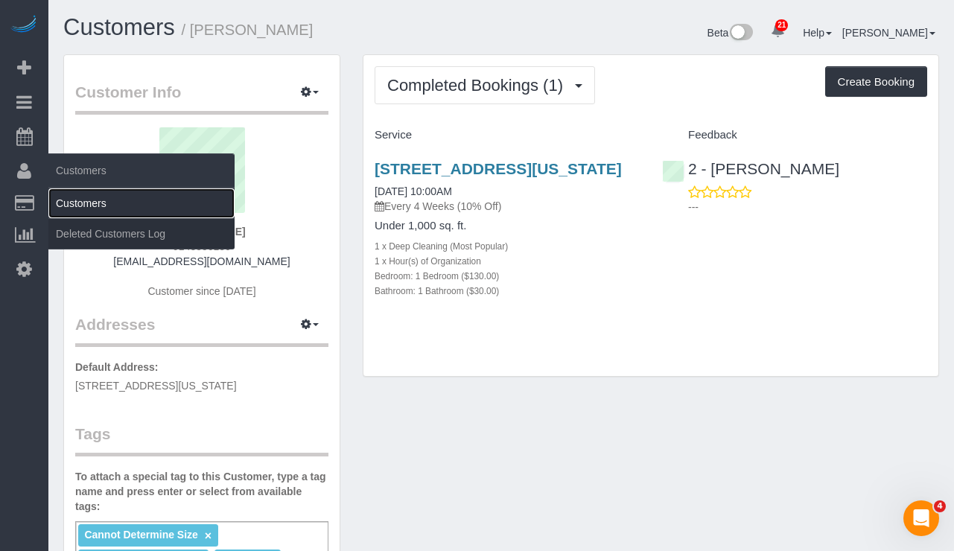
click at [93, 206] on link "Customers" at bounding box center [141, 203] width 186 height 30
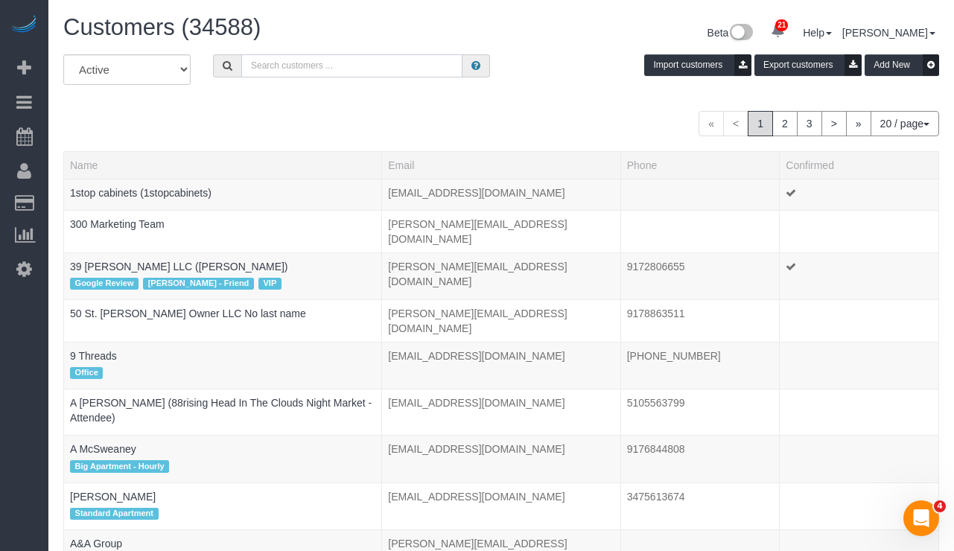
click at [284, 57] on input "text" at bounding box center [351, 65] width 221 height 23
paste input "[EMAIL_ADDRESS][DOMAIN_NAME]"
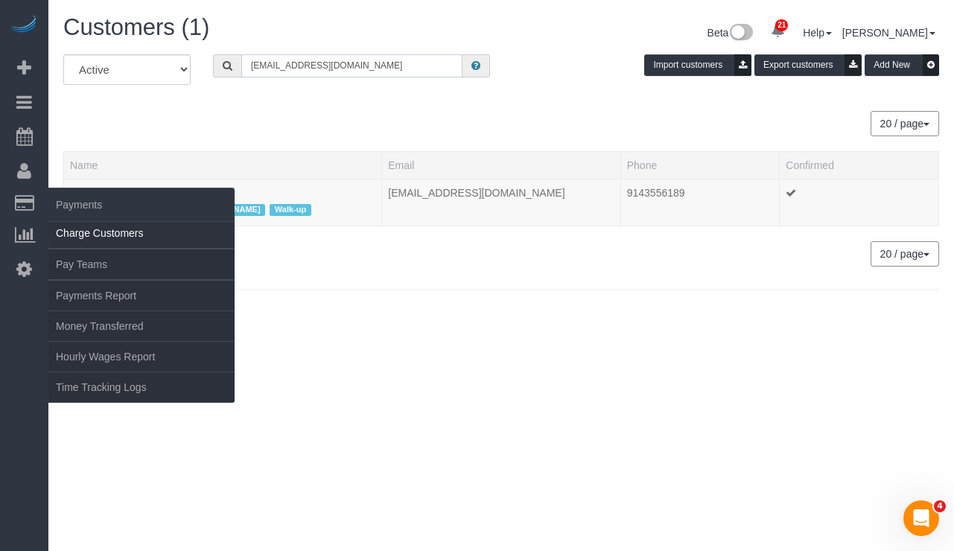
type input "[EMAIL_ADDRESS][DOMAIN_NAME]"
click at [69, 229] on link "Charge Customers" at bounding box center [141, 233] width 186 height 30
select select
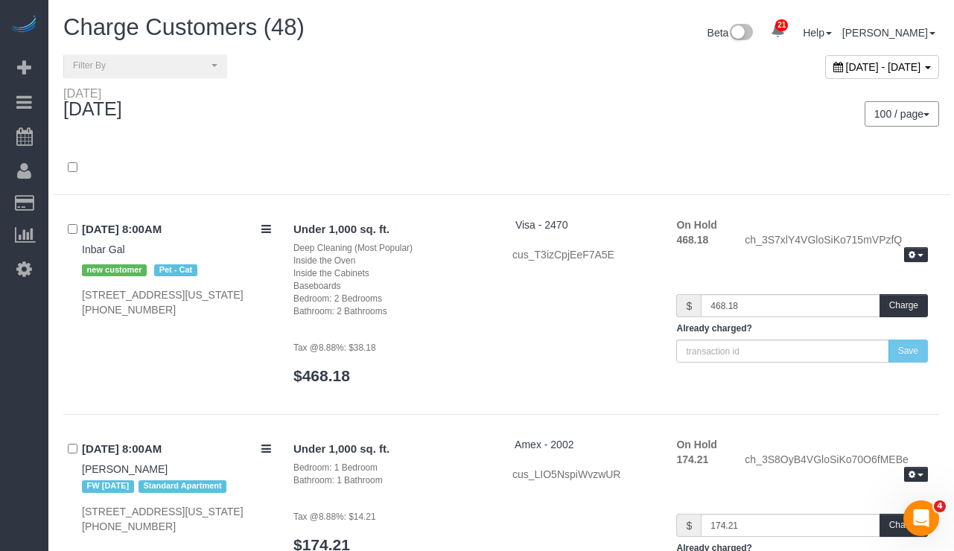
click at [825, 74] on div "[DATE] - [DATE]" at bounding box center [882, 67] width 114 height 24
type input "**********"
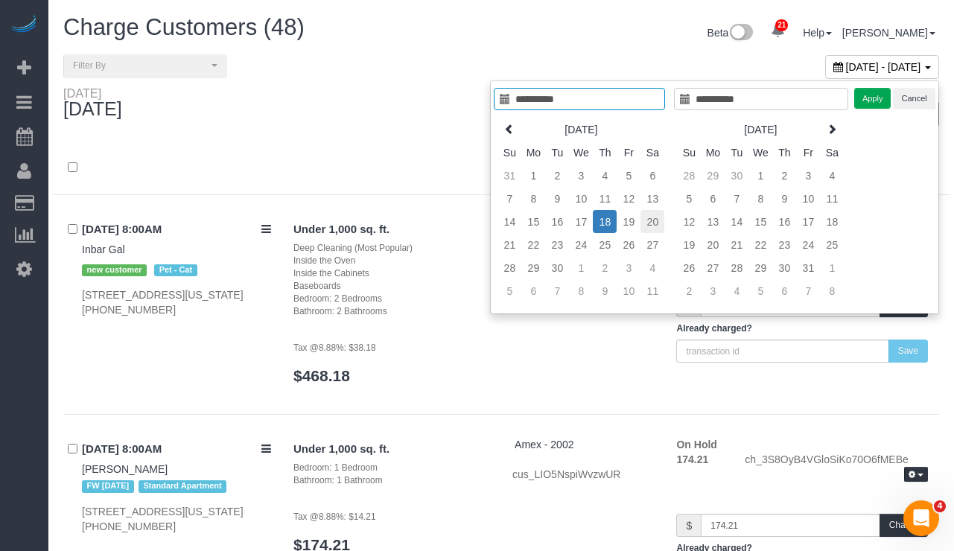
type input "**********"
click at [651, 224] on td "20" at bounding box center [653, 221] width 24 height 23
type input "**********"
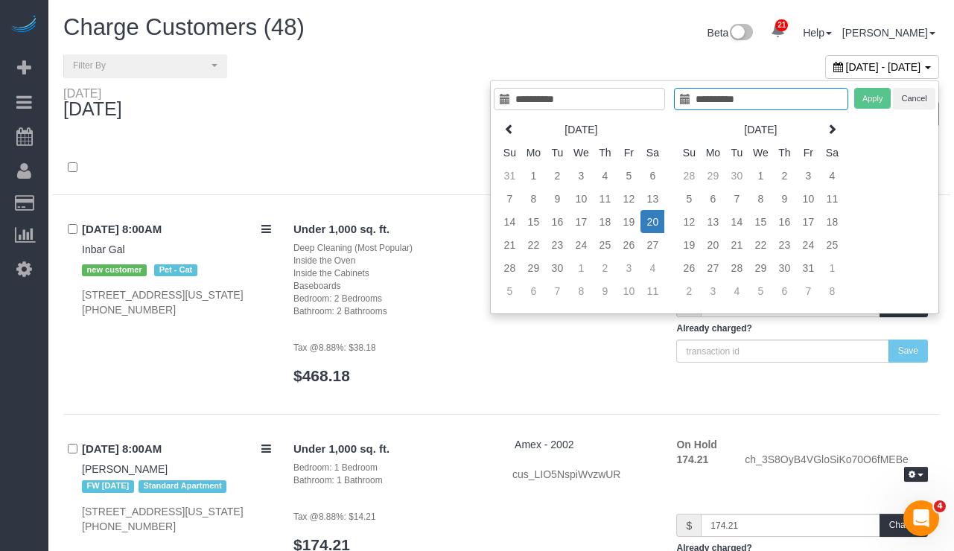
click at [651, 224] on td "20" at bounding box center [653, 221] width 24 height 23
type input "**********"
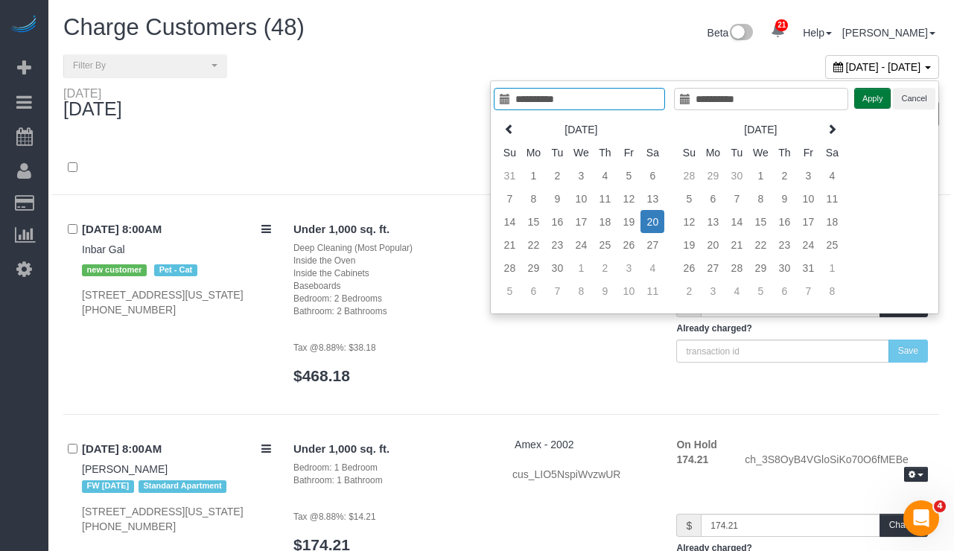
click at [868, 98] on button "Apply" at bounding box center [872, 99] width 37 height 22
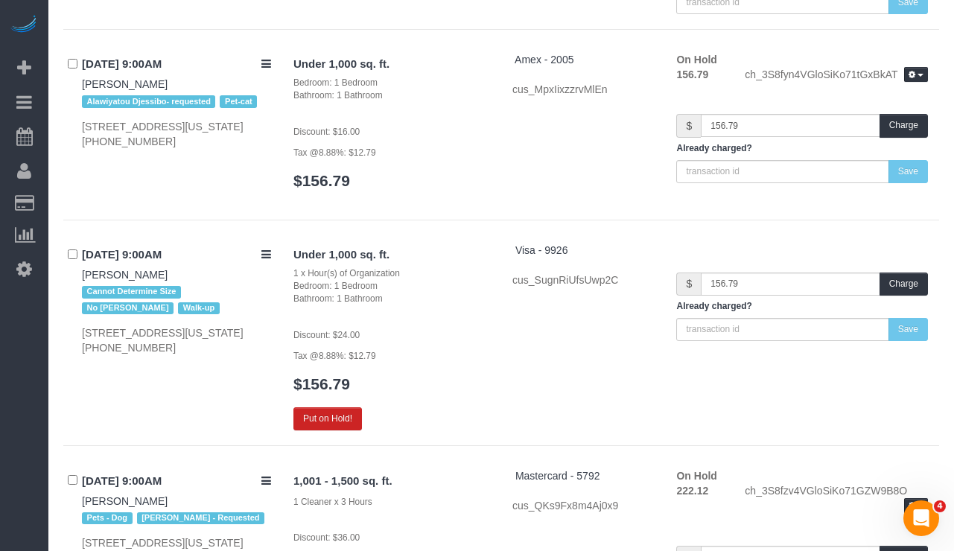
scroll to position [973, 0]
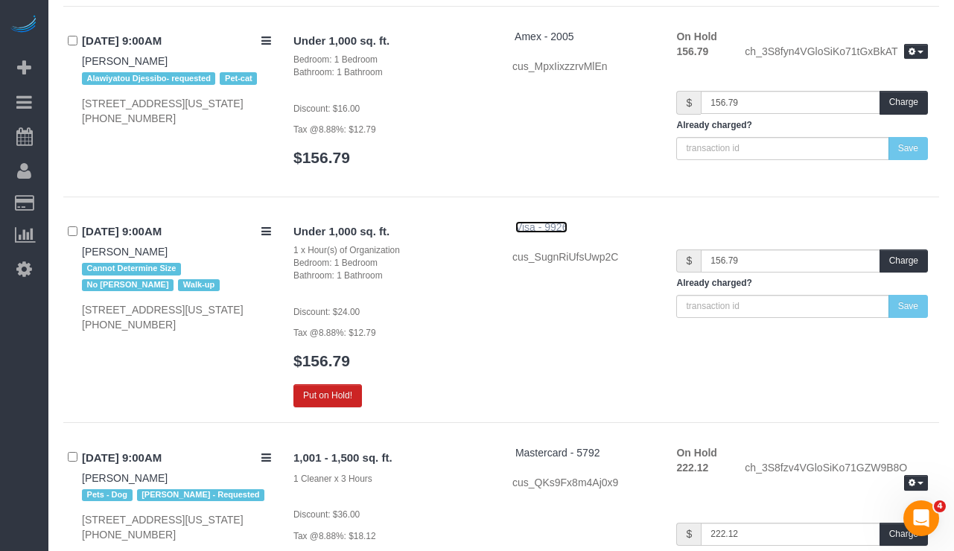
click at [552, 226] on span "Visa - 9926" at bounding box center [542, 227] width 53 height 12
click at [268, 234] on icon at bounding box center [266, 231] width 10 height 11
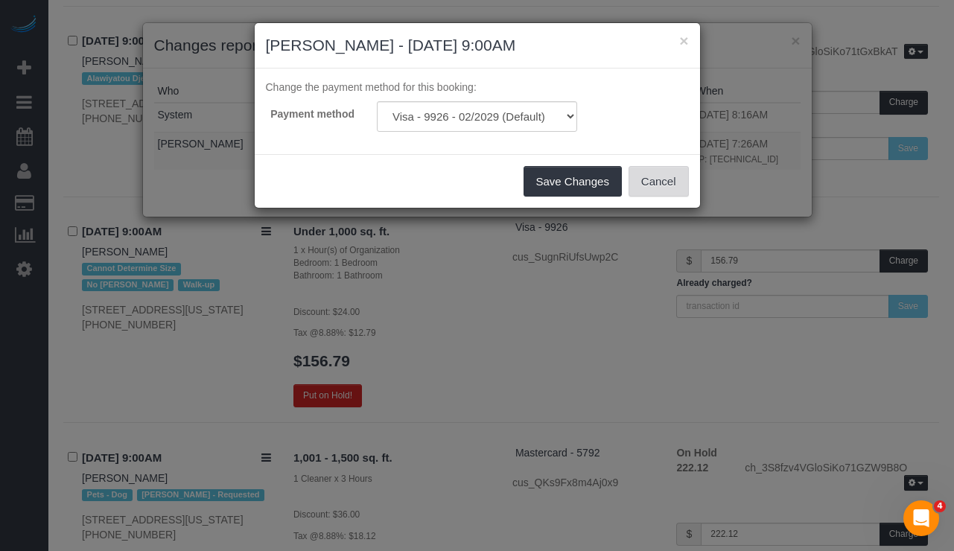
click at [659, 183] on button "Cancel" at bounding box center [659, 181] width 60 height 31
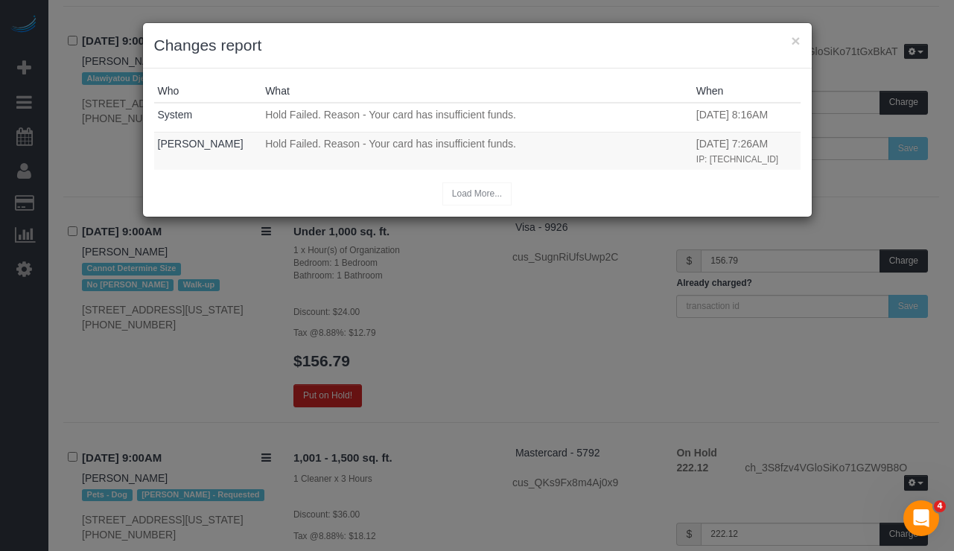
click at [801, 39] on div "× Changes report" at bounding box center [477, 45] width 669 height 45
click at [796, 41] on button "×" at bounding box center [795, 41] width 9 height 16
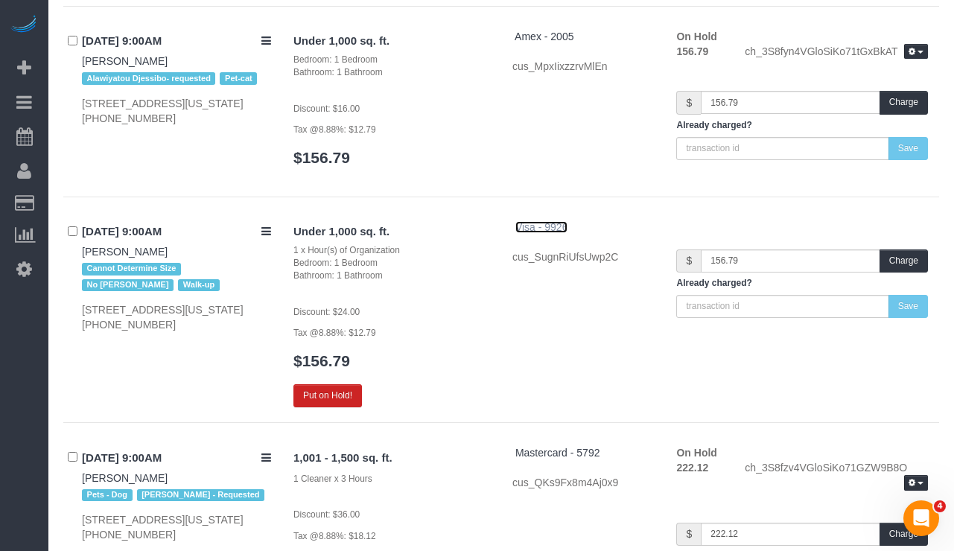
click at [551, 226] on span "Visa - 9926" at bounding box center [542, 227] width 53 height 12
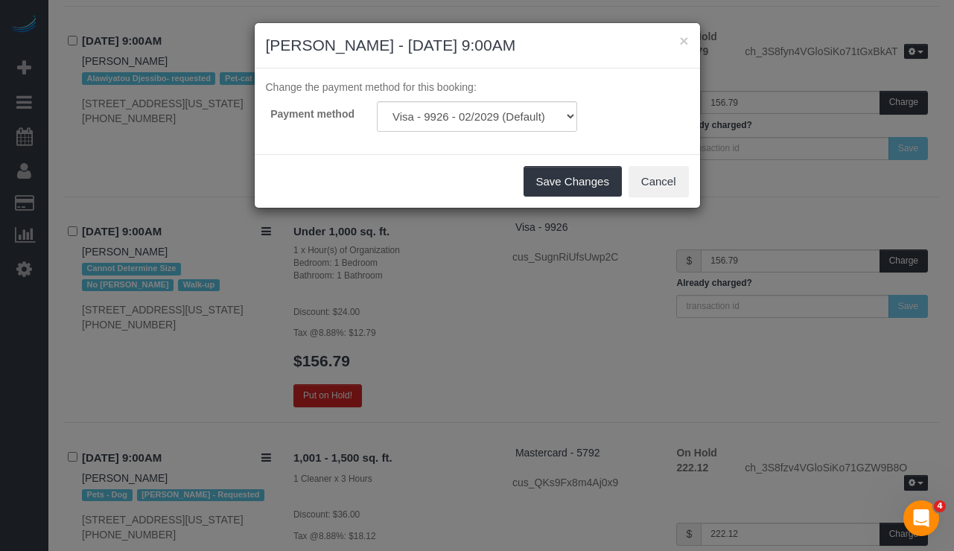
click at [451, 95] on div "Change the payment method for this booking:" at bounding box center [478, 91] width 446 height 22
click at [445, 112] on select "Visa - 9926 - 02/2029 Visa - 9926 - 02/2029 (Default) Add Credit Card ─────────…" at bounding box center [477, 116] width 200 height 31
select select "string:stripe-pm_1S8lsl4VGloSiKo7I1XHh1bd"
click at [377, 101] on select "Visa - 9926 - 02/2029 Visa - 9926 - 02/2029 (Default) Add Credit Card ─────────…" at bounding box center [477, 116] width 200 height 31
click at [559, 191] on button "Save Changes" at bounding box center [573, 181] width 98 height 31
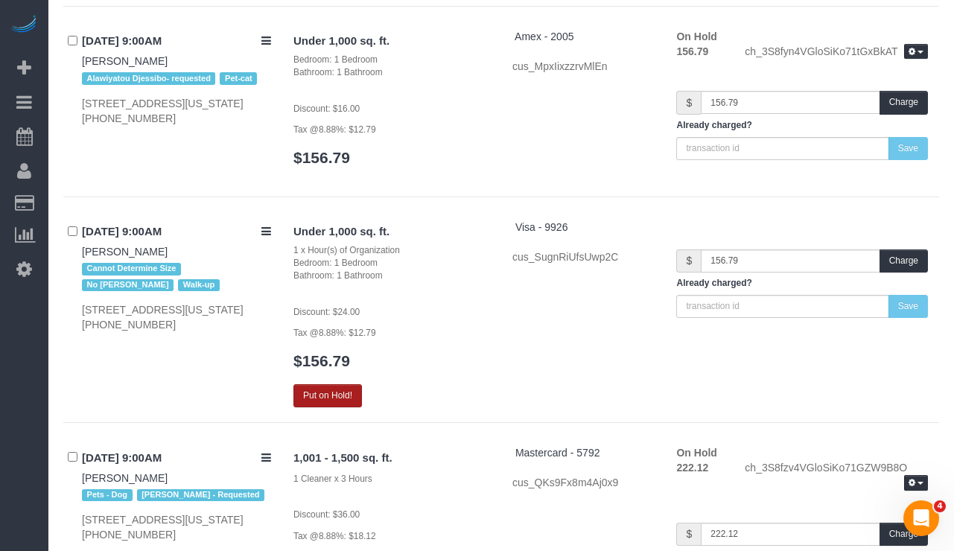
click at [317, 399] on button "Put on Hold!" at bounding box center [328, 395] width 69 height 23
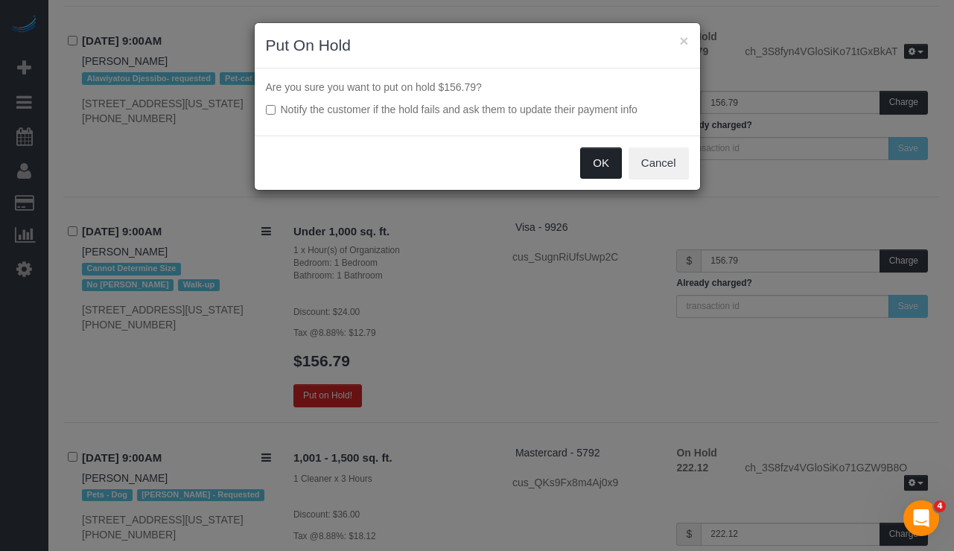
click at [587, 165] on button "OK" at bounding box center [601, 163] width 42 height 31
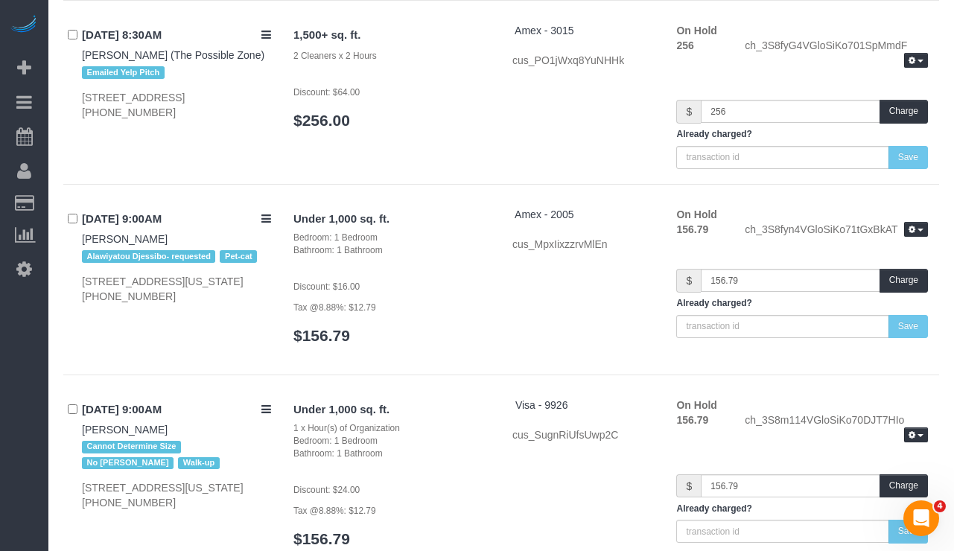
scroll to position [784, 0]
